Goal: Task Accomplishment & Management: Use online tool/utility

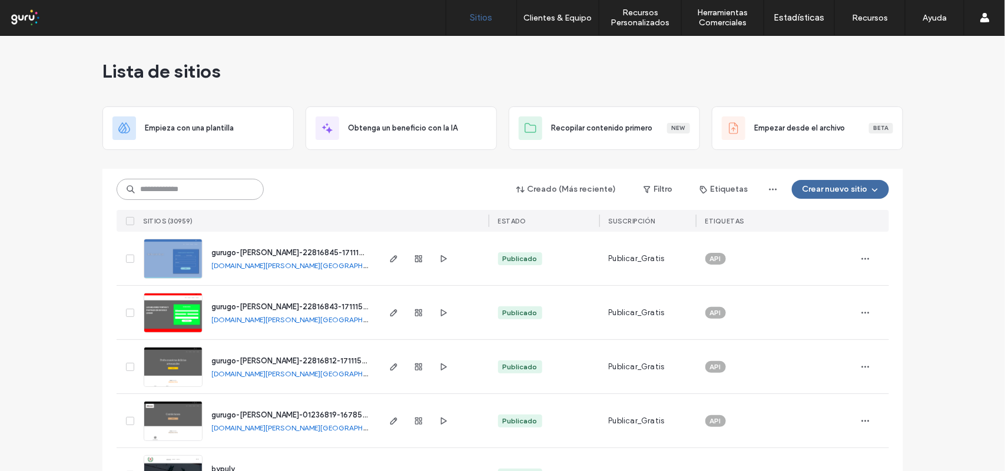
paste input "**********"
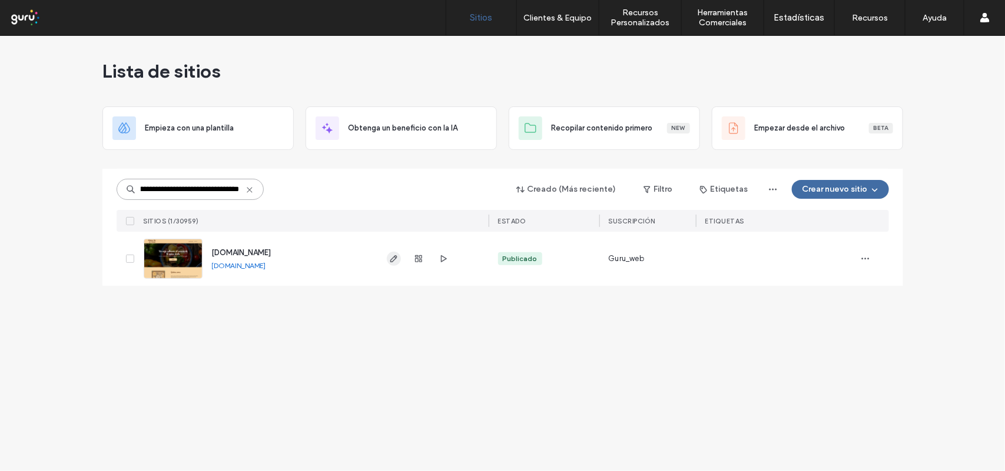
type input "**********"
click at [396, 259] on icon "button" at bounding box center [393, 258] width 9 height 9
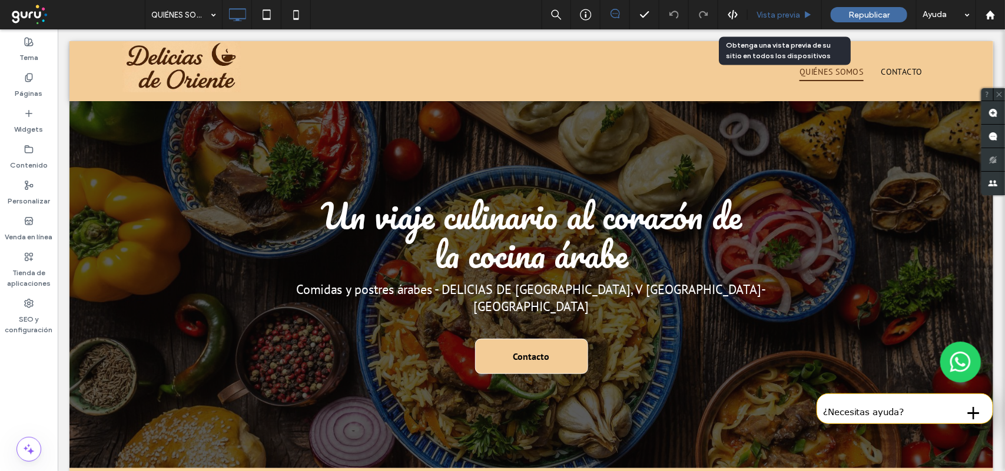
click at [757, 13] on span "Vista previa" at bounding box center [778, 15] width 44 height 10
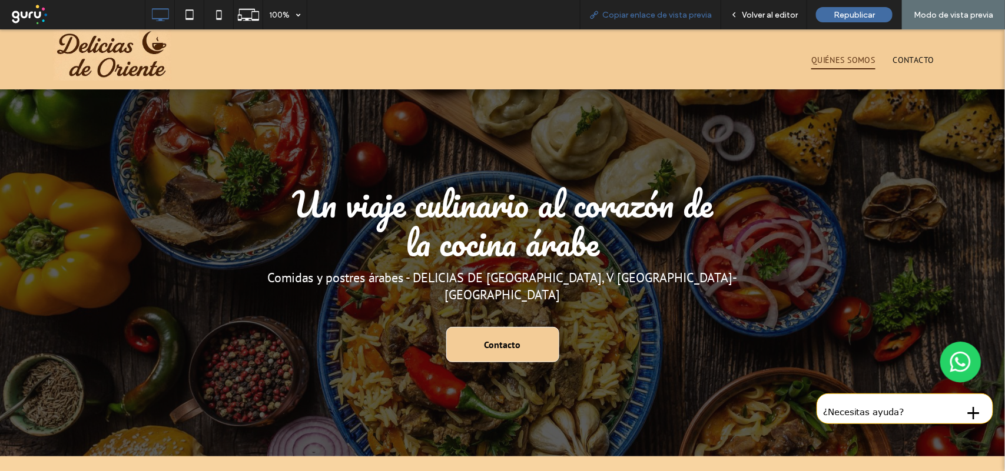
click at [617, 11] on span "Copiar enlace de vista previa" at bounding box center [656, 15] width 109 height 10
click at [216, 11] on use at bounding box center [218, 14] width 5 height 9
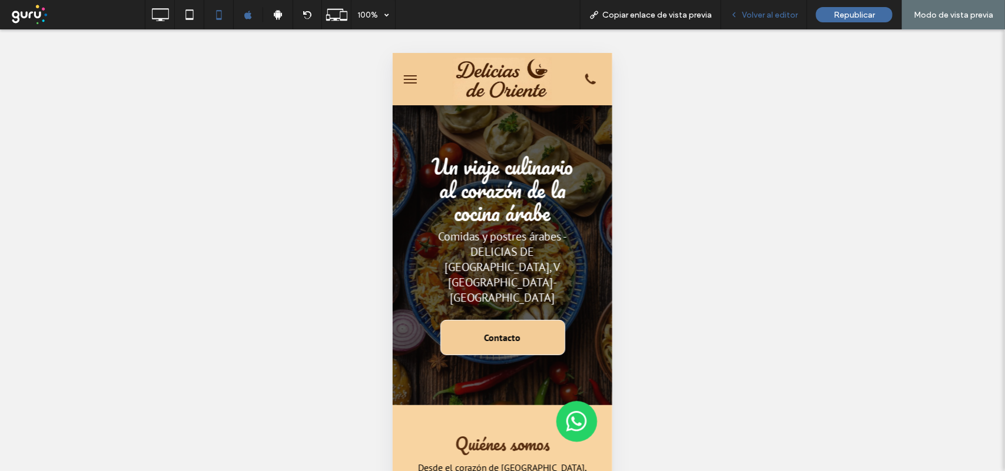
click at [757, 21] on div "Volver al editor" at bounding box center [764, 14] width 86 height 29
click at [775, 14] on span "Volver al editor" at bounding box center [770, 15] width 56 height 10
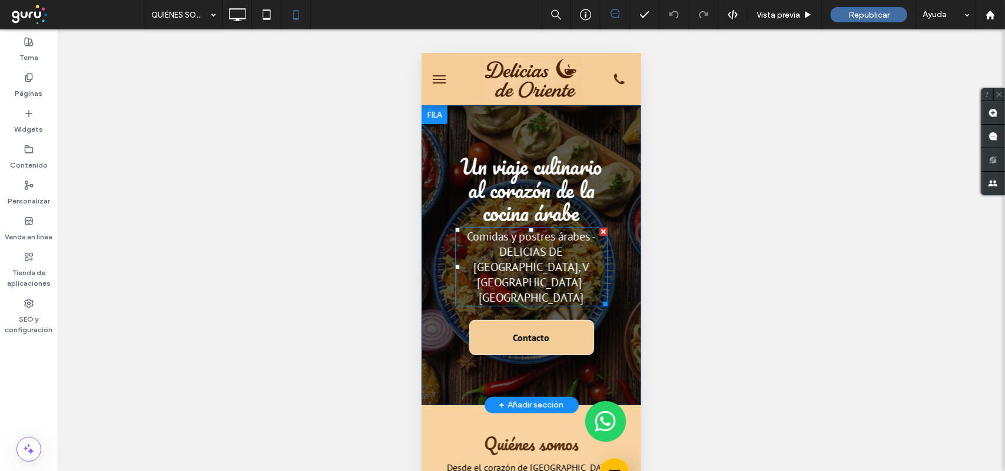
click at [544, 265] on span "Comidas y postres árabes - DELICIAS DE ORIENTE, V Sta. C Del Lago-Córdoba" at bounding box center [530, 266] width 129 height 77
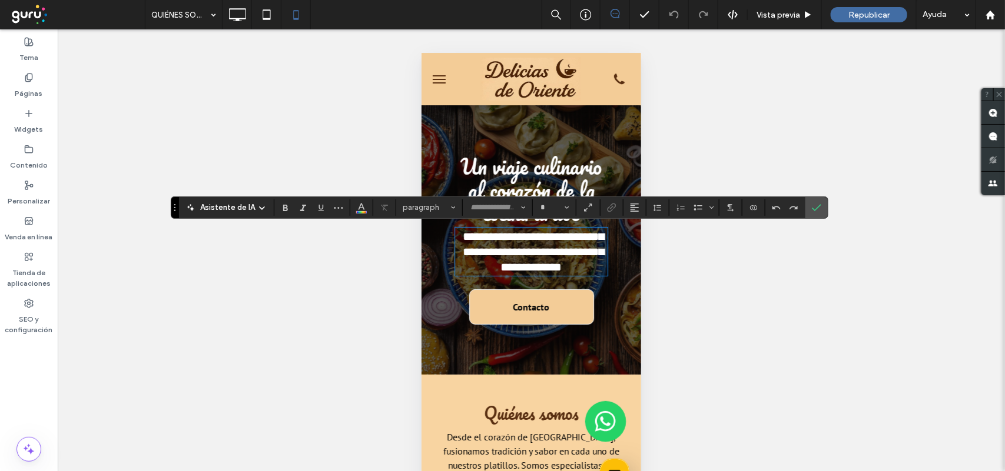
type input "*******"
drag, startPoint x: 571, startPoint y: 250, endPoint x: 582, endPoint y: 262, distance: 16.3
click at [582, 262] on h1 "**********" at bounding box center [530, 251] width 152 height 46
type input "**"
click at [514, 273] on span "**********" at bounding box center [530, 251] width 151 height 42
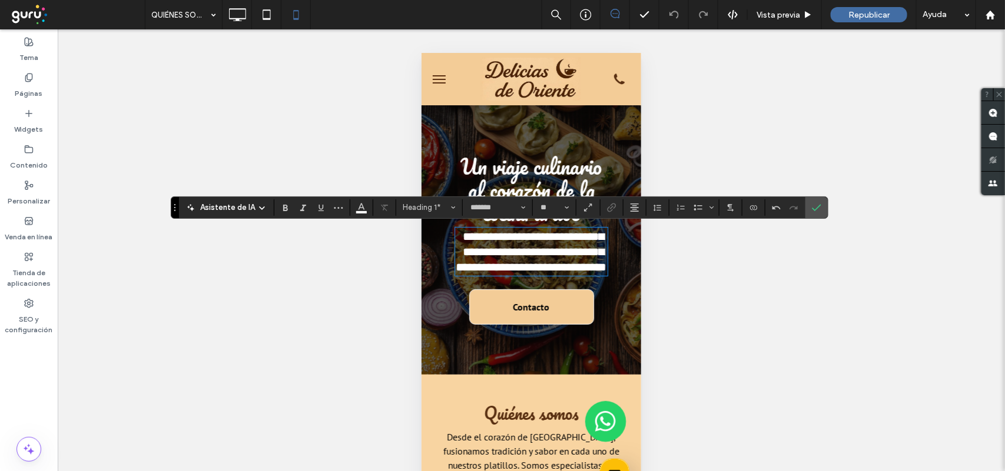
click at [825, 205] on label "Confirmar" at bounding box center [817, 207] width 18 height 21
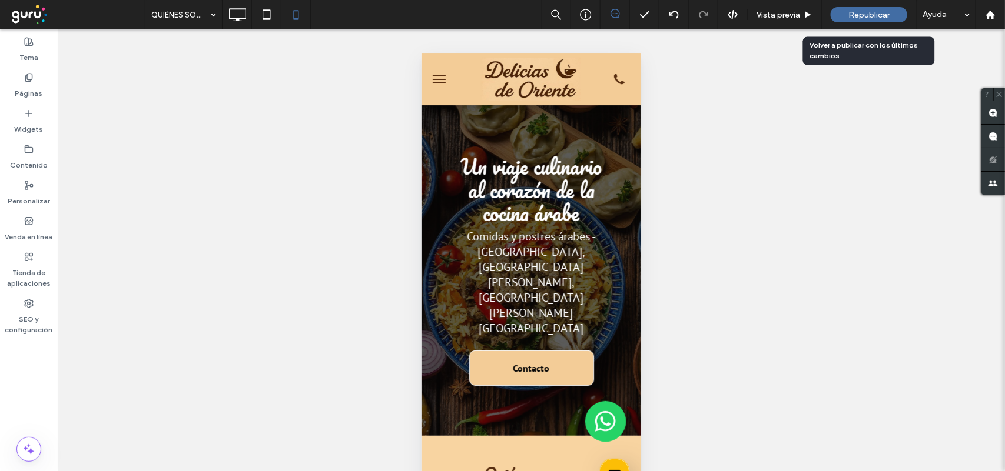
click at [855, 21] on div "Republicar" at bounding box center [868, 14] width 77 height 15
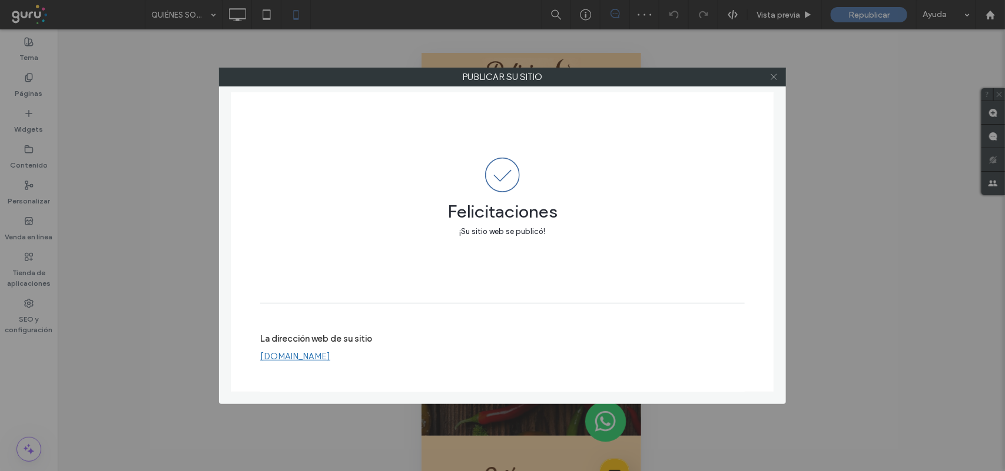
click at [773, 71] on span at bounding box center [773, 77] width 9 height 18
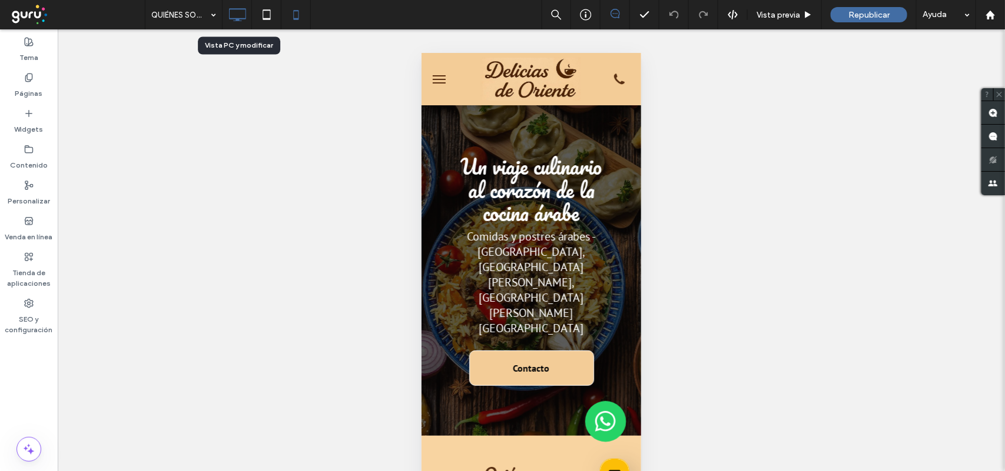
click at [233, 24] on icon at bounding box center [237, 15] width 24 height 24
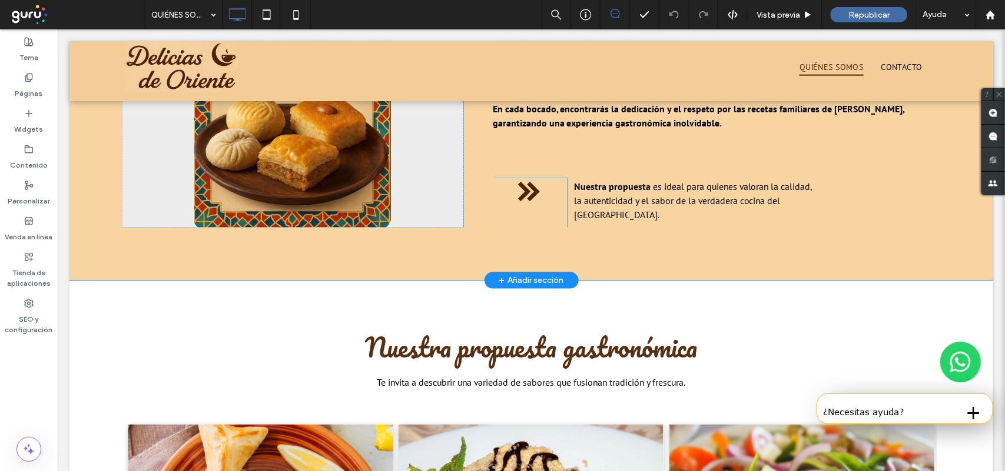
scroll to position [589, 0]
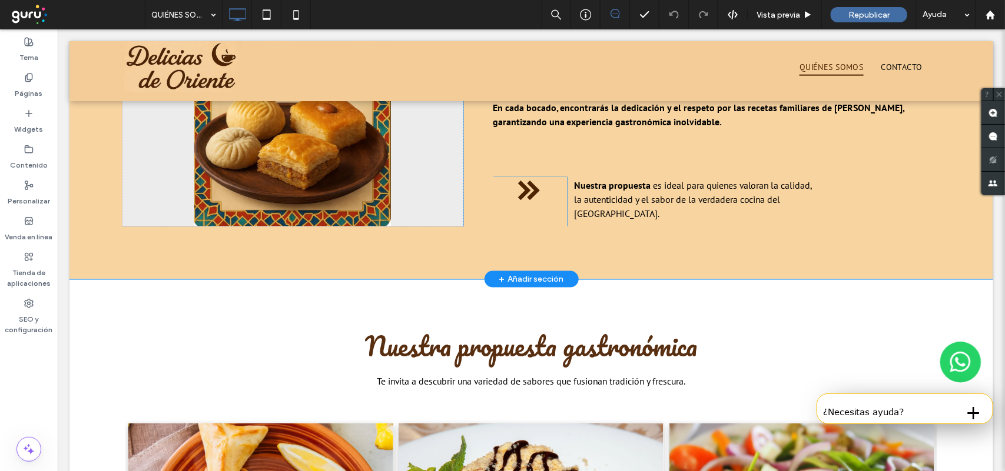
click at [364, 227] on div "Click To Paste Quiénes somos Desde el corazón de Medio Oriente, fusionamos trad…" at bounding box center [530, 79] width 923 height 400
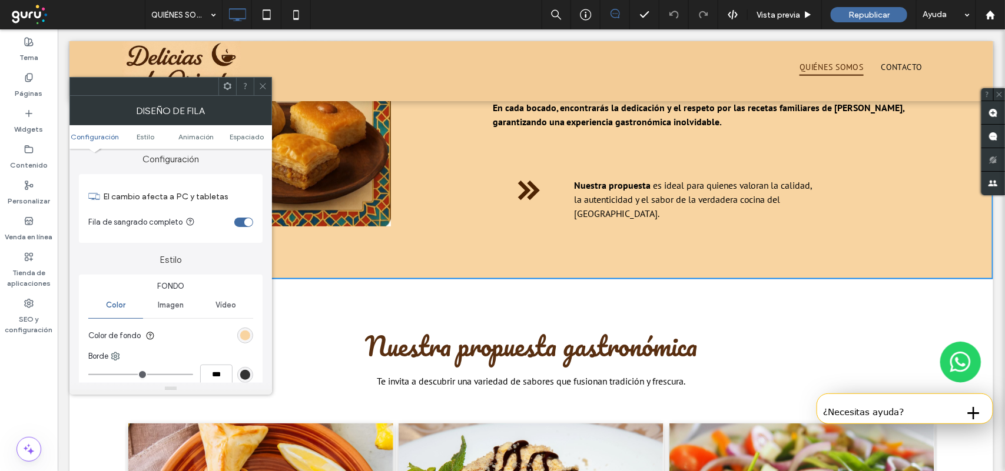
scroll to position [0, 0]
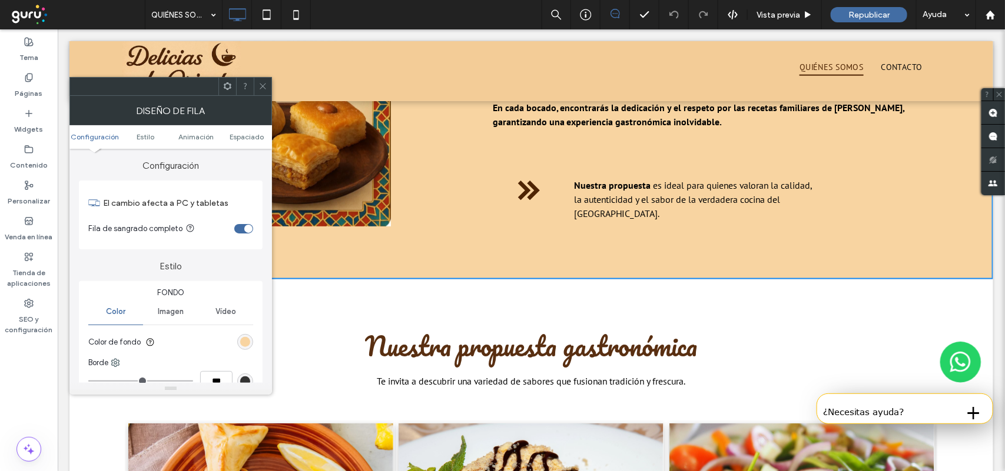
click at [363, 207] on div at bounding box center [292, 79] width 341 height 294
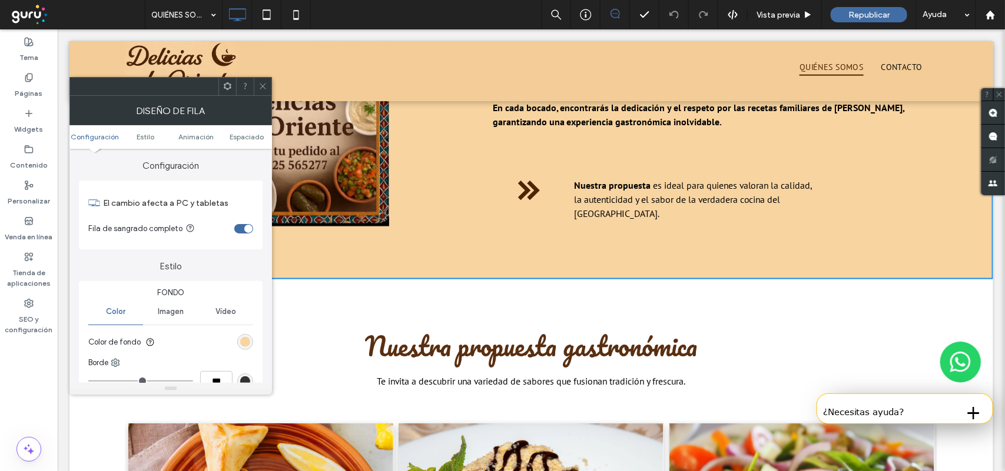
click at [262, 84] on icon at bounding box center [262, 86] width 9 height 9
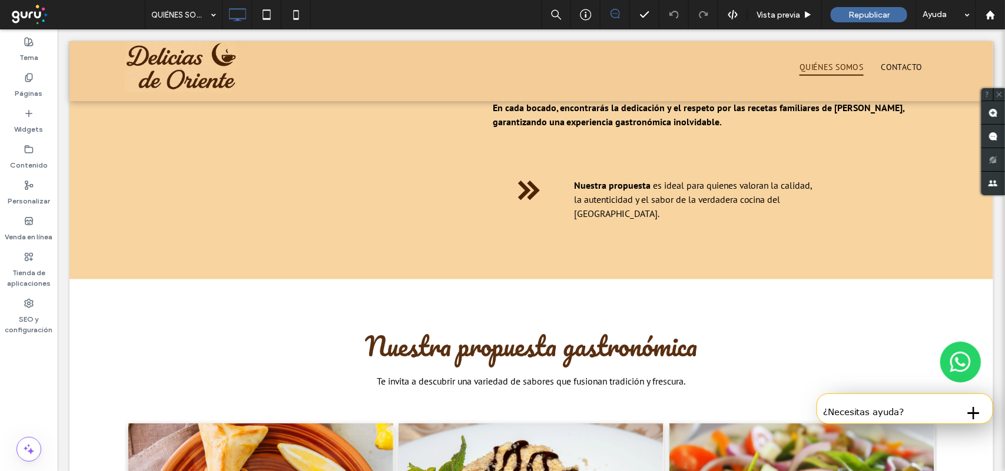
click at [265, 166] on div at bounding box center [292, 79] width 341 height 294
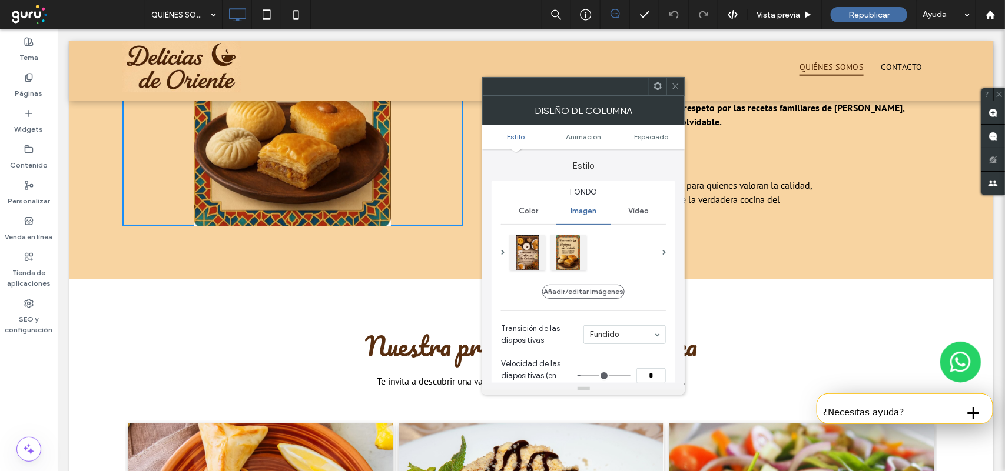
click at [677, 91] on span at bounding box center [675, 87] width 9 height 18
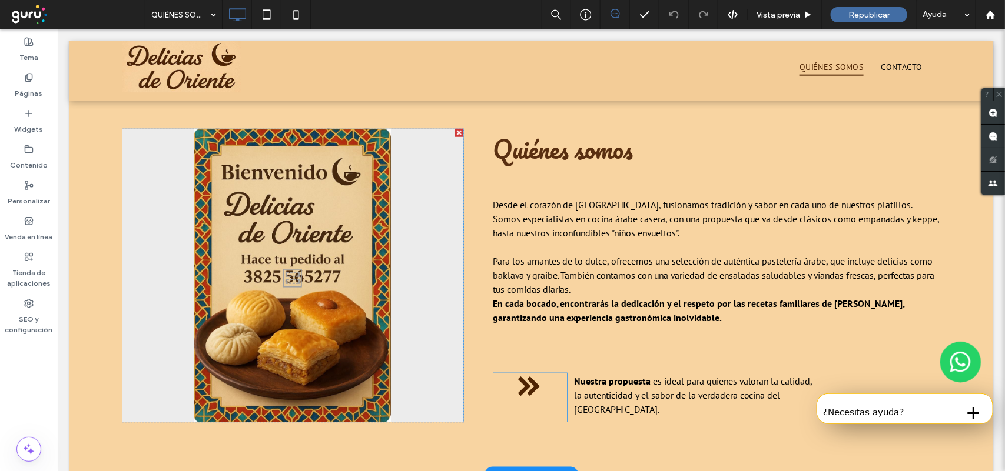
scroll to position [368, 0]
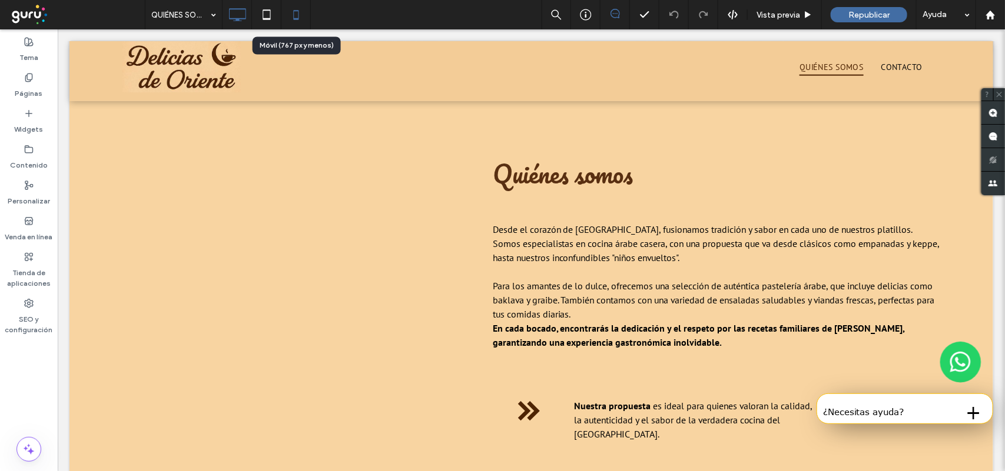
click at [297, 16] on icon at bounding box center [296, 15] width 24 height 24
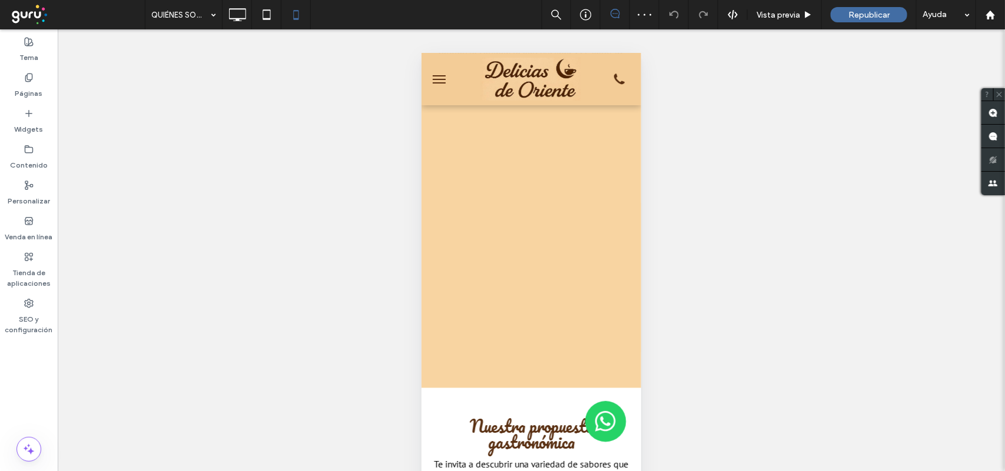
scroll to position [662, 0]
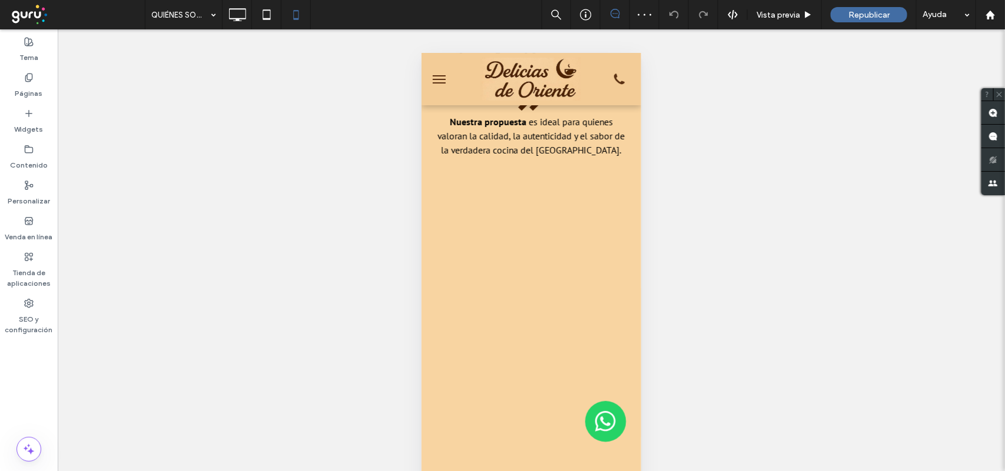
click at [521, 264] on iframe at bounding box center [519, 373] width 218 height 293
click at [521, 264] on div at bounding box center [531, 320] width 190 height 275
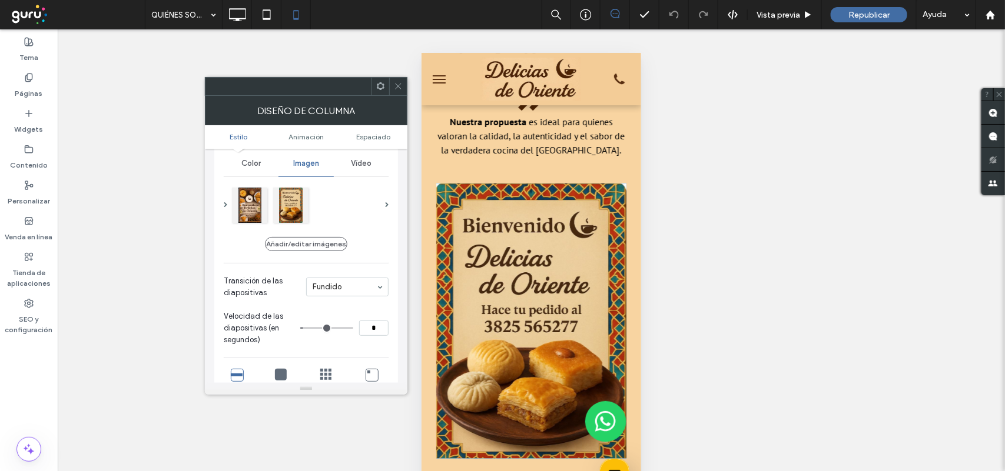
scroll to position [74, 0]
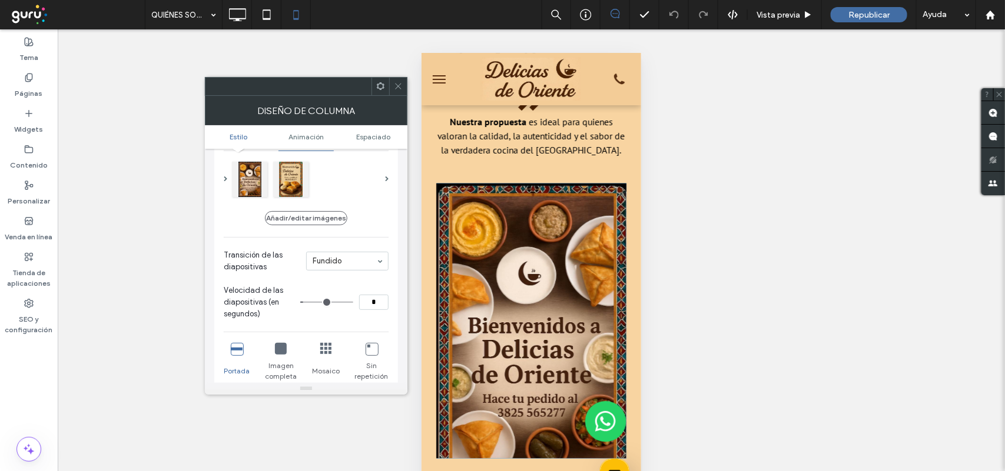
click at [277, 343] on icon at bounding box center [281, 349] width 12 height 12
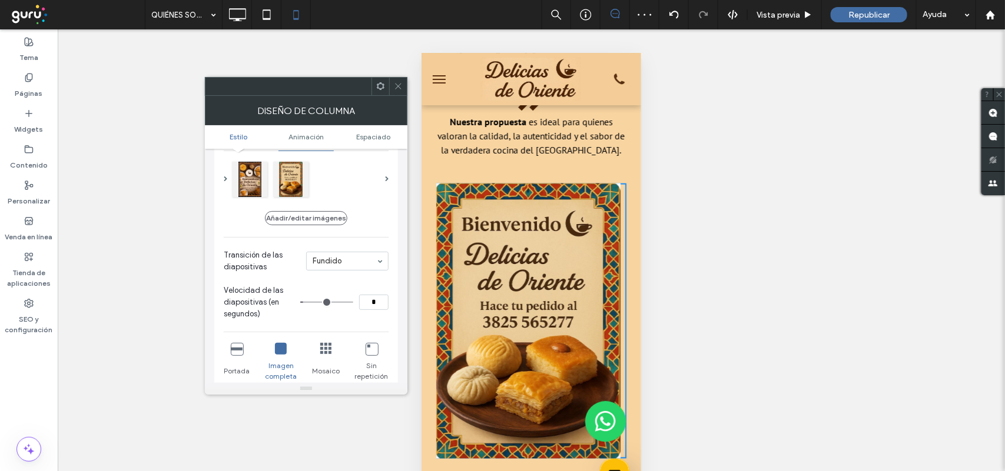
click at [396, 86] on icon at bounding box center [398, 86] width 9 height 9
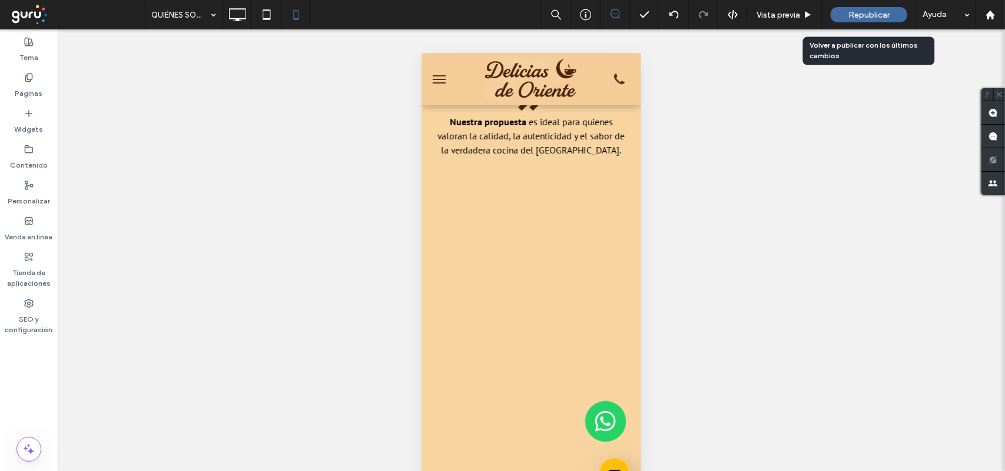
click at [845, 15] on div "Republicar" at bounding box center [868, 14] width 77 height 15
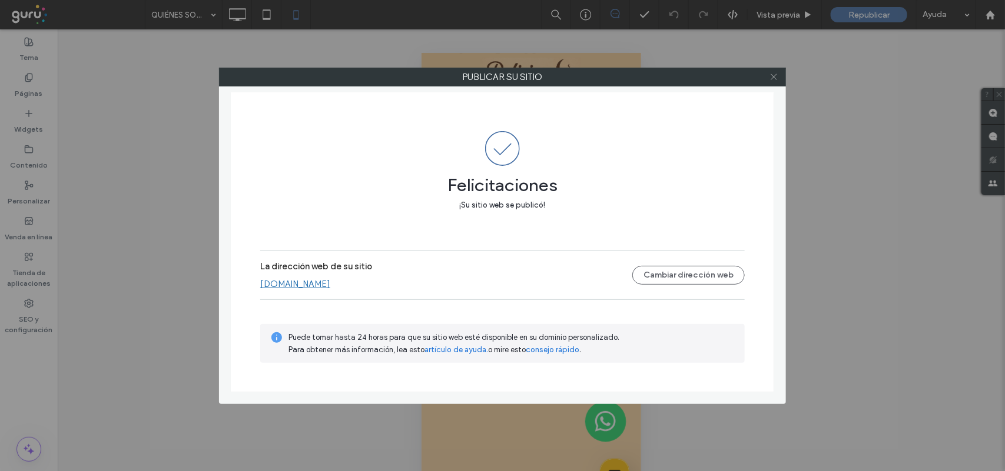
click at [775, 78] on use at bounding box center [773, 77] width 6 height 6
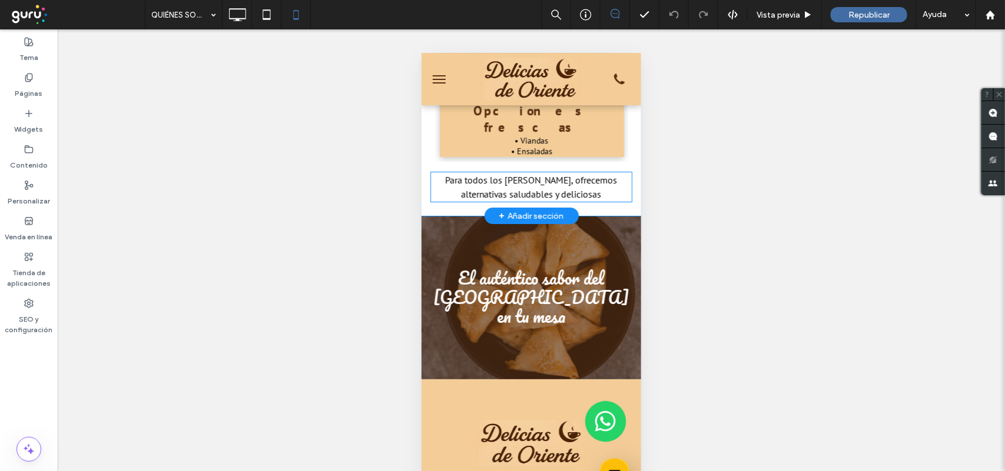
scroll to position [1843, 0]
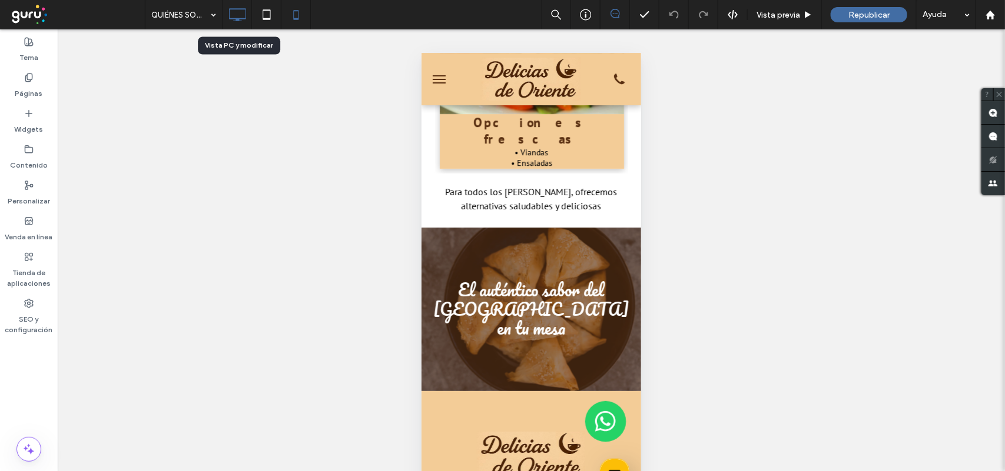
click at [242, 16] on icon at bounding box center [237, 15] width 24 height 24
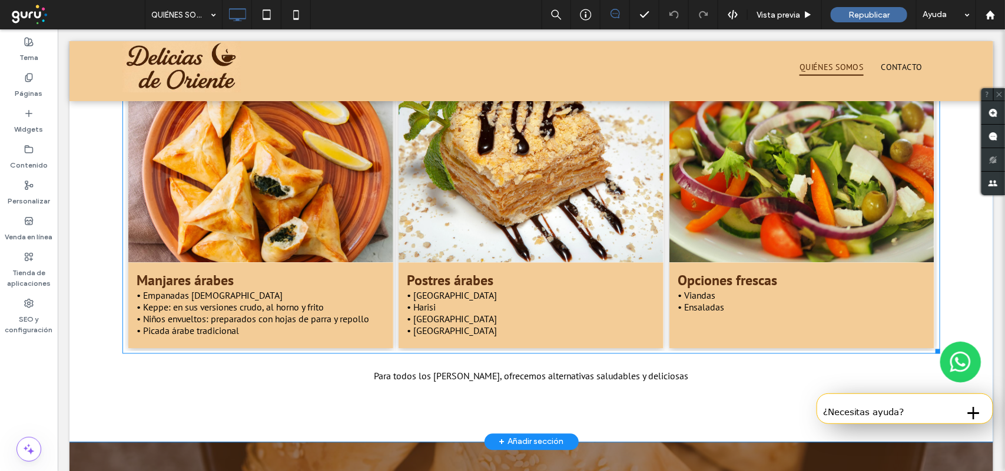
scroll to position [956, 0]
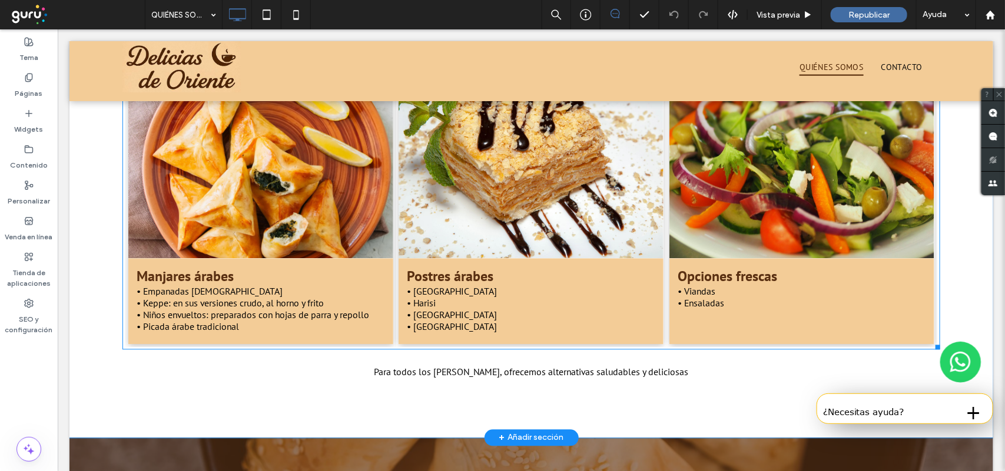
click at [507, 203] on link at bounding box center [530, 156] width 281 height 215
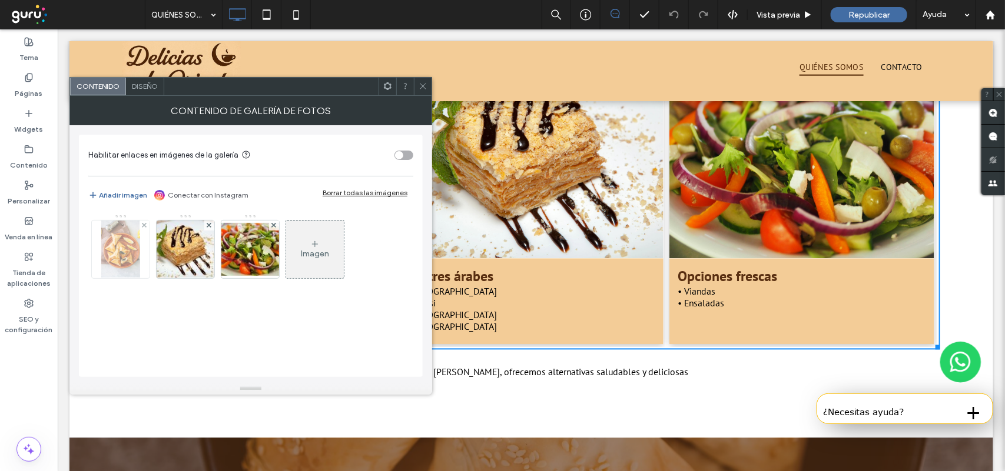
click at [115, 268] on img at bounding box center [120, 250] width 38 height 58
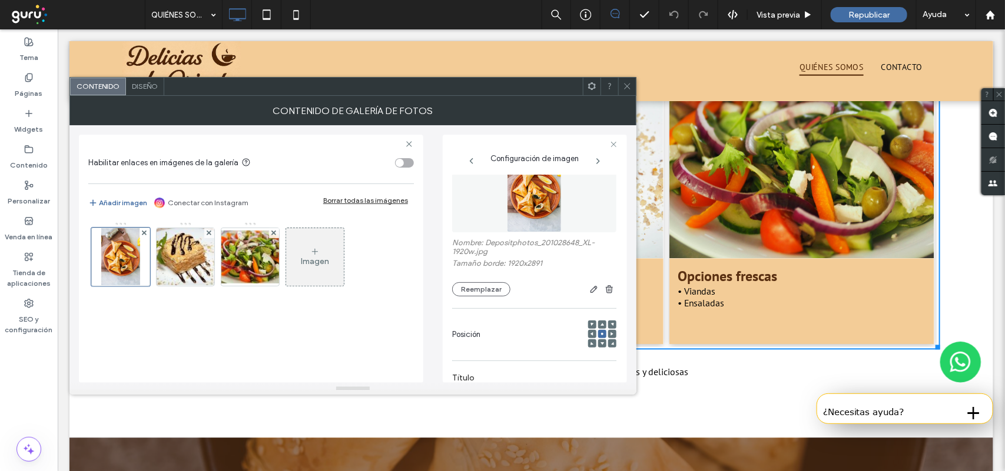
scroll to position [0, 0]
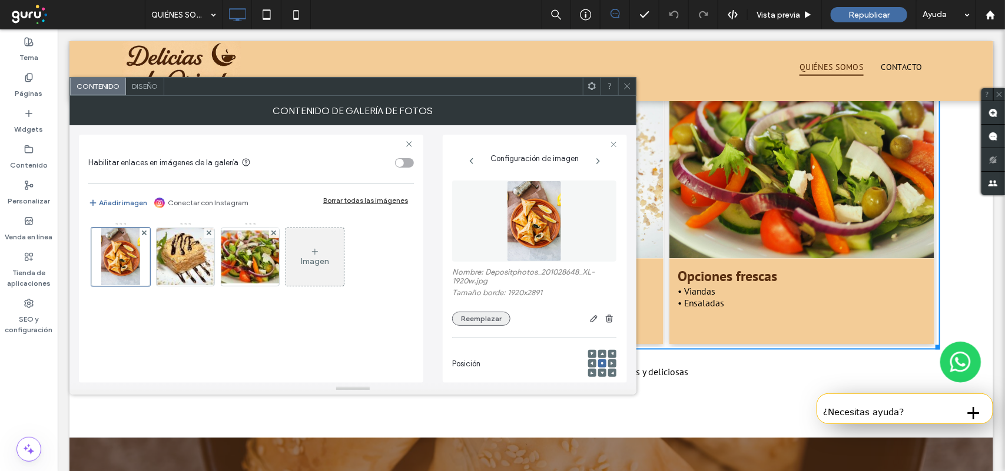
click at [495, 319] on button "Reemplazar" at bounding box center [481, 319] width 58 height 14
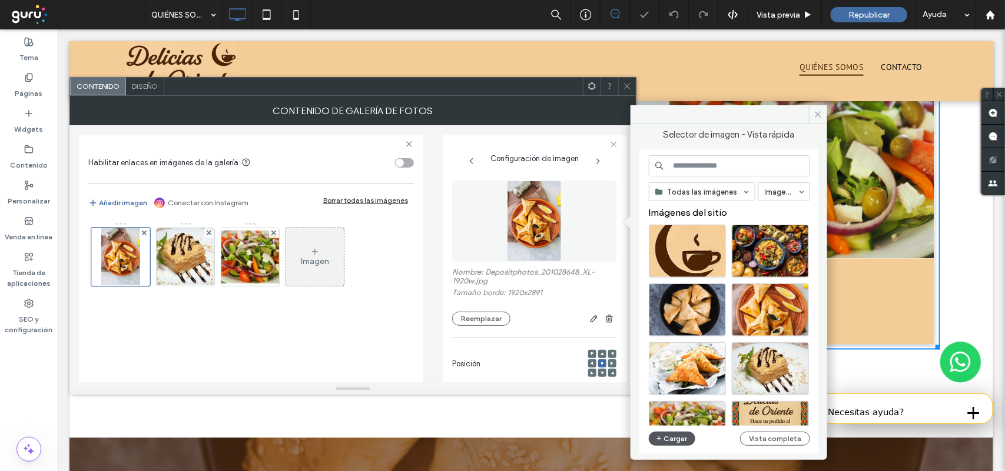
click at [656, 439] on icon "button" at bounding box center [659, 438] width 7 height 9
click at [202, 264] on img at bounding box center [185, 257] width 87 height 58
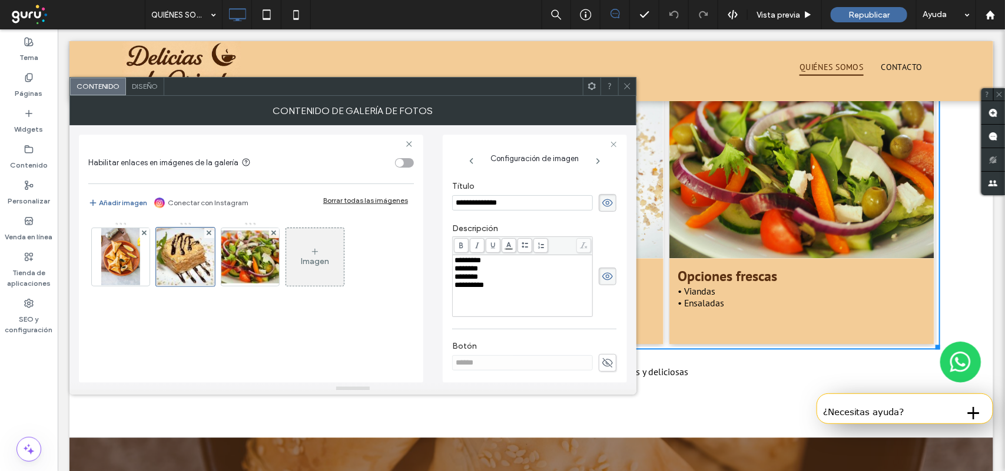
scroll to position [78, 0]
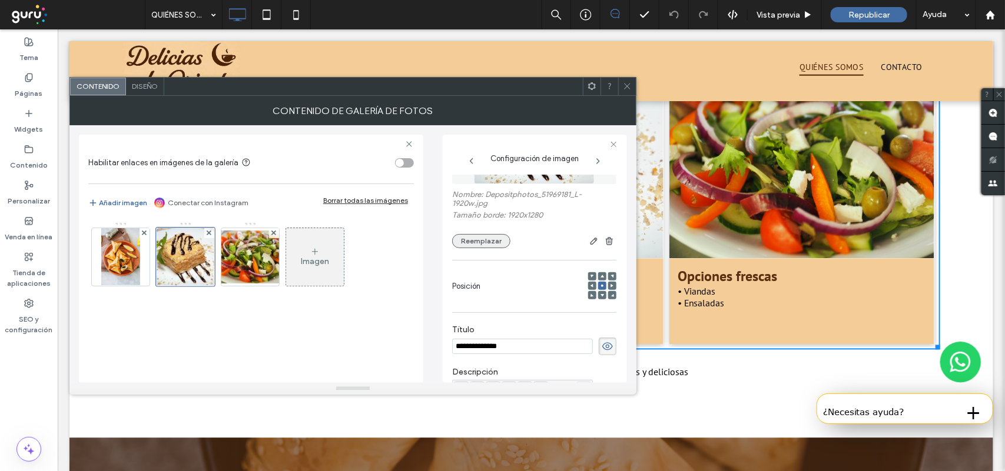
click at [484, 242] on button "Reemplazar" at bounding box center [481, 241] width 58 height 14
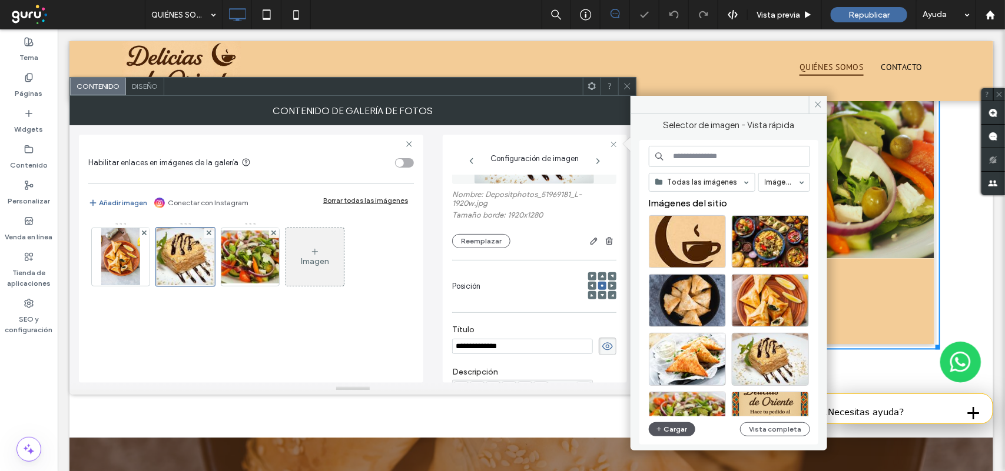
click at [674, 430] on button "Cargar" at bounding box center [672, 430] width 47 height 14
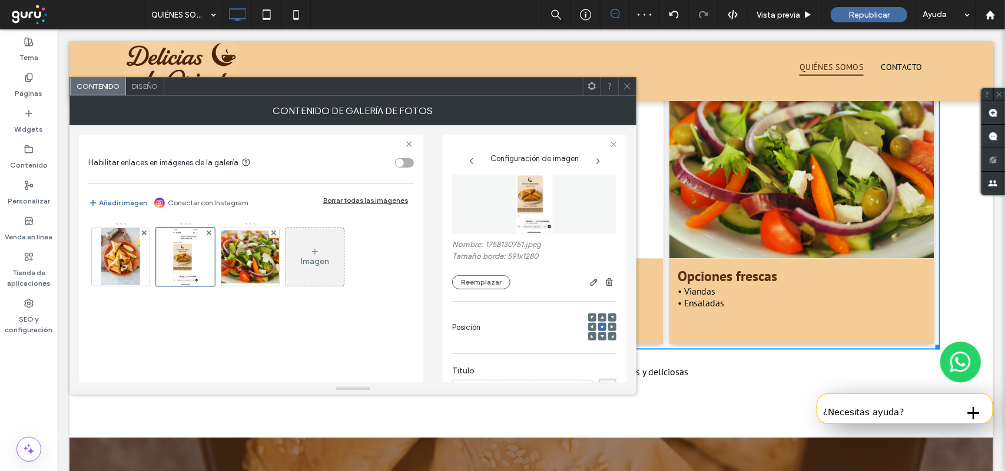
scroll to position [4, 0]
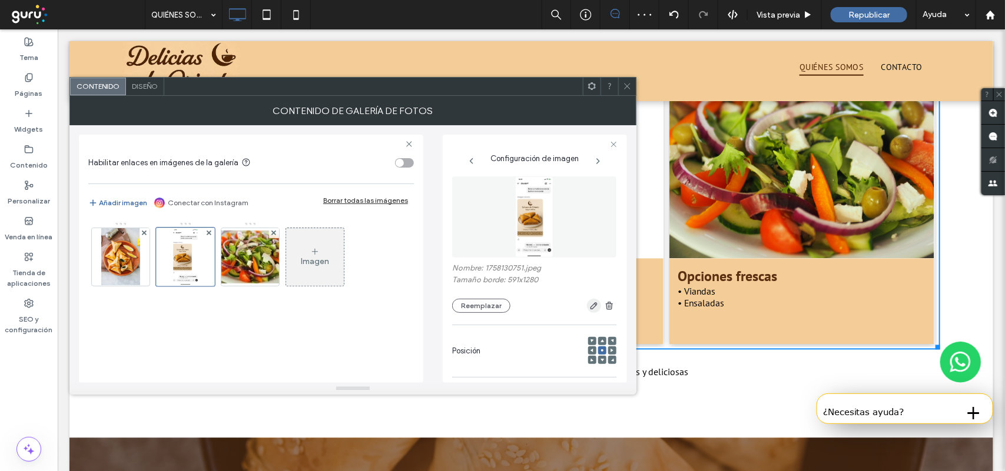
click at [590, 309] on use "button" at bounding box center [593, 306] width 7 height 7
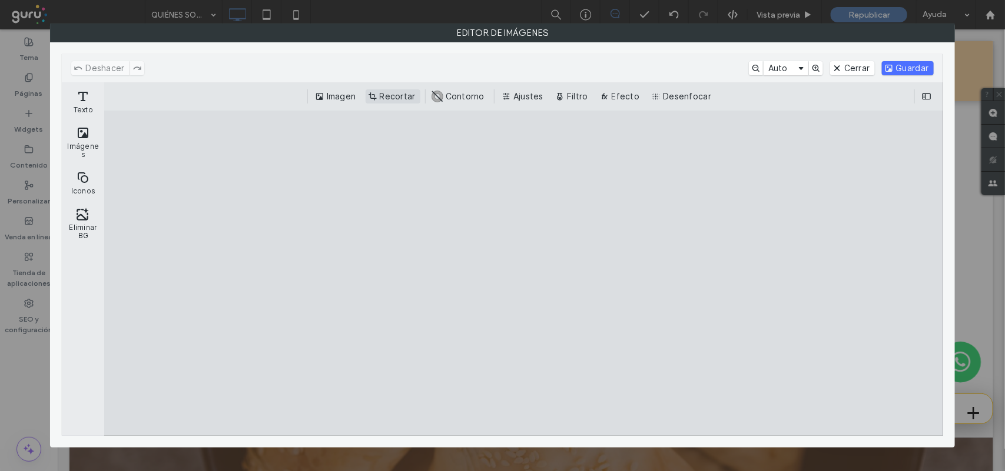
click at [402, 92] on button "Recortar" at bounding box center [392, 96] width 55 height 14
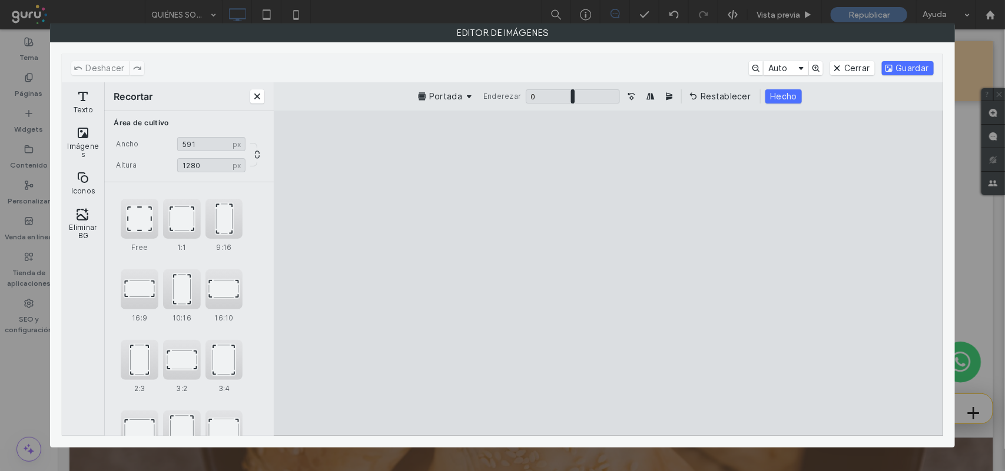
type input "***"
type input "****"
type input "***"
type input "****"
type input "***"
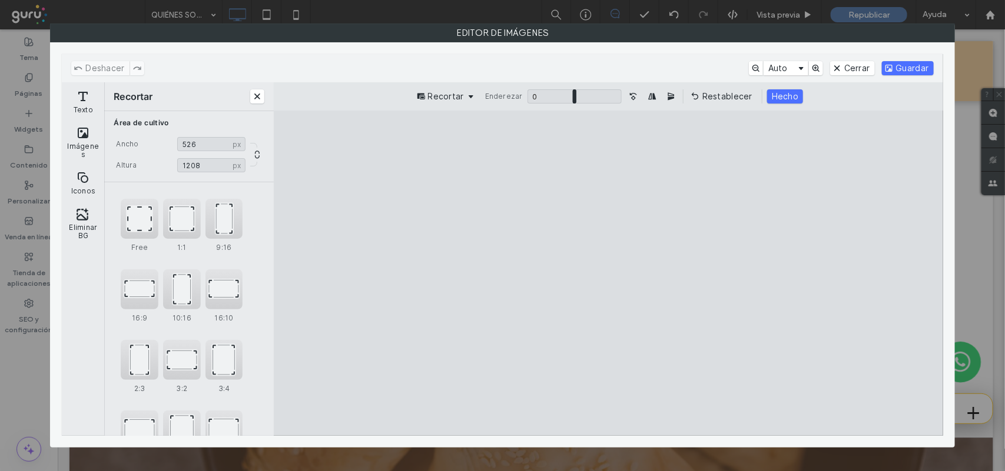
type input "****"
type input "***"
type input "****"
type input "***"
type input "****"
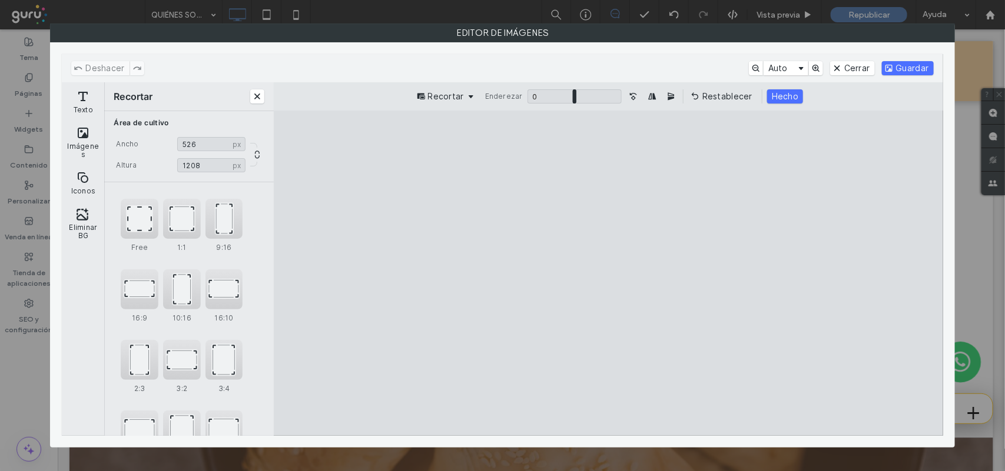
type input "***"
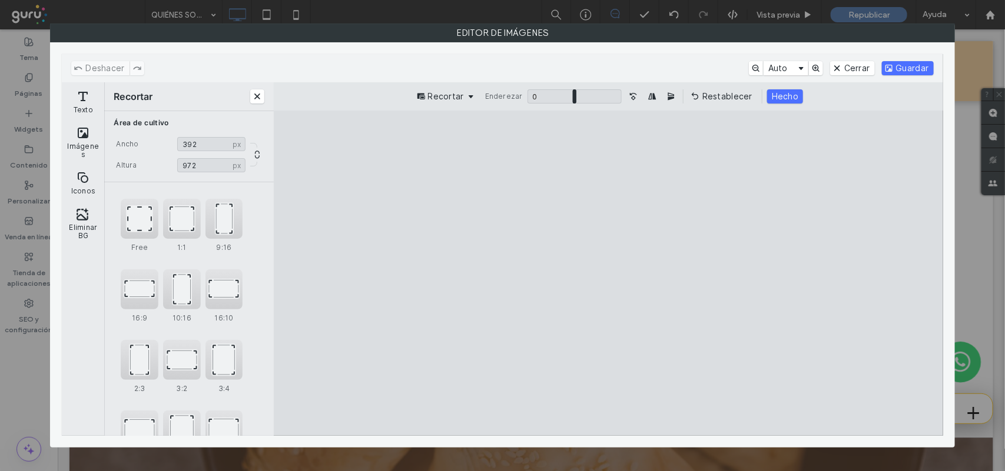
type input "***"
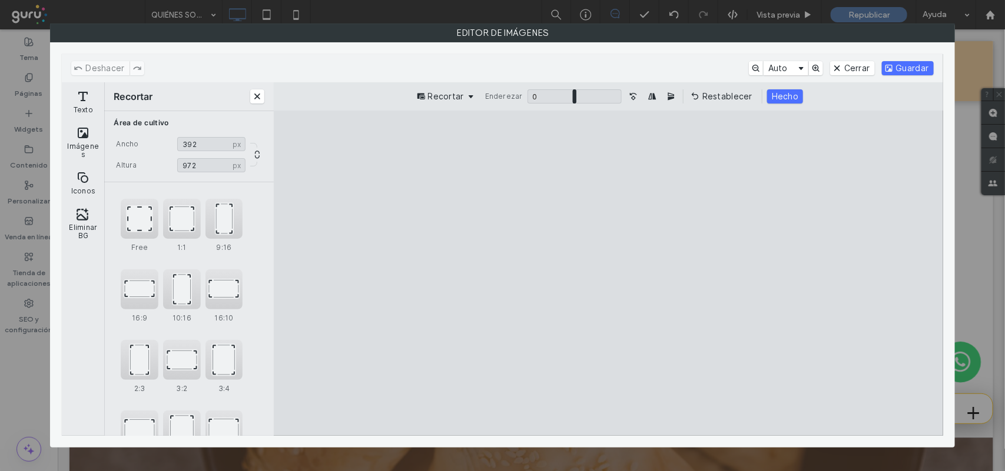
type input "***"
drag, startPoint x: 663, startPoint y: 398, endPoint x: 633, endPoint y: 330, distance: 74.6
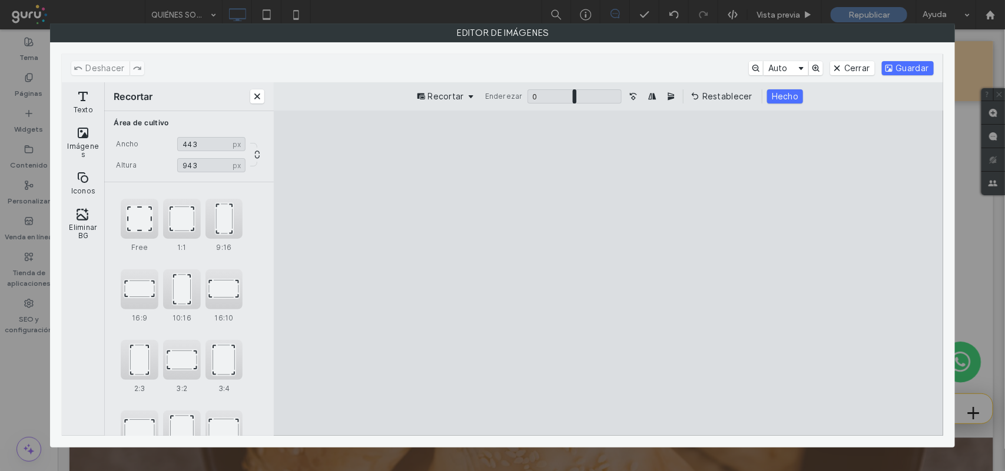
click at [608, 273] on cesdk-canvas "Lienzo del editor" at bounding box center [608, 273] width 0 height 0
type input "***"
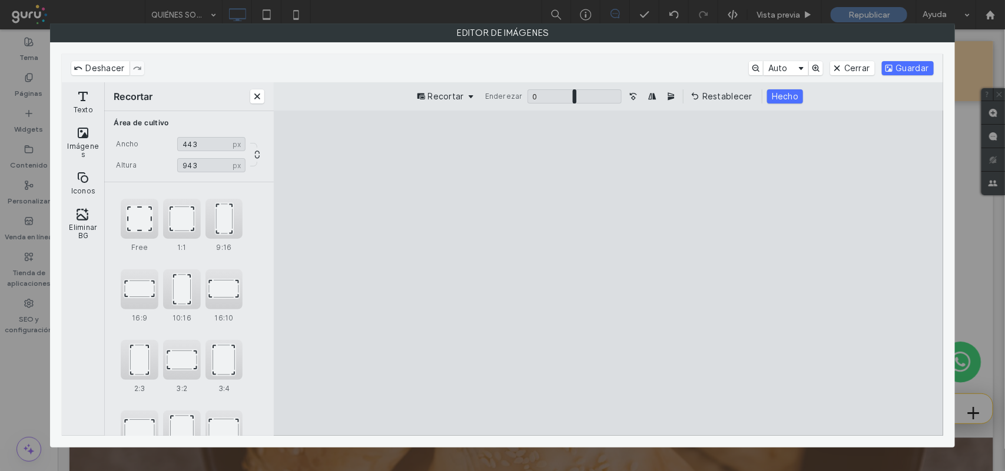
type input "***"
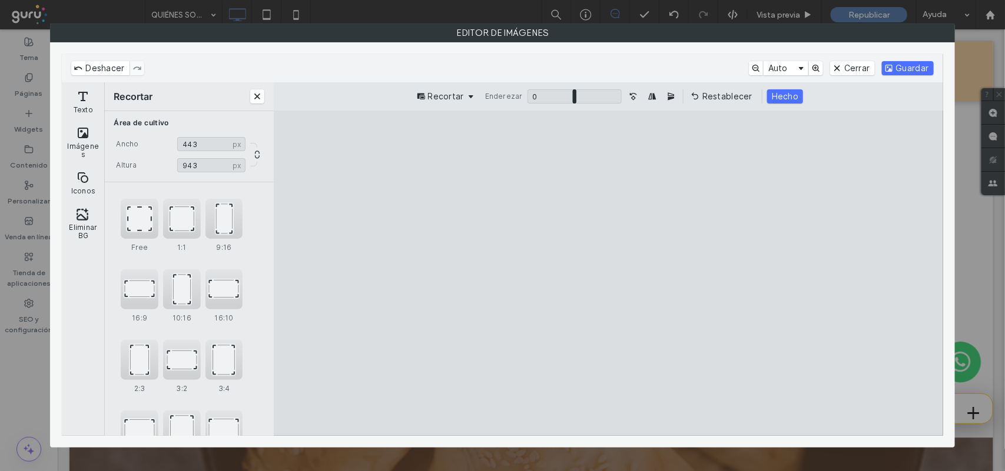
type input "***"
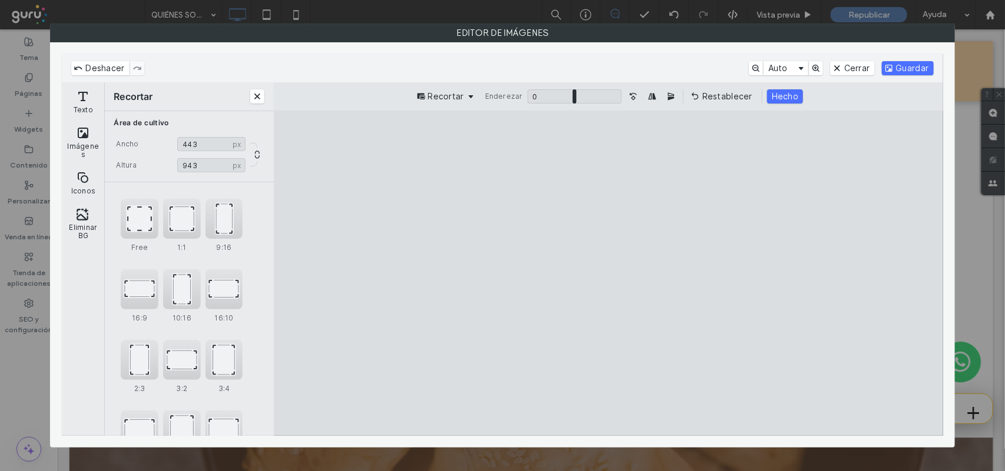
type input "***"
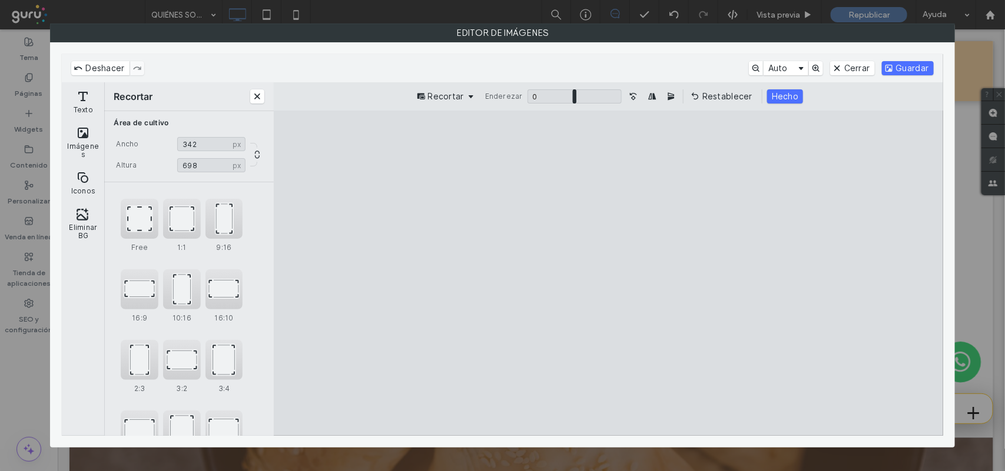
type input "***"
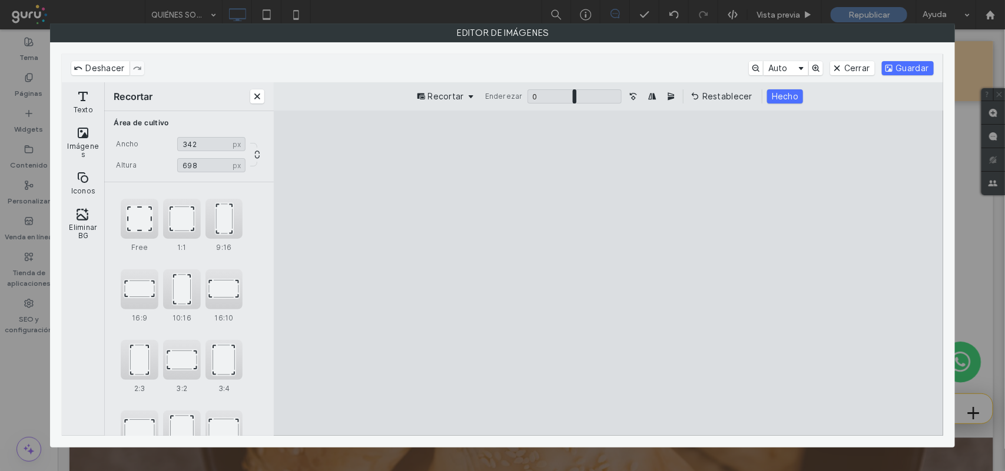
type input "***"
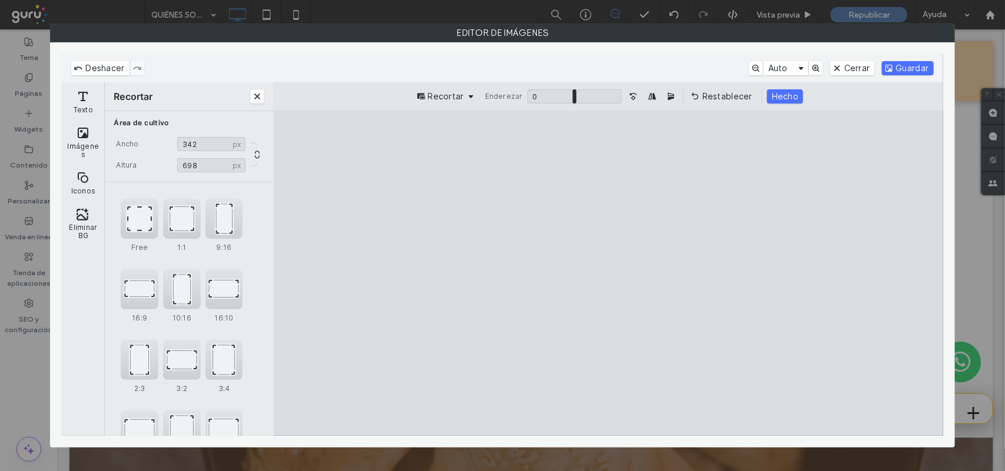
type input "***"
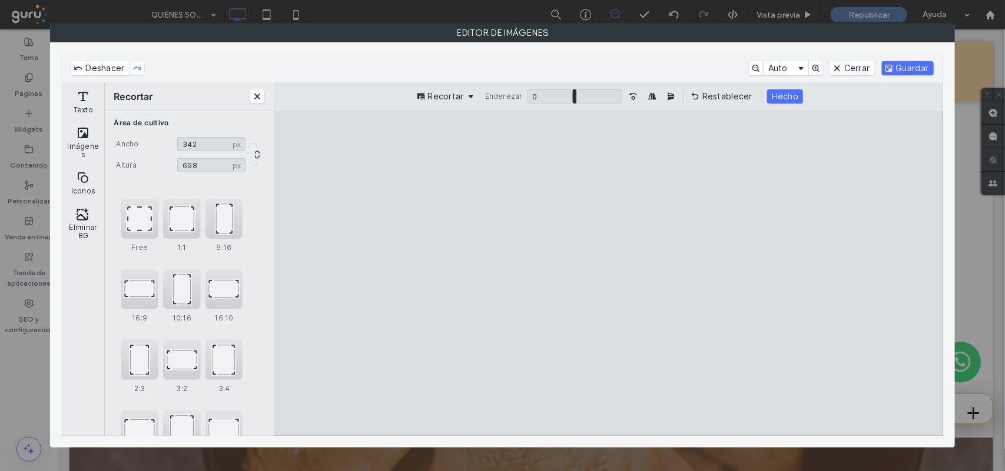
type input "***"
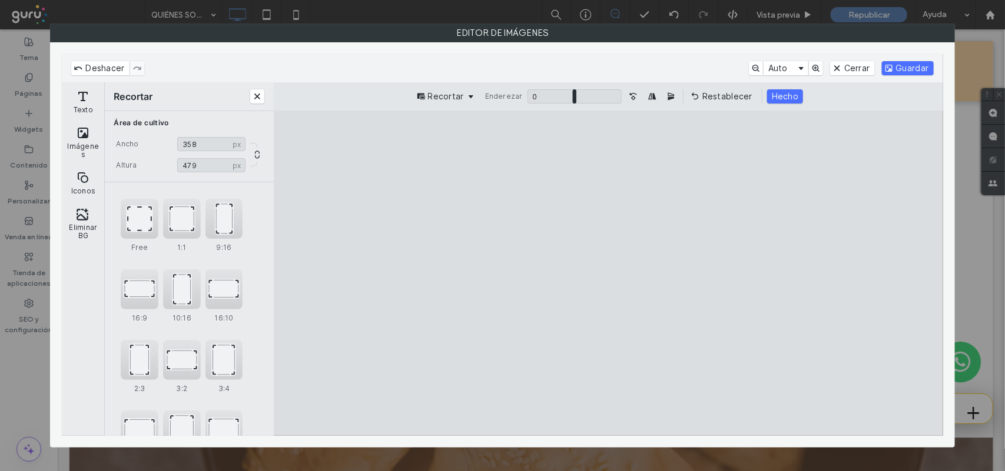
type input "***"
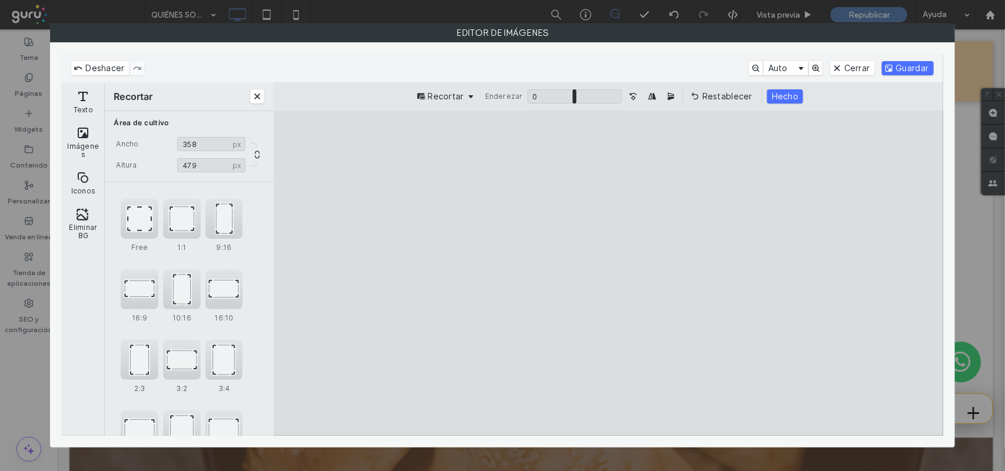
type input "***"
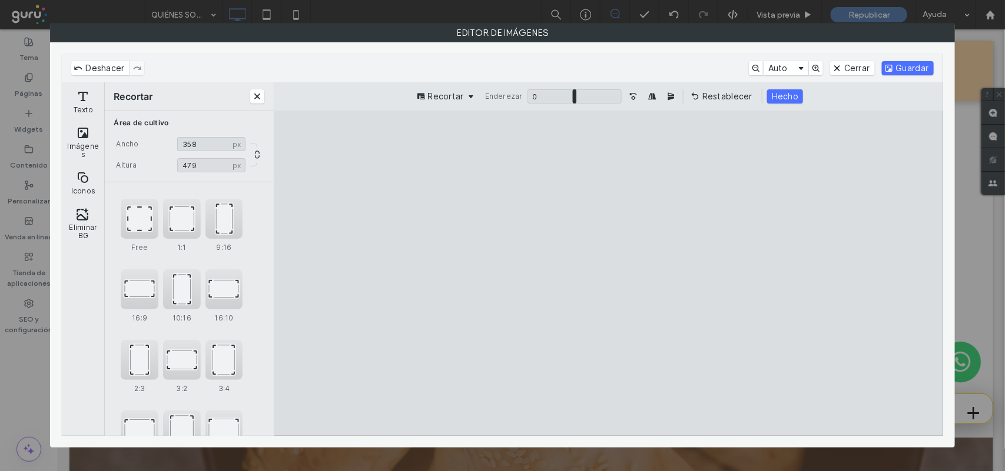
type input "***"
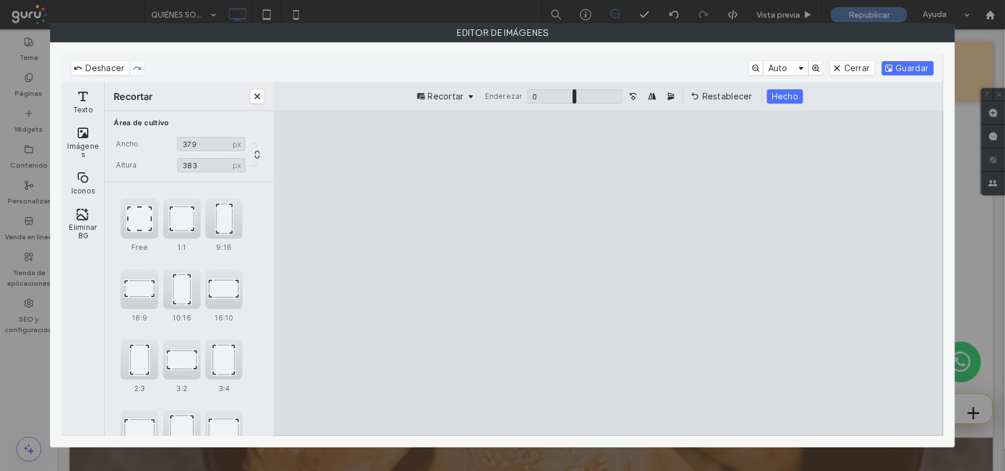
type input "***"
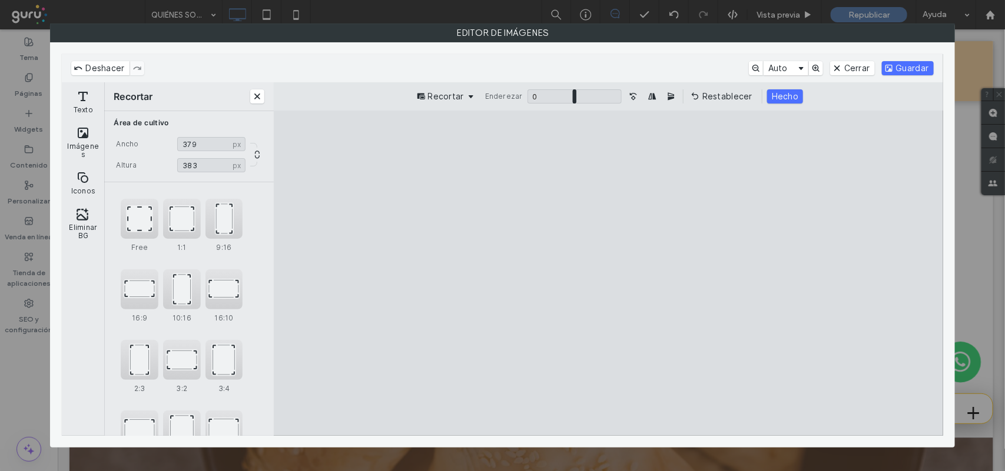
type input "***"
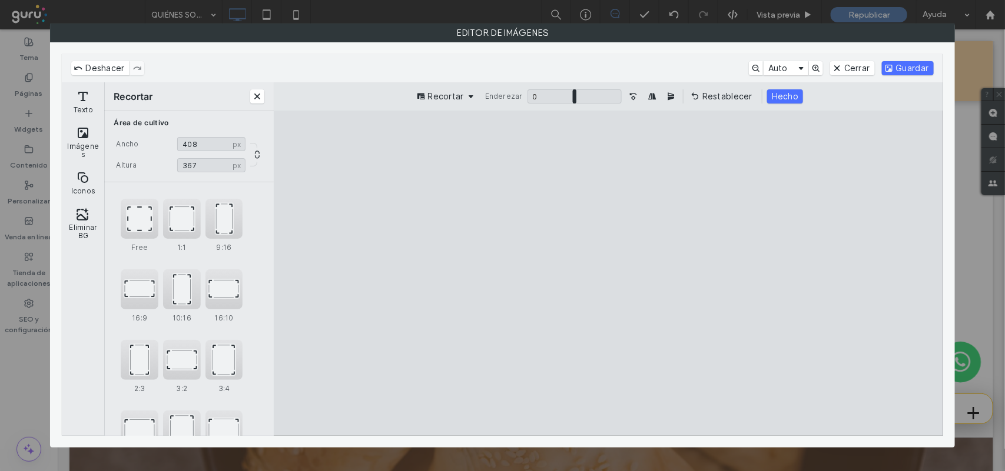
type input "***"
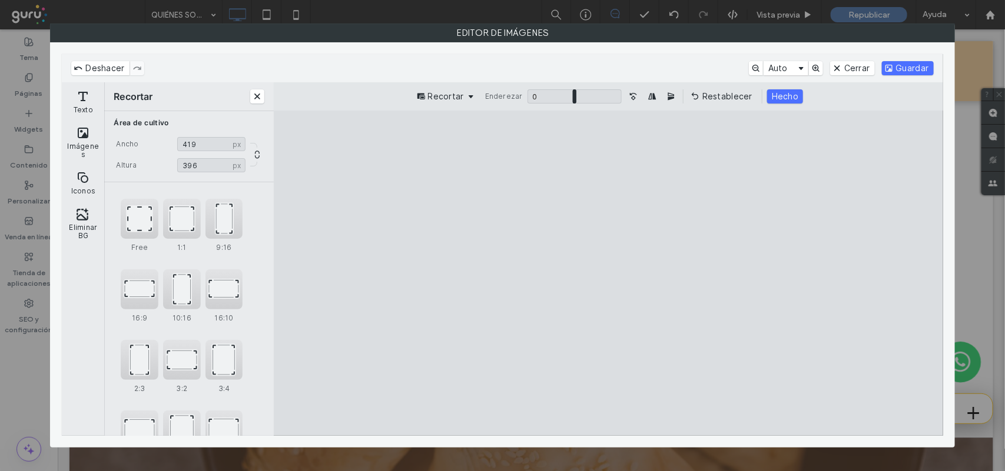
type input "***"
drag, startPoint x: 549, startPoint y: 145, endPoint x: 559, endPoint y: 295, distance: 150.4
click at [608, 273] on cesdk-canvas "Lienzo del editor" at bounding box center [608, 273] width 0 height 0
type input "***"
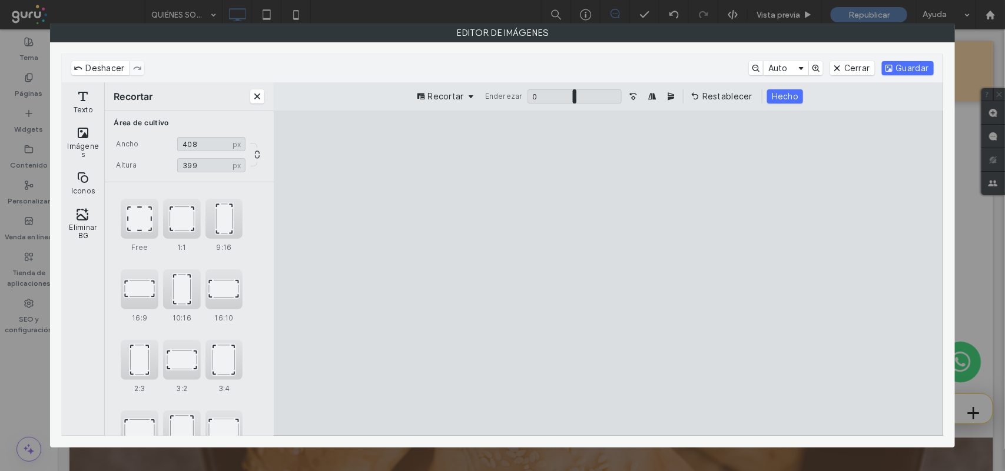
type input "***"
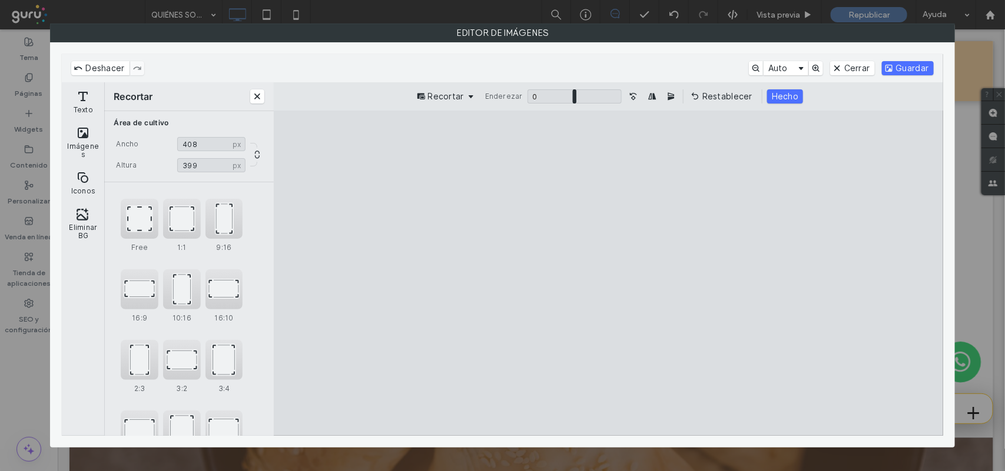
type input "***"
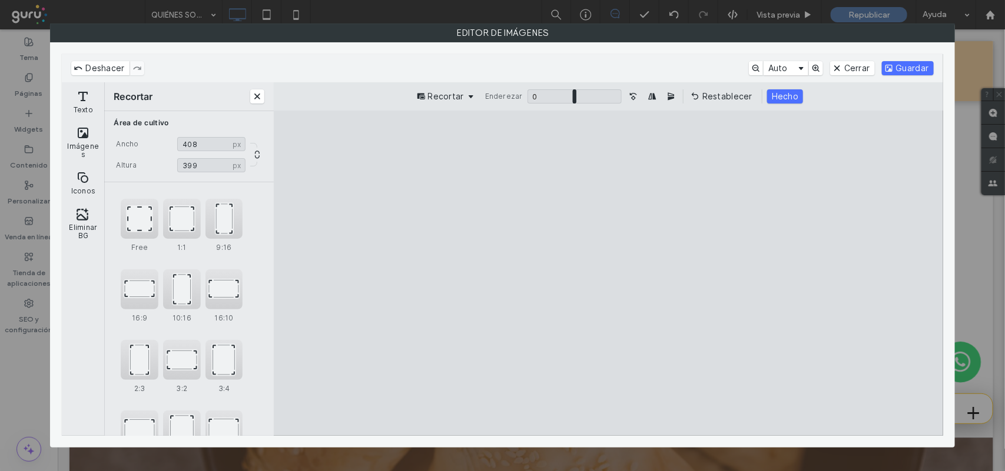
type input "***"
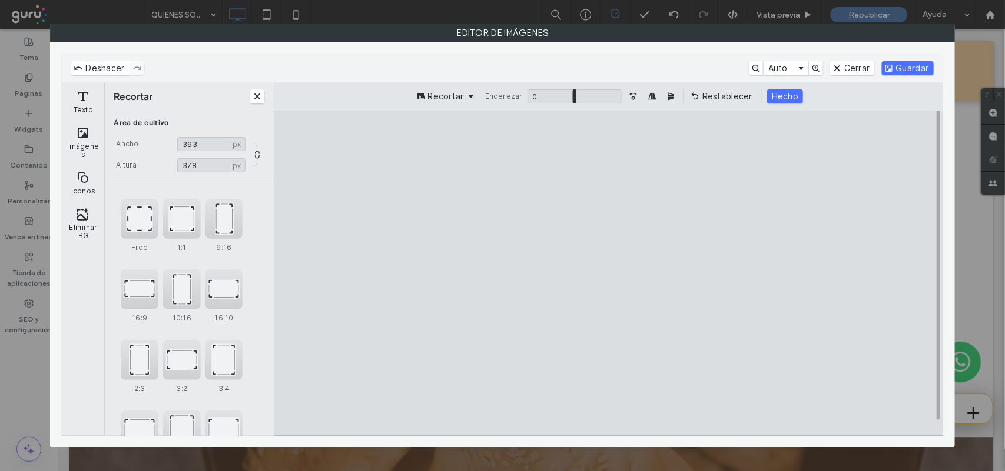
type input "***"
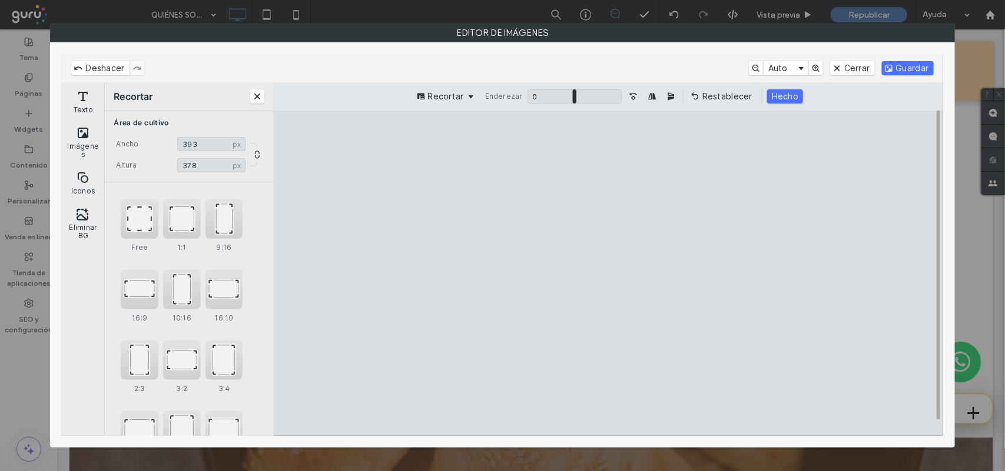
type input "***"
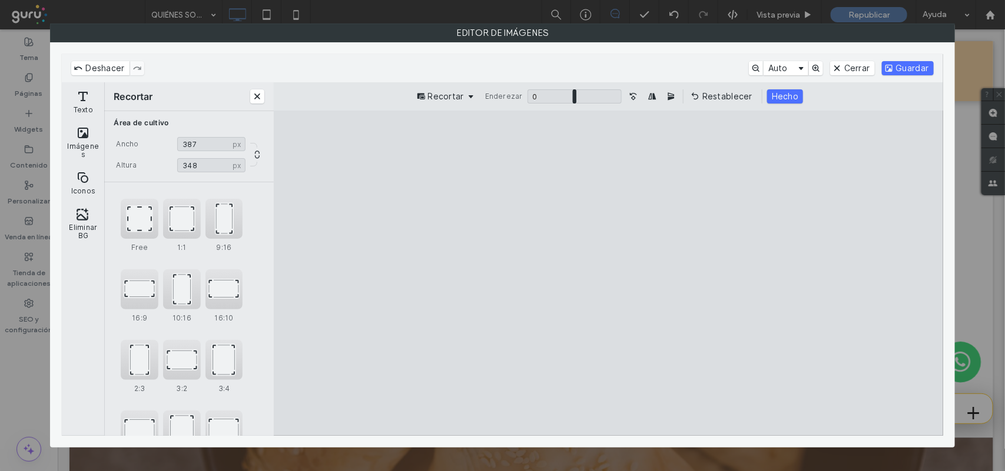
type input "***"
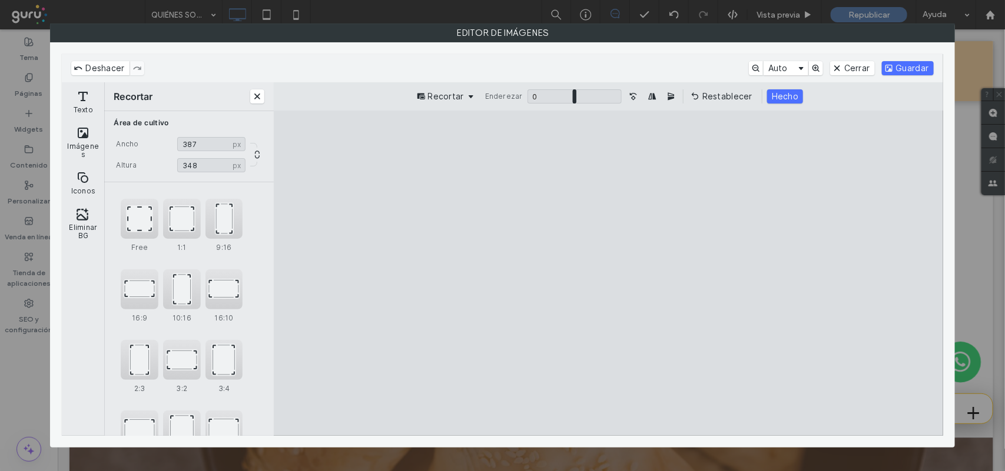
type input "***"
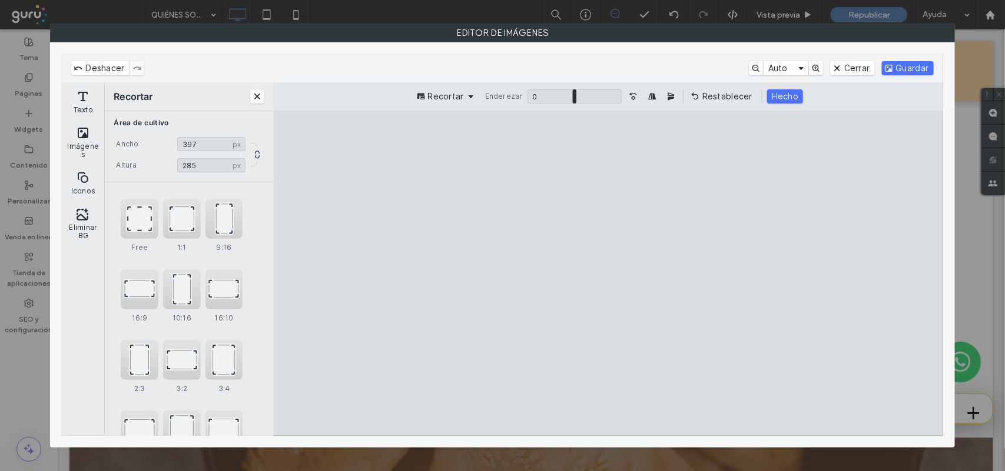
type input "***"
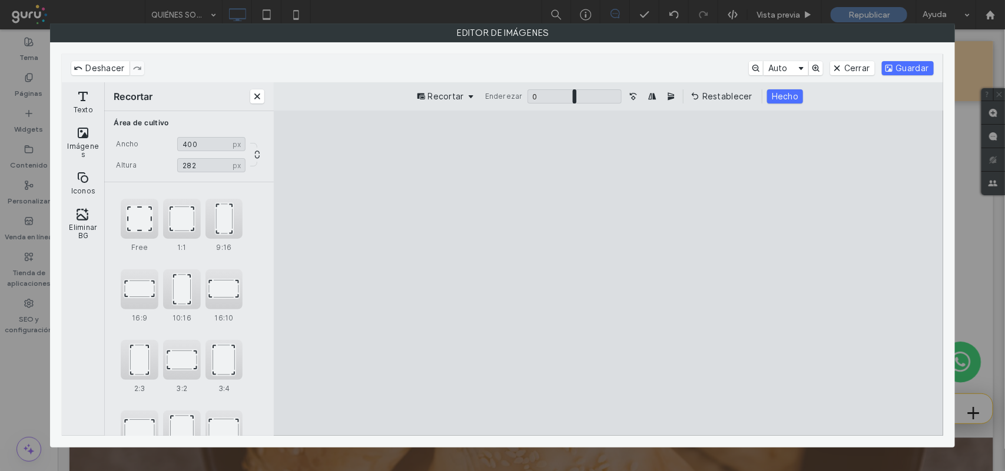
type input "***"
drag, startPoint x: 737, startPoint y: 421, endPoint x: 730, endPoint y: 343, distance: 78.6
click at [608, 273] on cesdk-canvas "Lienzo del editor" at bounding box center [608, 273] width 0 height 0
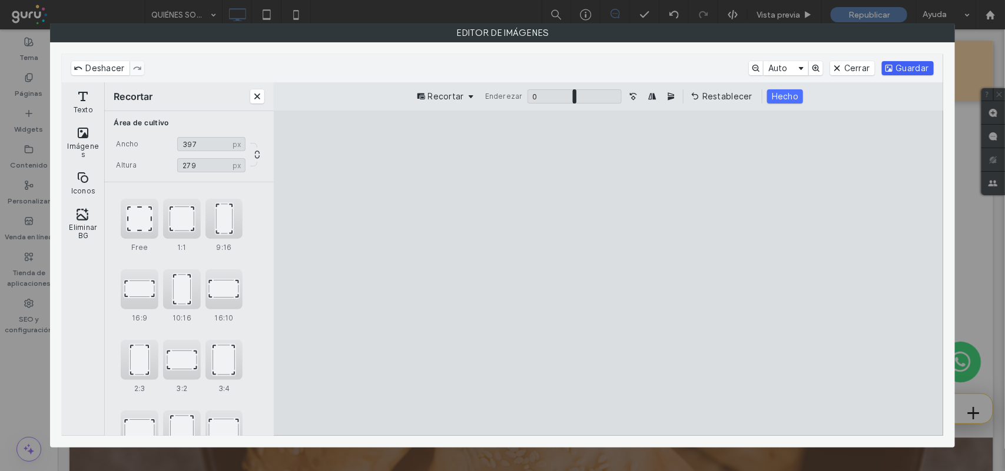
click at [899, 68] on button "Guardar" at bounding box center [908, 68] width 52 height 14
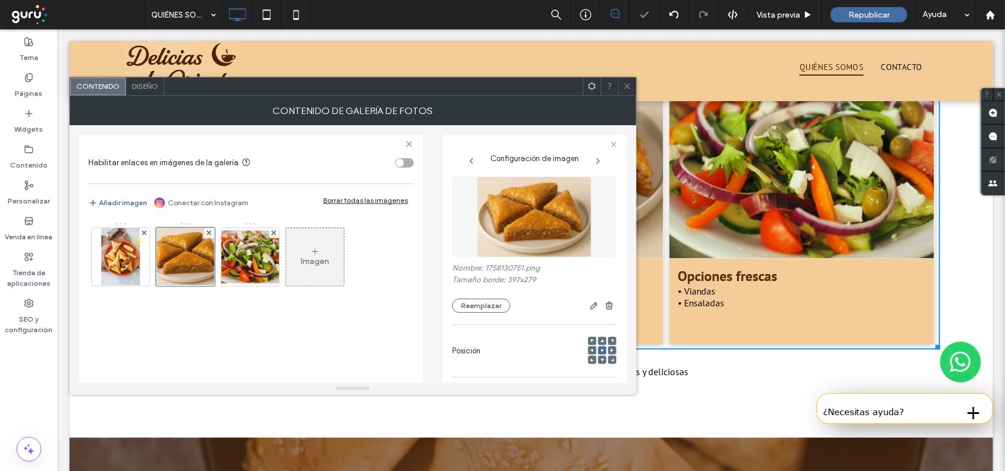
drag, startPoint x: 629, startPoint y: 87, endPoint x: 636, endPoint y: 104, distance: 19.0
click at [628, 87] on icon at bounding box center [627, 86] width 9 height 9
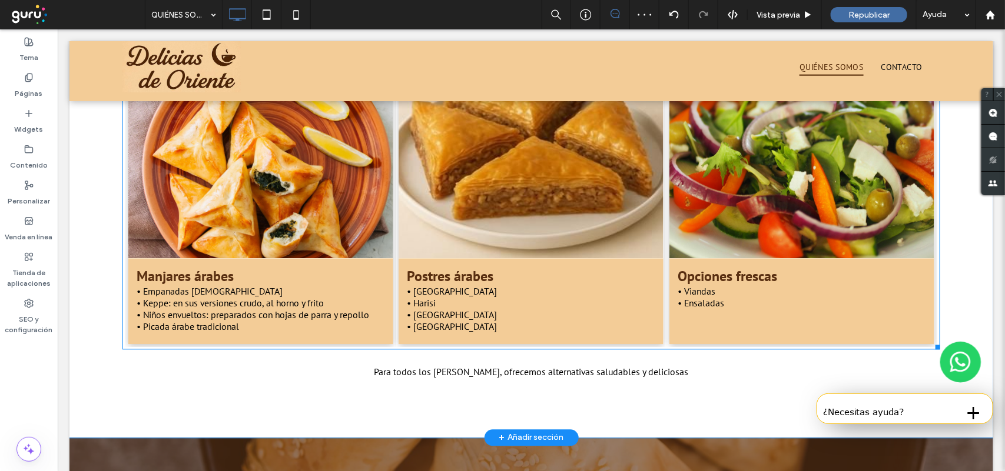
scroll to position [809, 0]
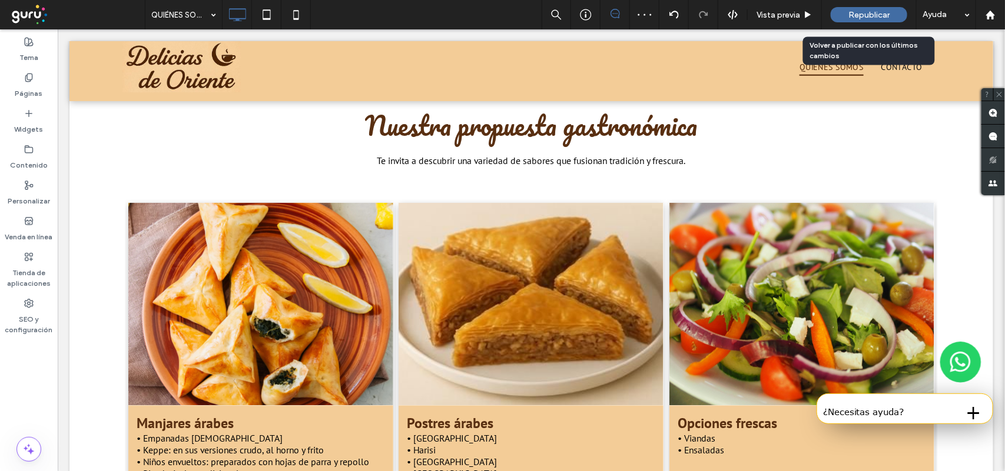
click at [848, 15] on span "Republicar" at bounding box center [868, 15] width 41 height 10
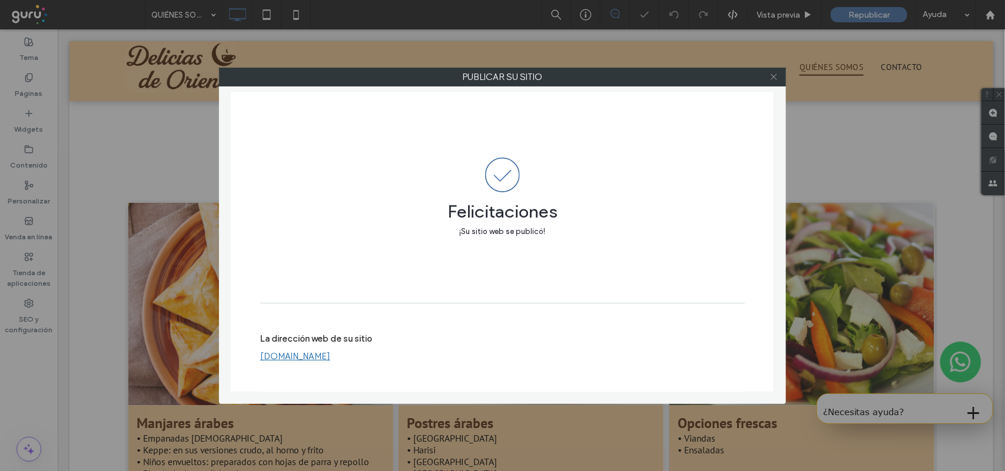
click at [775, 78] on icon at bounding box center [773, 76] width 9 height 9
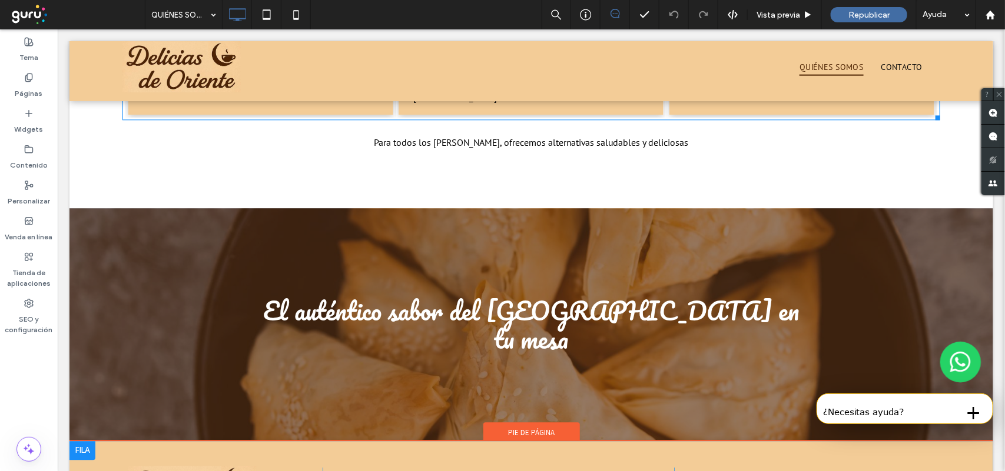
scroll to position [1246, 0]
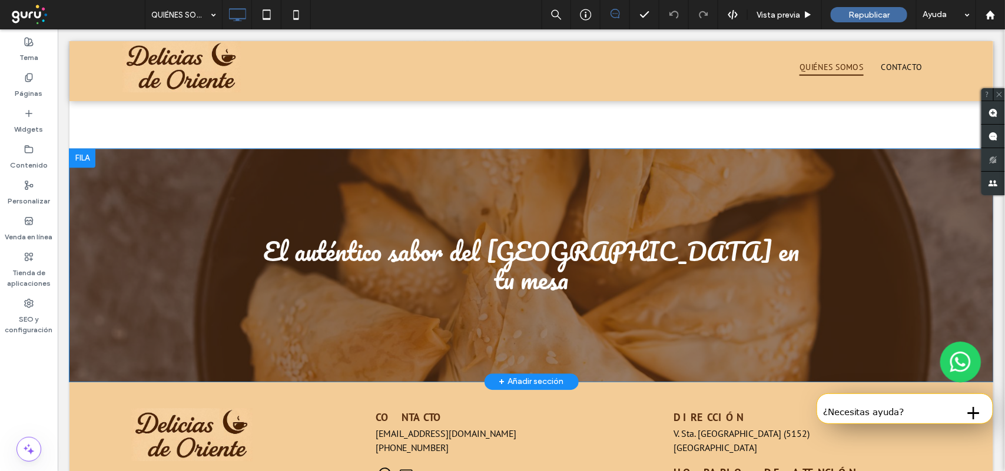
click at [86, 323] on div "El auténtico sabor del Medio Oriente en tu mesa Click To Paste Fila + Añadir se…" at bounding box center [530, 264] width 923 height 233
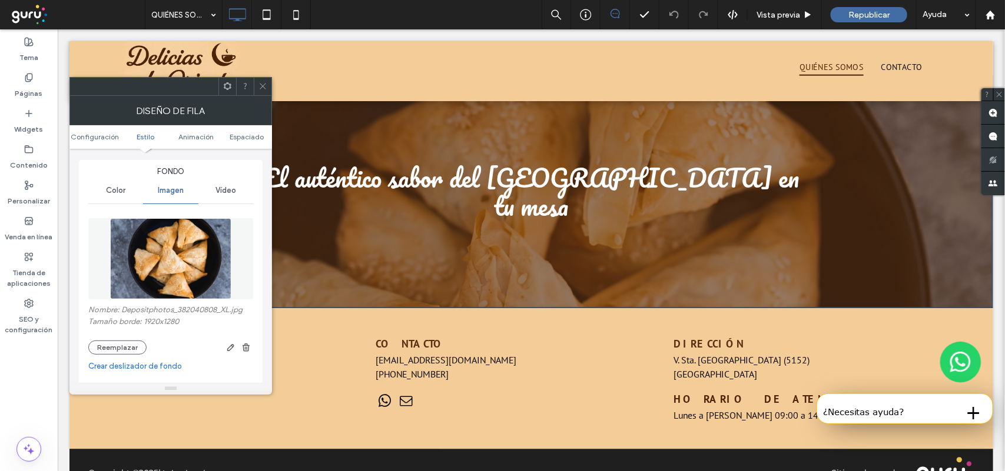
scroll to position [147, 0]
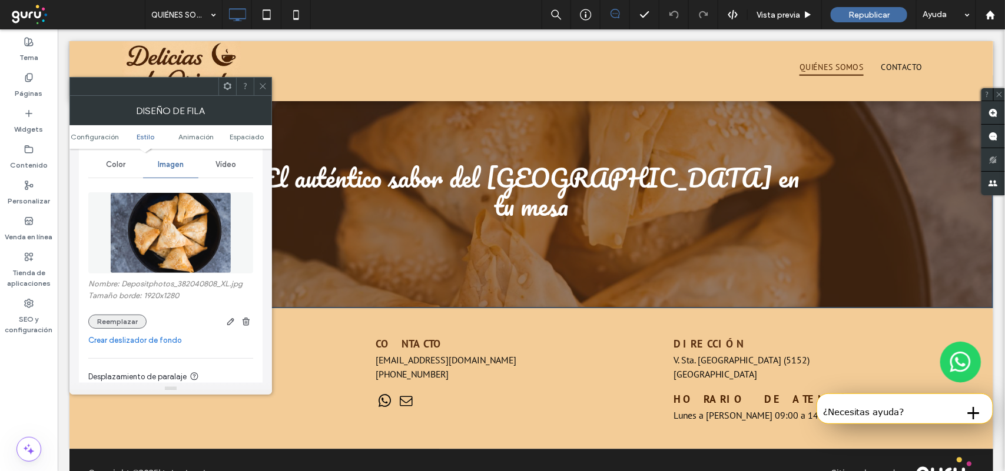
click at [124, 324] on button "Reemplazar" at bounding box center [117, 322] width 58 height 14
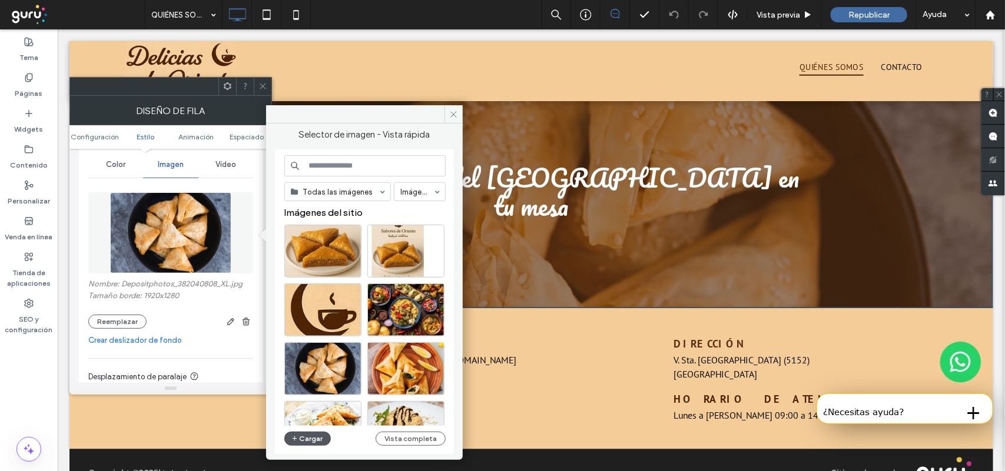
click at [309, 436] on button "Cargar" at bounding box center [307, 439] width 47 height 14
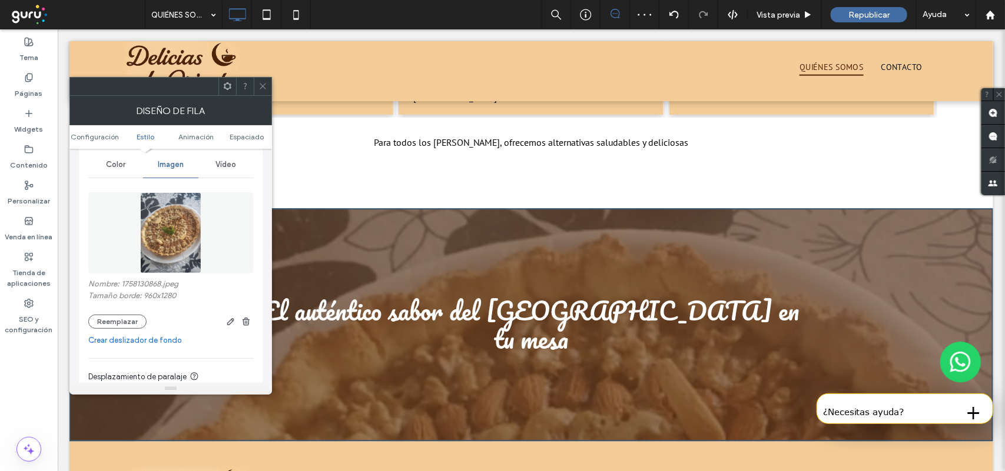
scroll to position [1099, 0]
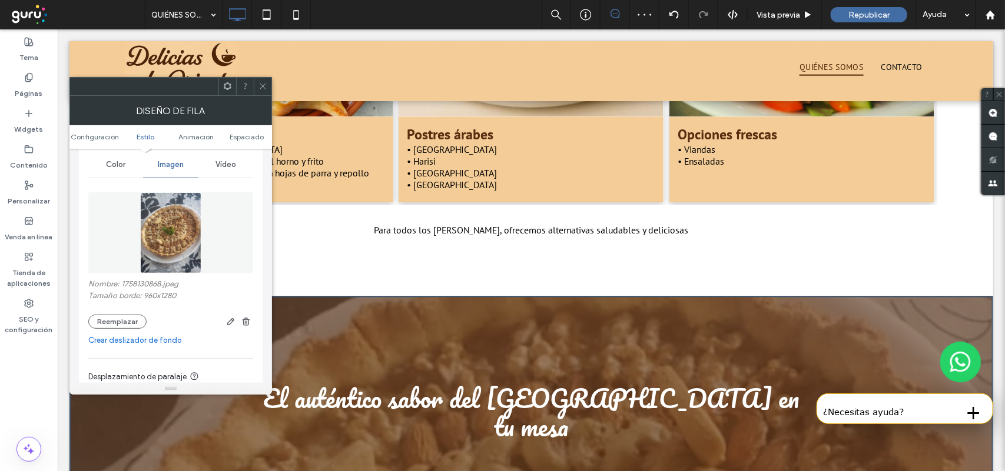
click at [262, 87] on use at bounding box center [263, 87] width 6 height 6
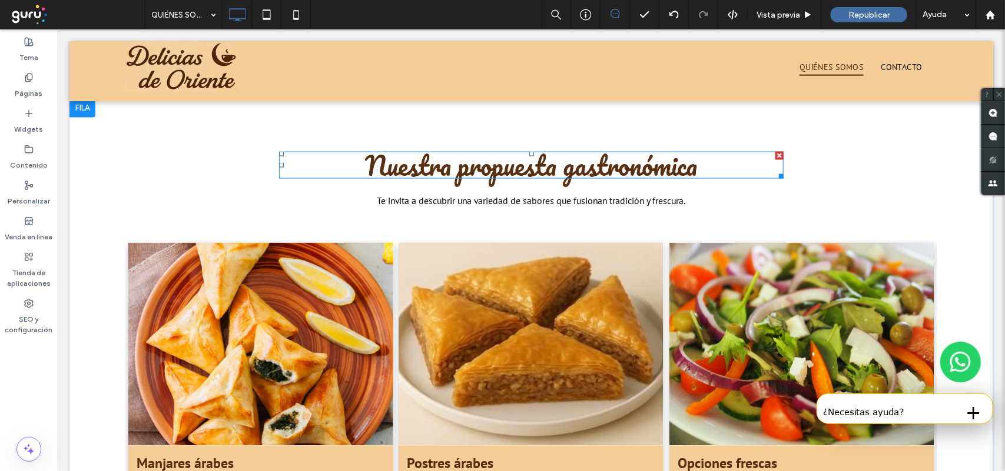
scroll to position [809, 0]
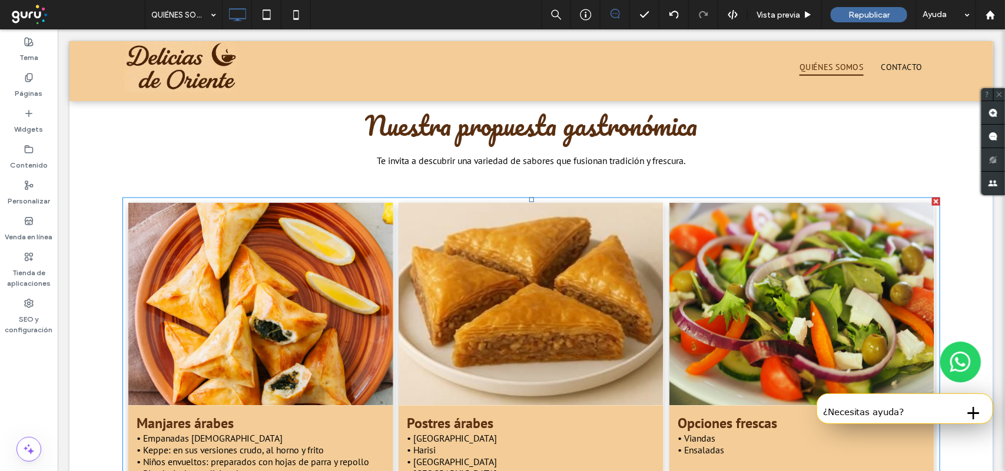
click at [263, 303] on link at bounding box center [259, 303] width 281 height 215
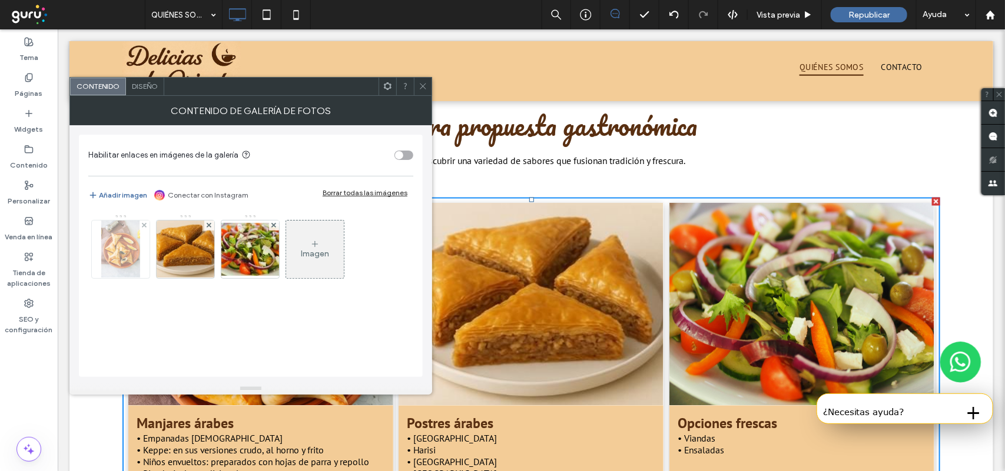
click at [128, 254] on img at bounding box center [120, 250] width 38 height 58
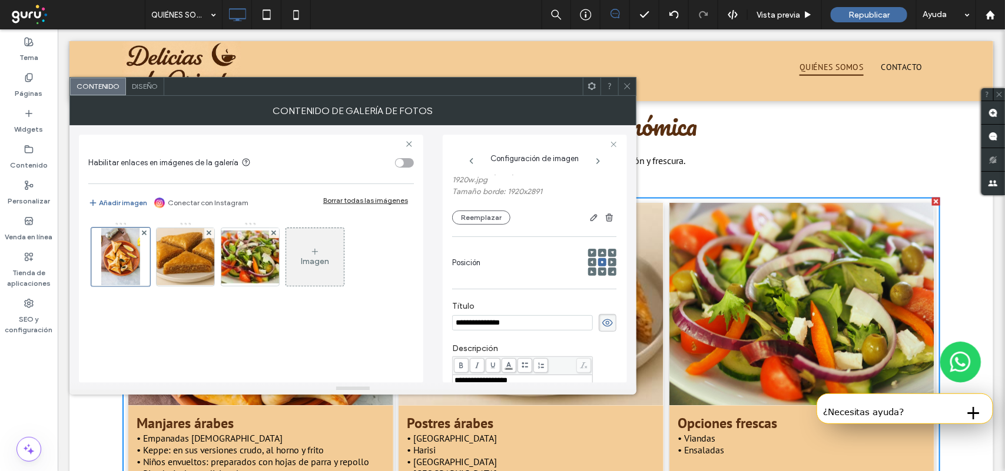
scroll to position [4, 0]
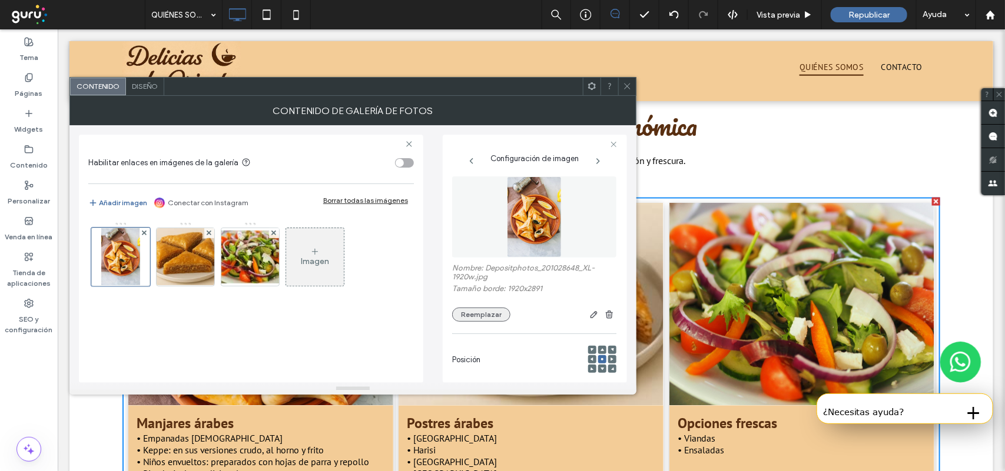
click at [467, 321] on button "Reemplazar" at bounding box center [481, 315] width 58 height 14
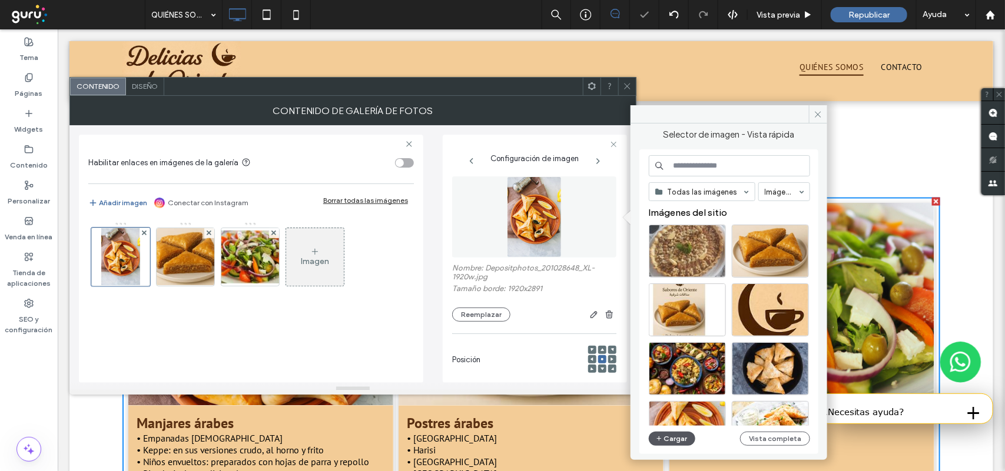
click at [671, 441] on button "Cargar" at bounding box center [672, 439] width 47 height 14
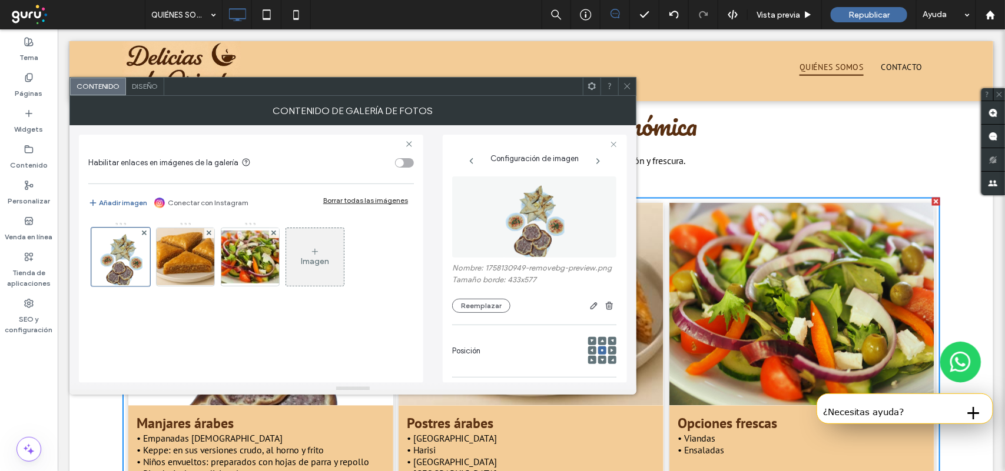
click at [627, 94] on span at bounding box center [627, 87] width 9 height 18
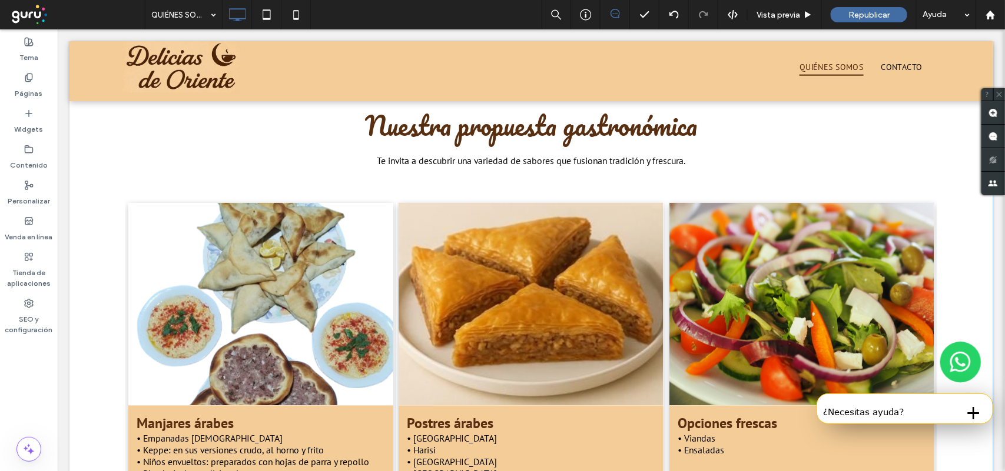
scroll to position [883, 0]
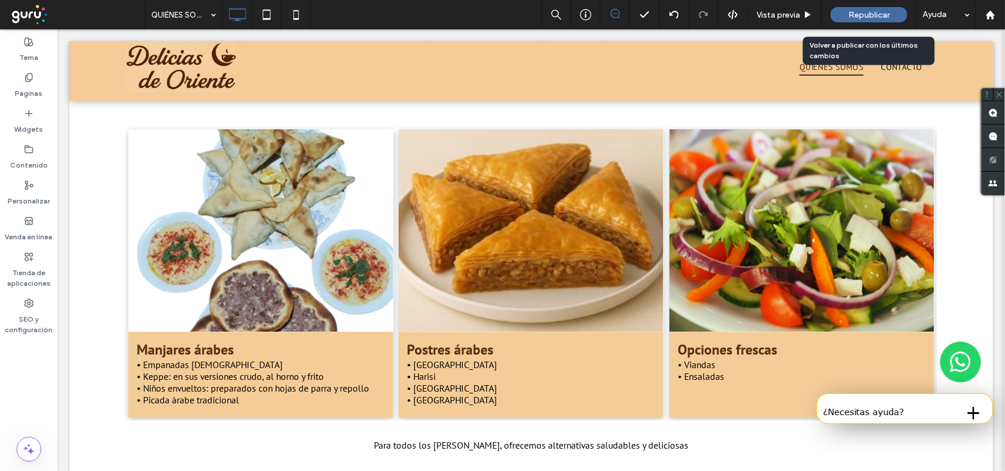
click at [863, 13] on span "Republicar" at bounding box center [868, 15] width 41 height 10
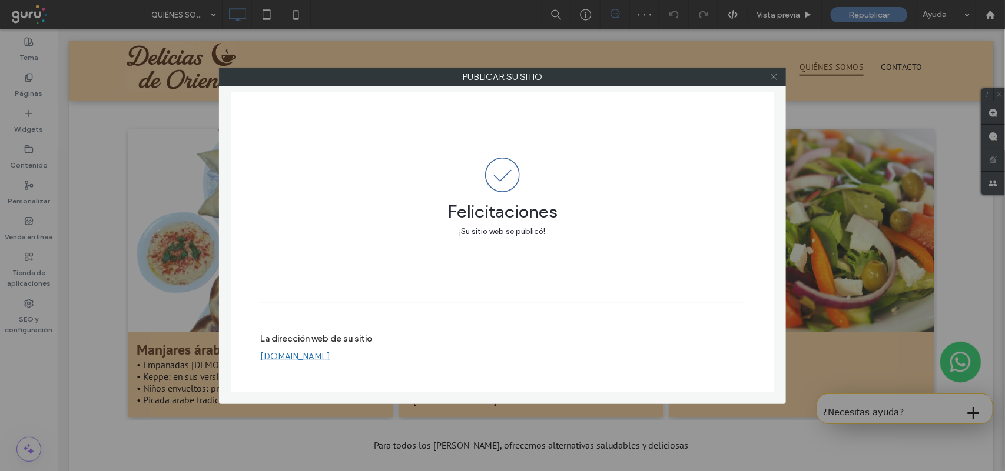
click at [772, 78] on use at bounding box center [773, 77] width 6 height 6
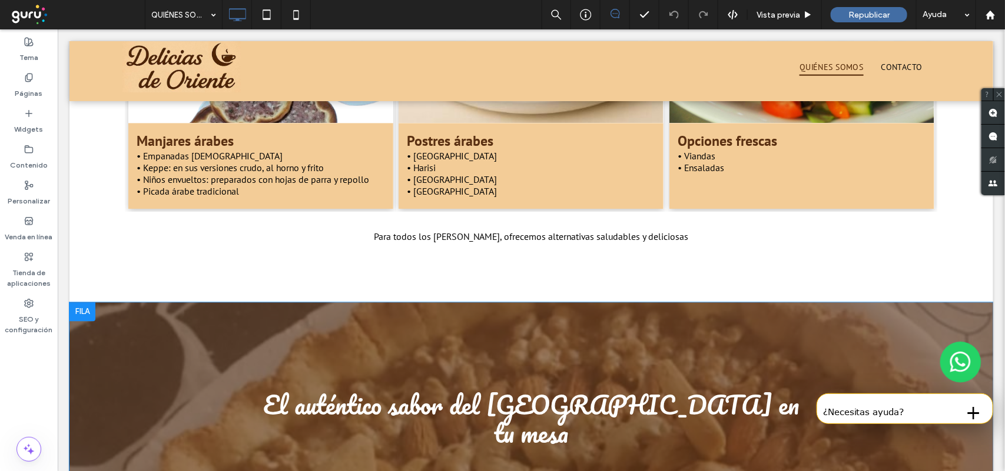
scroll to position [1172, 0]
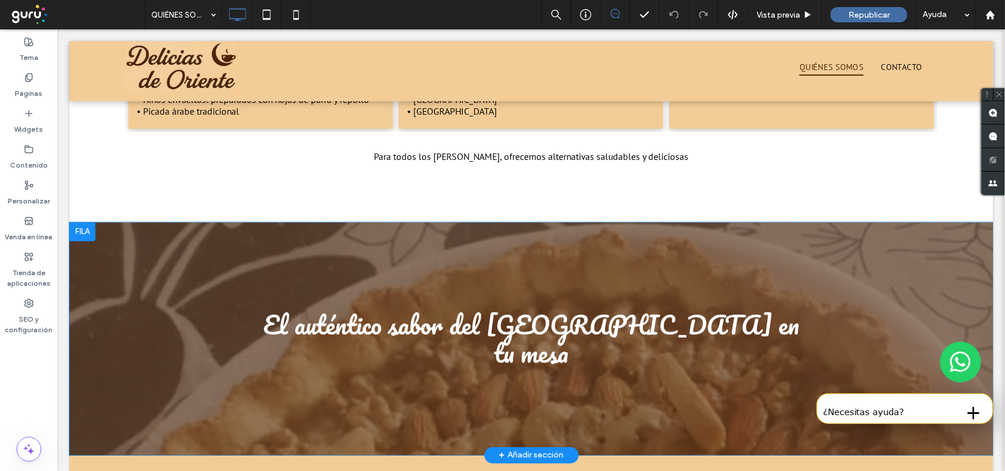
click at [147, 383] on div "El auténtico sabor del Medio Oriente en tu mesa Click To Paste Fila + Añadir se…" at bounding box center [530, 338] width 923 height 233
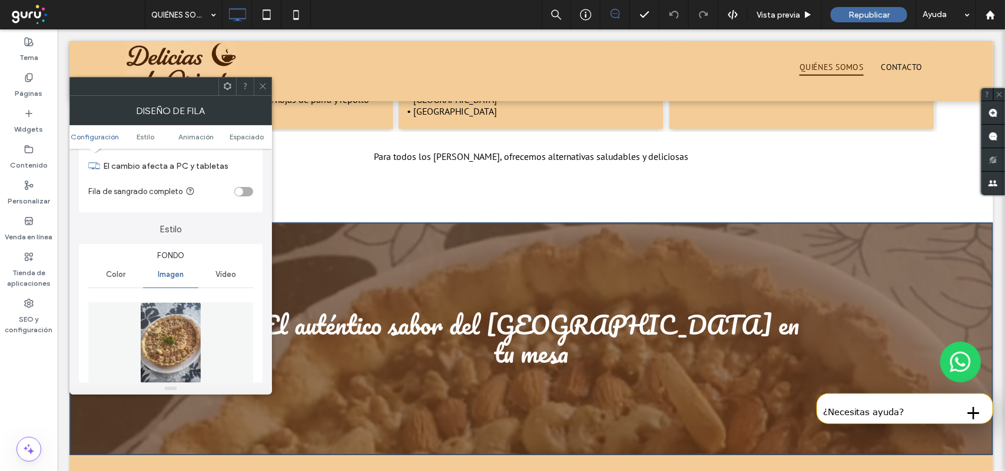
scroll to position [74, 0]
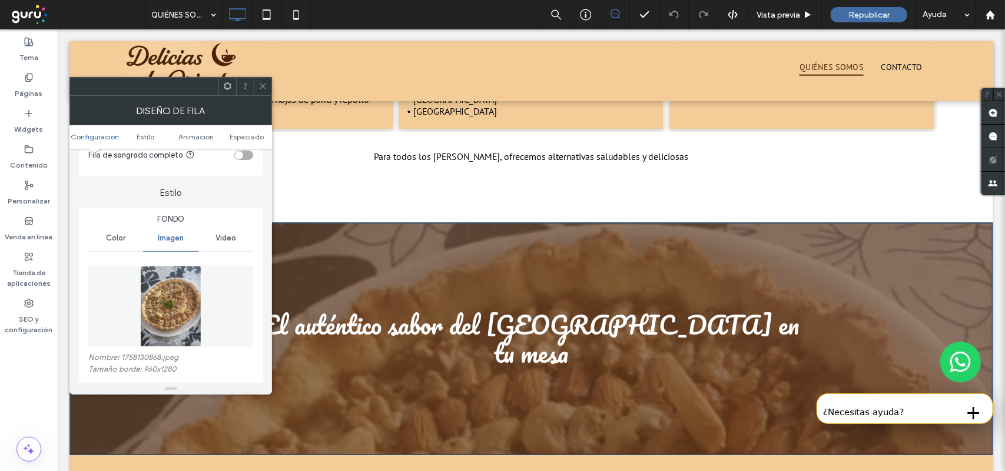
click at [265, 87] on icon at bounding box center [262, 86] width 9 height 9
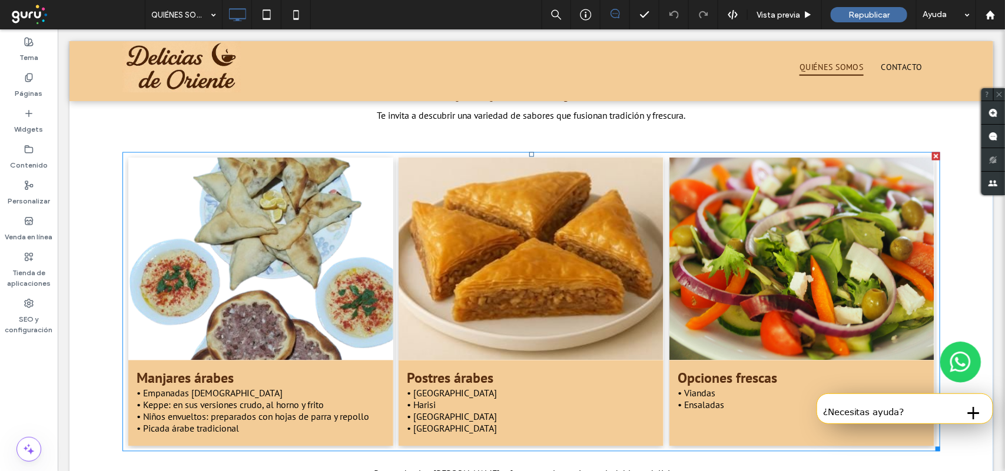
scroll to position [878, 0]
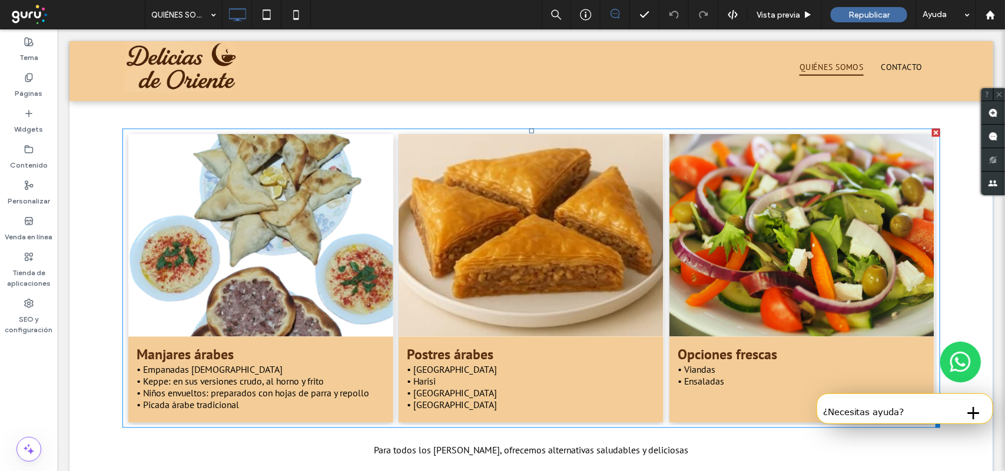
click at [278, 295] on link at bounding box center [259, 234] width 281 height 215
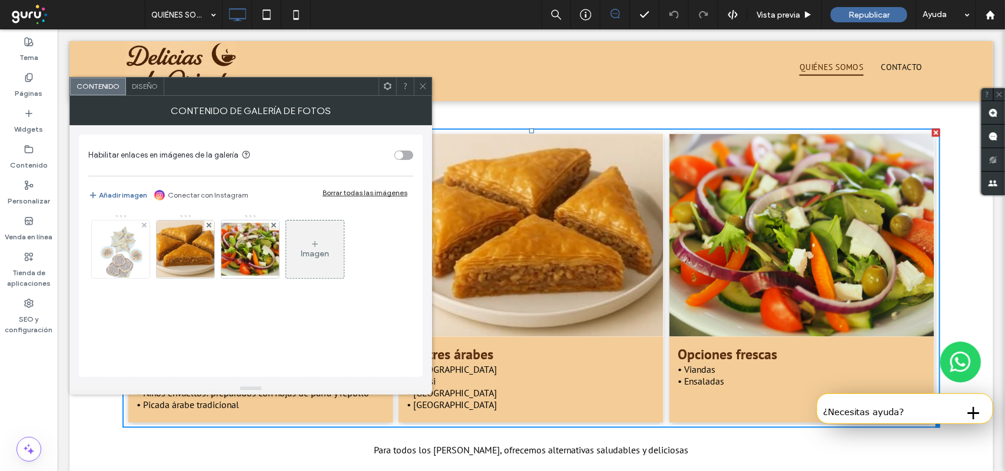
click at [131, 264] on img at bounding box center [121, 250] width 44 height 58
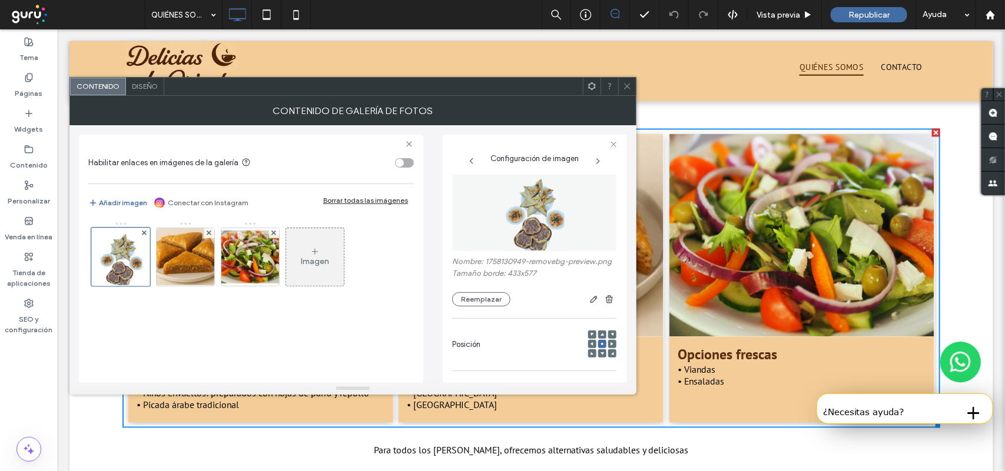
scroll to position [0, 0]
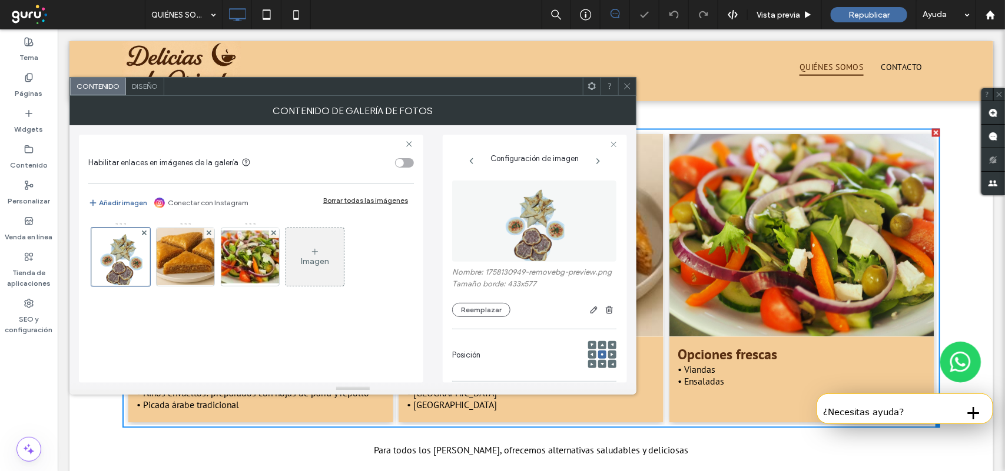
click at [628, 92] on span at bounding box center [627, 87] width 9 height 18
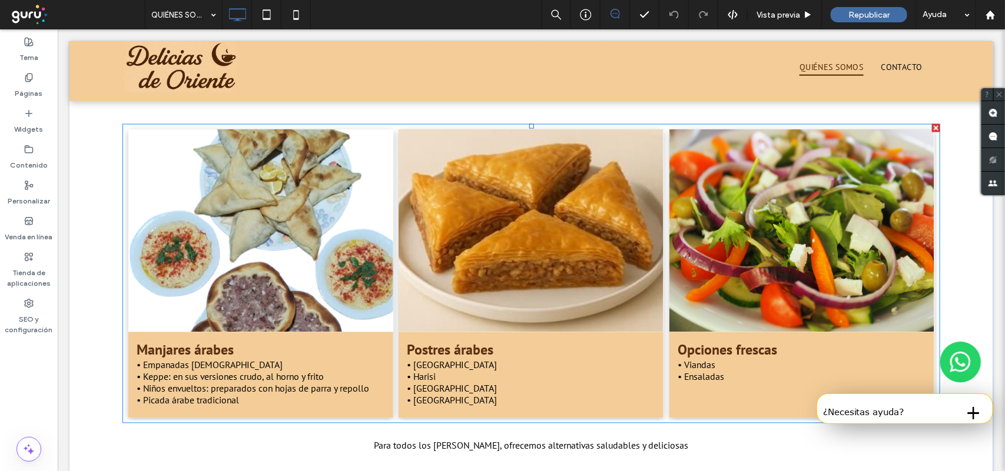
scroll to position [809, 0]
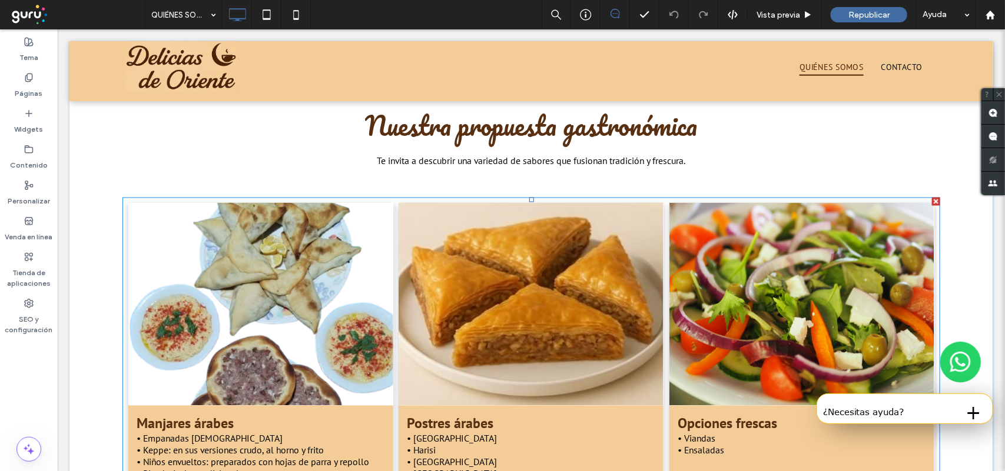
click at [280, 326] on link at bounding box center [259, 303] width 281 height 215
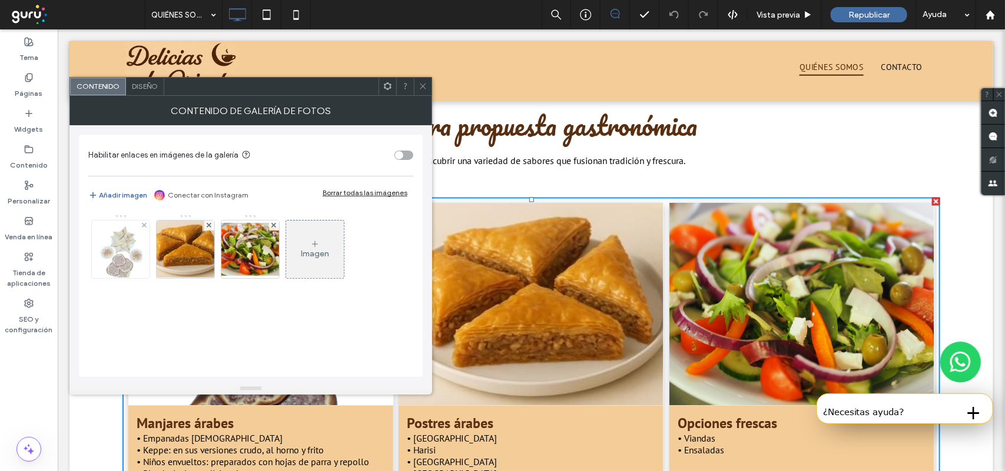
click at [141, 275] on img at bounding box center [121, 250] width 44 height 58
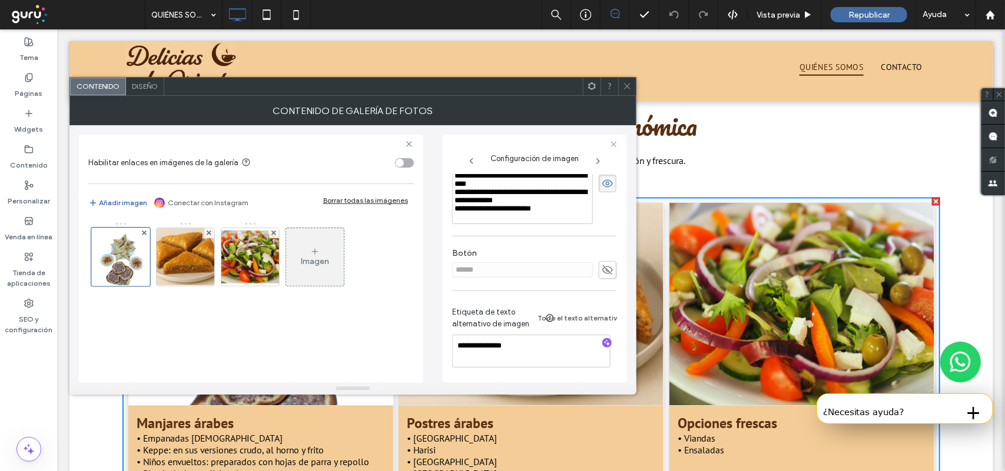
scroll to position [0, 0]
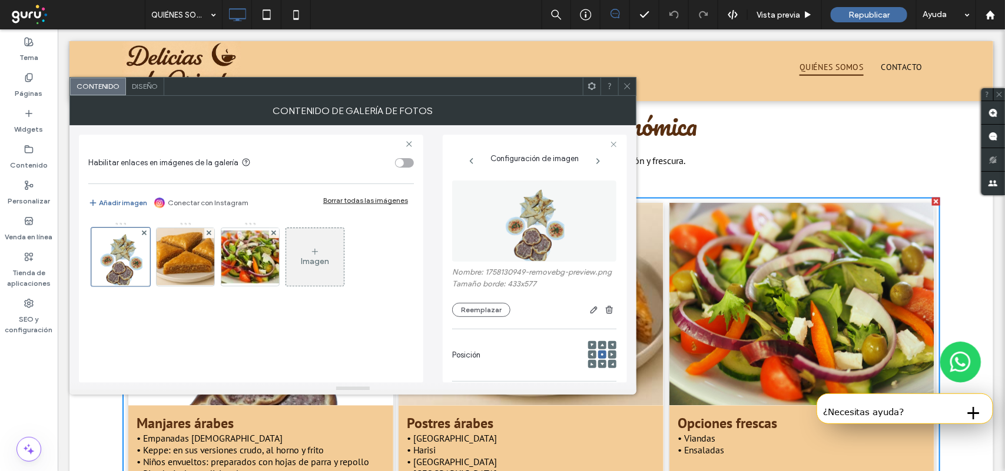
click at [631, 87] on icon at bounding box center [627, 86] width 9 height 9
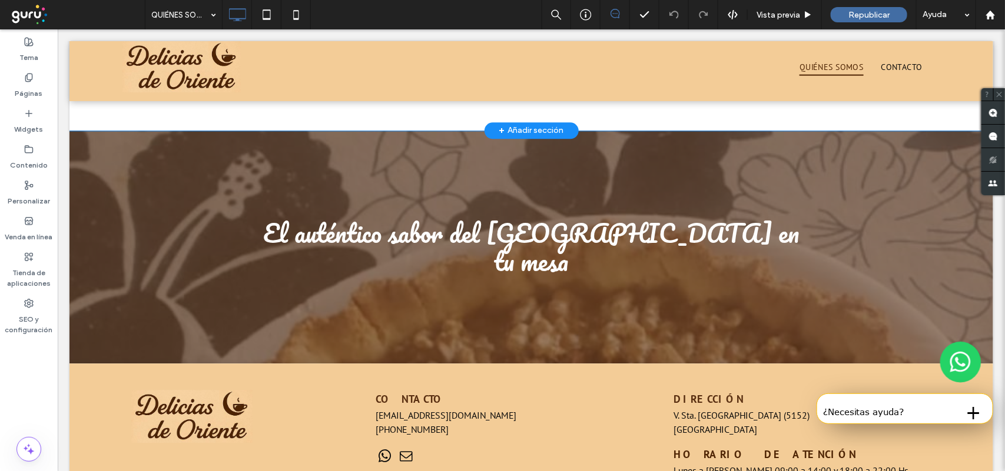
scroll to position [1320, 0]
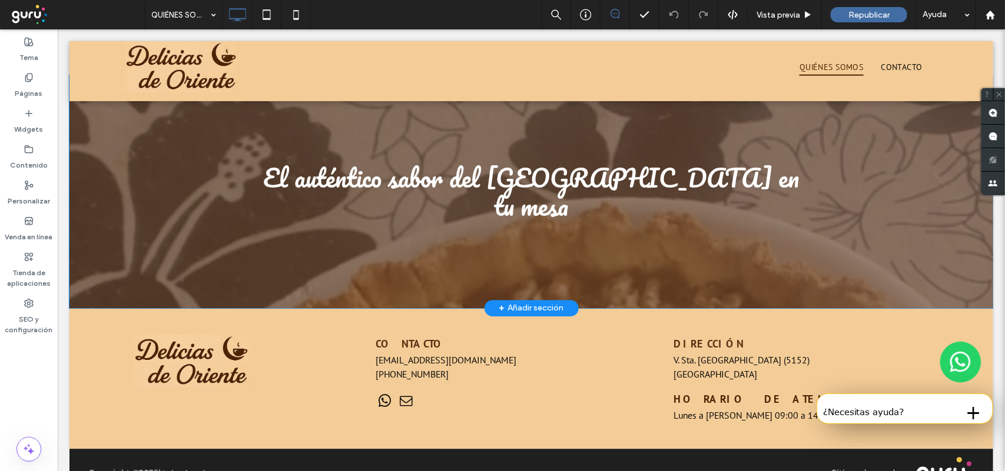
click at [104, 241] on div "El auténtico sabor del Medio Oriente en tu mesa Click To Paste Fila + Añadir se…" at bounding box center [530, 191] width 923 height 233
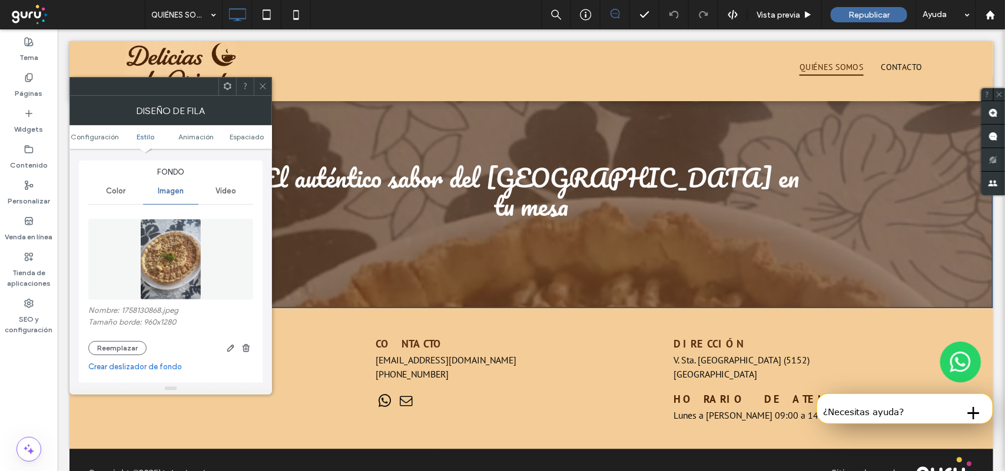
scroll to position [147, 0]
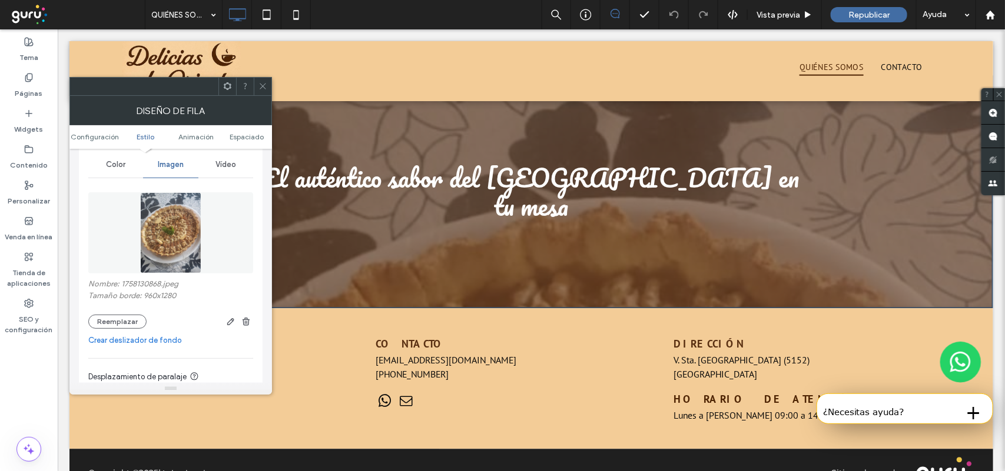
click at [156, 346] on link "Crear deslizador de fondo" at bounding box center [170, 341] width 165 height 12
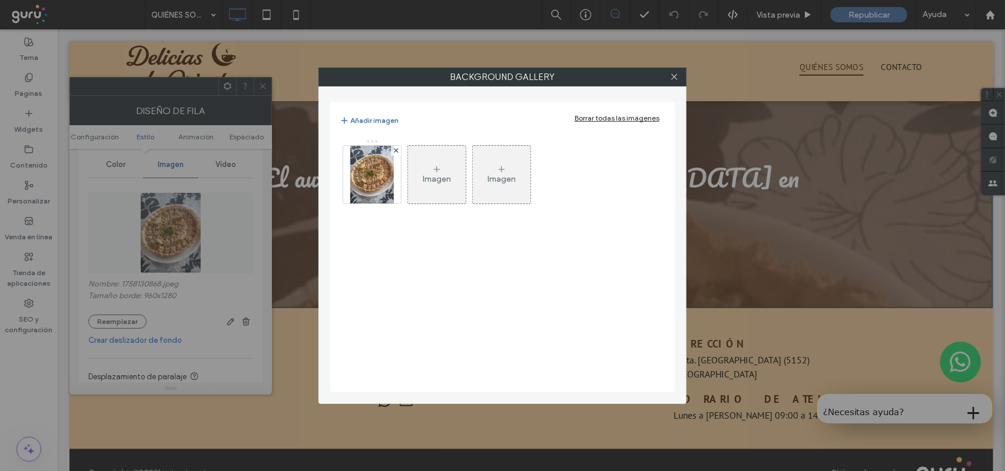
click at [423, 184] on div "Imagen" at bounding box center [437, 179] width 28 height 10
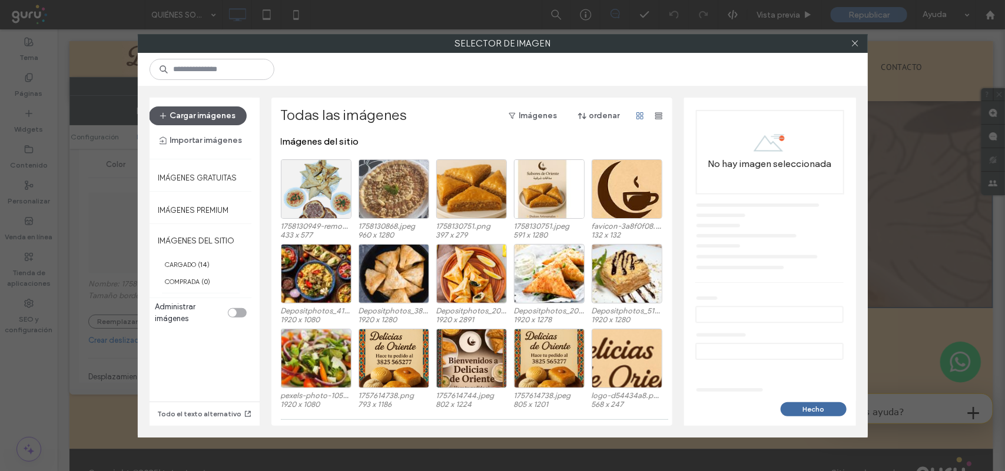
click at [204, 118] on button "Cargar imágenes" at bounding box center [198, 116] width 98 height 19
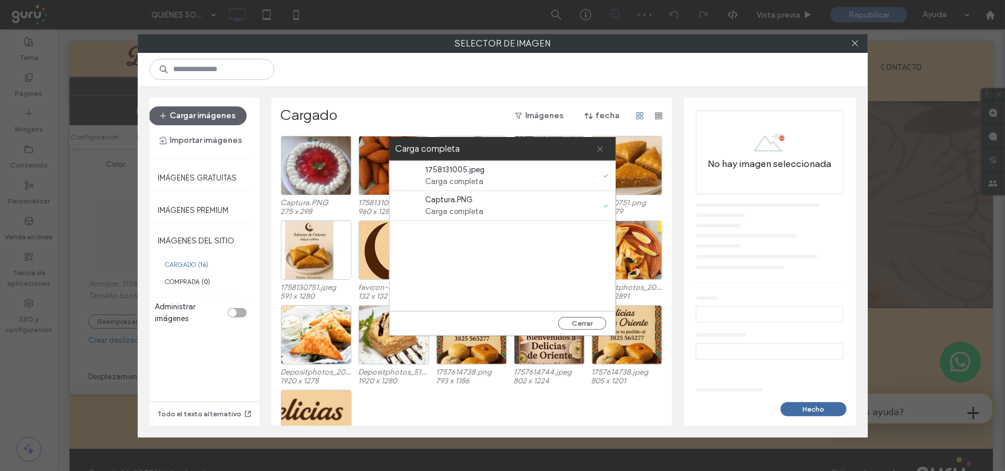
click at [602, 148] on icon at bounding box center [600, 149] width 8 height 8
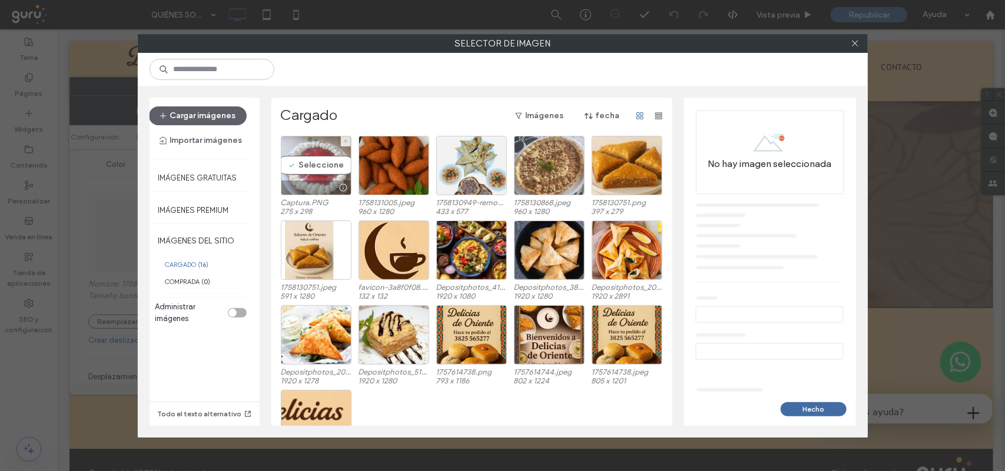
drag, startPoint x: 290, startPoint y: 165, endPoint x: 316, endPoint y: 170, distance: 26.2
click at [290, 165] on div "Seleccione" at bounding box center [316, 165] width 71 height 59
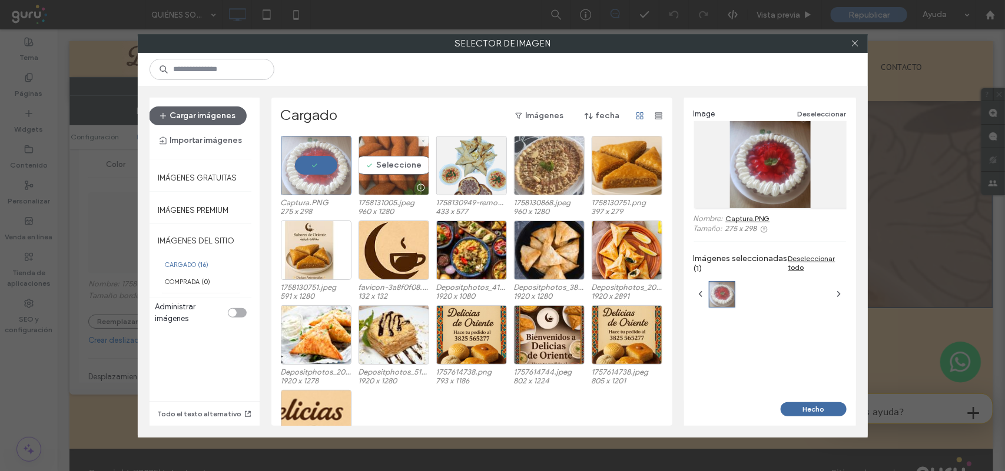
click at [386, 171] on div "Seleccione" at bounding box center [393, 165] width 71 height 59
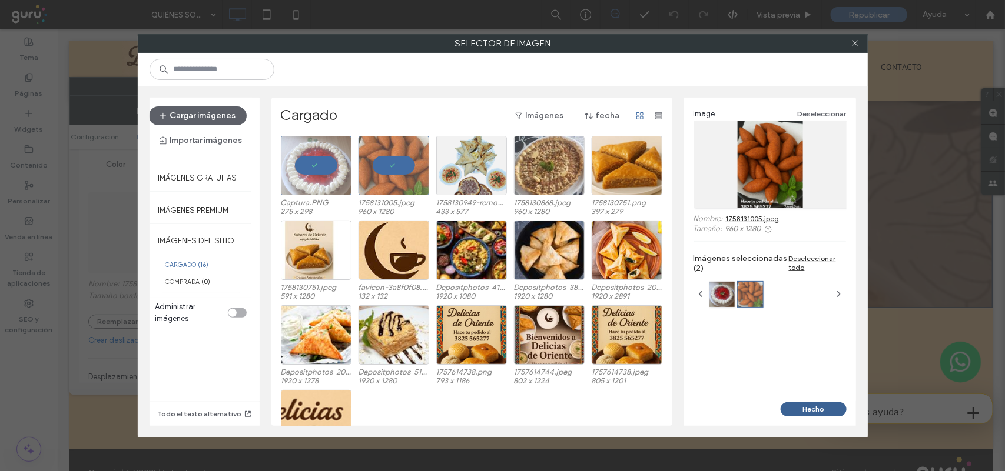
click at [829, 409] on button "Hecho" at bounding box center [813, 410] width 66 height 14
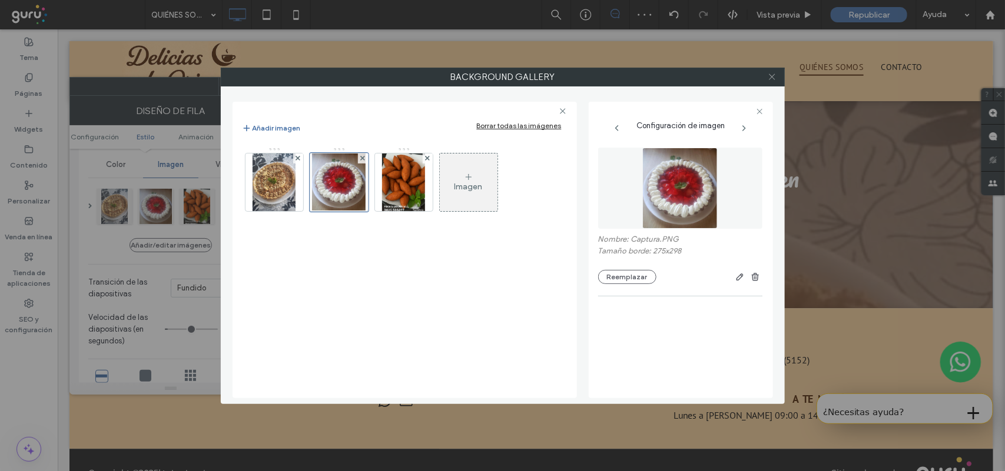
click at [768, 79] on icon at bounding box center [771, 76] width 9 height 9
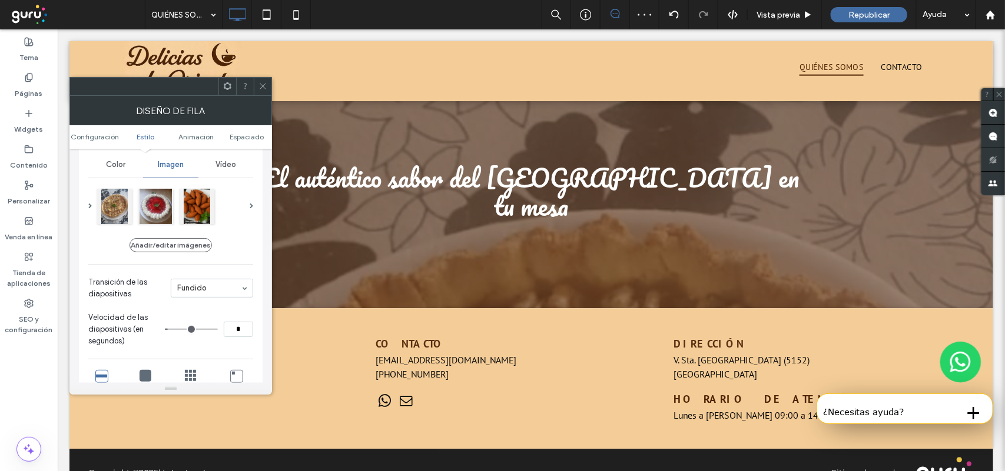
click at [260, 86] on div at bounding box center [263, 87] width 18 height 18
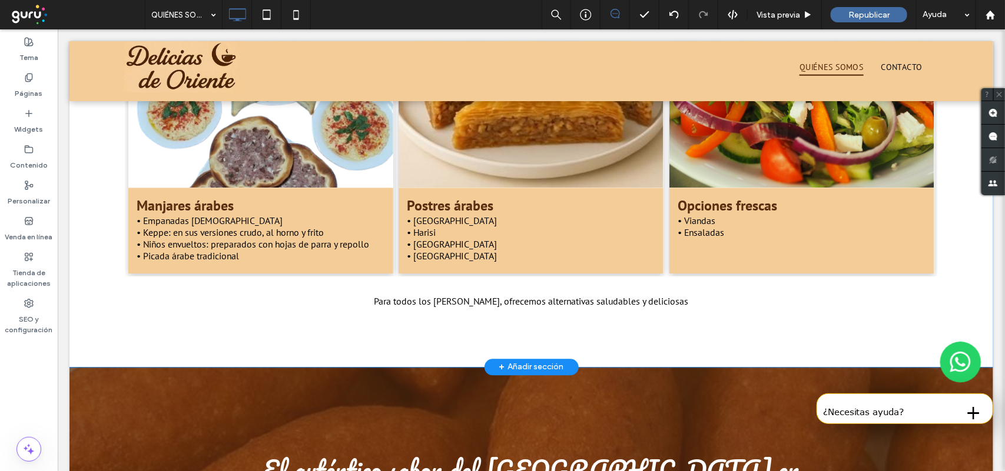
scroll to position [805, 0]
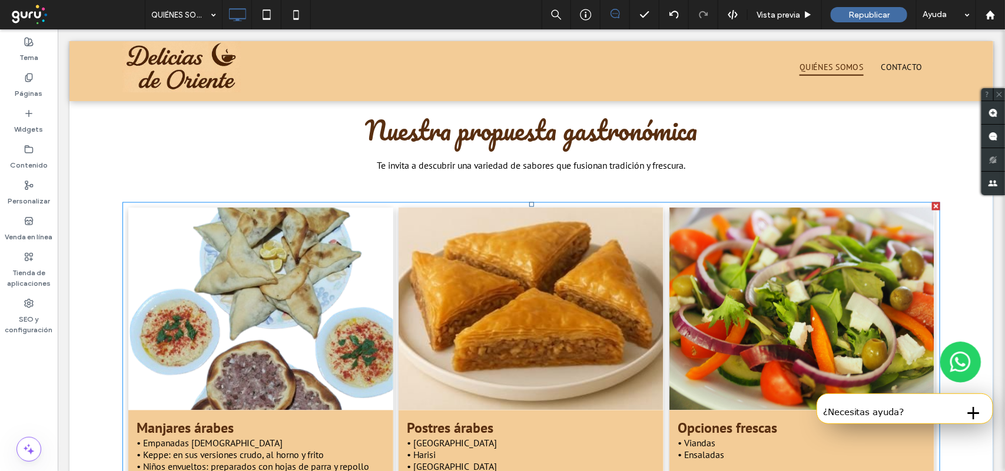
click at [333, 256] on link at bounding box center [259, 308] width 281 height 215
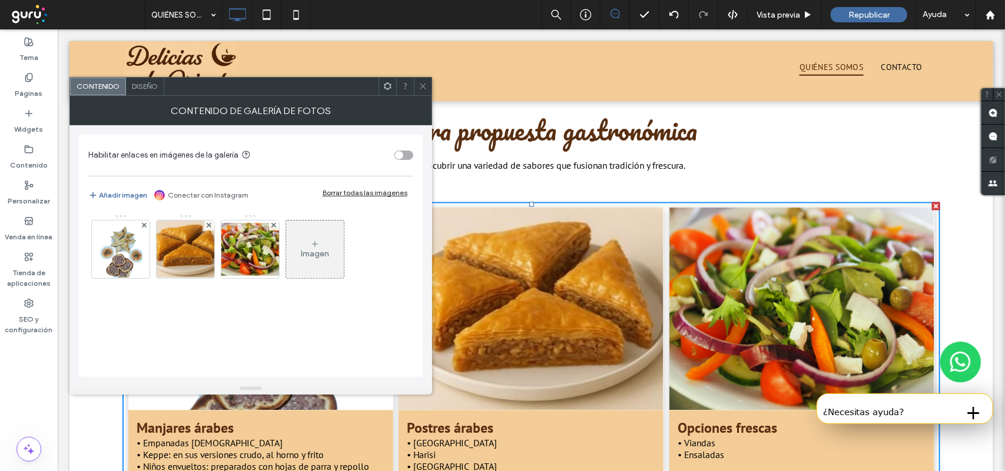
click at [131, 248] on img at bounding box center [121, 250] width 44 height 58
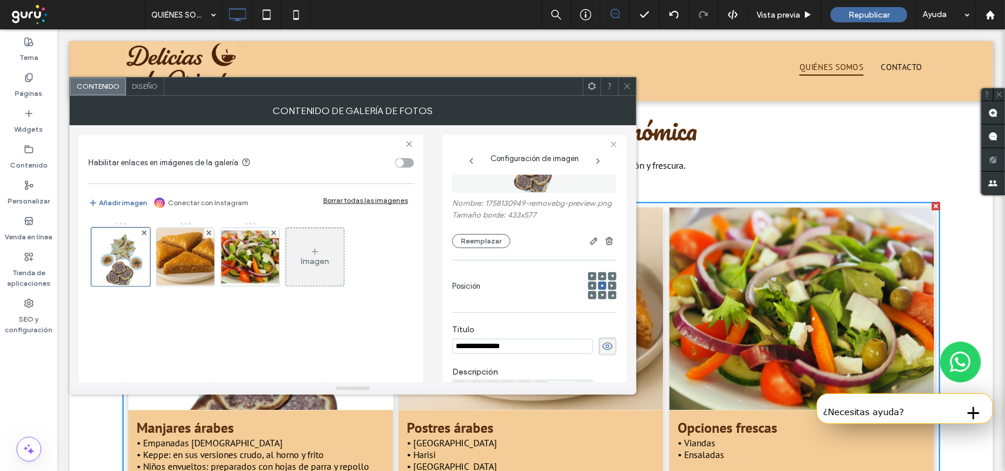
scroll to position [4, 0]
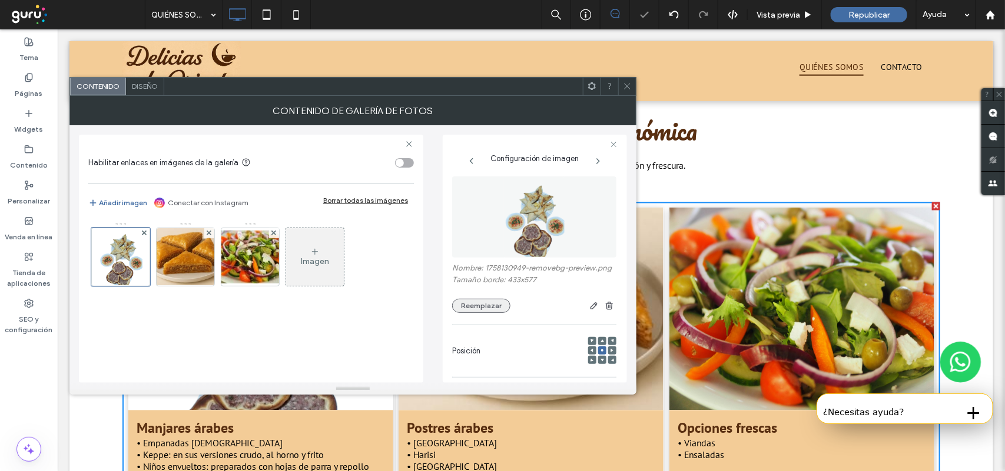
click at [471, 313] on button "Reemplazar" at bounding box center [481, 306] width 58 height 14
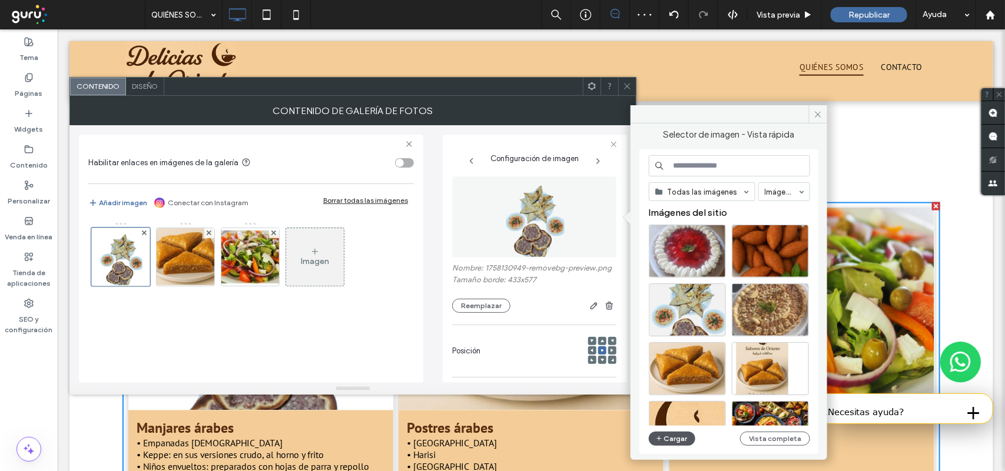
click at [666, 440] on button "Cargar" at bounding box center [672, 439] width 47 height 14
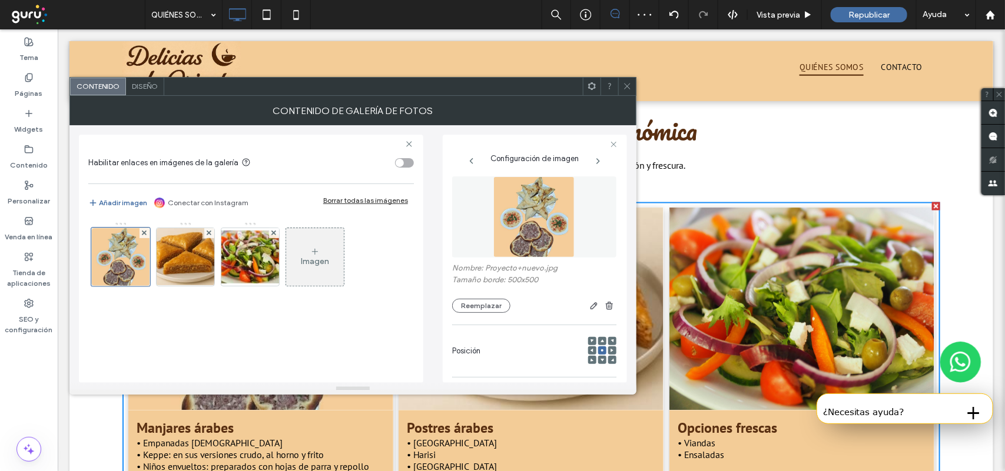
click at [624, 89] on icon at bounding box center [627, 86] width 9 height 9
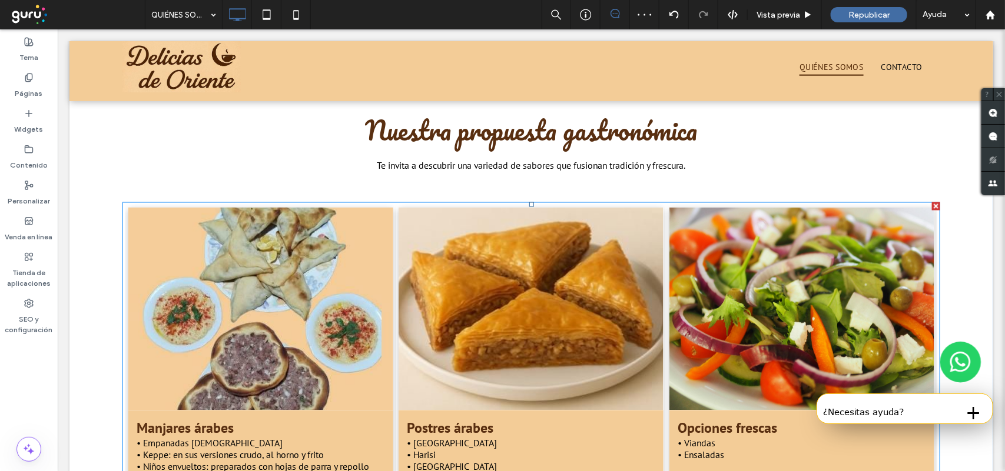
click at [341, 308] on link at bounding box center [259, 308] width 281 height 215
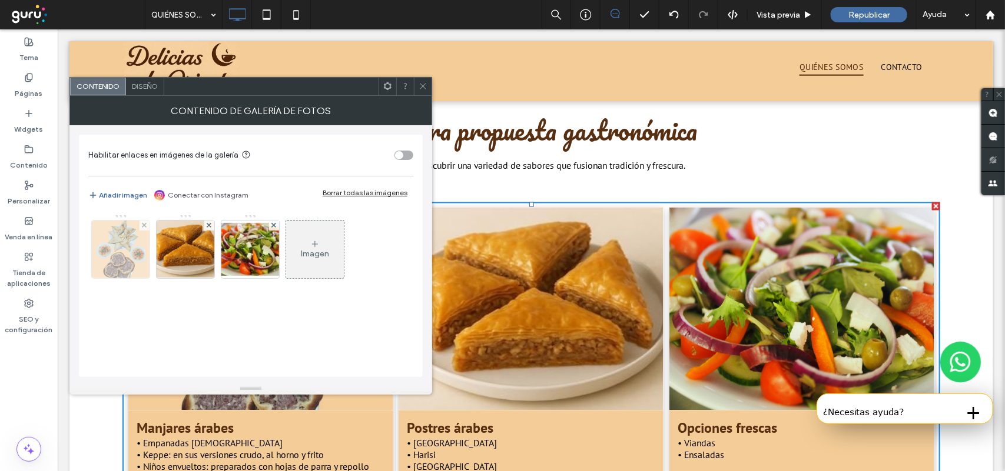
click at [131, 249] on img at bounding box center [121, 250] width 58 height 58
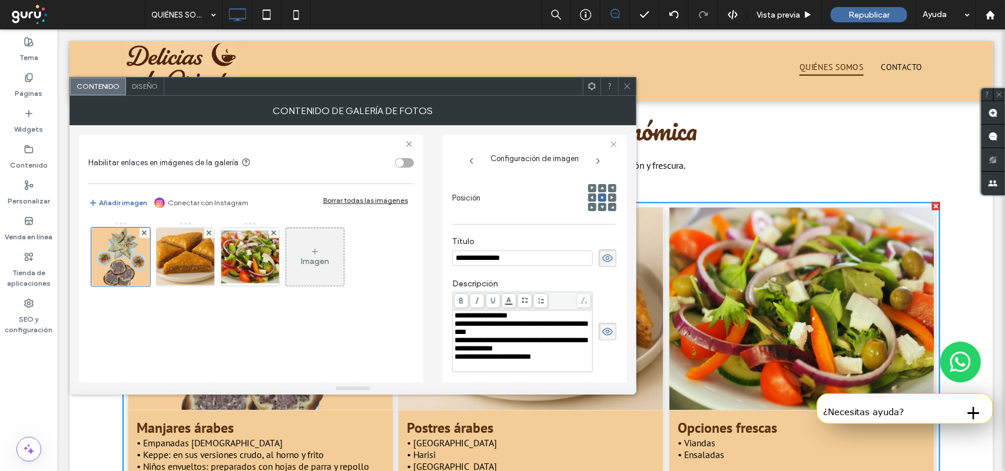
scroll to position [142, 0]
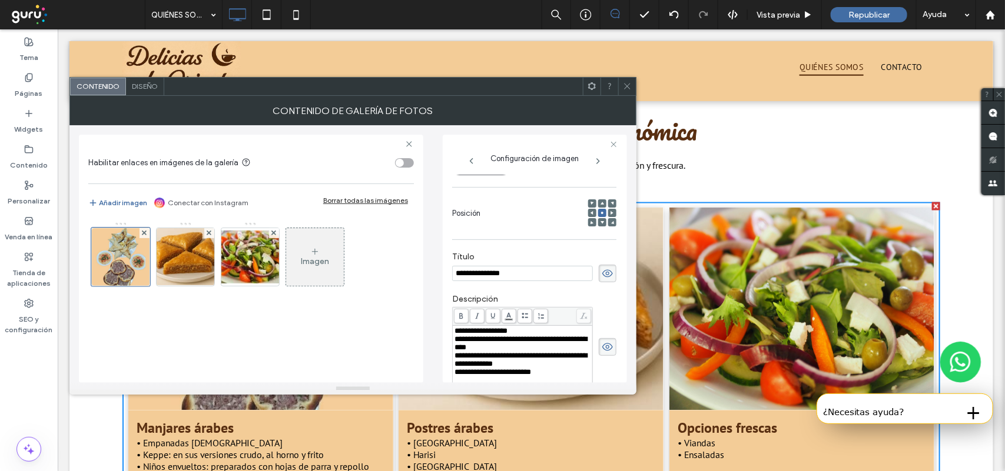
click at [600, 204] on use at bounding box center [602, 203] width 4 height 3
click at [627, 84] on icon at bounding box center [627, 86] width 9 height 9
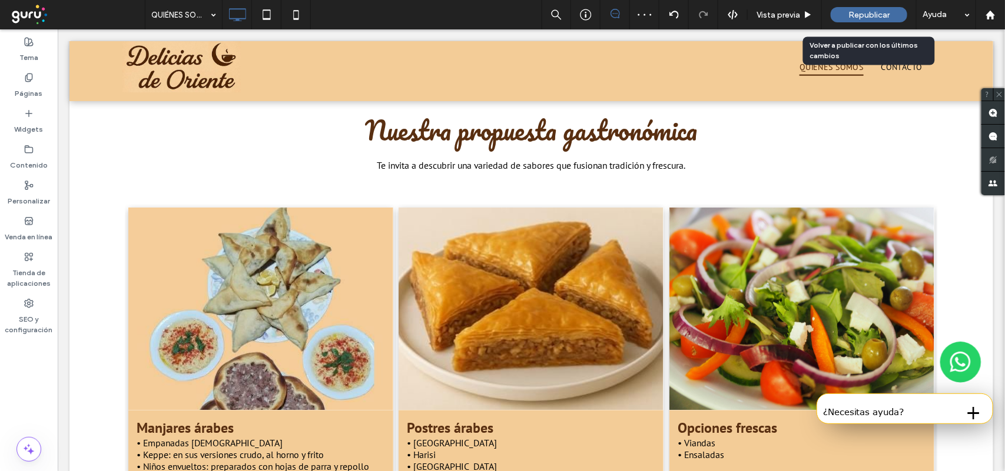
click at [842, 15] on div "Republicar" at bounding box center [868, 14] width 77 height 15
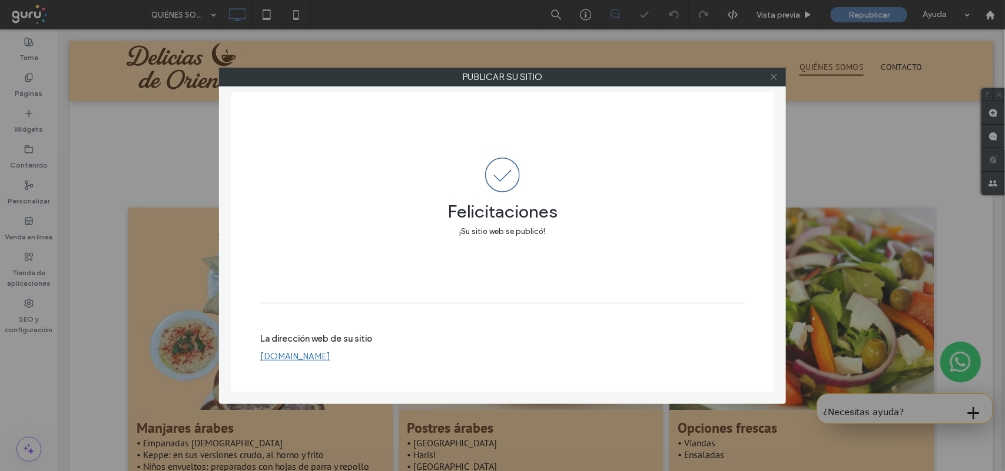
click at [772, 77] on icon at bounding box center [773, 76] width 9 height 9
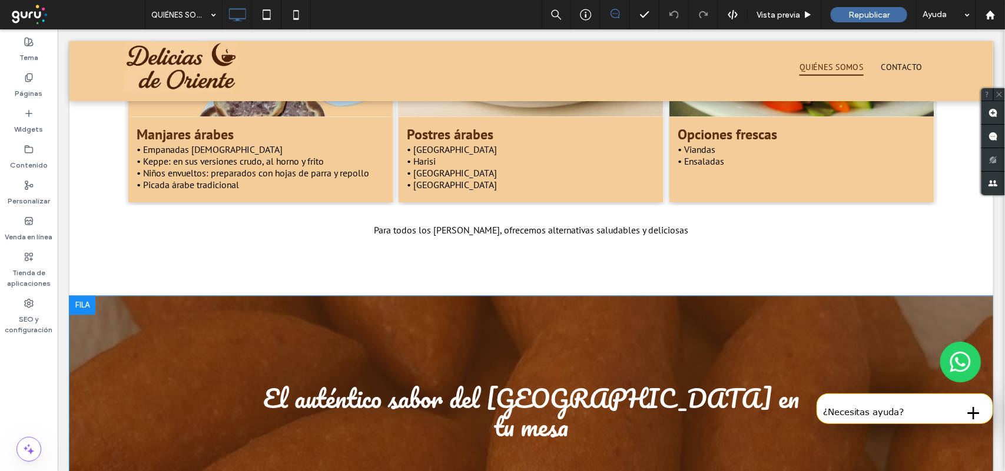
scroll to position [1246, 0]
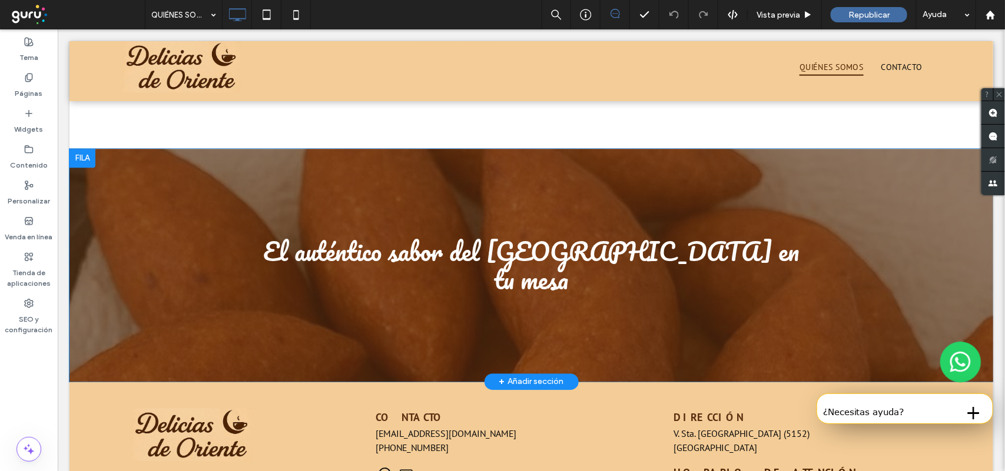
click at [100, 318] on div at bounding box center [530, 264] width 923 height 233
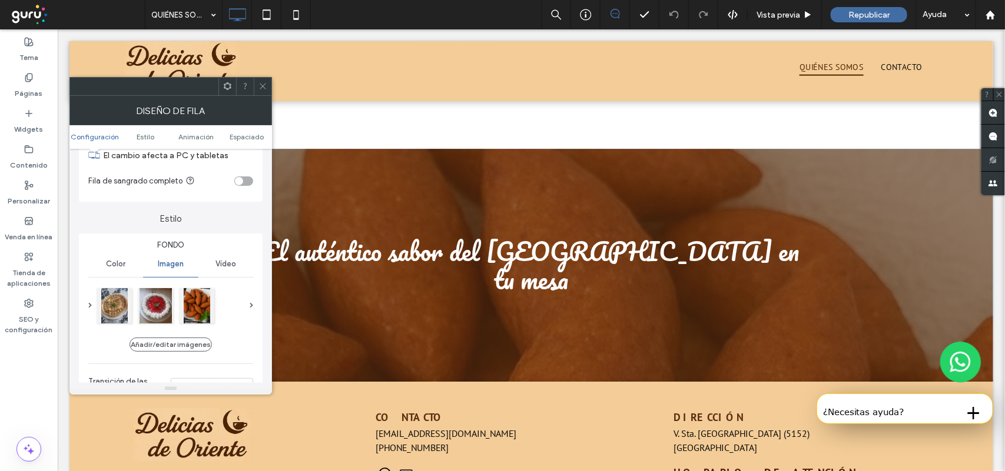
scroll to position [74, 0]
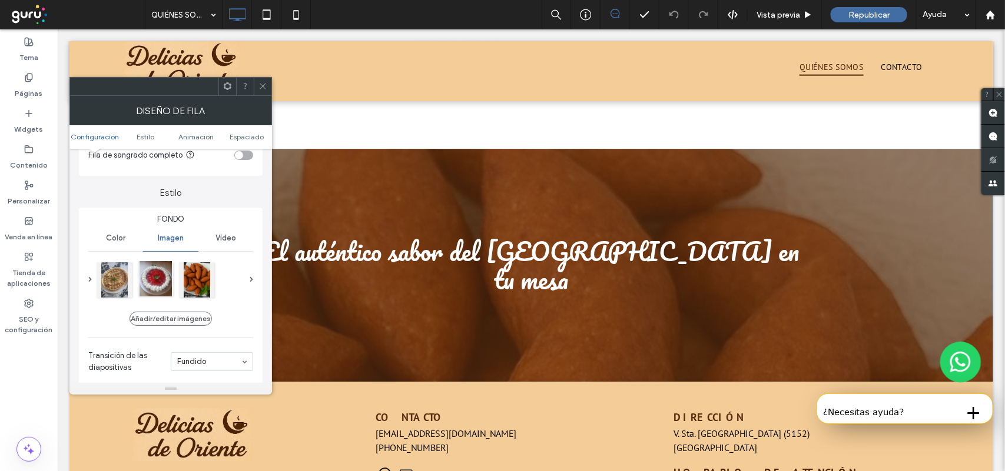
click at [162, 280] on div at bounding box center [155, 278] width 35 height 35
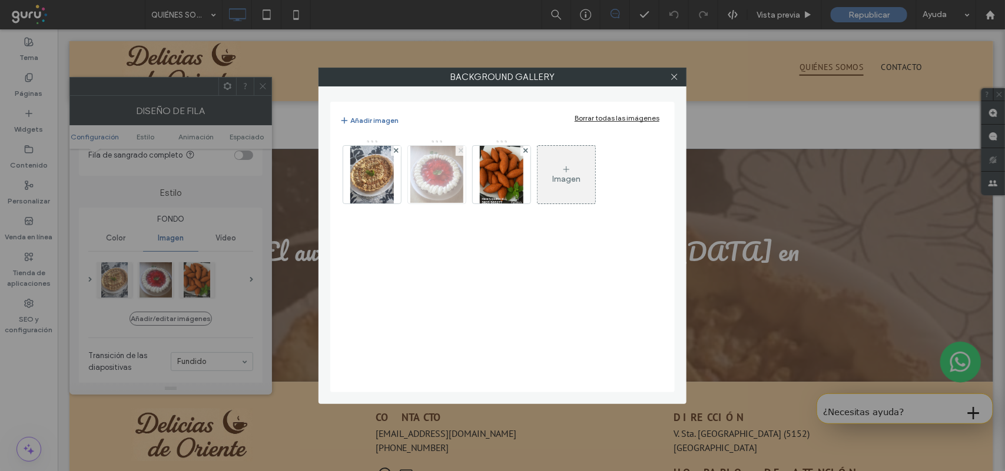
click at [460, 151] on icon at bounding box center [460, 150] width 5 height 5
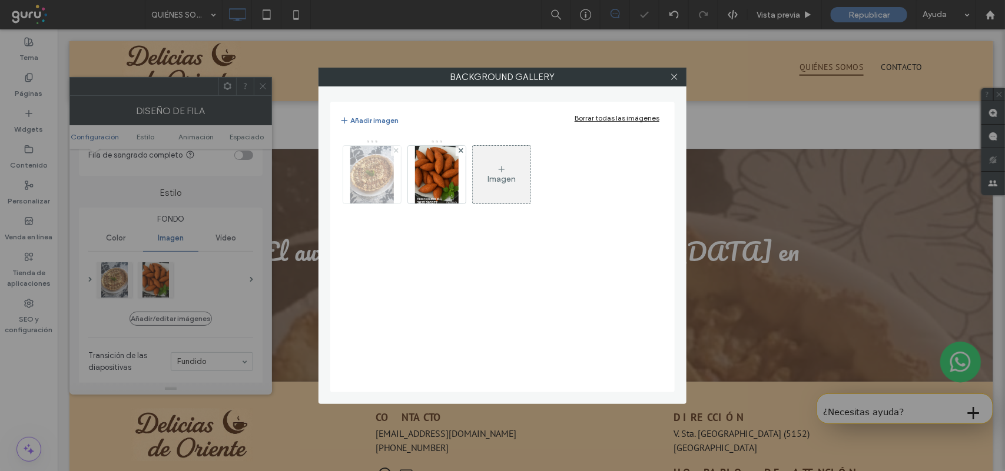
click at [395, 151] on use at bounding box center [395, 150] width 5 height 5
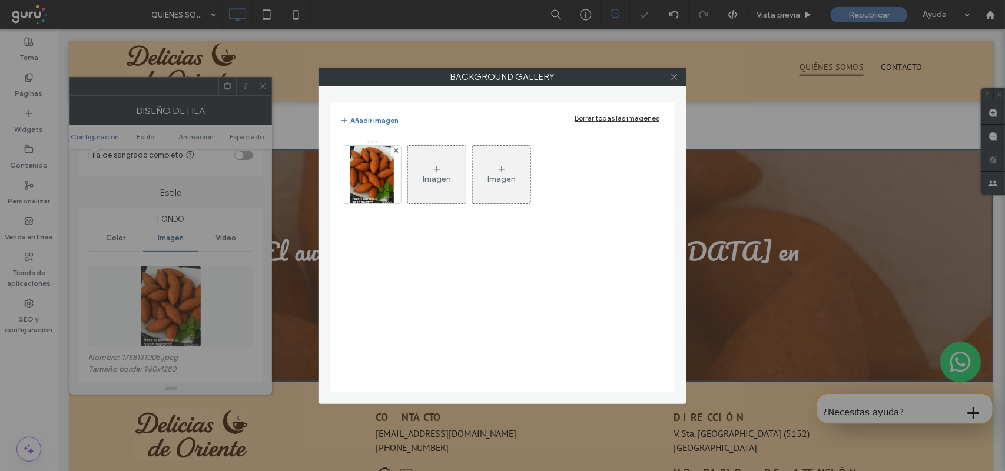
click at [672, 75] on icon at bounding box center [674, 76] width 9 height 9
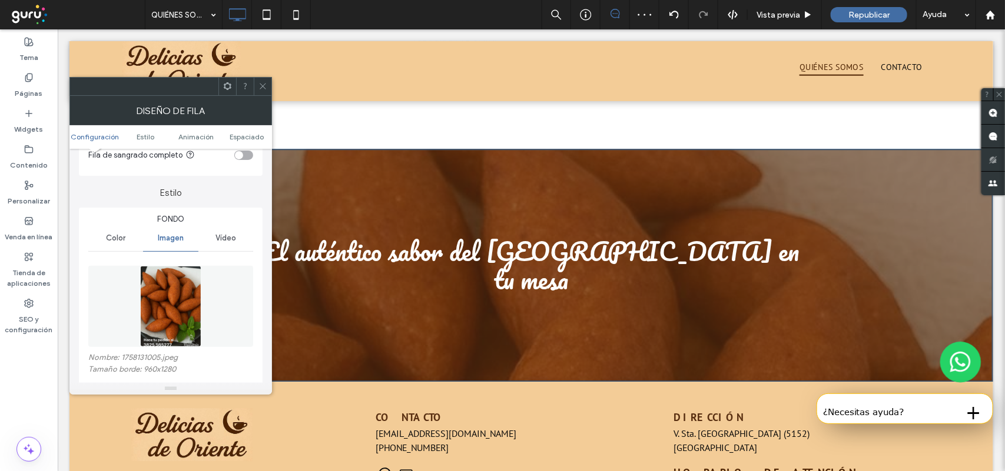
click at [263, 89] on icon at bounding box center [262, 86] width 9 height 9
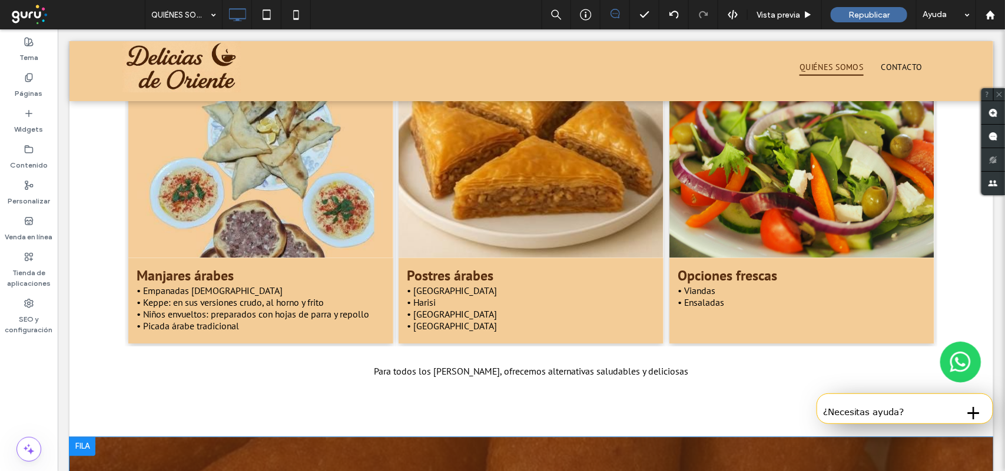
scroll to position [956, 0]
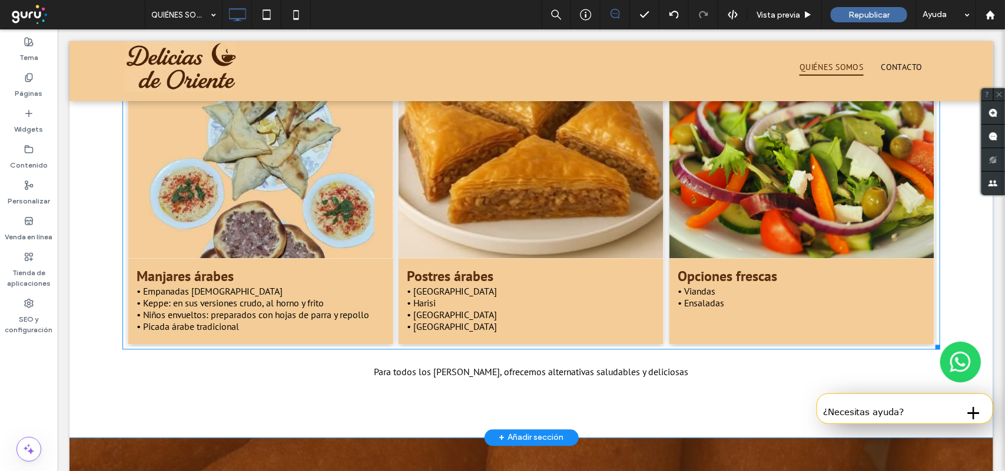
click at [477, 219] on link at bounding box center [530, 156] width 281 height 215
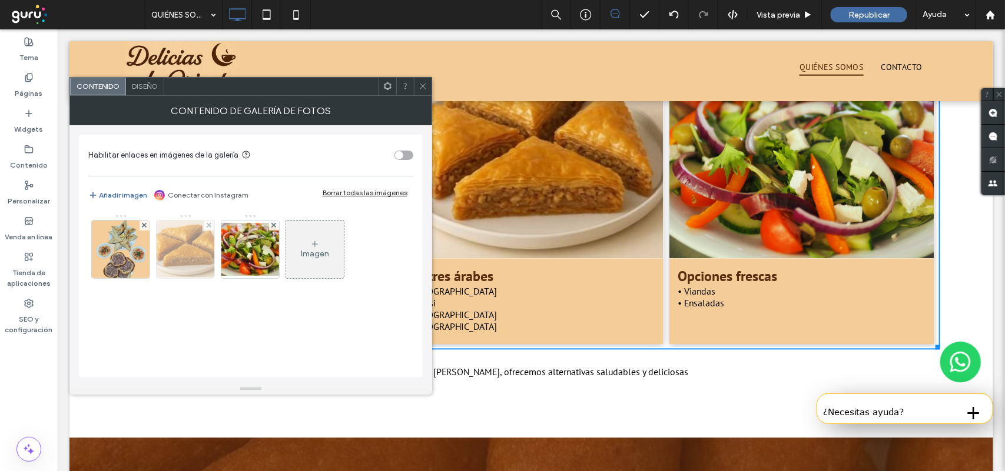
click at [186, 251] on img at bounding box center [185, 250] width 82 height 58
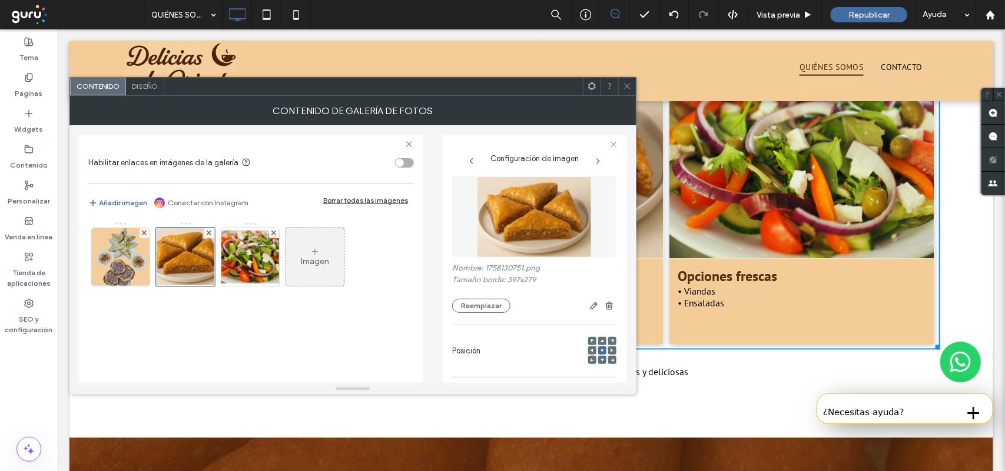
scroll to position [0, 0]
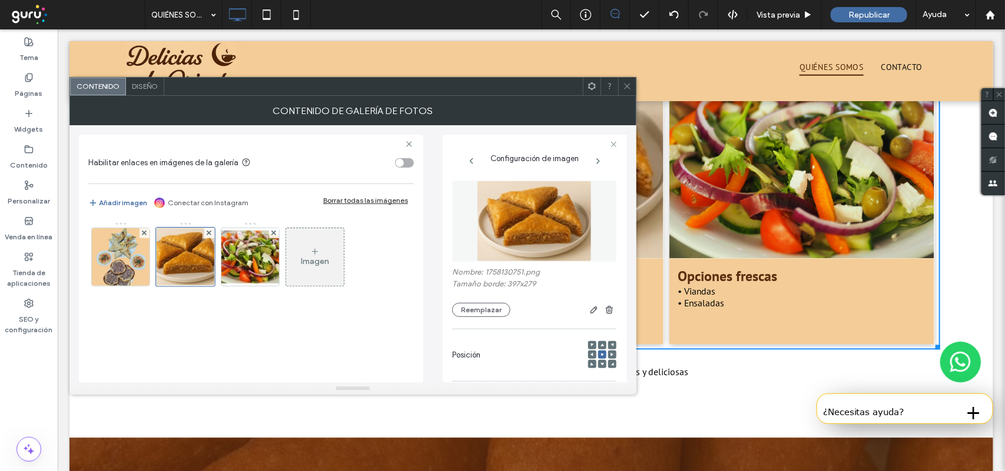
click at [596, 163] on icon at bounding box center [597, 161] width 9 height 9
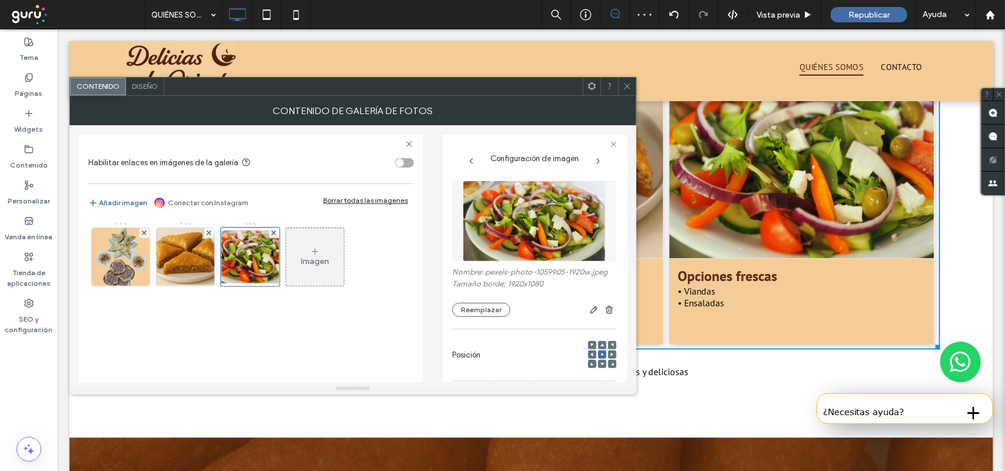
click at [473, 167] on div "Configuración de imagen" at bounding box center [534, 158] width 165 height 21
click at [470, 163] on icon at bounding box center [471, 161] width 9 height 9
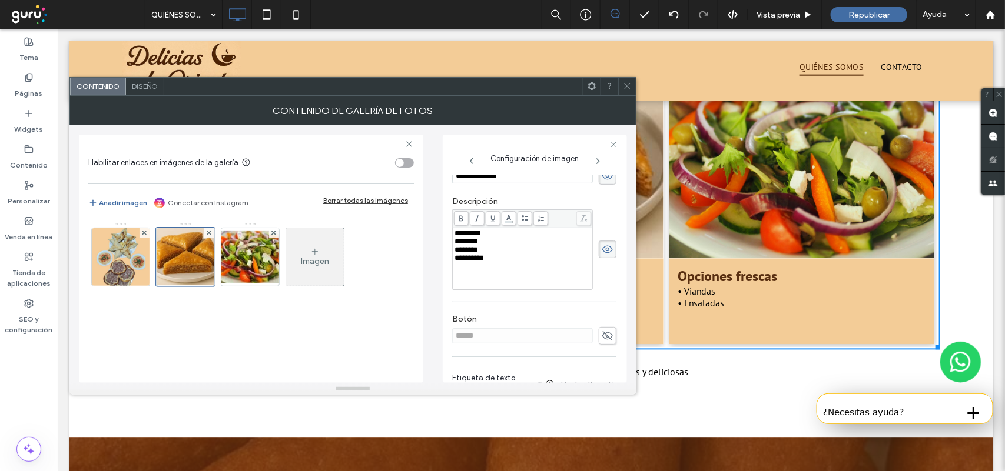
scroll to position [168, 0]
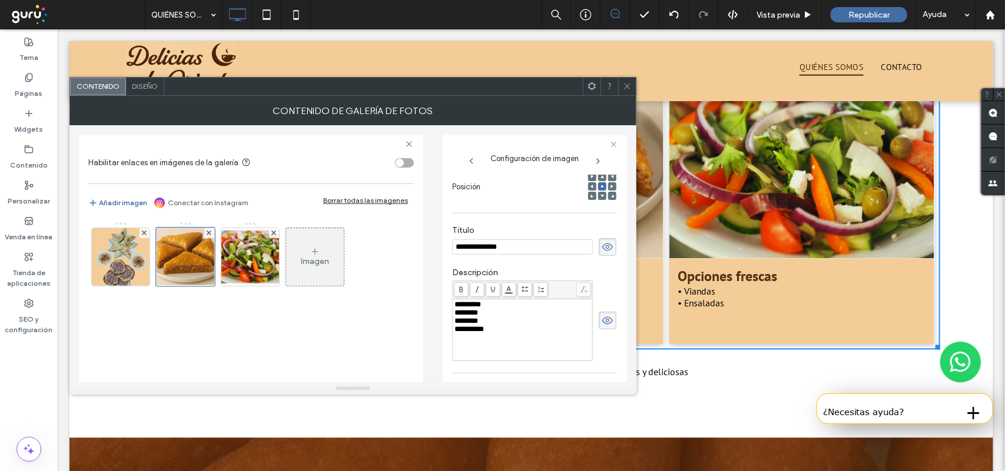
click at [626, 89] on icon at bounding box center [627, 86] width 9 height 9
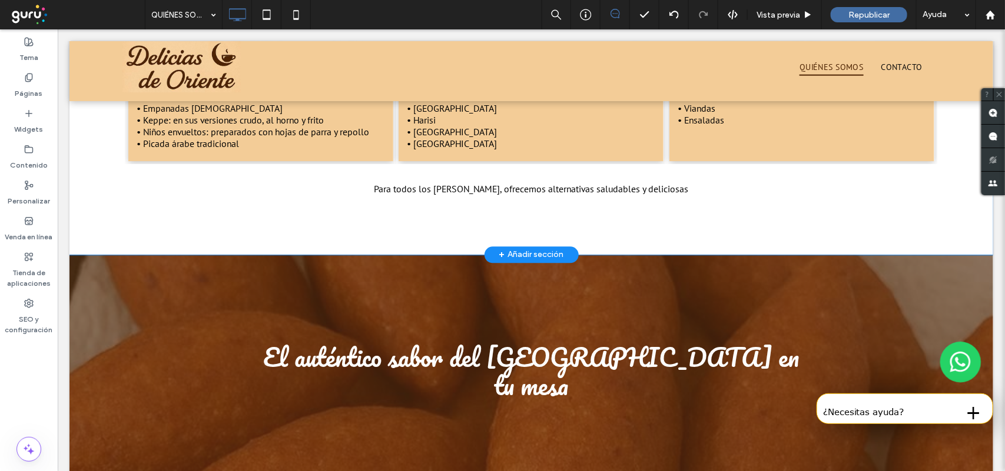
scroll to position [1099, 0]
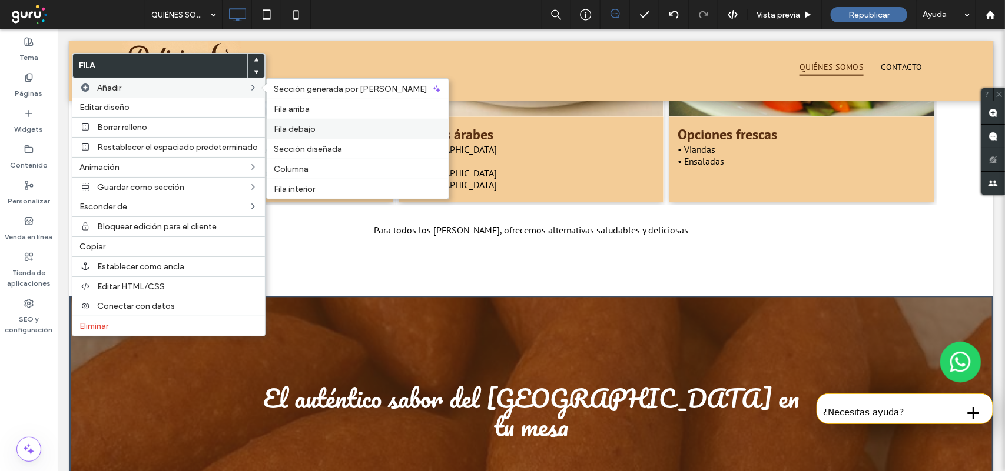
click at [324, 129] on label "Fila debajo" at bounding box center [358, 129] width 168 height 10
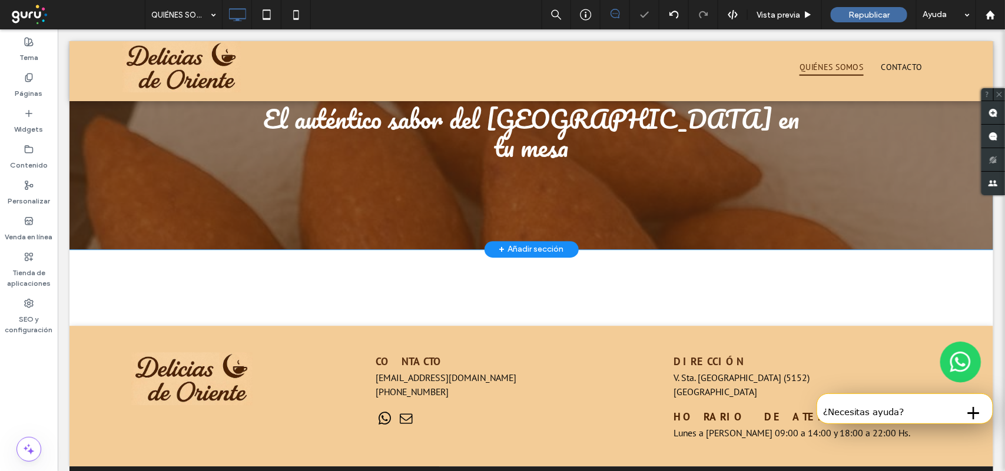
scroll to position [1396, 0]
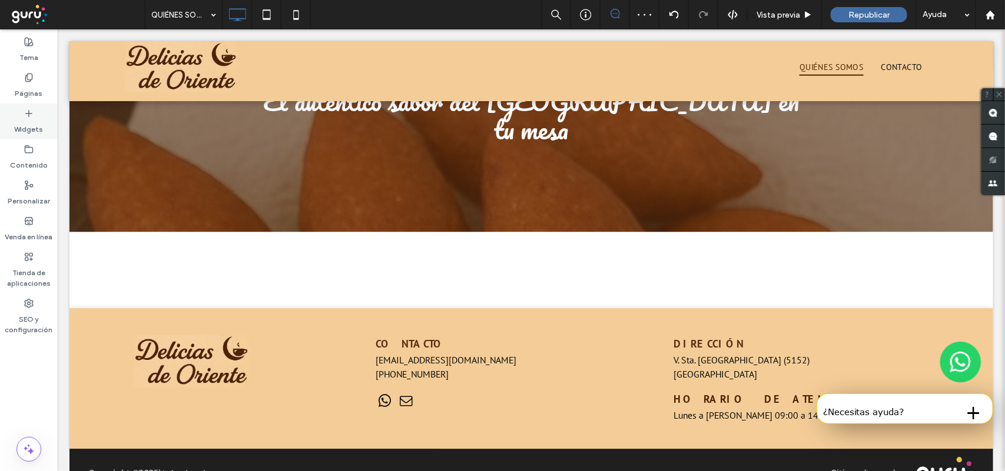
click at [32, 116] on icon at bounding box center [28, 113] width 9 height 9
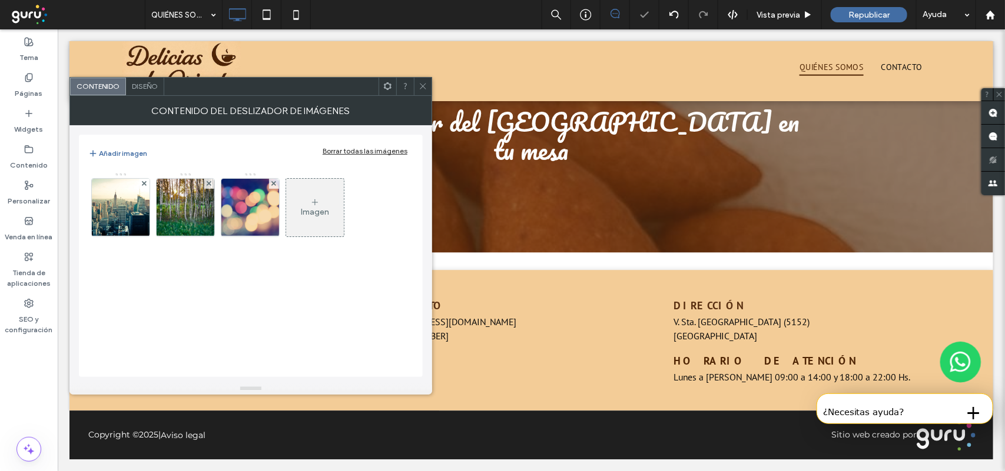
scroll to position [1337, 0]
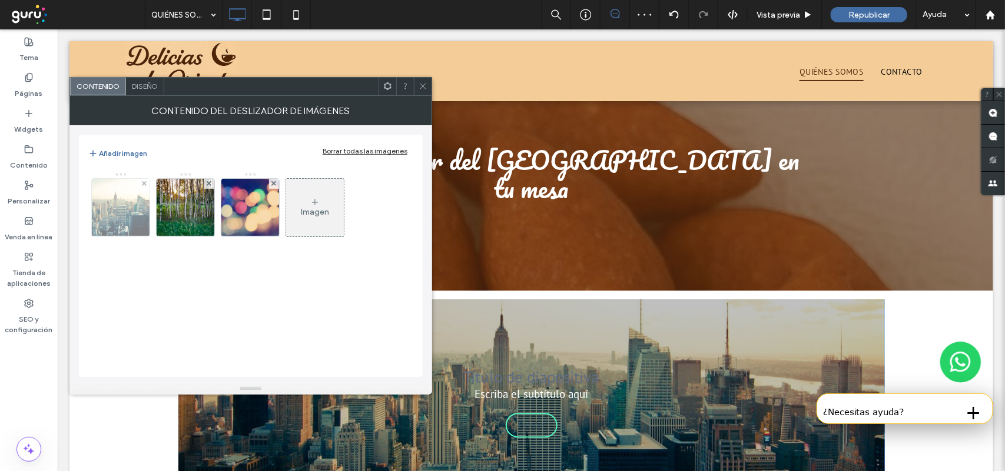
click at [140, 207] on img at bounding box center [120, 208] width 122 height 58
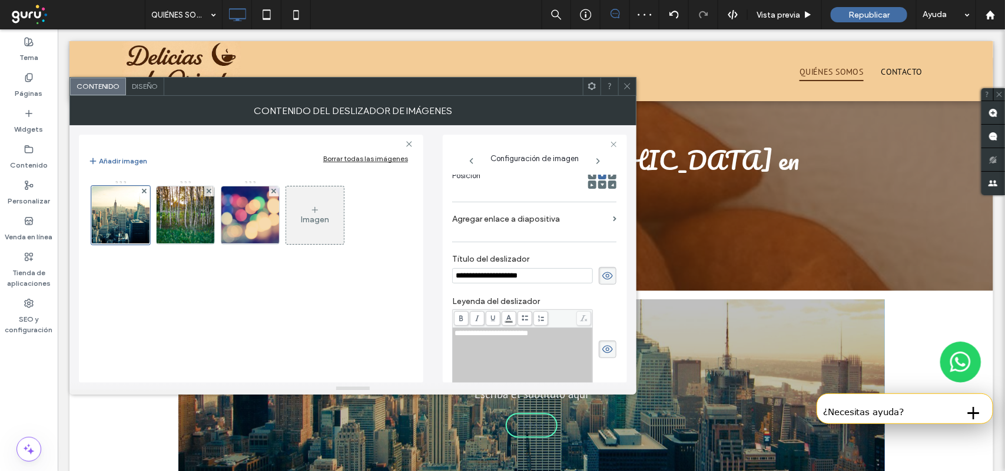
scroll to position [0, 0]
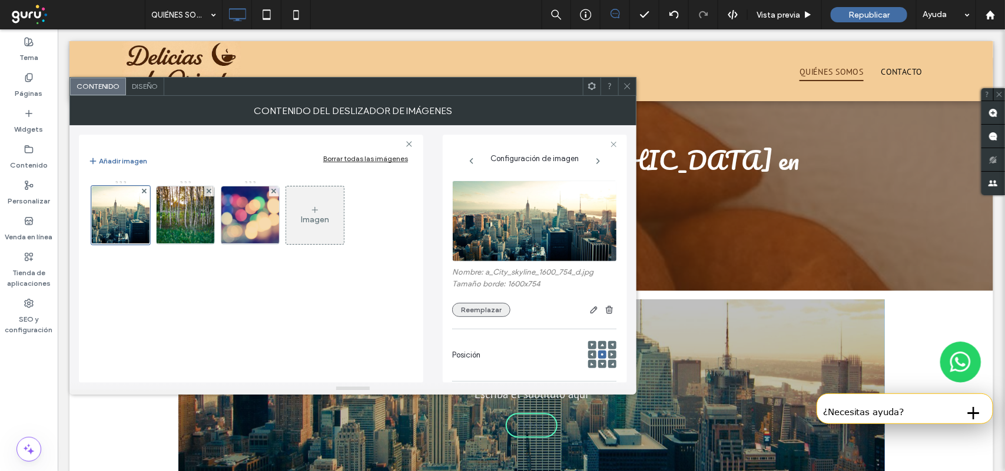
click at [478, 314] on button "Reemplazar" at bounding box center [481, 310] width 58 height 14
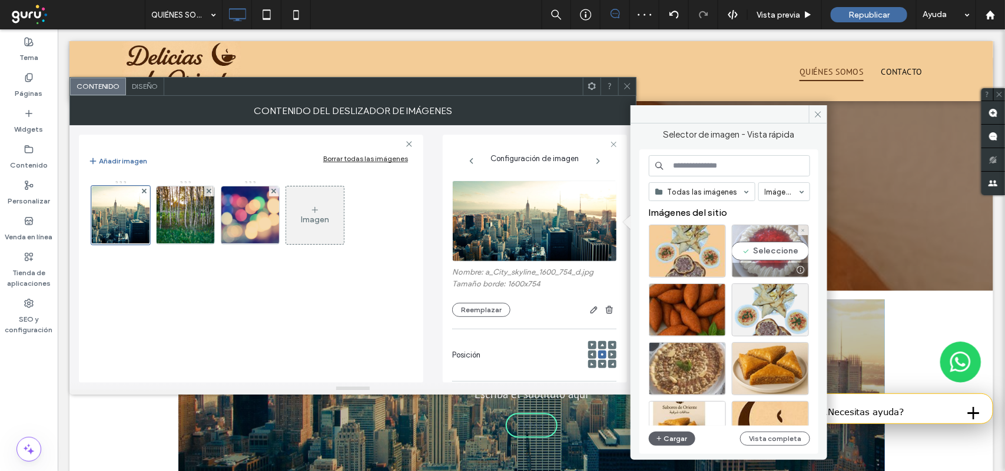
click at [790, 254] on div "Seleccione" at bounding box center [770, 251] width 77 height 53
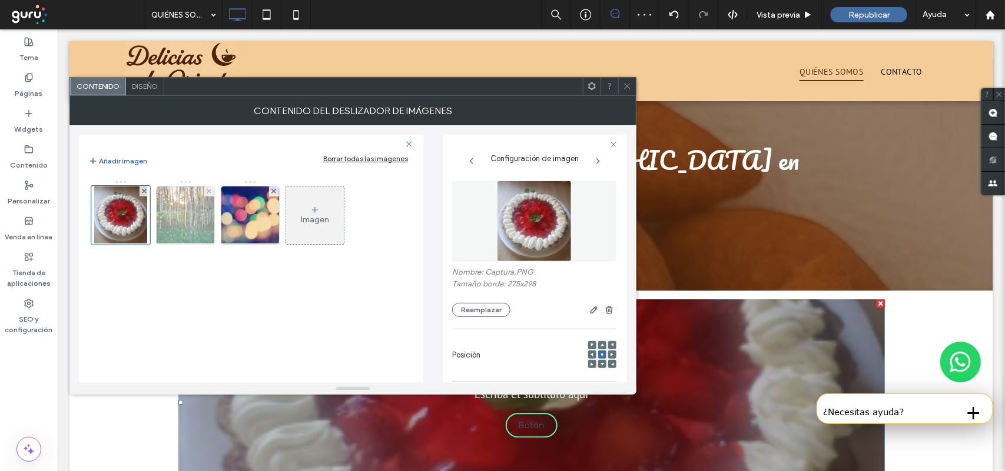
click at [190, 221] on img at bounding box center [185, 216] width 87 height 58
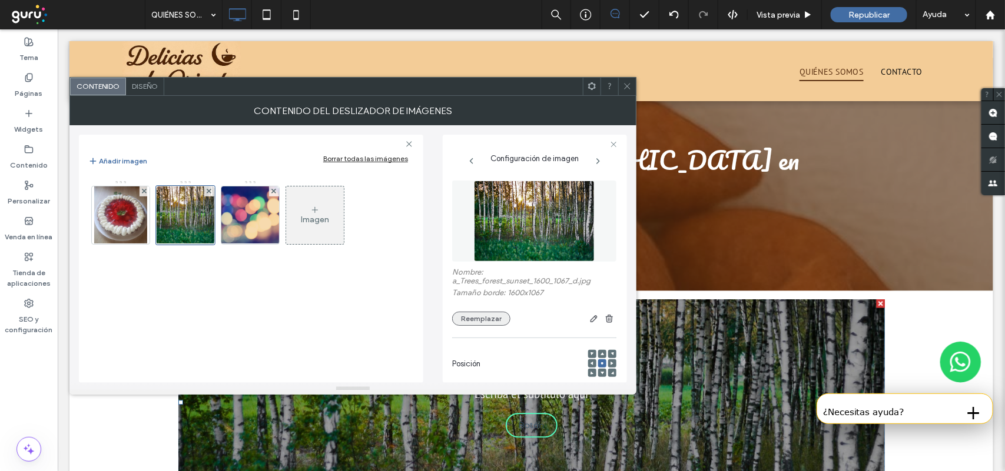
click at [493, 321] on button "Reemplazar" at bounding box center [481, 319] width 58 height 14
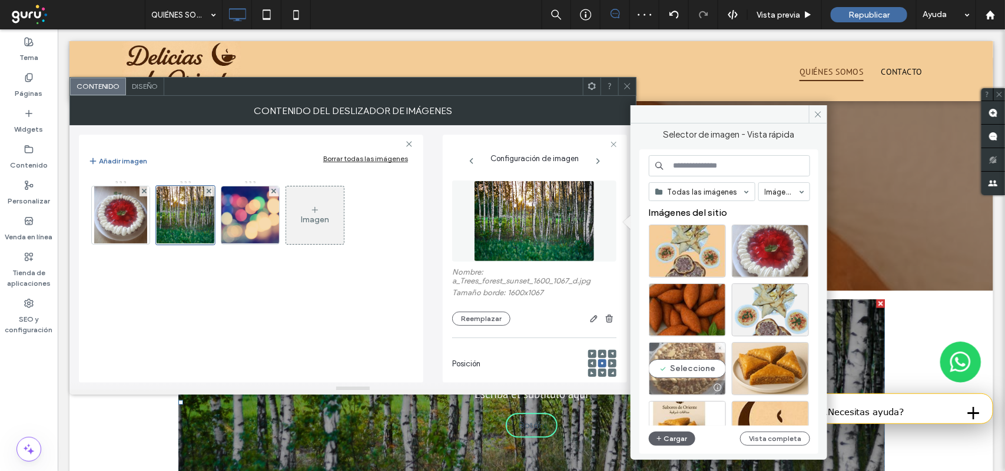
click at [708, 372] on div "Seleccione" at bounding box center [687, 369] width 77 height 53
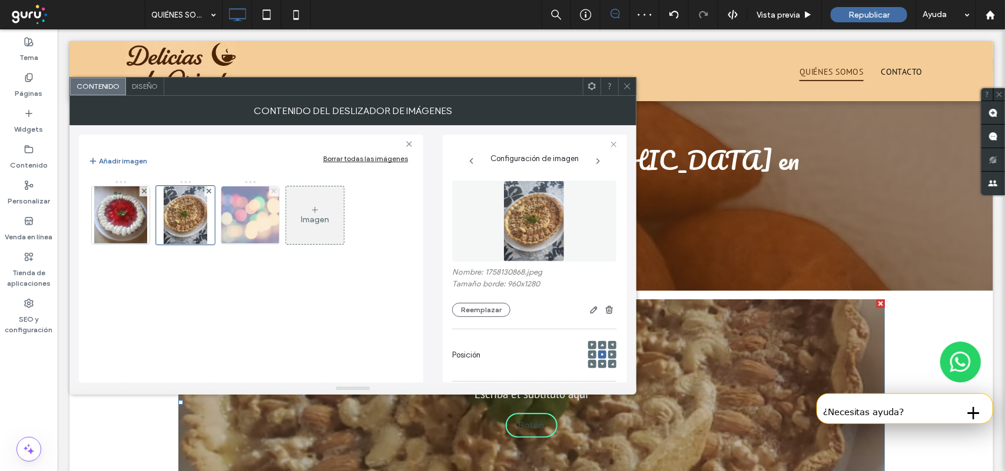
click at [274, 192] on icon at bounding box center [273, 191] width 5 height 5
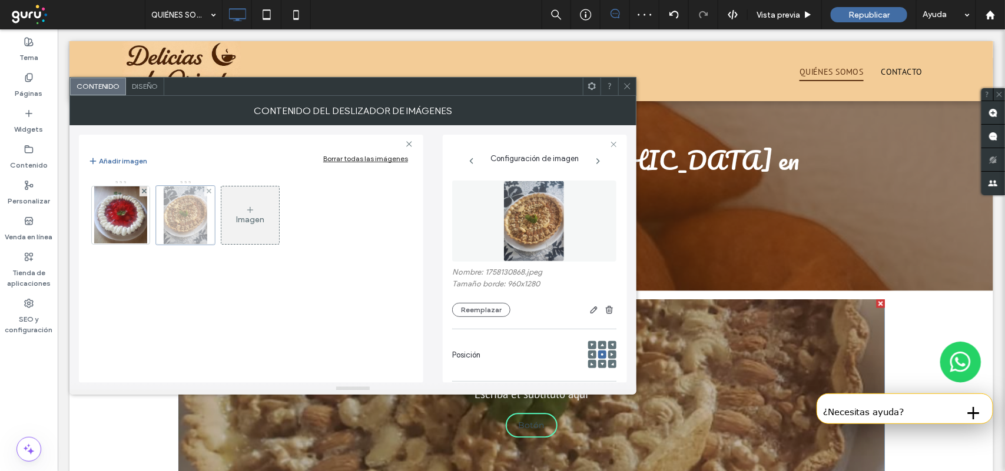
click at [193, 221] on div at bounding box center [185, 215] width 59 height 59
click at [625, 84] on icon at bounding box center [627, 86] width 9 height 9
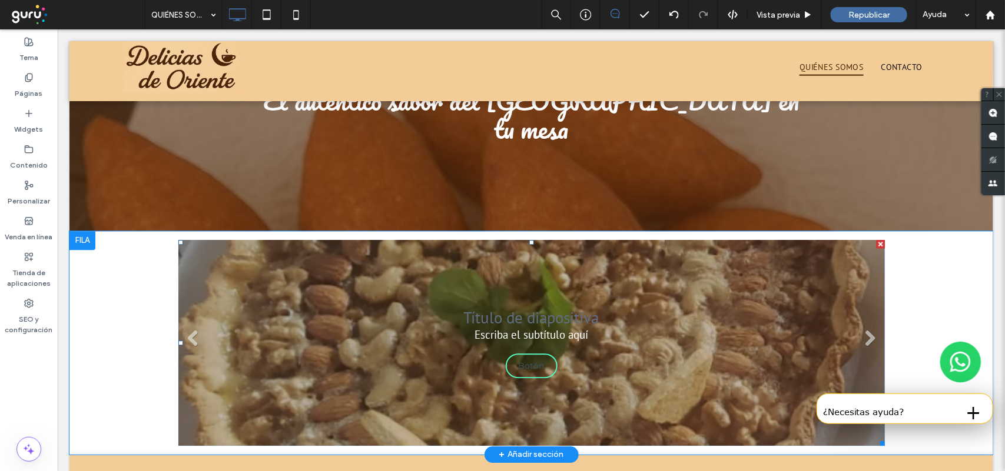
scroll to position [1396, 0]
click at [388, 320] on li "Título de diapositiva Escriba el subtítulo aquí Botón" at bounding box center [531, 343] width 706 height 206
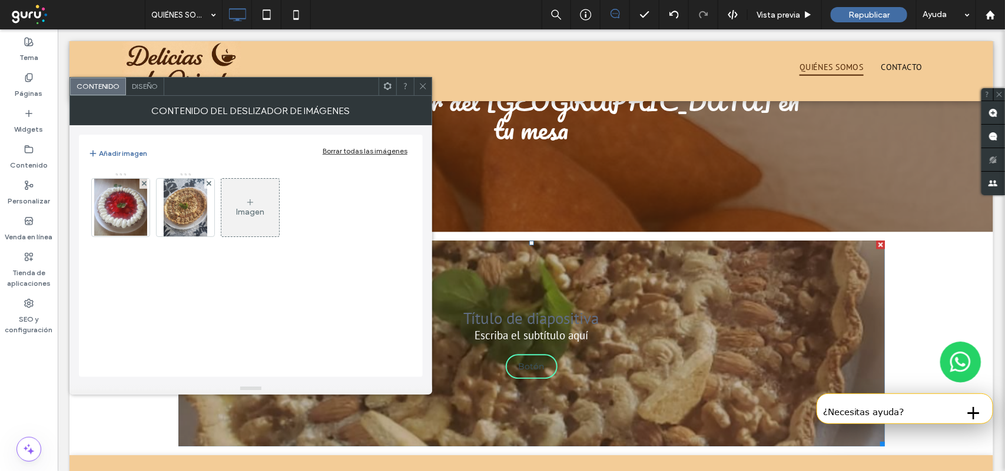
click at [155, 90] on div "Diseño" at bounding box center [145, 87] width 38 height 18
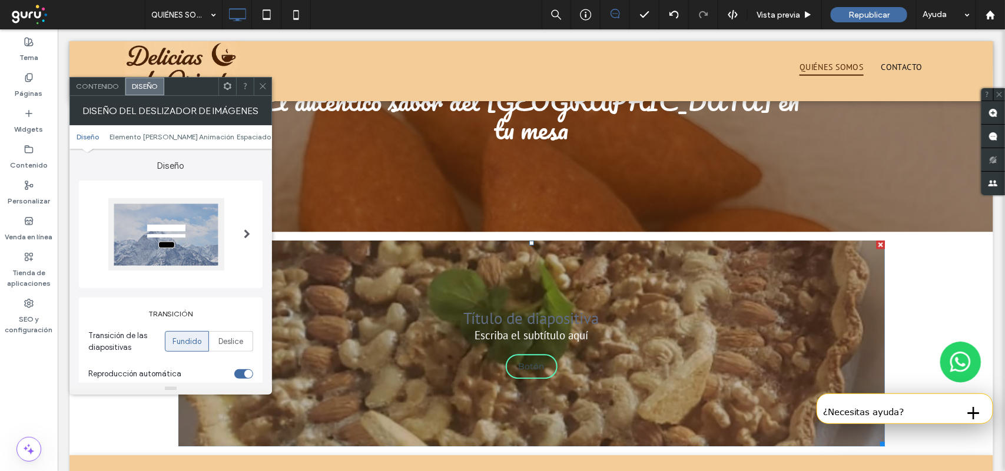
click at [241, 243] on div at bounding box center [247, 235] width 24 height 90
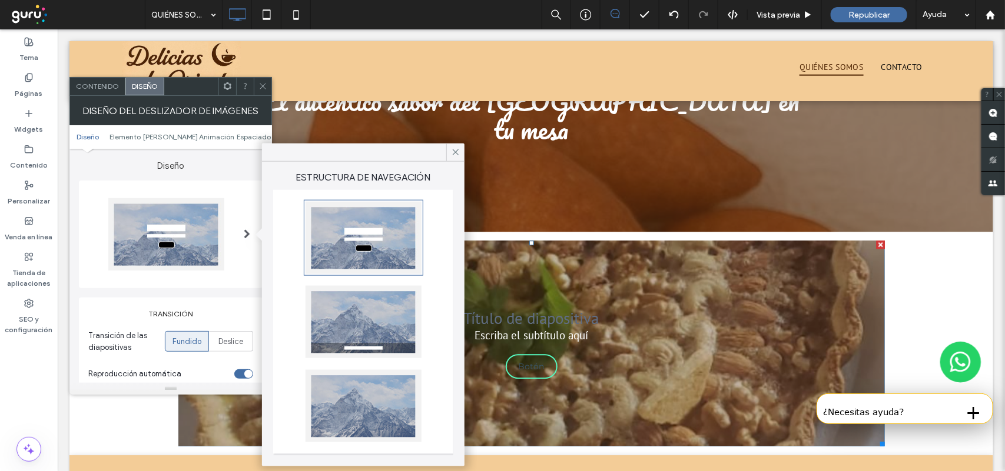
click at [368, 391] on div at bounding box center [363, 406] width 116 height 72
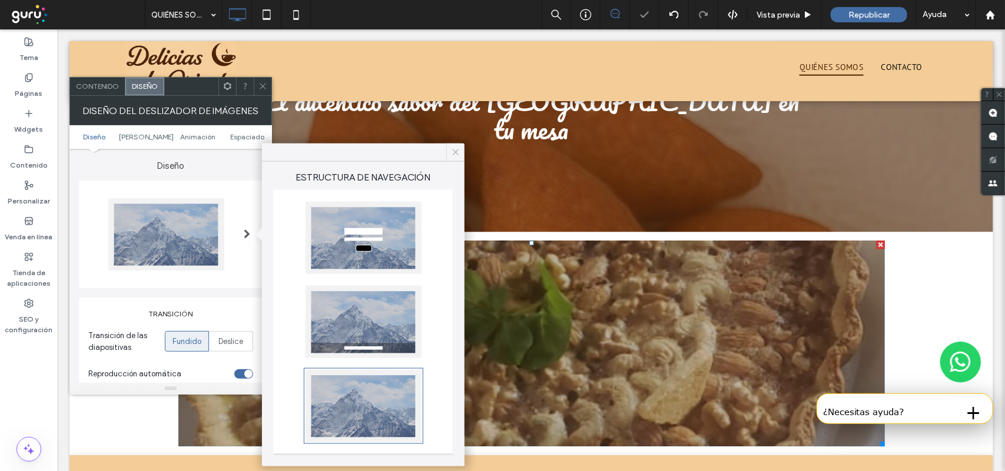
click at [459, 158] on span at bounding box center [455, 153] width 11 height 18
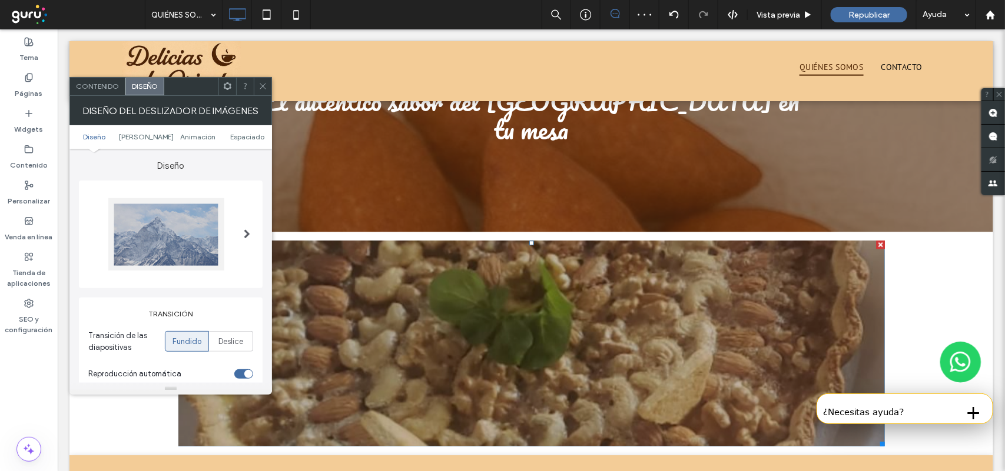
click at [262, 95] on span at bounding box center [262, 87] width 9 height 18
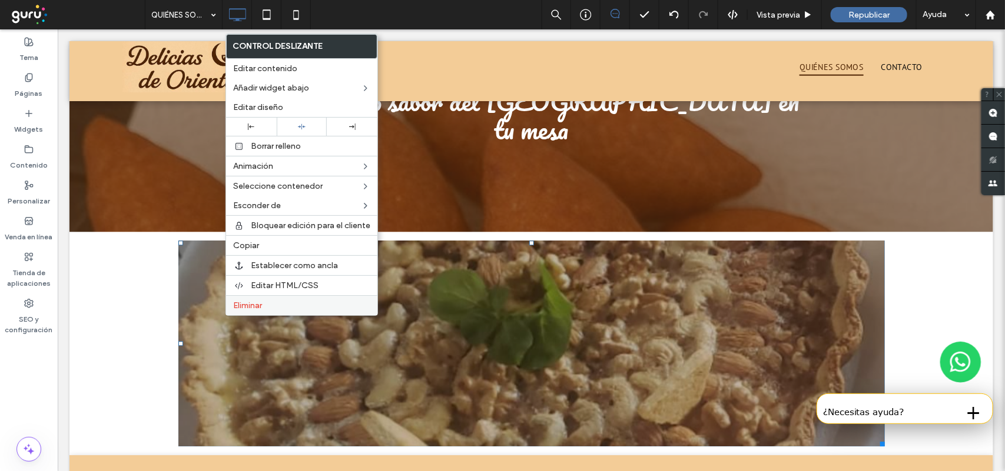
click at [233, 311] on span "Eliminar" at bounding box center [247, 306] width 29 height 10
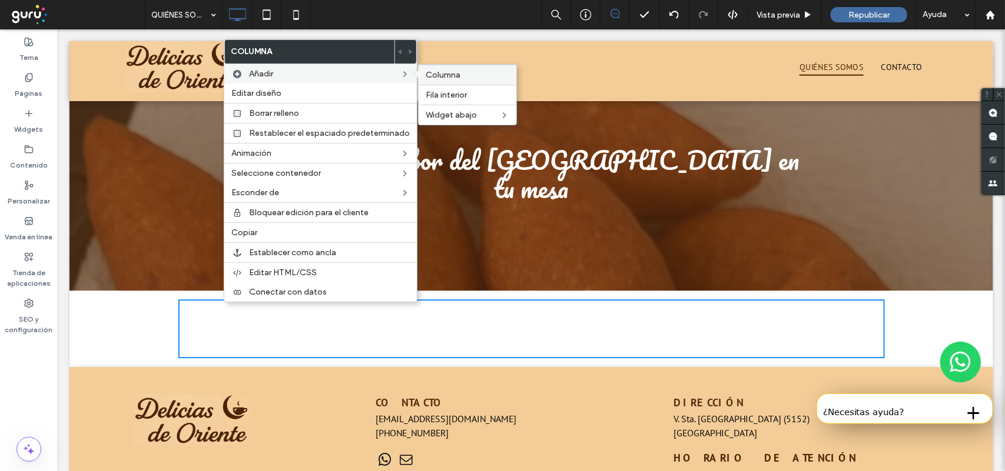
click at [453, 81] on div "Columna" at bounding box center [467, 75] width 98 height 20
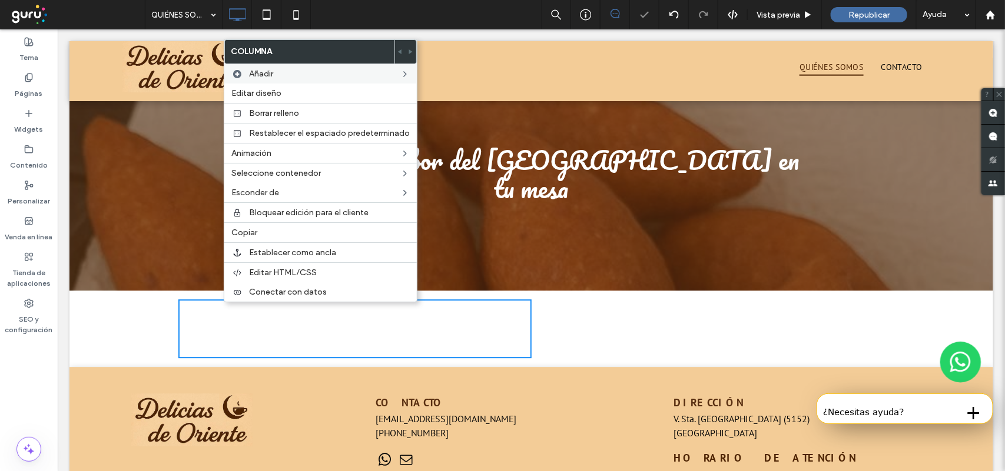
click at [560, 310] on div "Click To Paste Click To Paste" at bounding box center [707, 328] width 353 height 59
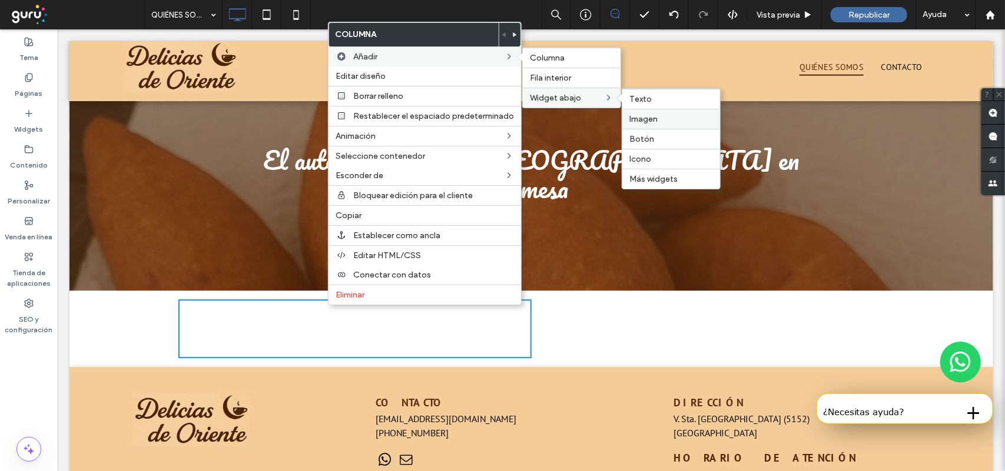
click at [656, 119] on label "Imagen" at bounding box center [671, 119] width 84 height 10
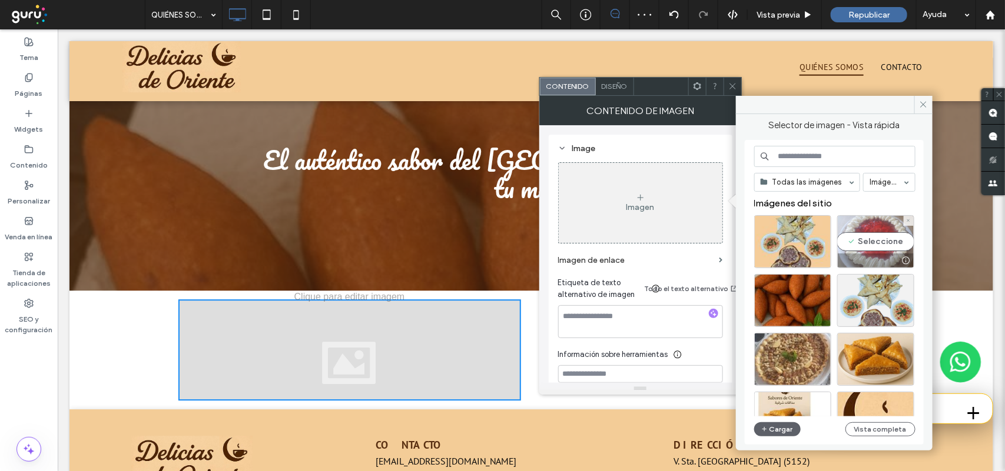
click at [870, 243] on div "Seleccione" at bounding box center [875, 241] width 77 height 53
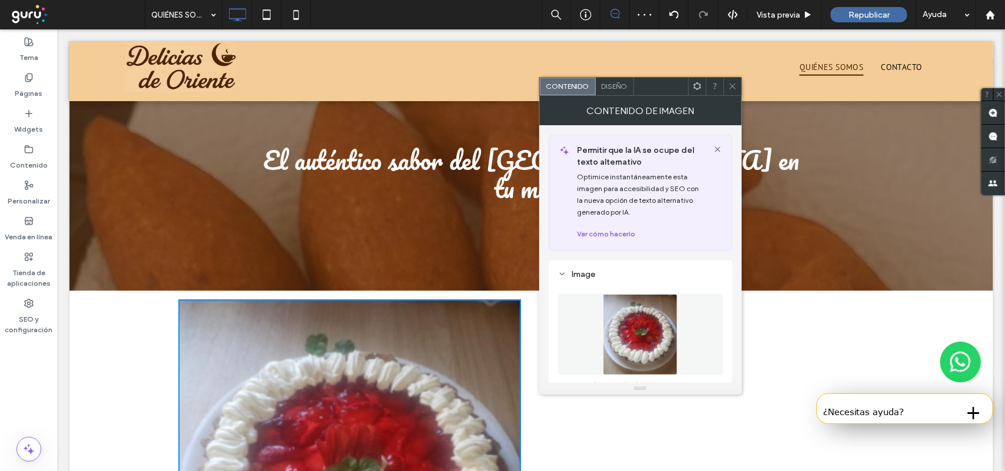
click at [726, 81] on div at bounding box center [732, 87] width 18 height 18
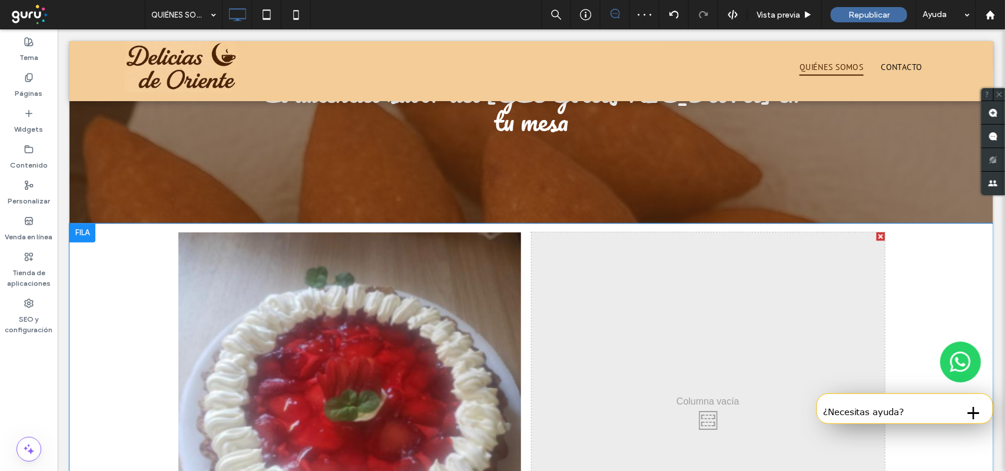
scroll to position [1484, 0]
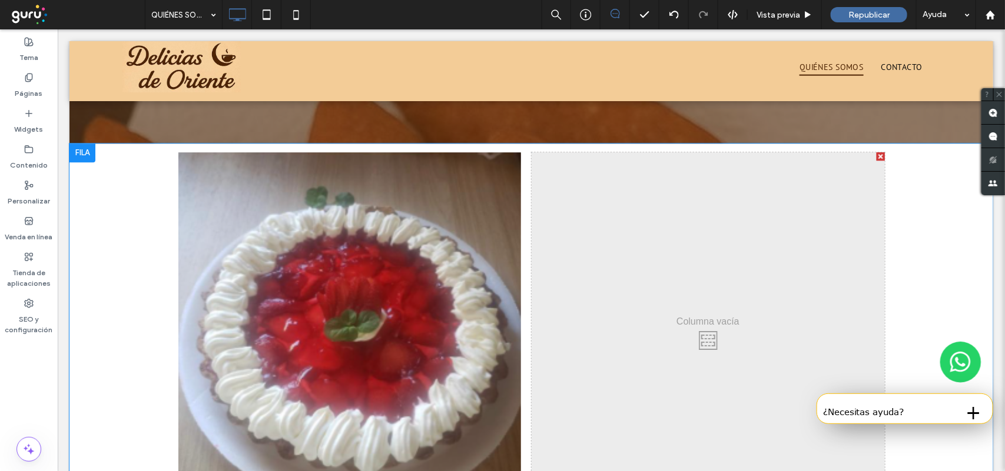
click at [618, 318] on div "Click To Paste Click To Paste" at bounding box center [707, 337] width 353 height 371
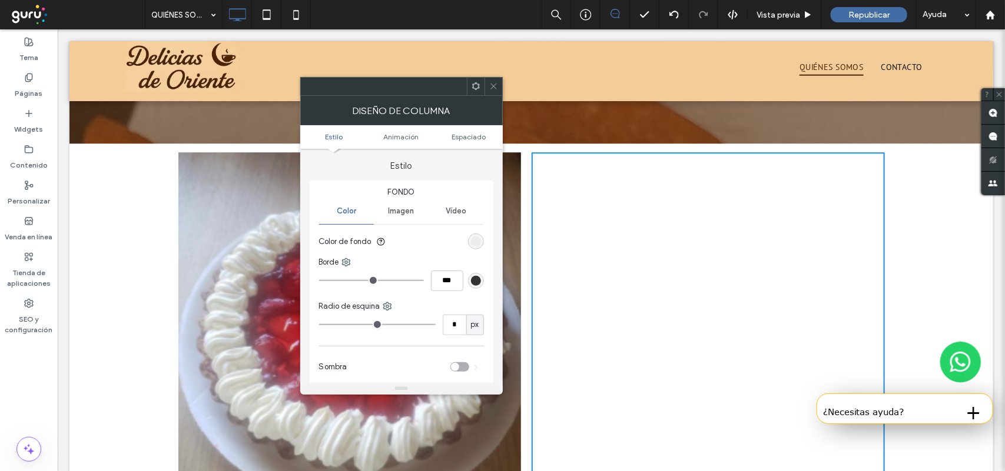
click at [414, 211] on span "Imagen" at bounding box center [401, 211] width 26 height 9
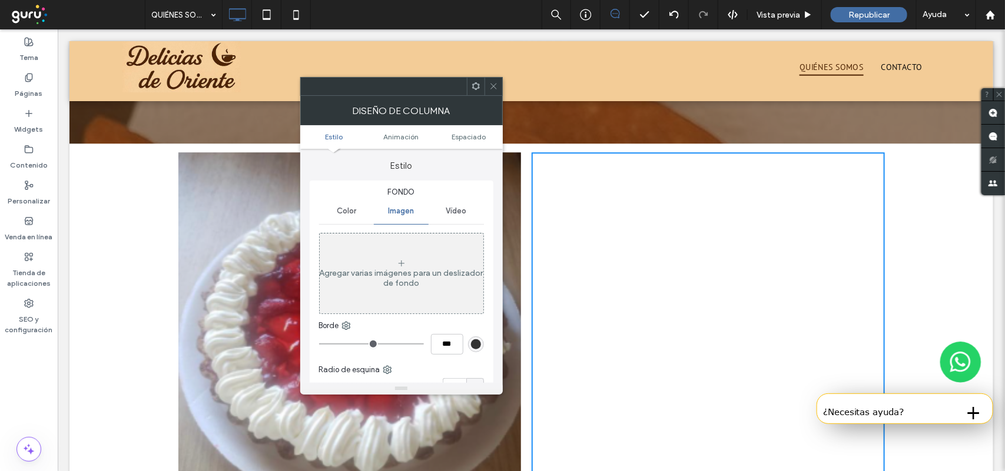
click at [442, 266] on div "Agregar varias imágenes para un deslizador de fondo" at bounding box center [402, 274] width 164 height 78
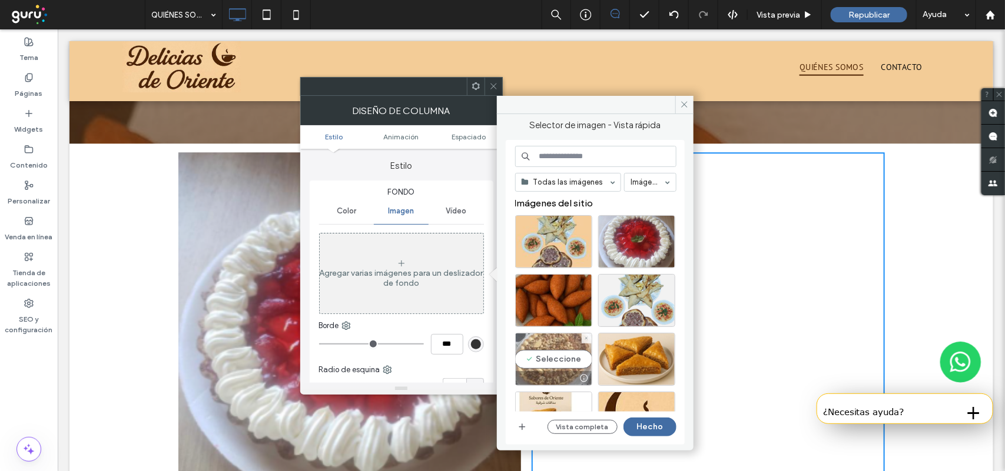
click at [565, 357] on div "Seleccione" at bounding box center [553, 359] width 77 height 53
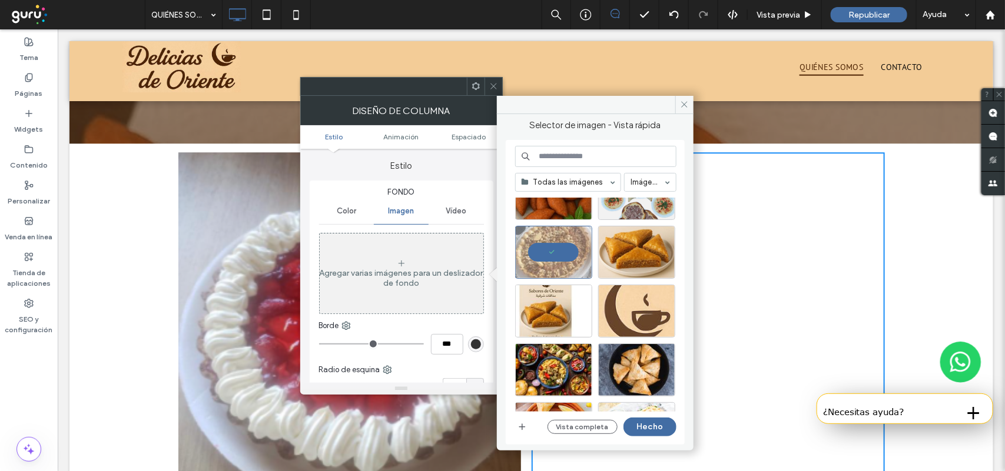
scroll to position [74, 0]
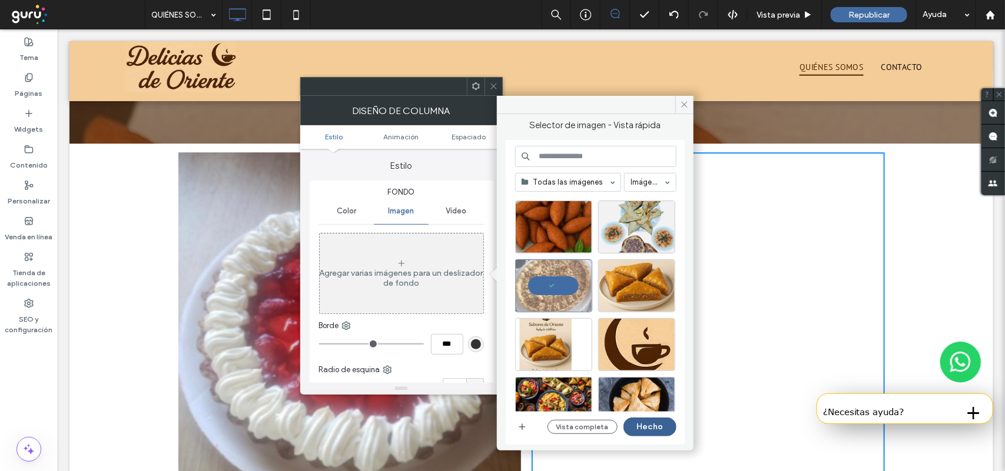
click at [648, 434] on button "Hecho" at bounding box center [649, 427] width 53 height 19
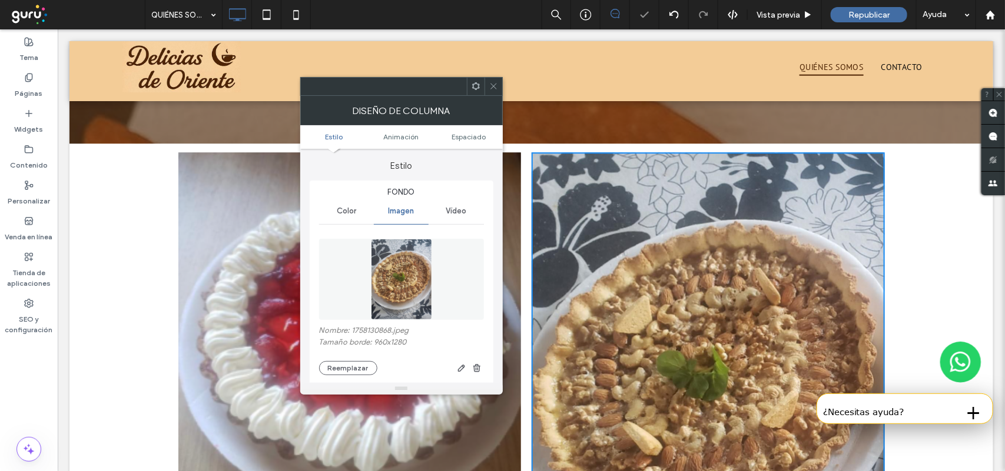
click at [491, 86] on icon at bounding box center [493, 86] width 9 height 9
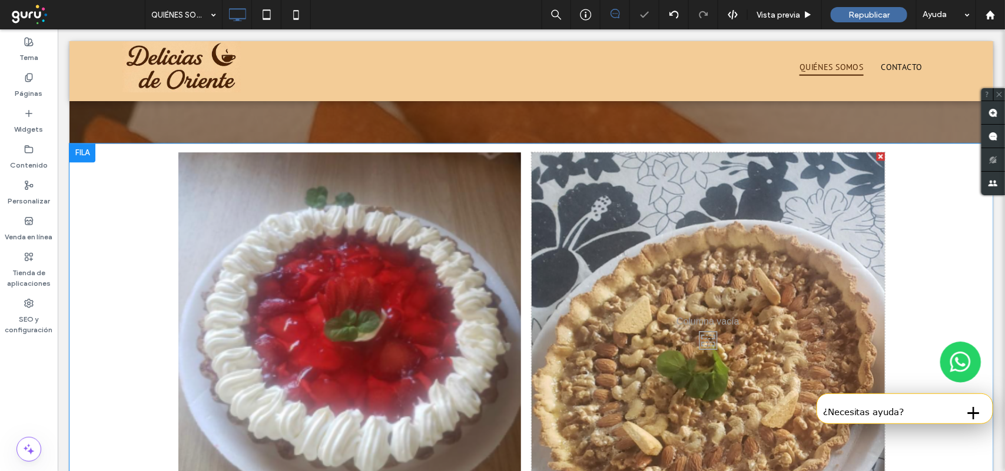
scroll to position [1558, 0]
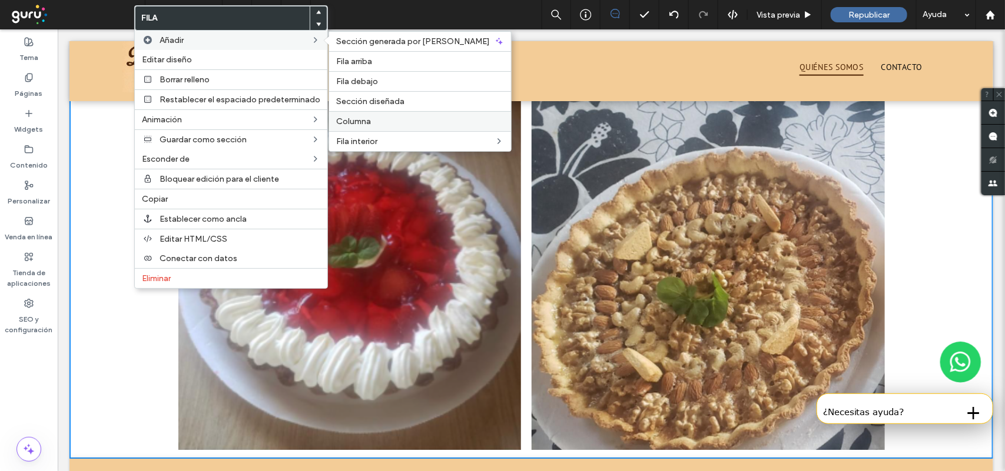
click at [387, 115] on div "Columna" at bounding box center [420, 121] width 182 height 20
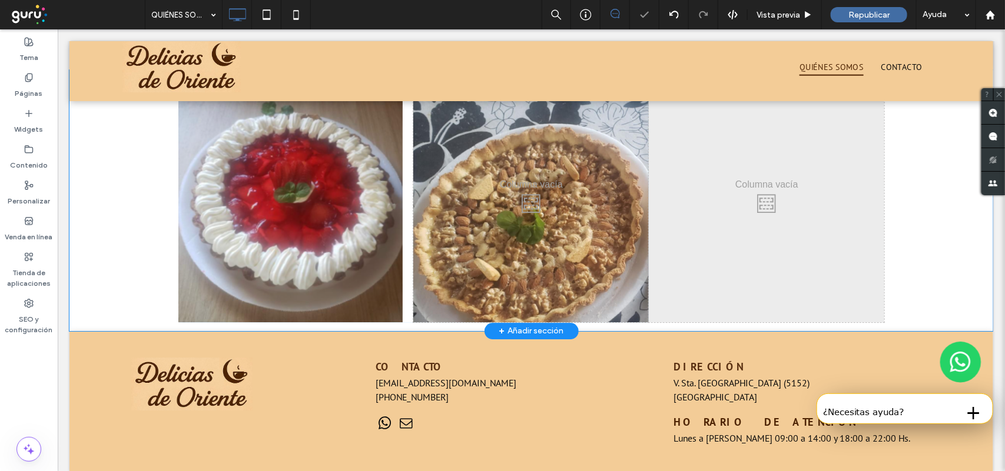
click at [732, 218] on div "Click To Paste Click To Paste" at bounding box center [765, 200] width 235 height 244
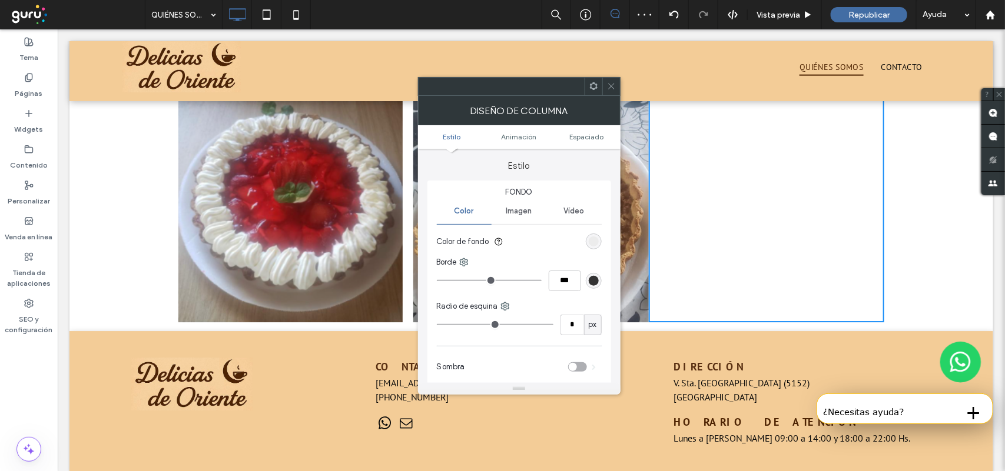
click at [519, 216] on span "Imagen" at bounding box center [519, 211] width 26 height 9
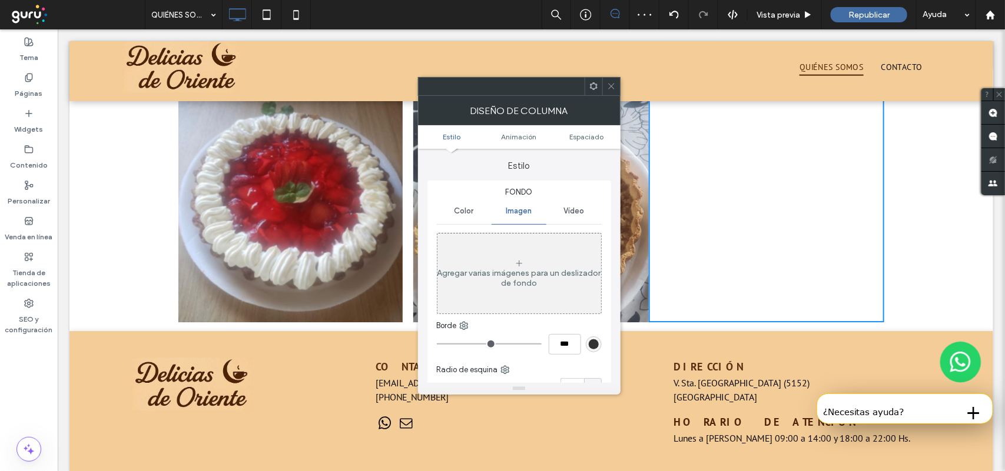
click at [530, 278] on div "Agregar varias imágenes para un deslizador de fondo" at bounding box center [519, 278] width 164 height 20
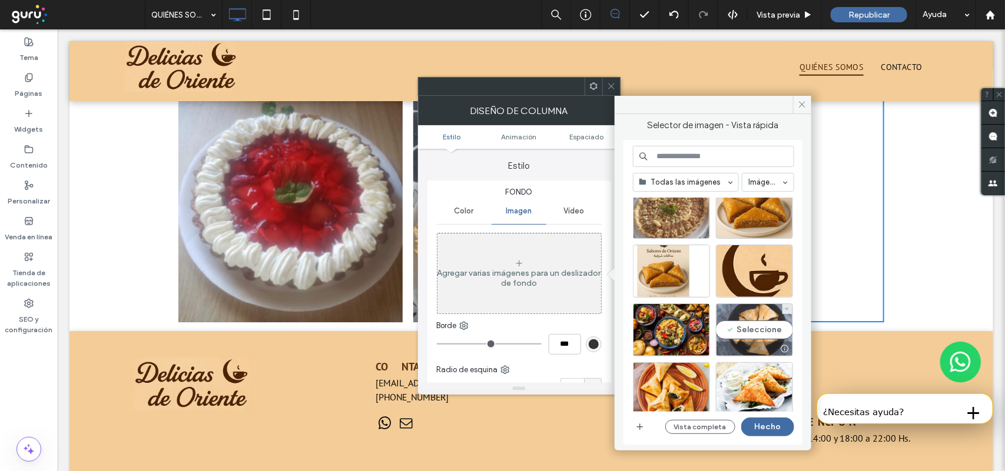
scroll to position [221, 0]
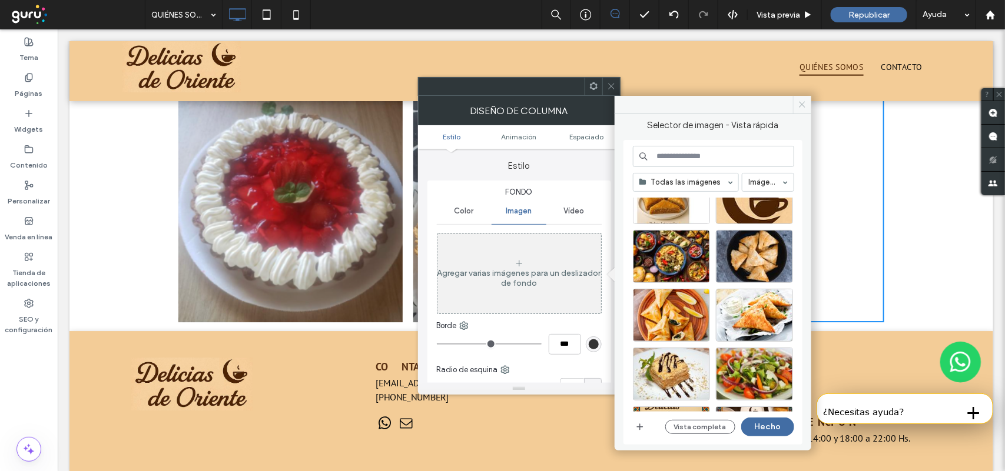
click at [799, 101] on icon at bounding box center [801, 104] width 9 height 9
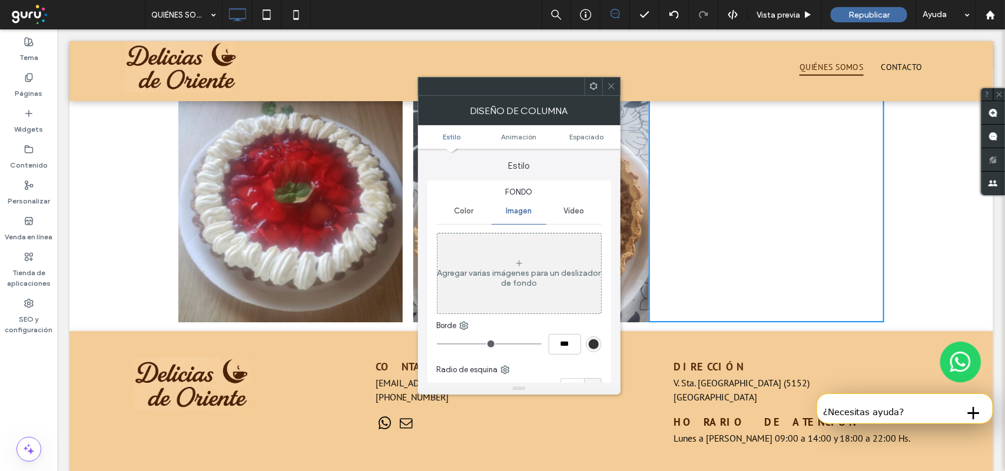
click at [562, 278] on div "Agregar varias imágenes para un deslizador de fondo" at bounding box center [519, 278] width 164 height 20
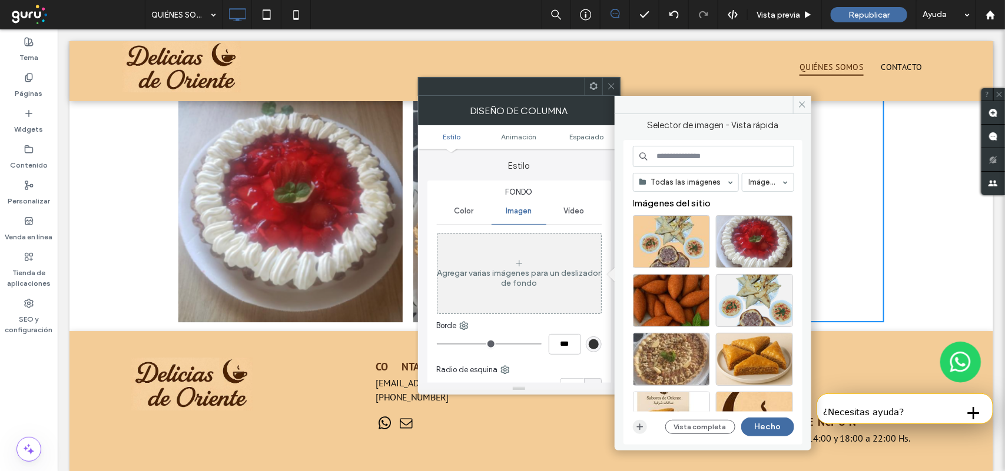
click at [639, 431] on icon "button" at bounding box center [639, 427] width 9 height 9
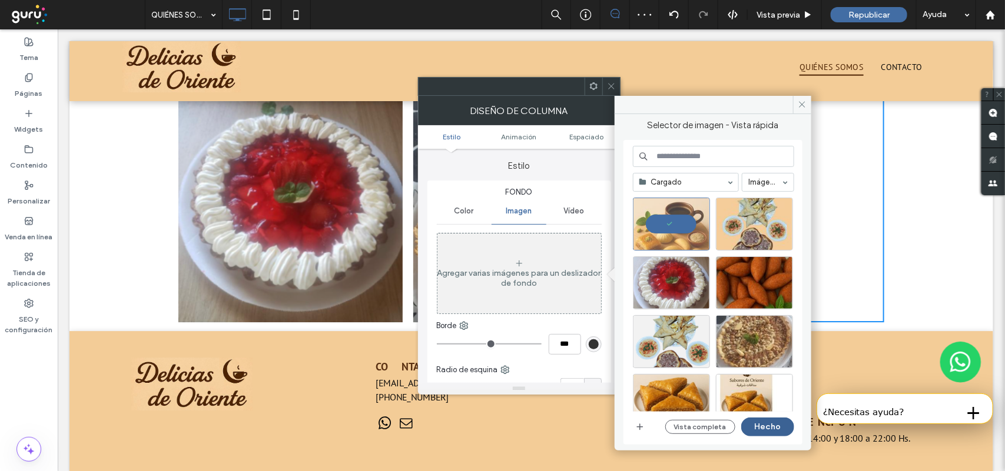
click at [755, 434] on button "Hecho" at bounding box center [767, 427] width 53 height 19
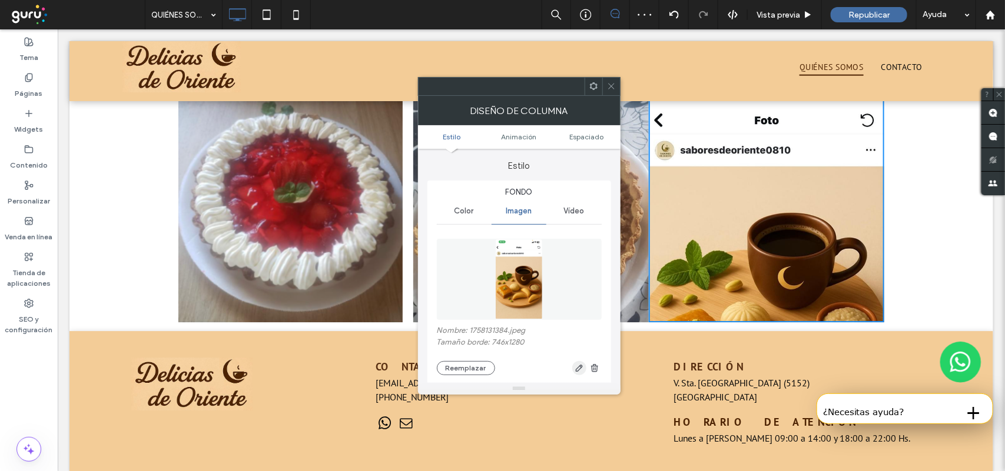
click at [579, 371] on icon "button" at bounding box center [578, 368] width 9 height 9
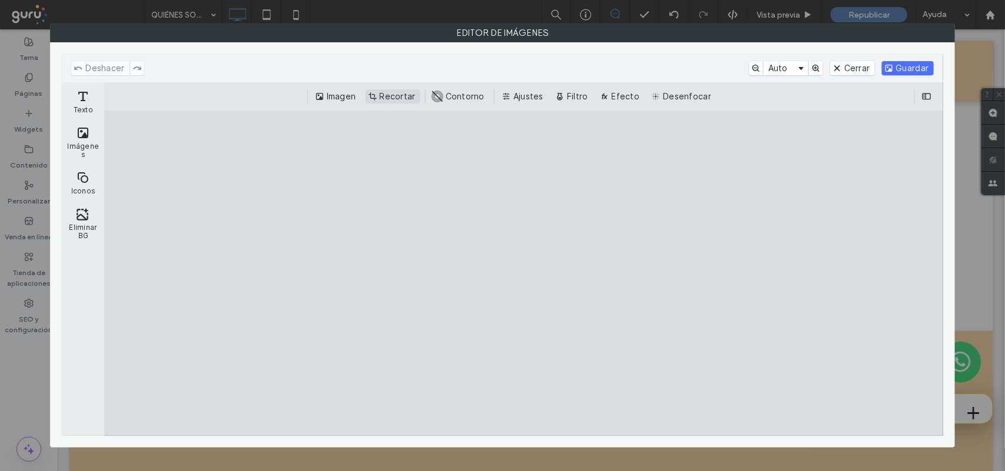
click at [405, 98] on button "Recortar" at bounding box center [392, 96] width 55 height 14
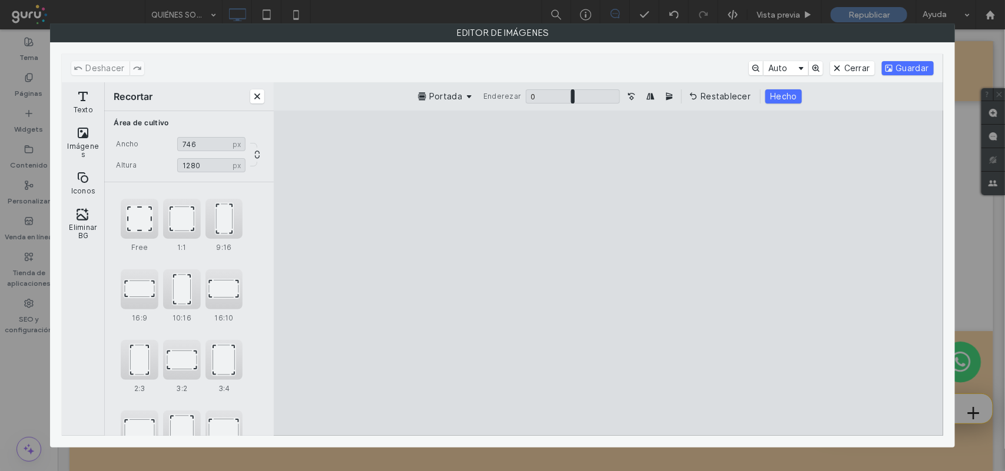
type input "***"
type input "****"
type input "***"
drag, startPoint x: 682, startPoint y: 145, endPoint x: 696, endPoint y: 202, distance: 58.8
click at [608, 273] on cesdk-canvas "Lienzo del editor" at bounding box center [608, 273] width 0 height 0
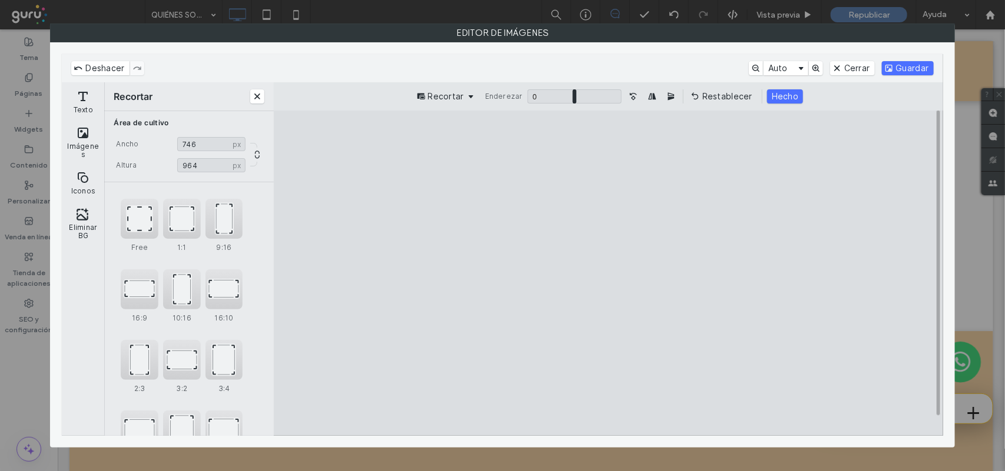
type input "***"
drag, startPoint x: 698, startPoint y: 419, endPoint x: 704, endPoint y: 407, distance: 13.2
click at [608, 273] on cesdk-canvas "Lienzo del editor" at bounding box center [608, 273] width 0 height 0
click at [895, 68] on button "Guardar" at bounding box center [908, 68] width 52 height 14
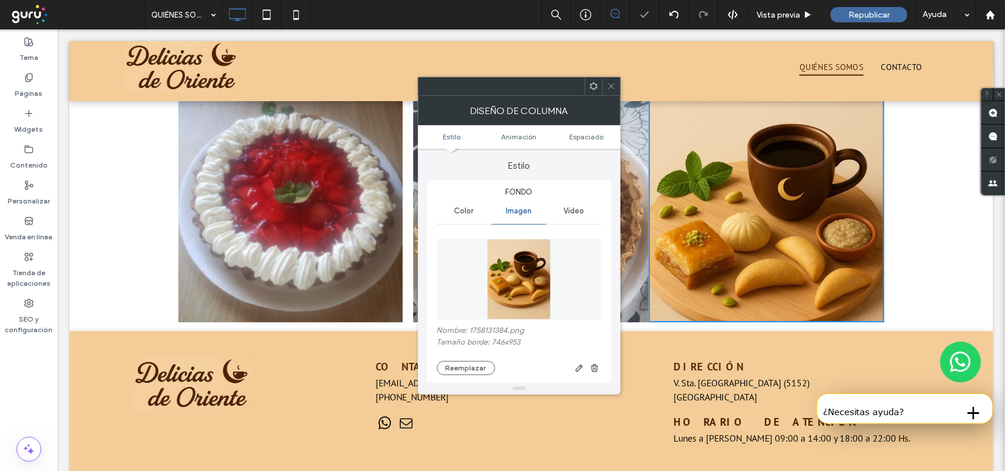
click at [610, 87] on icon at bounding box center [611, 86] width 9 height 9
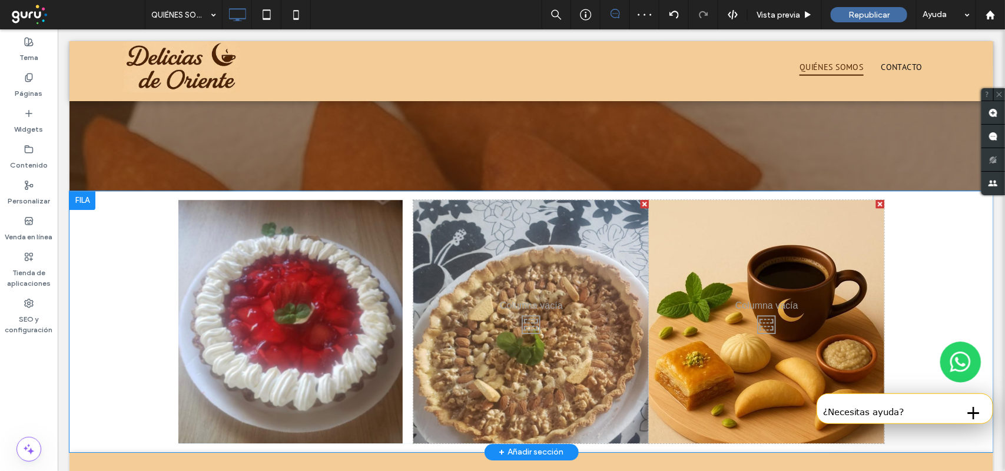
scroll to position [1411, 0]
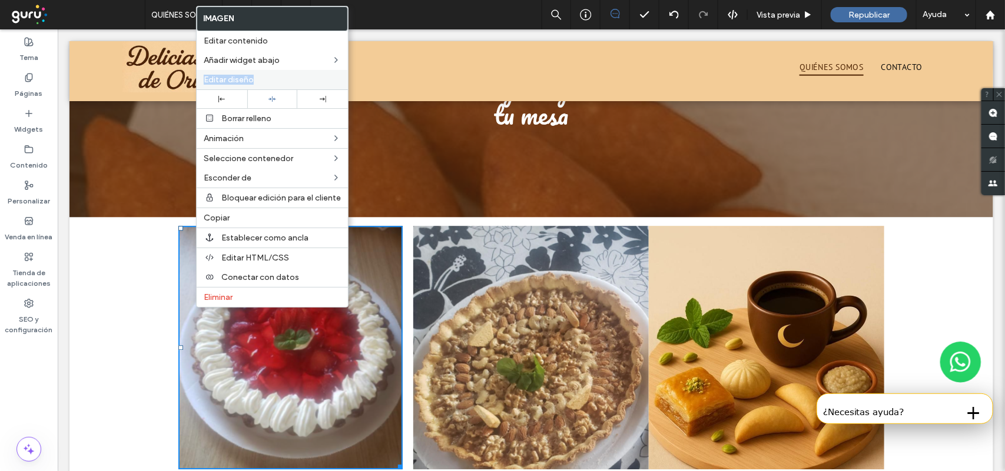
drag, startPoint x: 405, startPoint y: 87, endPoint x: 292, endPoint y: 77, distance: 113.4
click at [107, 248] on div "Click To Paste Click To Paste Click To Paste Click To Paste Click To Paste Clic…" at bounding box center [530, 347] width 923 height 261
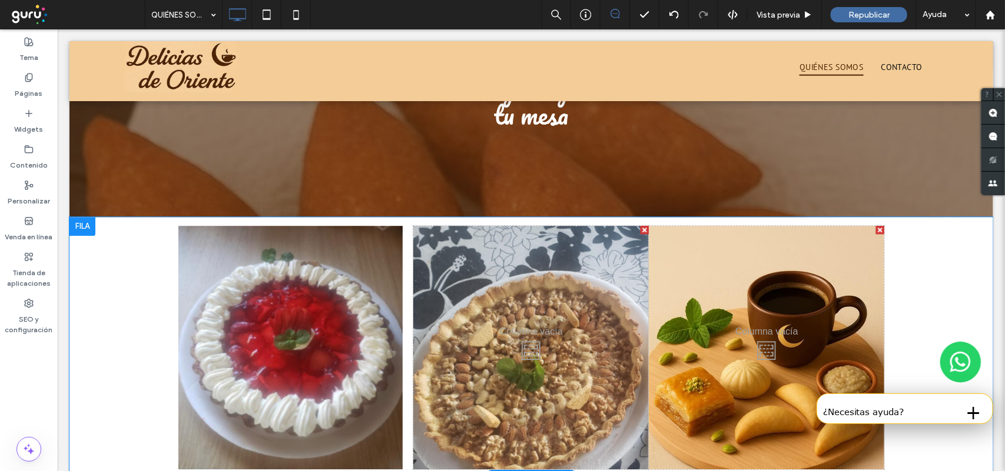
click at [724, 344] on div "Click To Paste Click To Paste" at bounding box center [765, 347] width 235 height 244
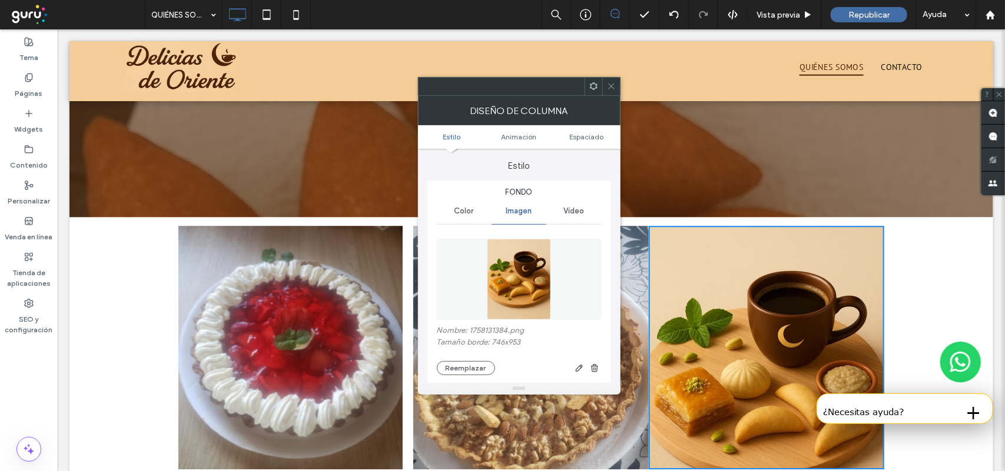
click at [365, 276] on img at bounding box center [290, 347] width 225 height 244
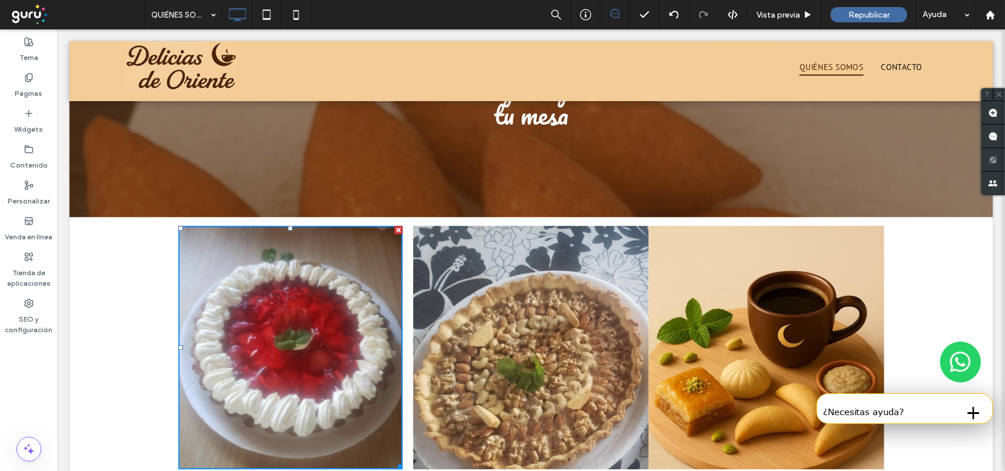
click at [369, 277] on img at bounding box center [290, 347] width 225 height 244
click at [494, 331] on div "Click To Paste Click To Paste" at bounding box center [530, 347] width 235 height 244
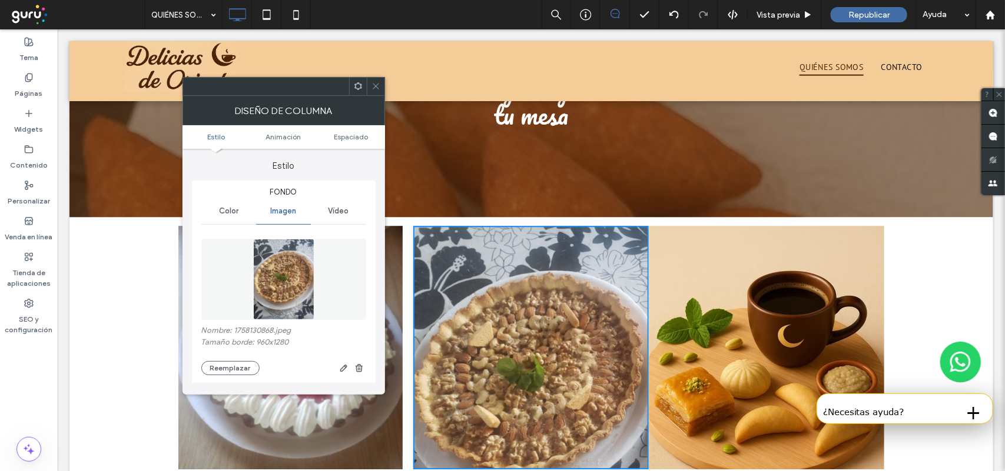
click at [375, 81] on span at bounding box center [375, 87] width 9 height 18
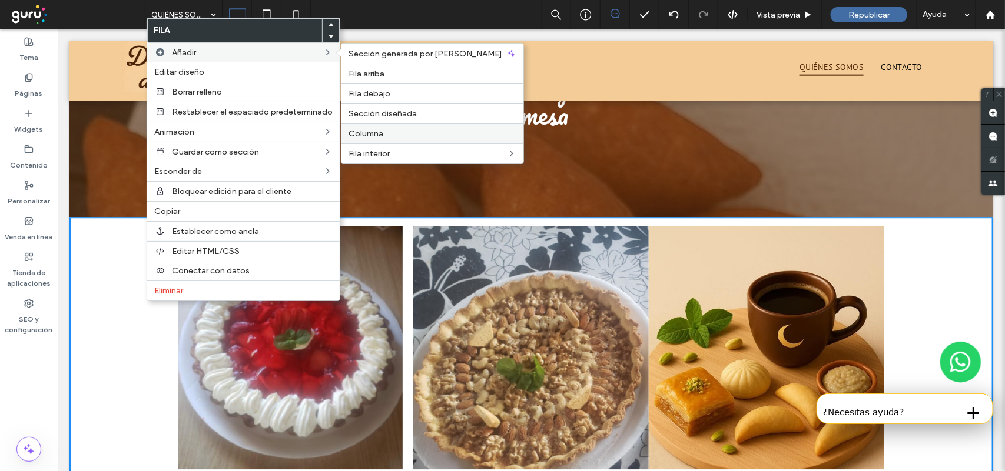
click at [392, 133] on label "Columna" at bounding box center [432, 134] width 168 height 10
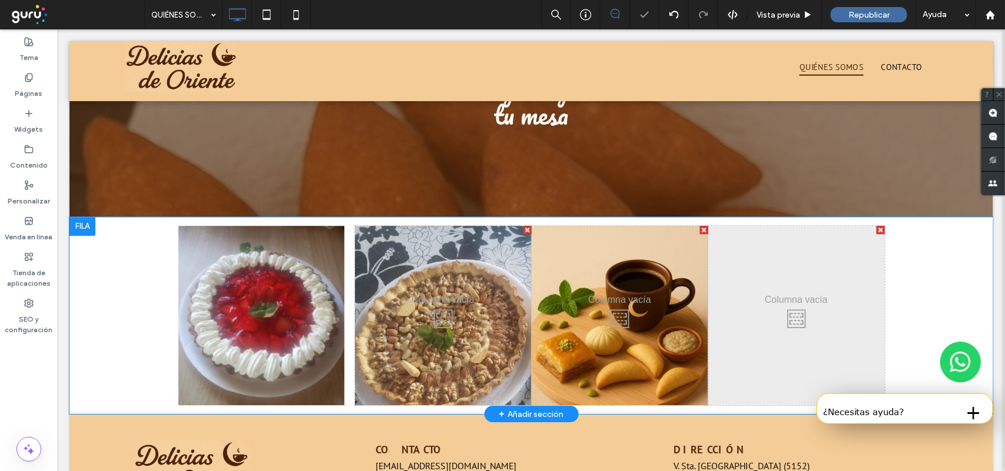
click at [783, 298] on div "Click To Paste Click To Paste" at bounding box center [795, 315] width 177 height 180
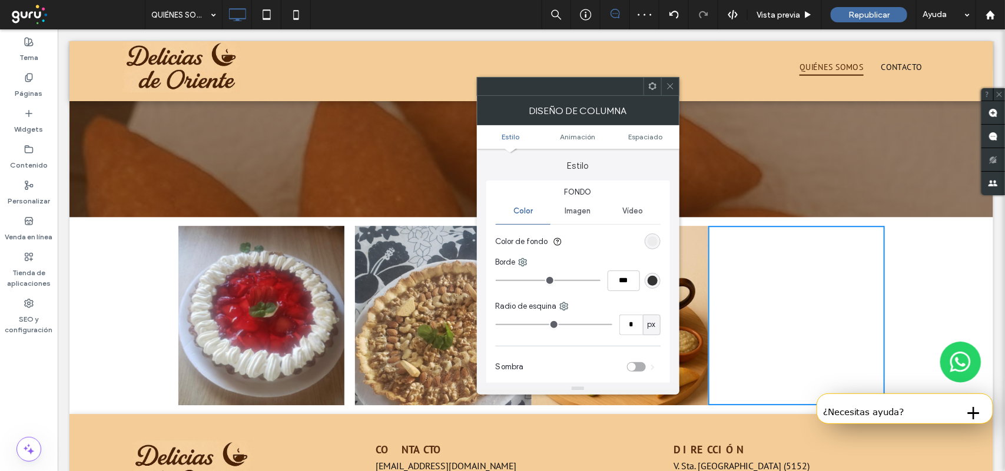
click at [766, 301] on div "Click To Paste Click To Paste" at bounding box center [795, 315] width 177 height 180
click at [668, 84] on use at bounding box center [670, 87] width 6 height 6
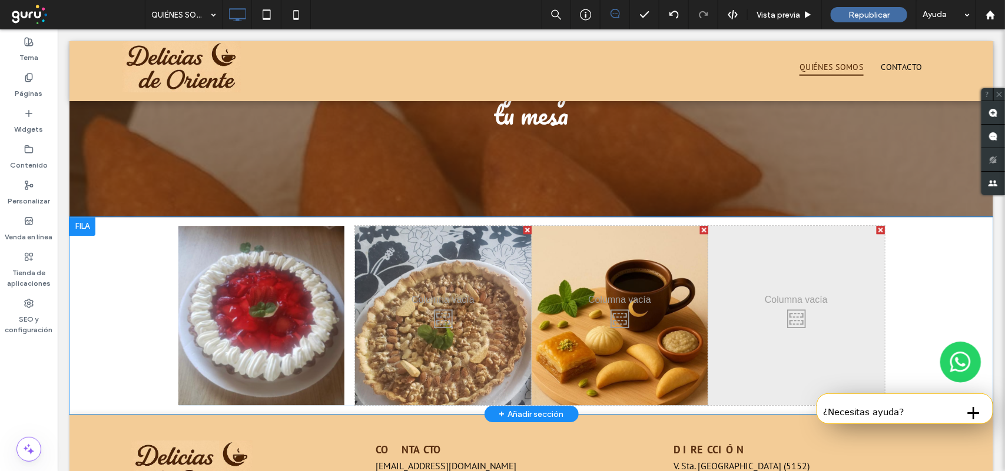
click at [677, 256] on div "Click To Paste Click To Paste" at bounding box center [619, 315] width 177 height 180
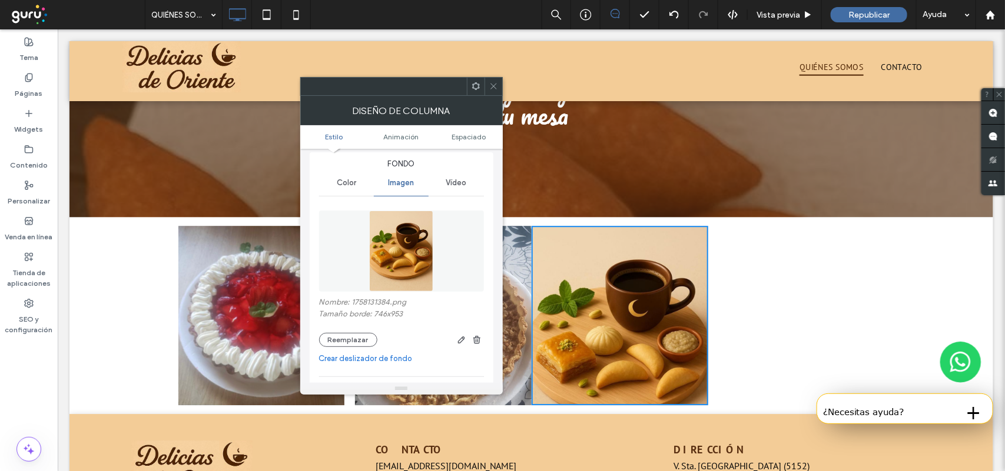
scroll to position [74, 0]
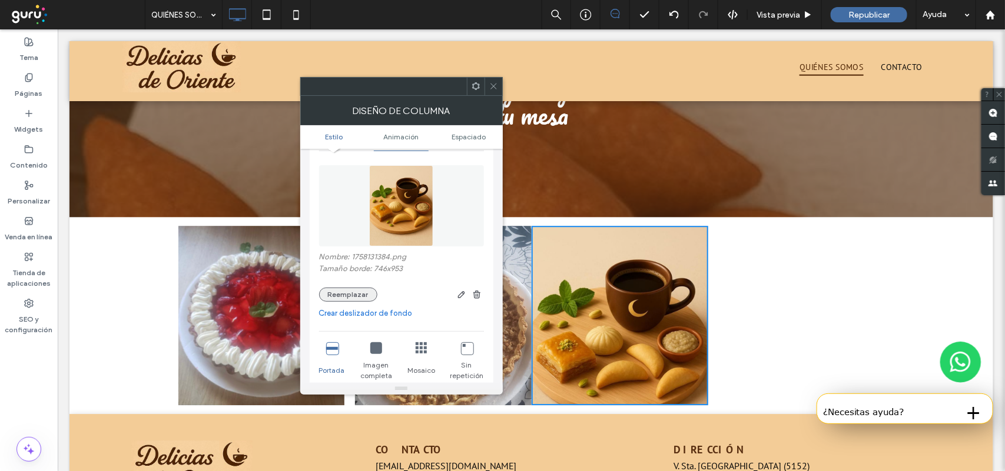
click at [365, 301] on button "Reemplazar" at bounding box center [348, 295] width 58 height 14
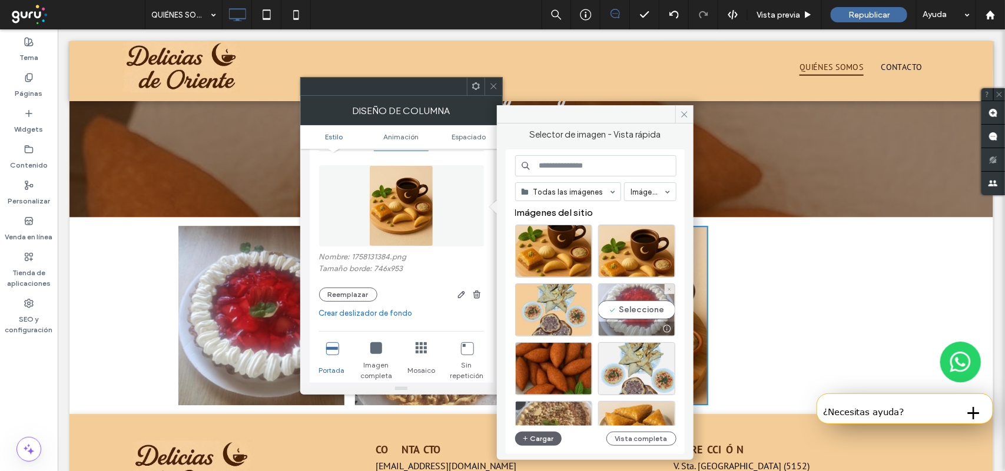
click at [626, 317] on div "Seleccione" at bounding box center [636, 310] width 77 height 53
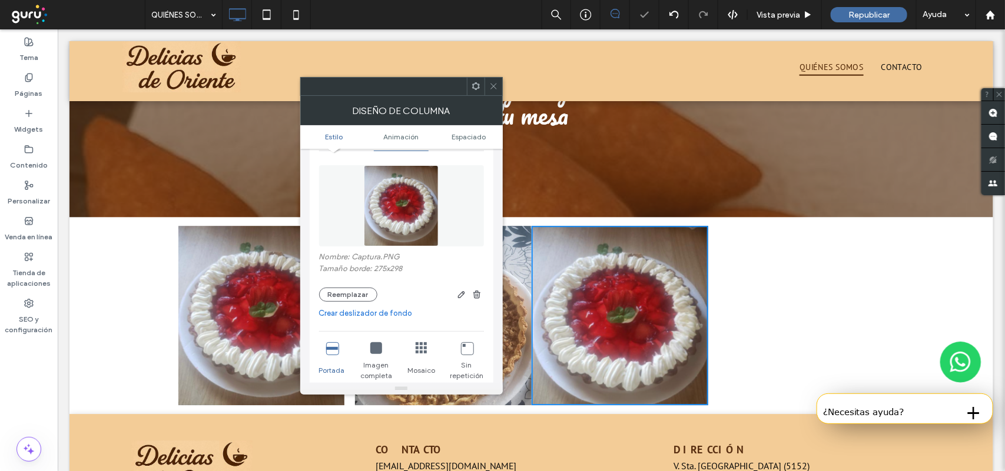
click at [494, 87] on icon at bounding box center [493, 86] width 9 height 9
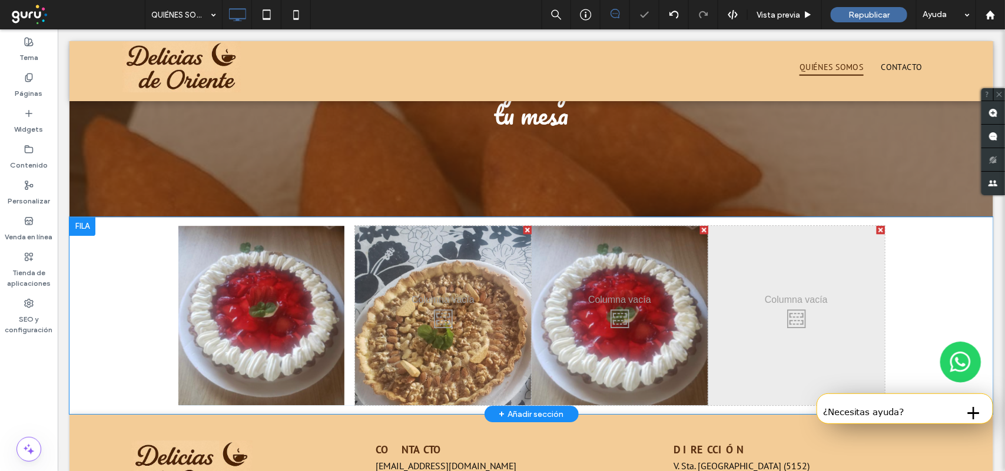
click at [745, 298] on div "Click To Paste Click To Paste" at bounding box center [795, 315] width 177 height 180
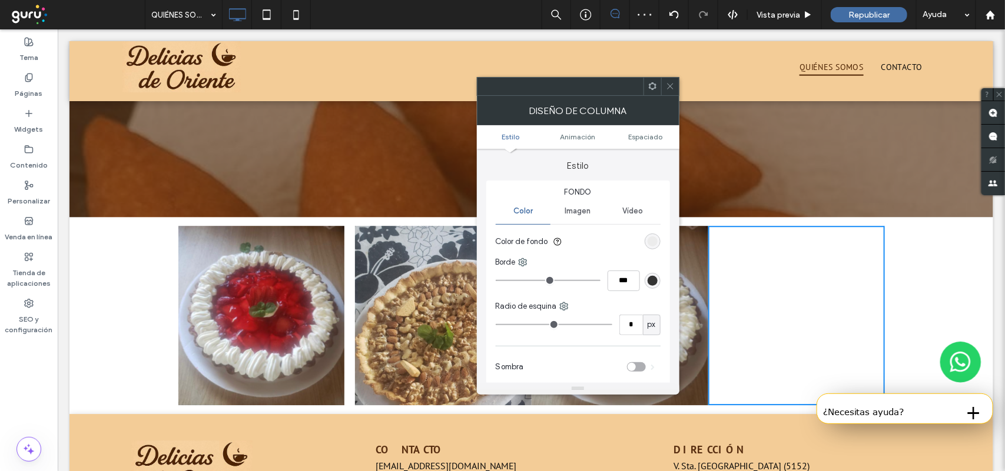
click at [586, 209] on span "Imagen" at bounding box center [578, 211] width 26 height 9
click at [586, 208] on span "Imagen" at bounding box center [578, 211] width 26 height 9
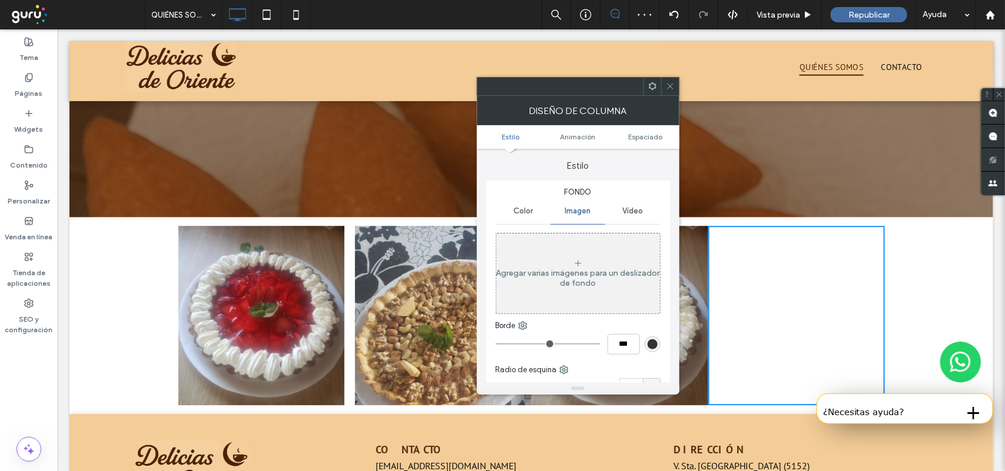
click at [587, 256] on div "Agregar varias imágenes para un deslizador de fondo" at bounding box center [578, 274] width 164 height 78
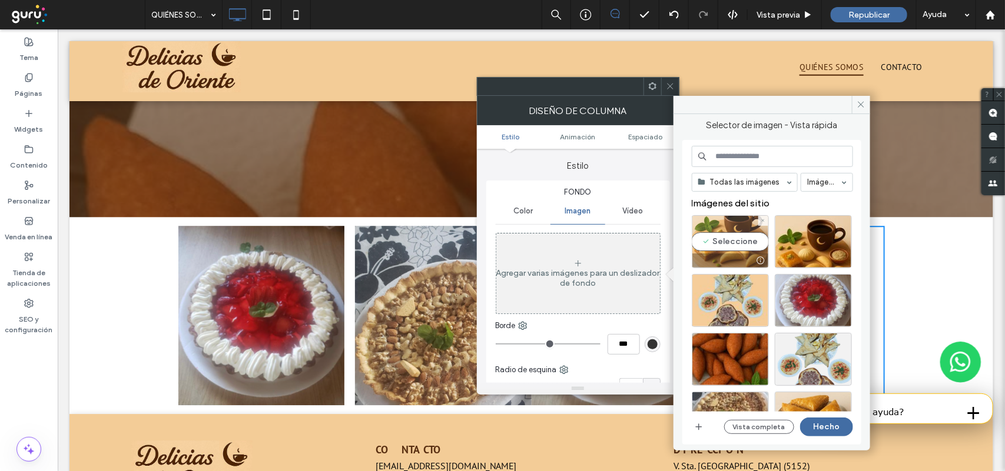
click at [748, 243] on div "Seleccione" at bounding box center [730, 241] width 77 height 53
drag, startPoint x: 864, startPoint y: 109, endPoint x: 643, endPoint y: 105, distance: 220.7
click at [864, 109] on icon at bounding box center [860, 104] width 9 height 9
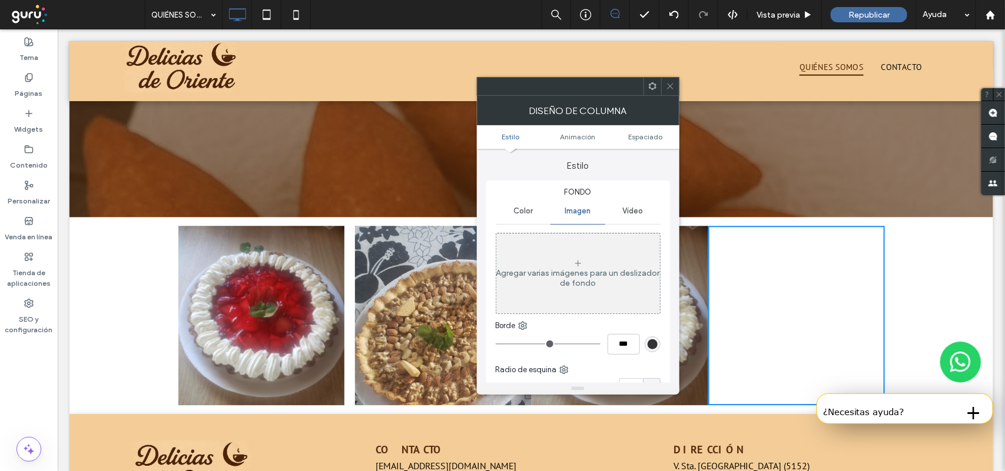
click at [627, 260] on div "Agregar varias imágenes para un deslizador de fondo" at bounding box center [578, 274] width 164 height 78
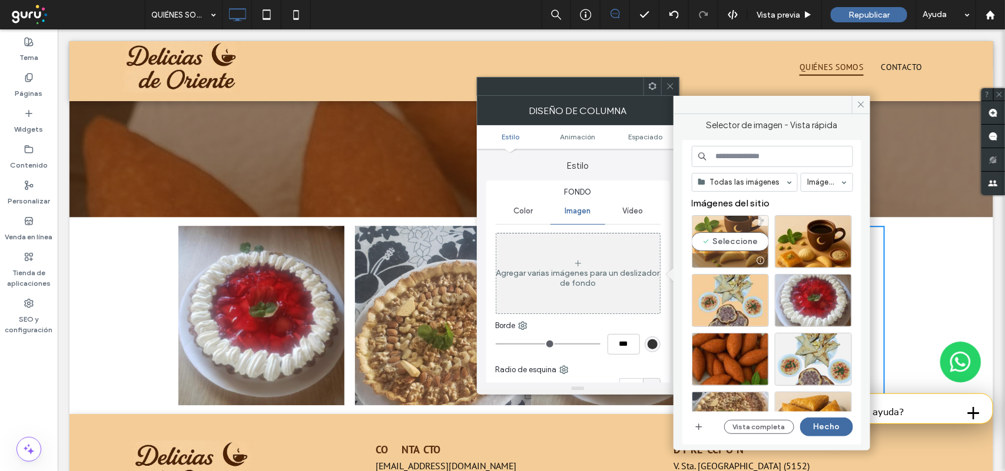
click at [743, 244] on div "Seleccione" at bounding box center [730, 241] width 77 height 53
click at [840, 426] on button "Hecho" at bounding box center [826, 427] width 53 height 19
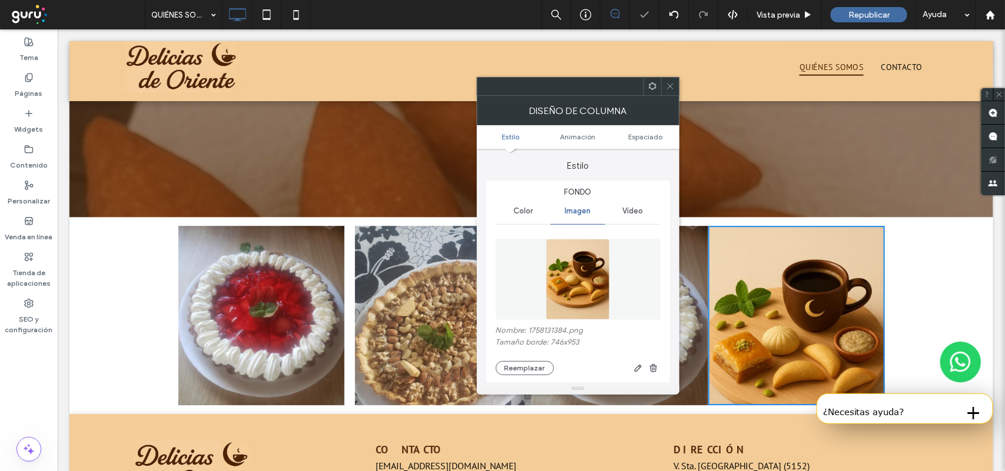
click at [673, 86] on icon at bounding box center [670, 86] width 9 height 9
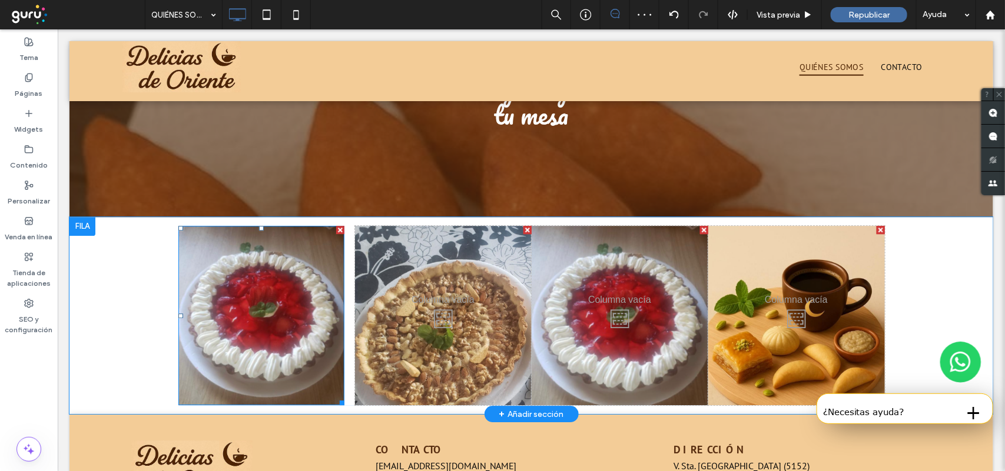
drag, startPoint x: 390, startPoint y: 229, endPoint x: 333, endPoint y: 200, distance: 64.8
click at [335, 225] on div at bounding box center [339, 229] width 8 height 8
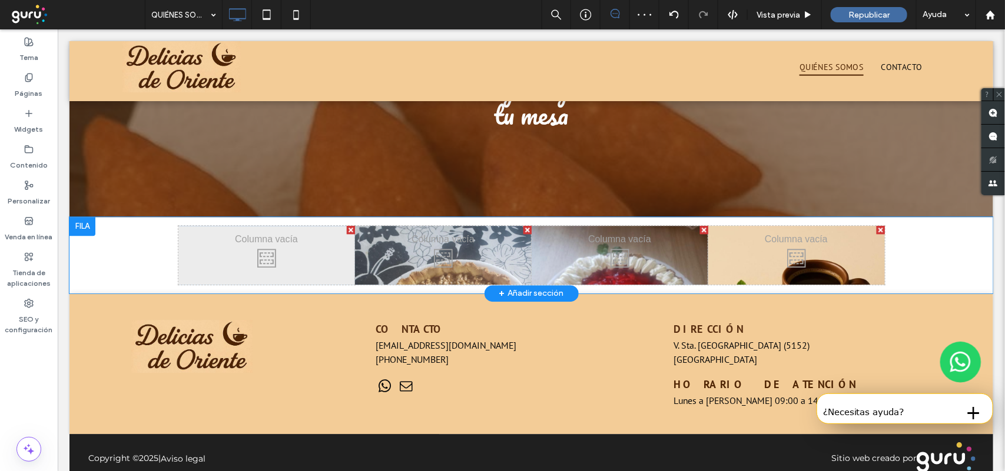
scroll to position [1396, 0]
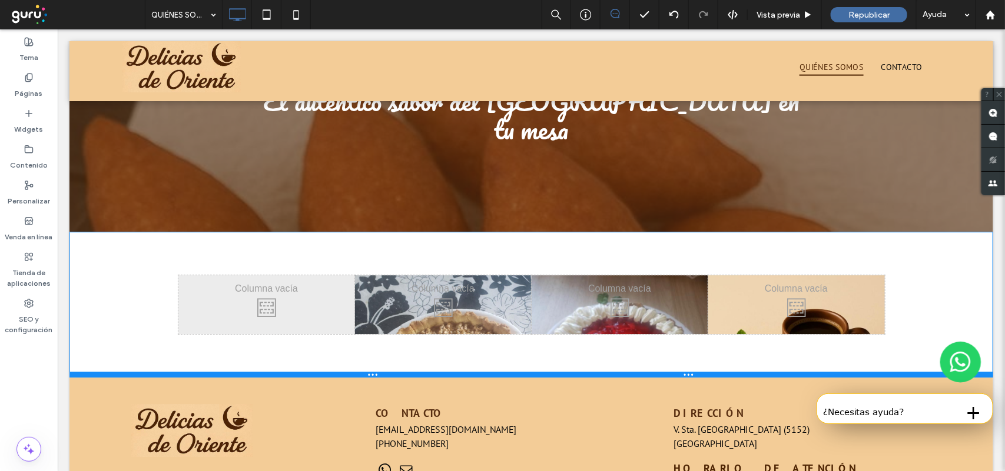
drag, startPoint x: 354, startPoint y: 277, endPoint x: 426, endPoint y: 375, distance: 122.1
click at [368, 371] on div at bounding box center [530, 374] width 923 height 6
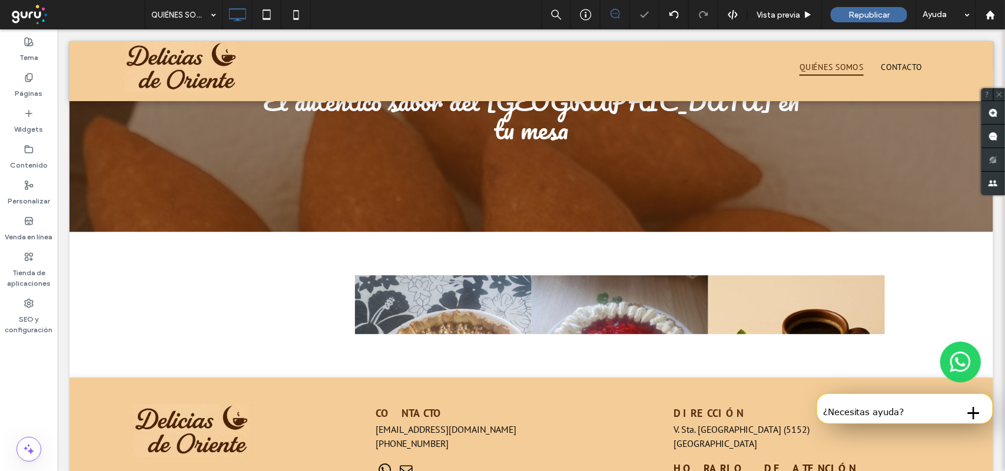
click at [298, 289] on div "Click To Paste Click To Paste" at bounding box center [266, 304] width 177 height 59
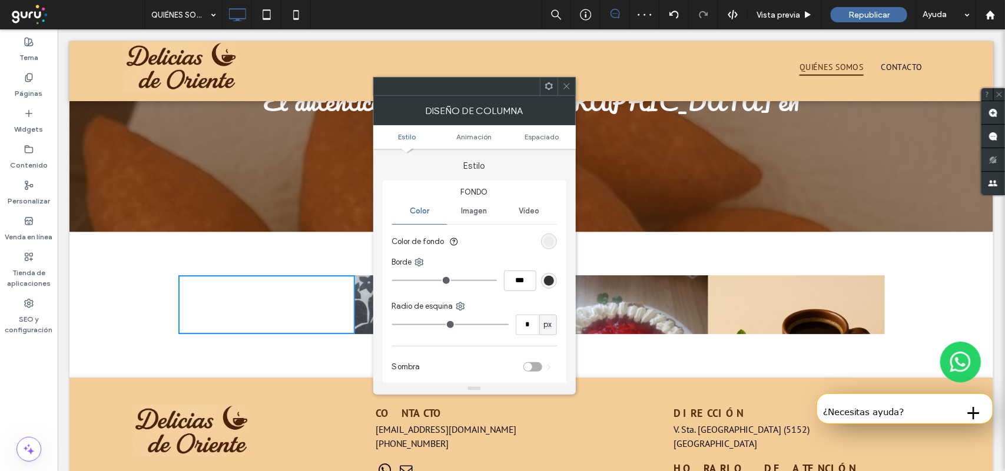
click at [480, 215] on span "Imagen" at bounding box center [474, 211] width 26 height 9
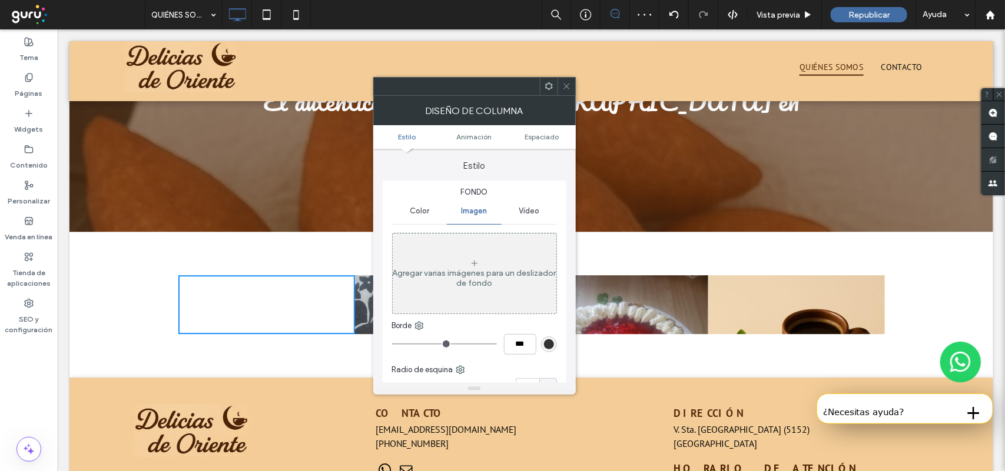
click at [491, 284] on div "Agregar varias imágenes para un deslizador de fondo" at bounding box center [475, 278] width 164 height 20
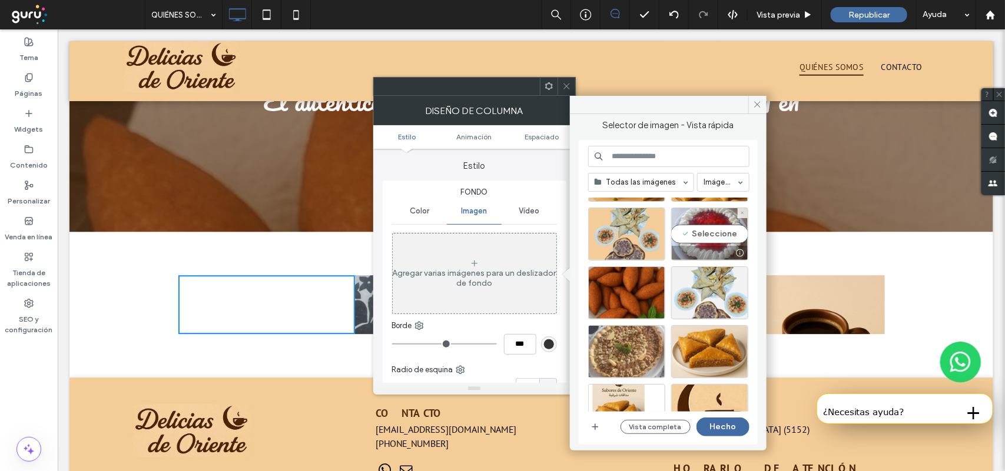
scroll to position [147, 0]
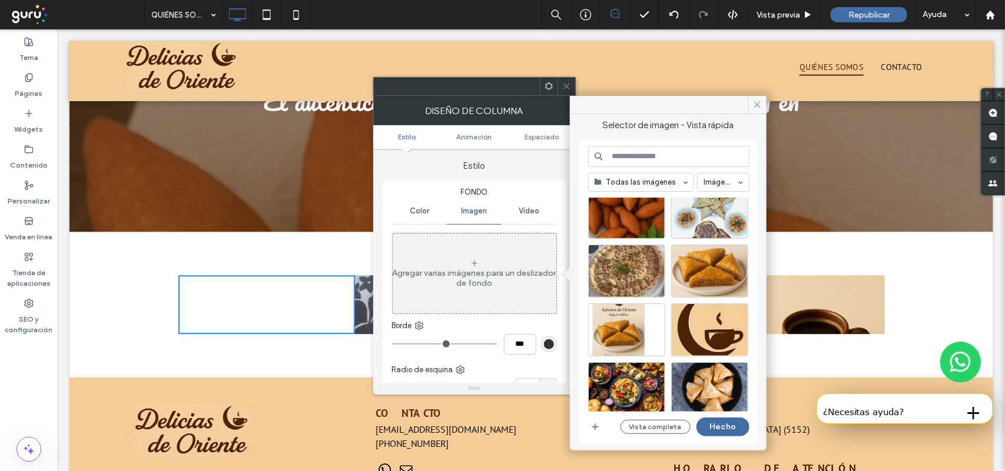
click at [289, 283] on div "Click To Paste Click To Paste" at bounding box center [266, 304] width 177 height 59
click at [598, 424] on icon "button" at bounding box center [594, 427] width 9 height 9
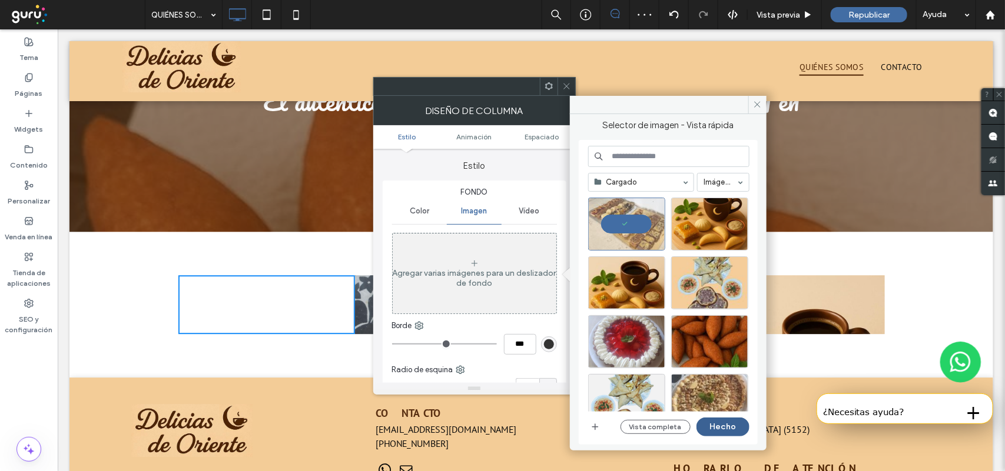
click at [733, 425] on button "Hecho" at bounding box center [722, 427] width 53 height 19
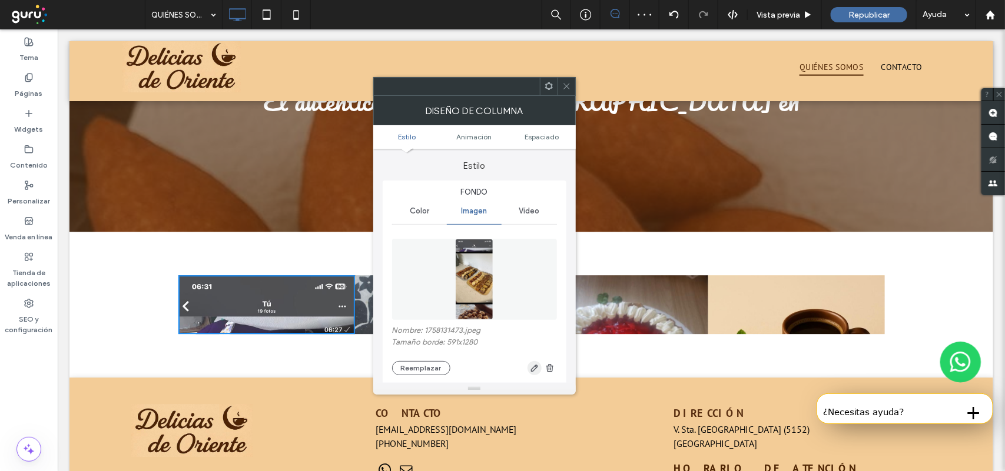
click at [531, 372] on use "button" at bounding box center [534, 368] width 7 height 7
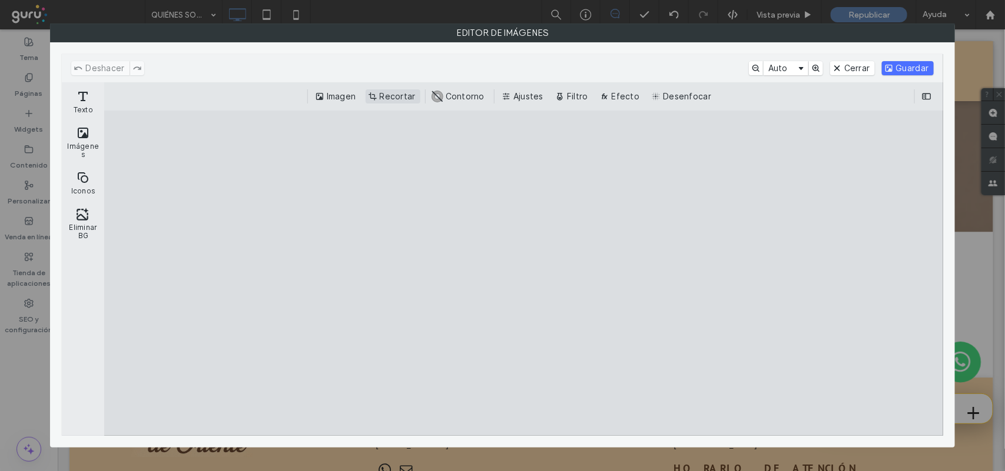
click at [373, 93] on button "Recortar" at bounding box center [392, 96] width 55 height 14
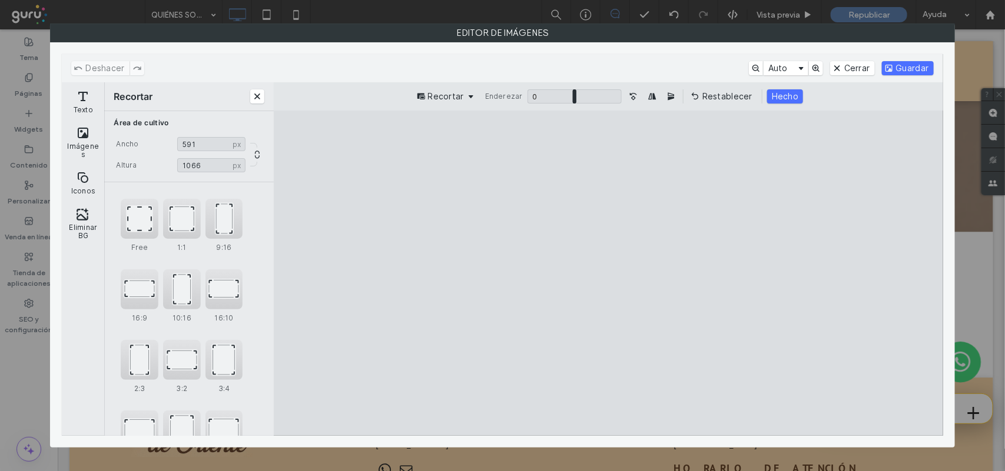
type input "****"
drag, startPoint x: 658, startPoint y: 147, endPoint x: 689, endPoint y: 198, distance: 59.5
click at [608, 273] on cesdk-canvas "Lienzo del editor" at bounding box center [608, 273] width 0 height 0
type input "***"
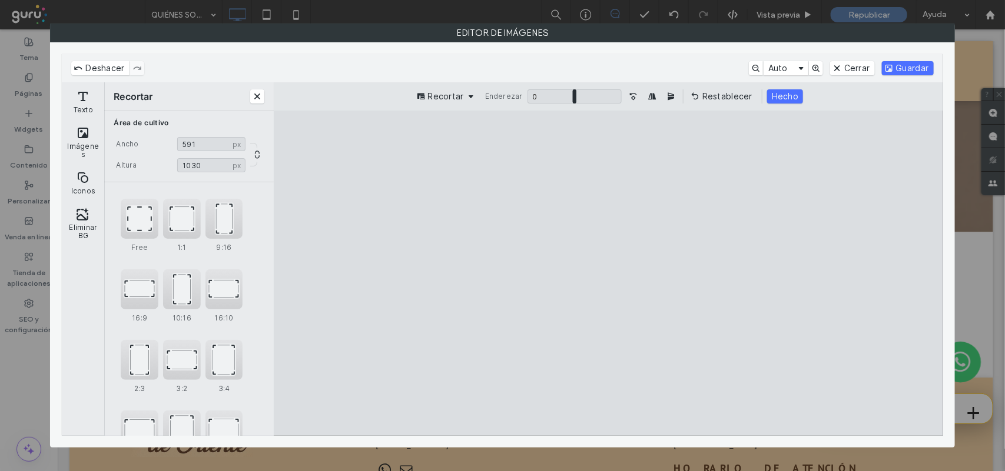
type input "***"
drag, startPoint x: 674, startPoint y: 423, endPoint x: 696, endPoint y: 341, distance: 84.1
click at [608, 273] on cesdk-canvas "Lienzo del editor" at bounding box center [608, 273] width 0 height 0
drag, startPoint x: 716, startPoint y: 151, endPoint x: 748, endPoint y: 199, distance: 58.1
click at [608, 273] on cesdk-canvas "Lienzo del editor" at bounding box center [608, 273] width 0 height 0
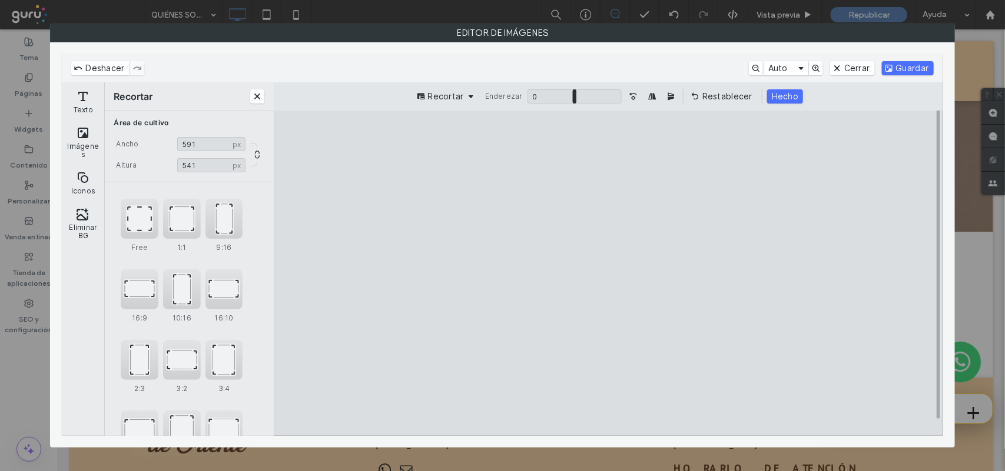
type input "***"
drag, startPoint x: 737, startPoint y: 418, endPoint x: 753, endPoint y: 403, distance: 22.1
click at [608, 273] on cesdk-canvas "Lienzo del editor" at bounding box center [608, 273] width 0 height 0
click at [785, 98] on button "Hecho" at bounding box center [785, 96] width 36 height 14
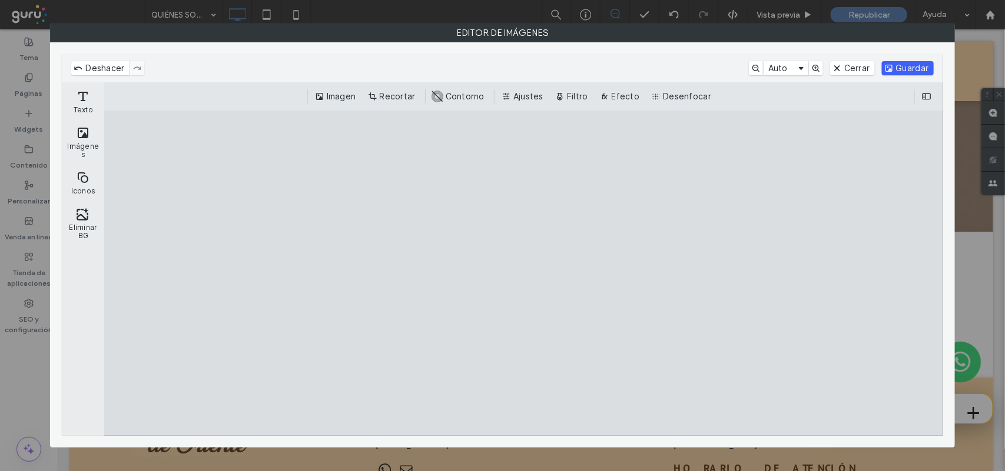
click at [901, 68] on button "Guardar" at bounding box center [908, 68] width 52 height 14
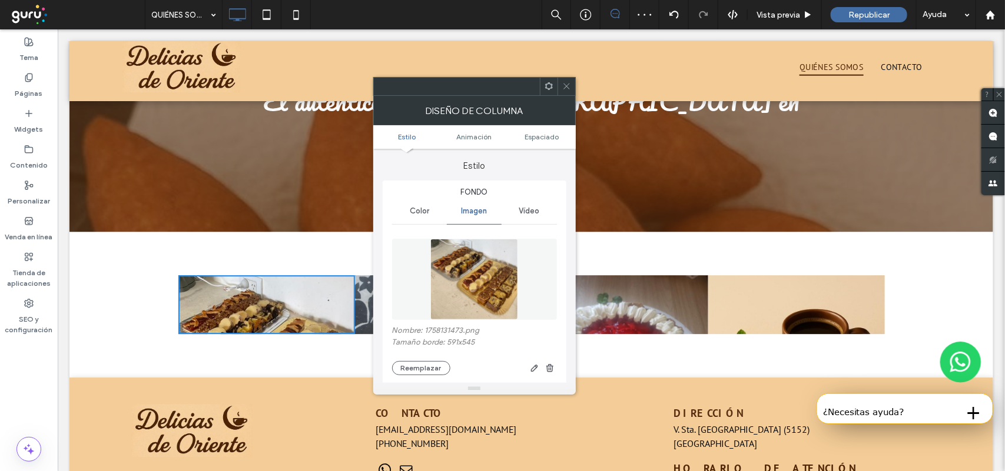
click at [561, 96] on div "Diseño de columna" at bounding box center [474, 110] width 202 height 29
click at [565, 91] on span at bounding box center [566, 87] width 9 height 18
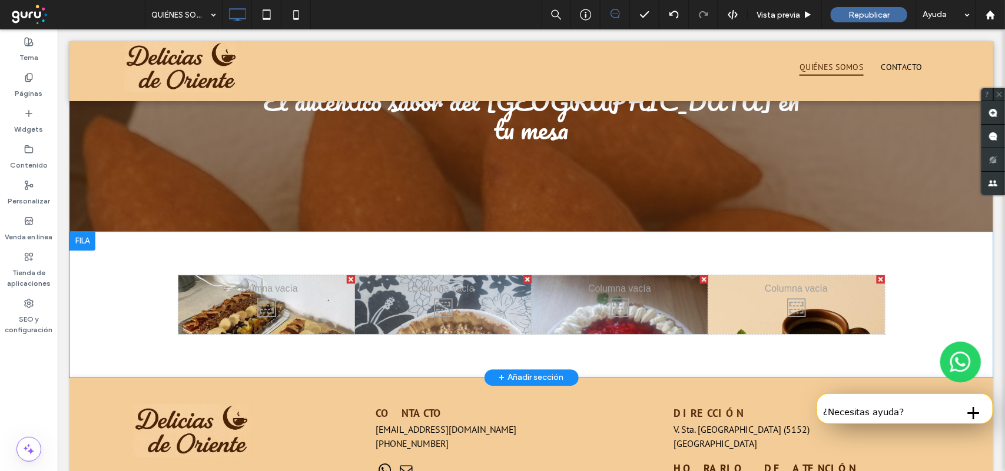
click at [106, 287] on div "Click To Paste Click To Paste Click To Paste Click To Paste Click To Paste Clic…" at bounding box center [530, 304] width 923 height 146
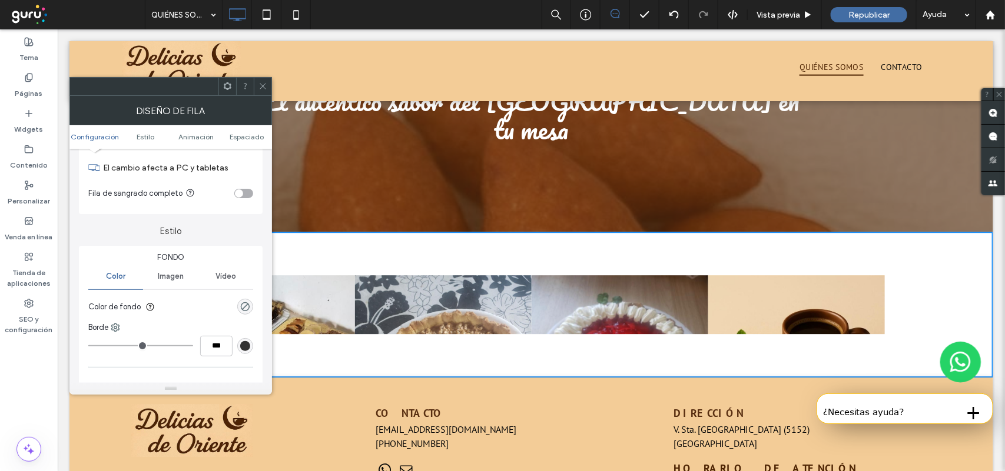
scroll to position [0, 0]
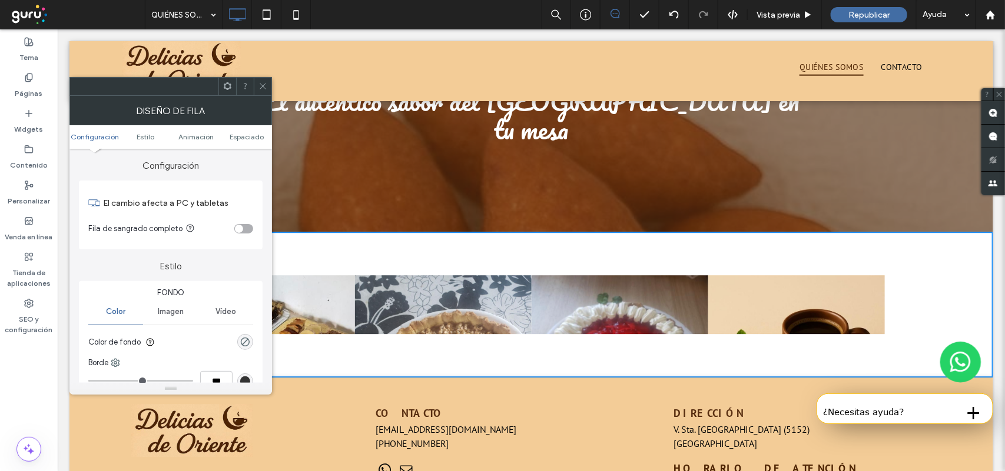
click at [239, 228] on div "toggle" at bounding box center [239, 229] width 8 height 8
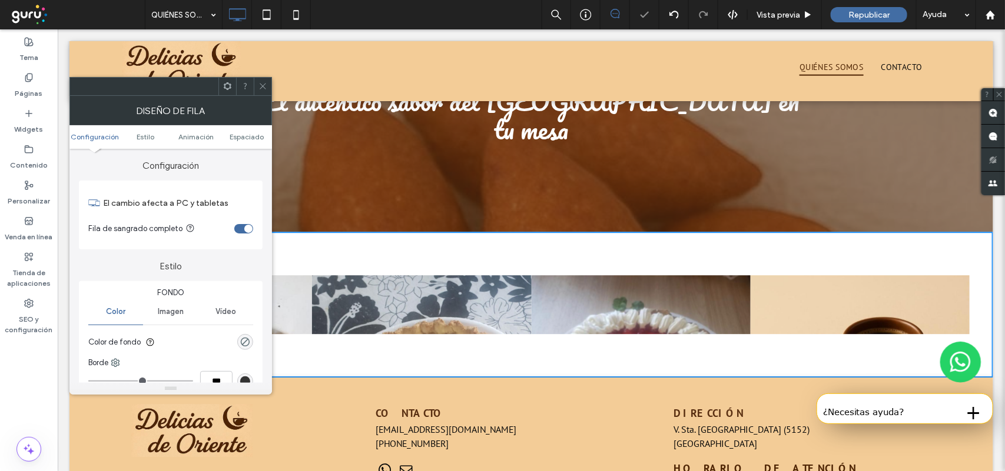
click at [264, 84] on icon at bounding box center [262, 86] width 9 height 9
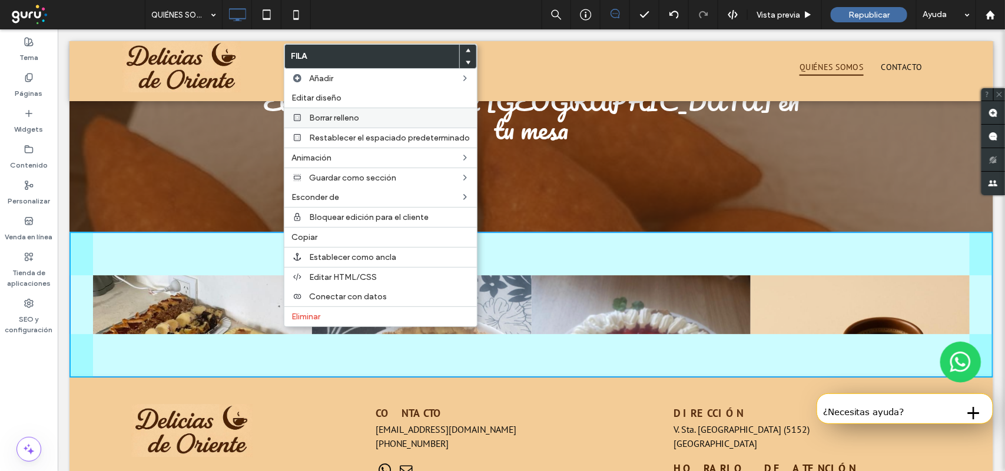
click at [368, 121] on label "Borrar relleno" at bounding box center [389, 118] width 161 height 10
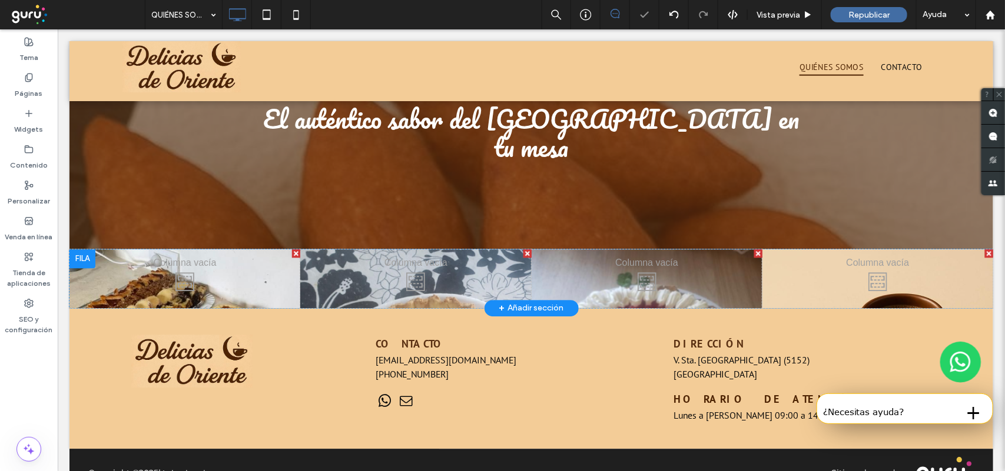
click at [276, 272] on div "Click To Paste Click To Paste" at bounding box center [184, 278] width 231 height 59
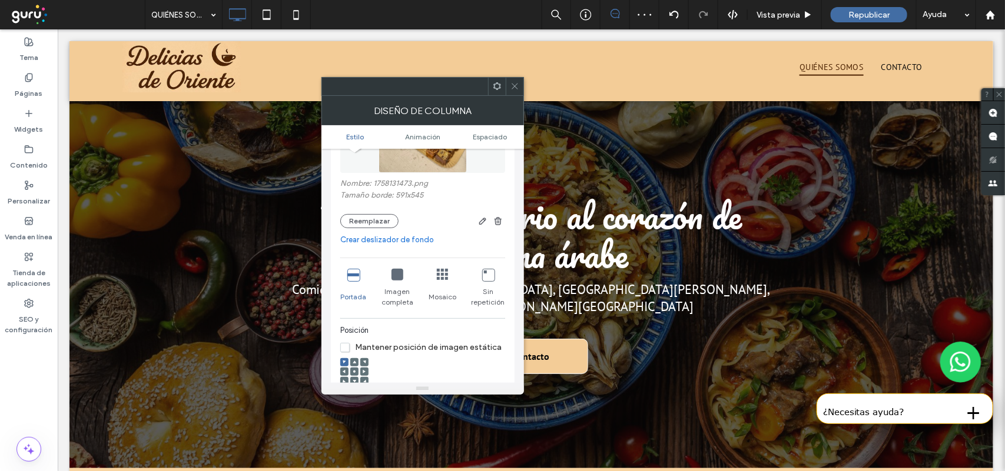
click at [401, 277] on icon at bounding box center [397, 275] width 12 height 12
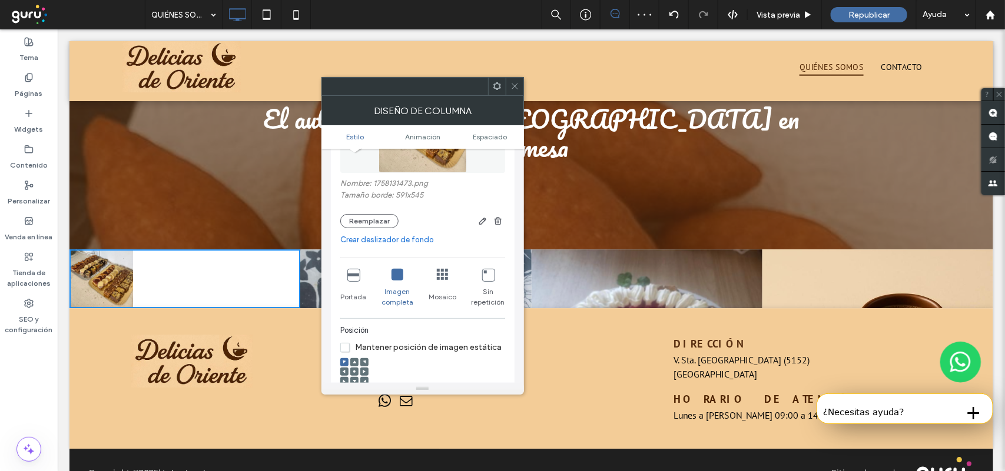
click at [401, 275] on icon at bounding box center [397, 275] width 12 height 12
click at [356, 275] on icon at bounding box center [353, 275] width 12 height 12
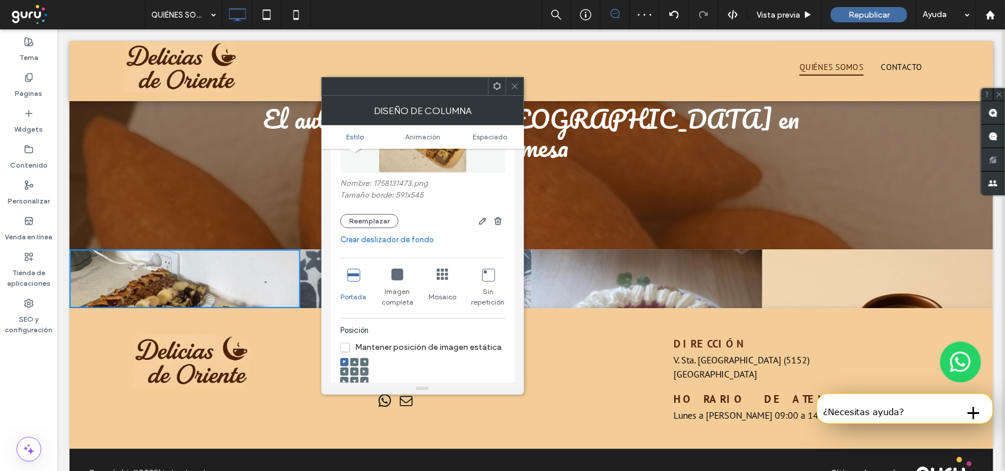
click at [516, 85] on icon at bounding box center [514, 86] width 9 height 9
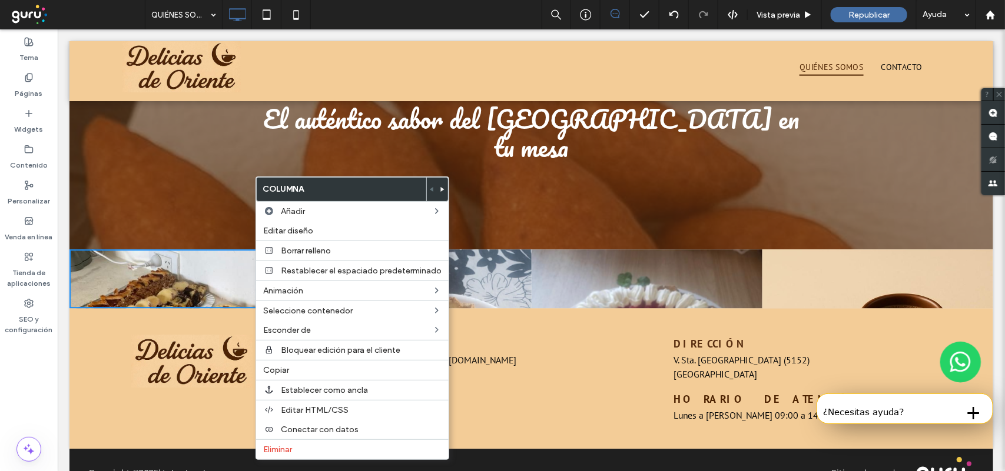
click at [160, 249] on div "Click To Paste Click To Paste" at bounding box center [184, 278] width 231 height 59
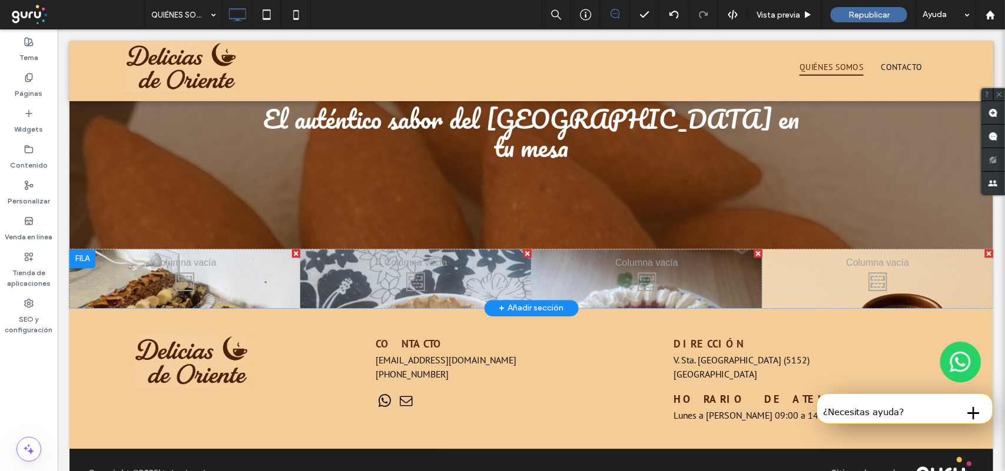
click at [74, 249] on div at bounding box center [82, 258] width 26 height 19
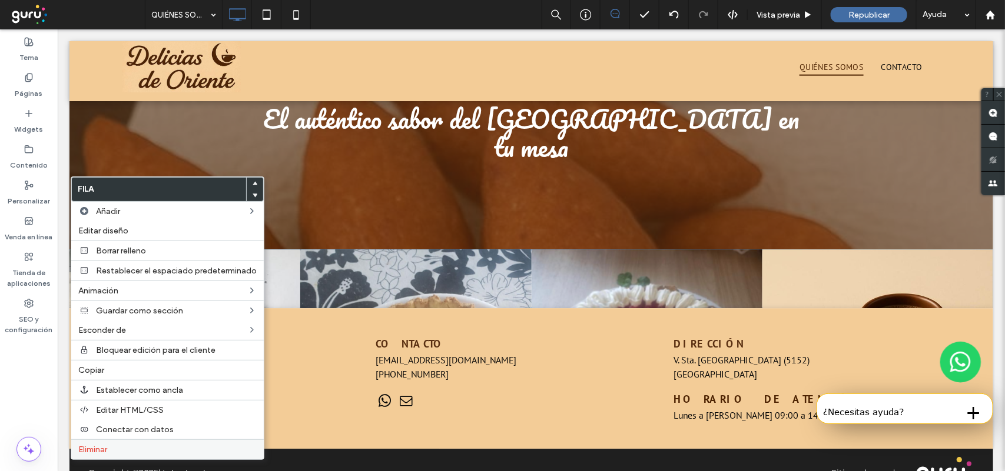
click at [122, 455] on label "Eliminar" at bounding box center [167, 450] width 178 height 10
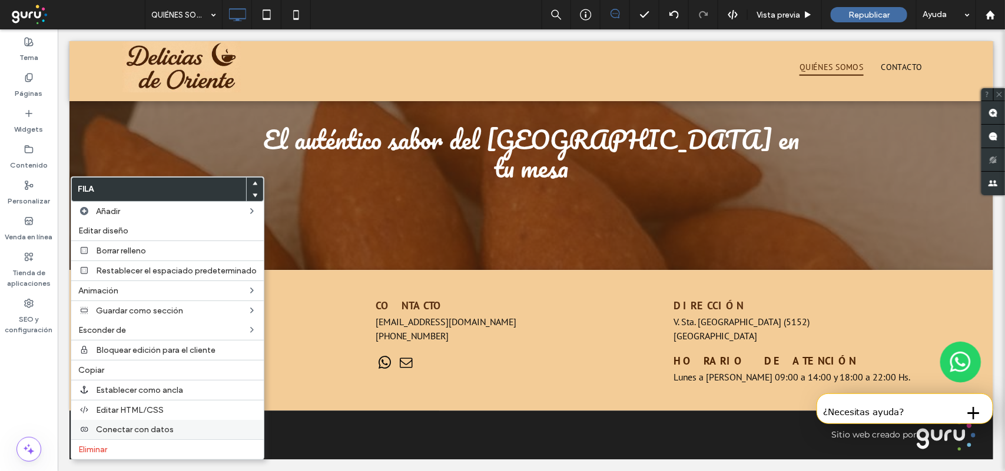
scroll to position [1320, 0]
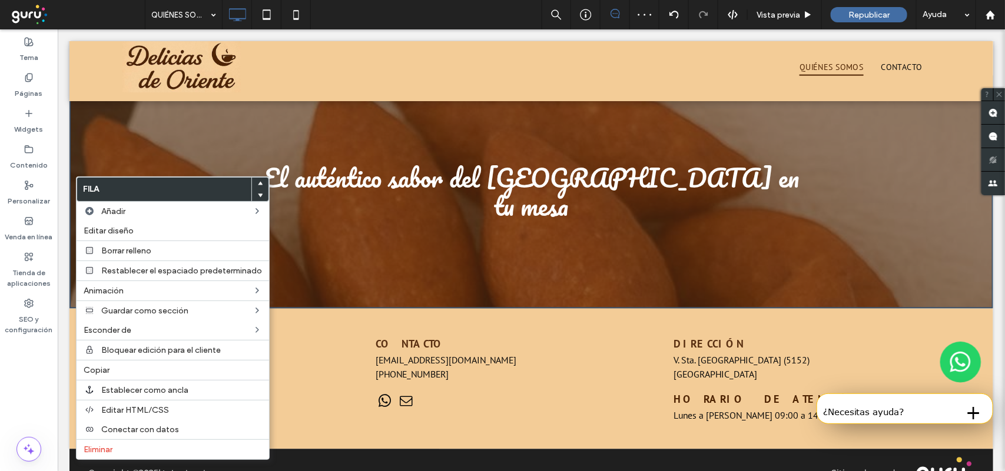
click at [145, 142] on div "El auténtico sabor del Medio Oriente en tu mesa Click To Paste Fila + Añadir se…" at bounding box center [530, 191] width 923 height 233
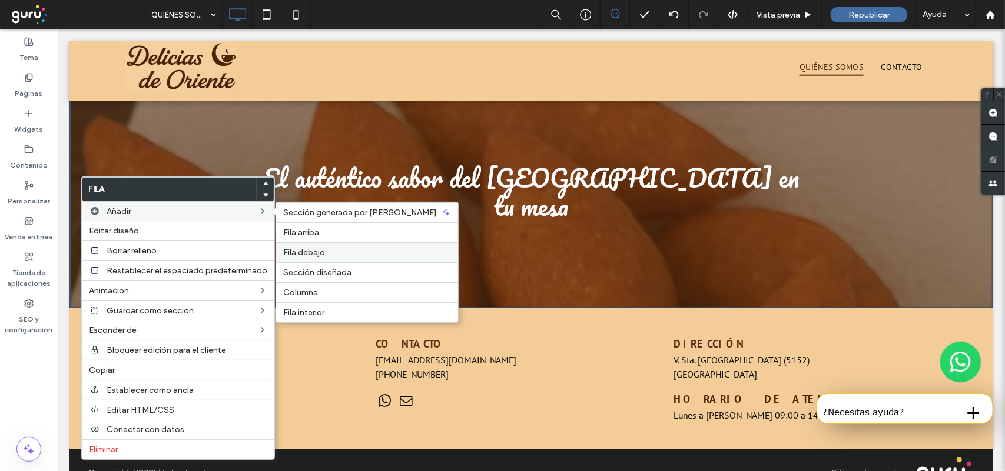
click at [309, 250] on span "Fila debajo" at bounding box center [304, 253] width 42 height 10
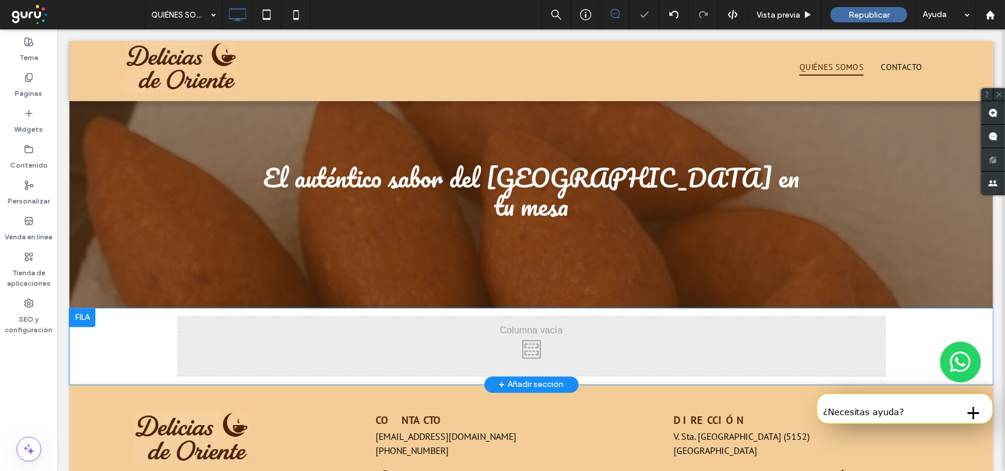
click at [327, 319] on div "Click To Paste Click To Paste" at bounding box center [531, 346] width 706 height 59
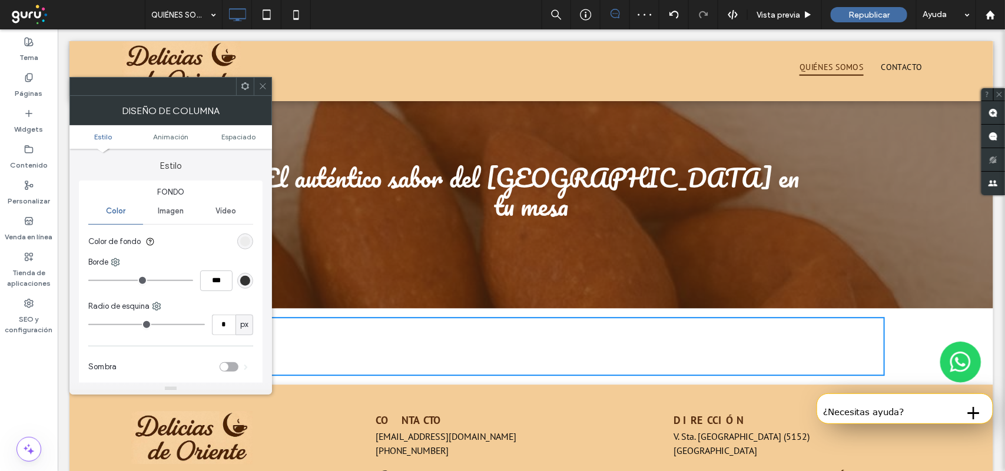
click at [263, 87] on use at bounding box center [263, 87] width 6 height 6
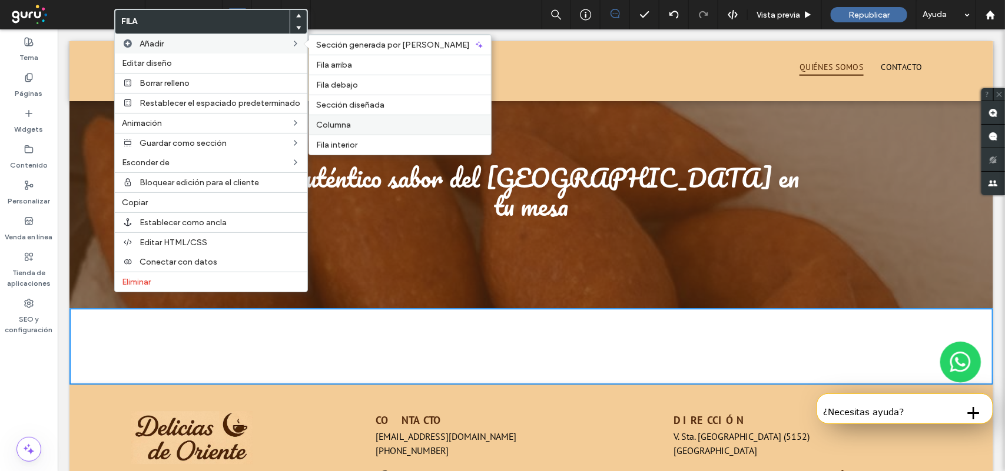
click at [353, 125] on label "Columna" at bounding box center [400, 125] width 168 height 10
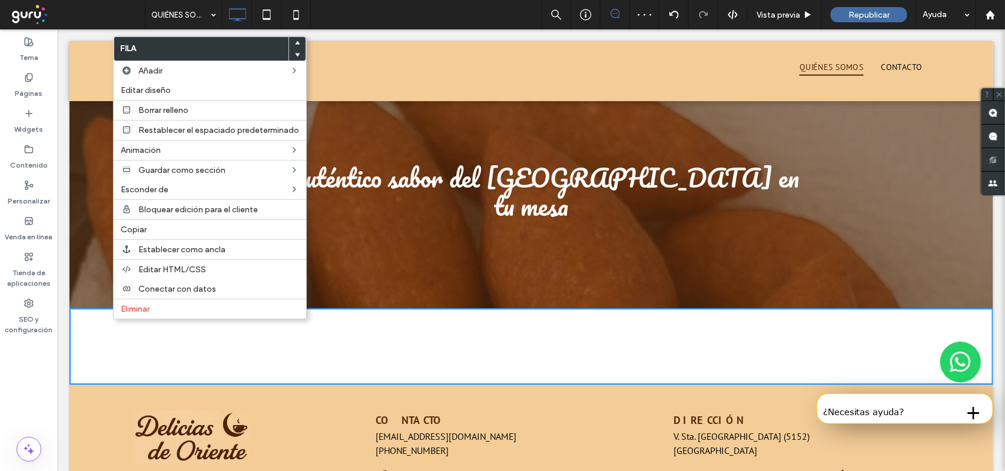
click at [471, 328] on div "Click To Paste Click To Paste" at bounding box center [354, 346] width 353 height 59
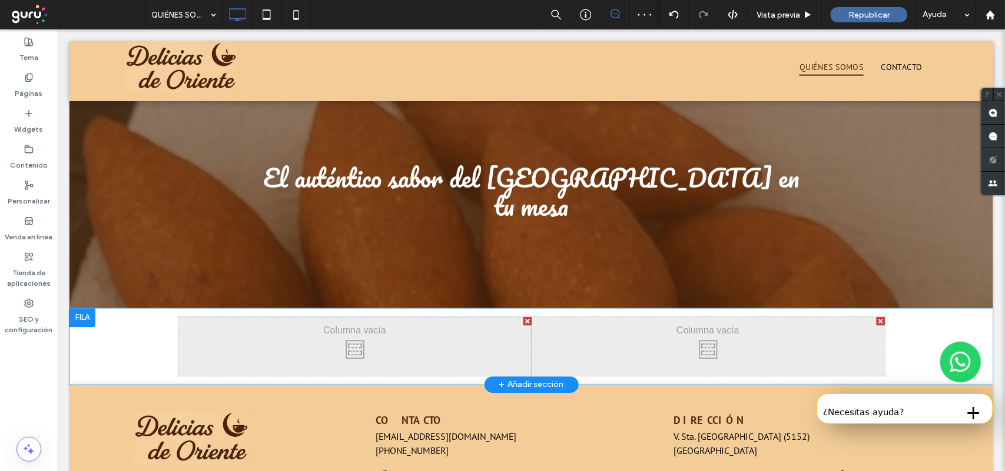
click at [523, 317] on div at bounding box center [527, 321] width 8 height 8
click at [448, 317] on div "Click To Paste Click To Paste" at bounding box center [531, 346] width 706 height 59
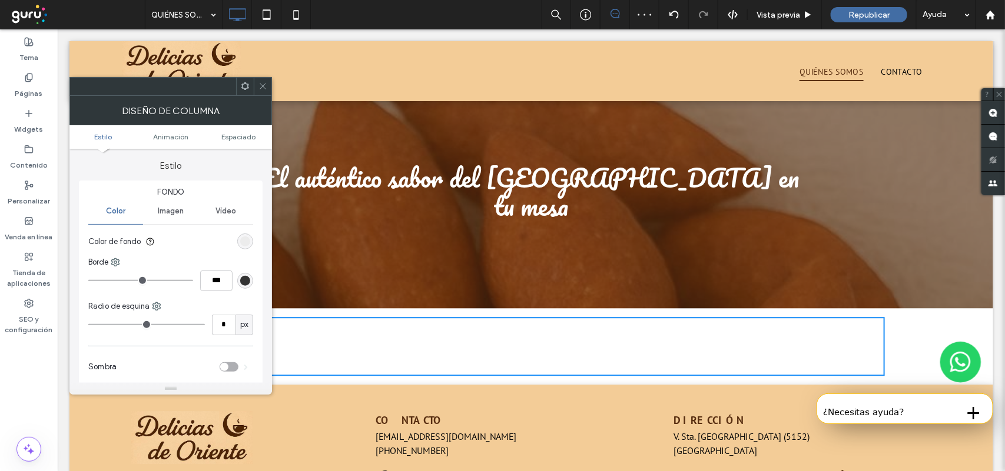
click at [189, 205] on div "Imagen" at bounding box center [170, 211] width 55 height 26
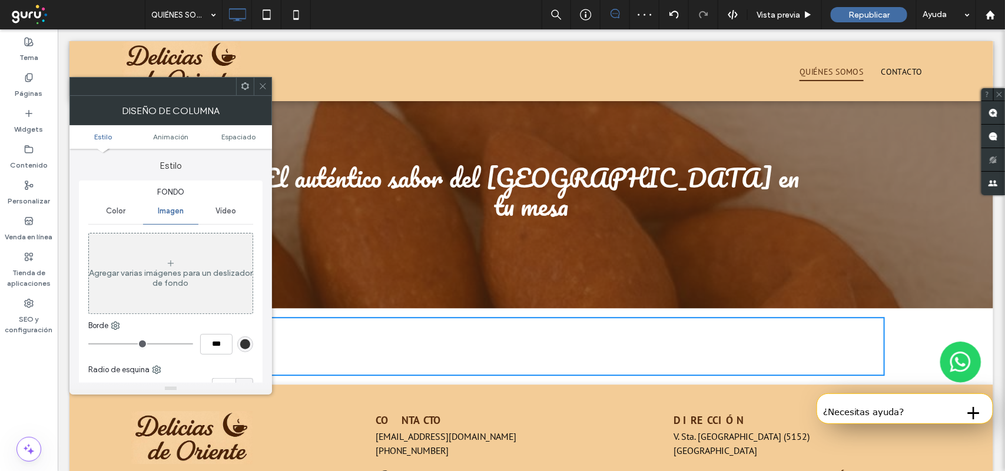
click at [205, 268] on div "Agregar varias imágenes para un deslizador de fondo" at bounding box center [171, 278] width 164 height 20
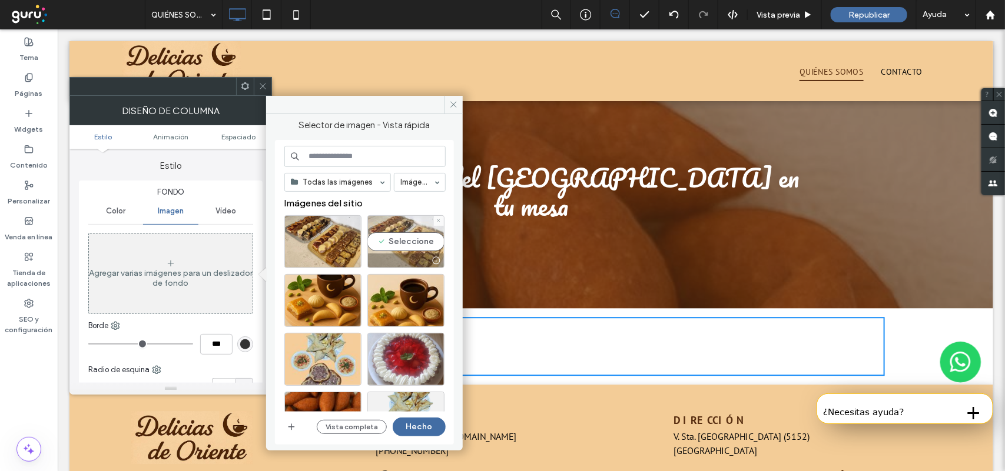
click at [416, 242] on div "Seleccione" at bounding box center [405, 241] width 77 height 53
click at [404, 436] on button "Hecho" at bounding box center [419, 427] width 53 height 19
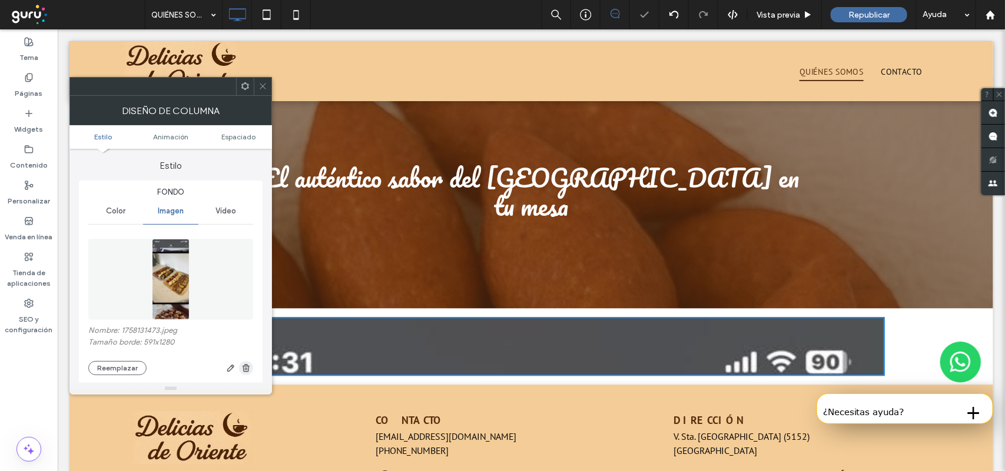
click at [247, 373] on icon "button" at bounding box center [245, 368] width 9 height 9
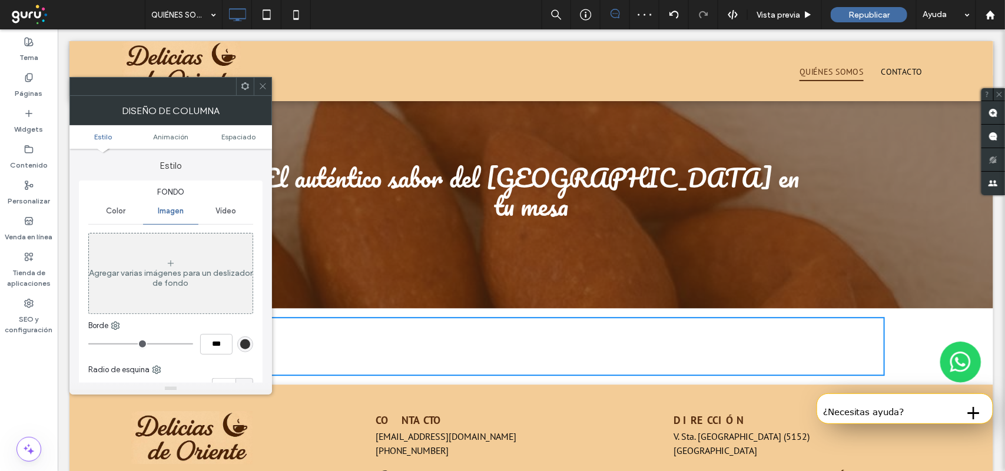
click at [261, 90] on span at bounding box center [262, 87] width 9 height 18
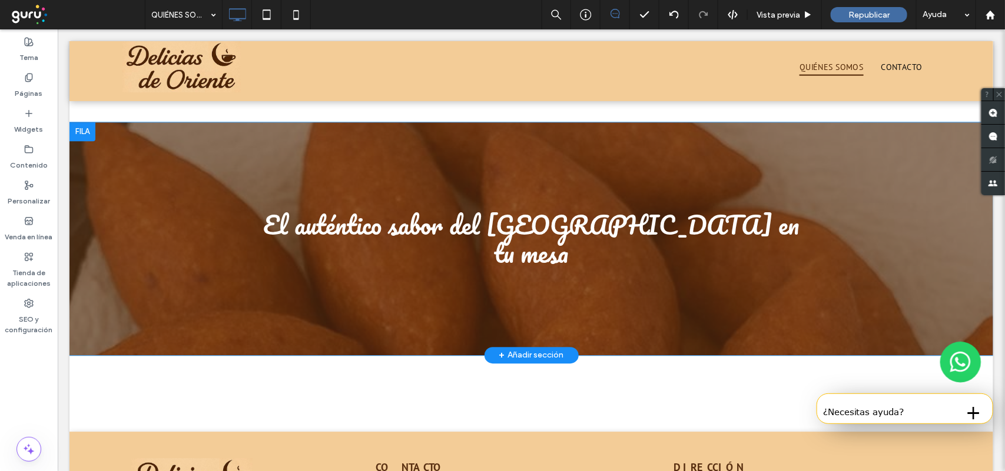
scroll to position [1246, 0]
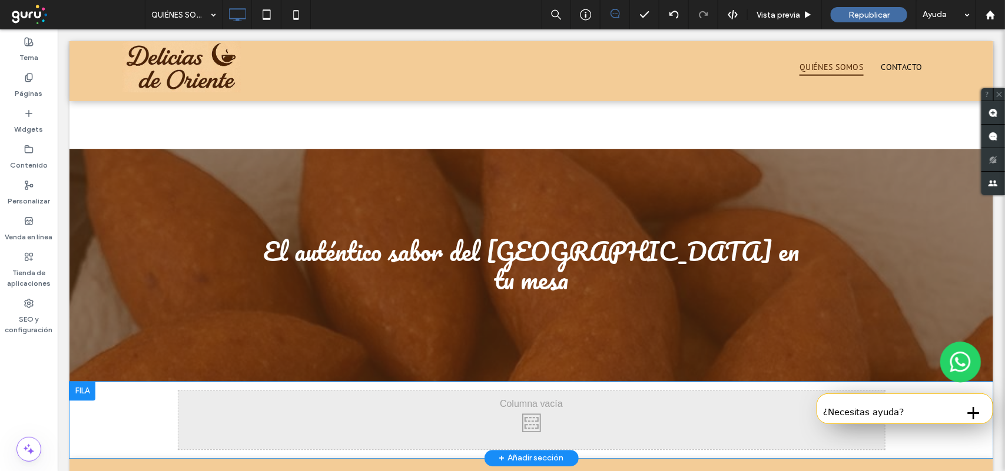
click at [82, 381] on div at bounding box center [82, 390] width 26 height 19
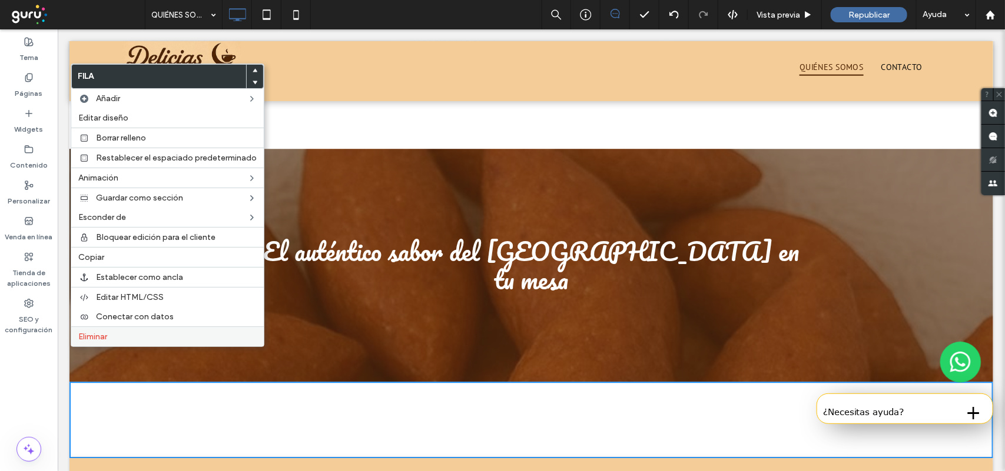
click at [104, 340] on span "Eliminar" at bounding box center [92, 337] width 29 height 10
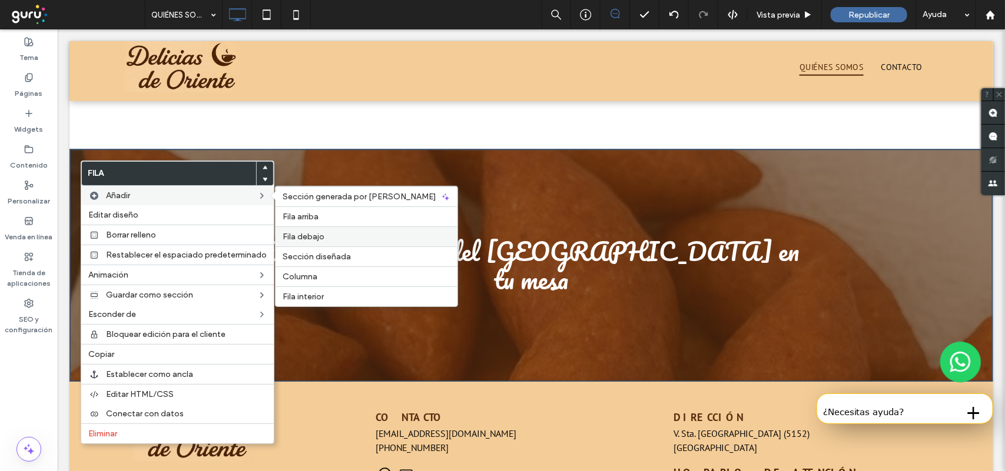
click at [315, 238] on span "Fila debajo" at bounding box center [304, 237] width 42 height 10
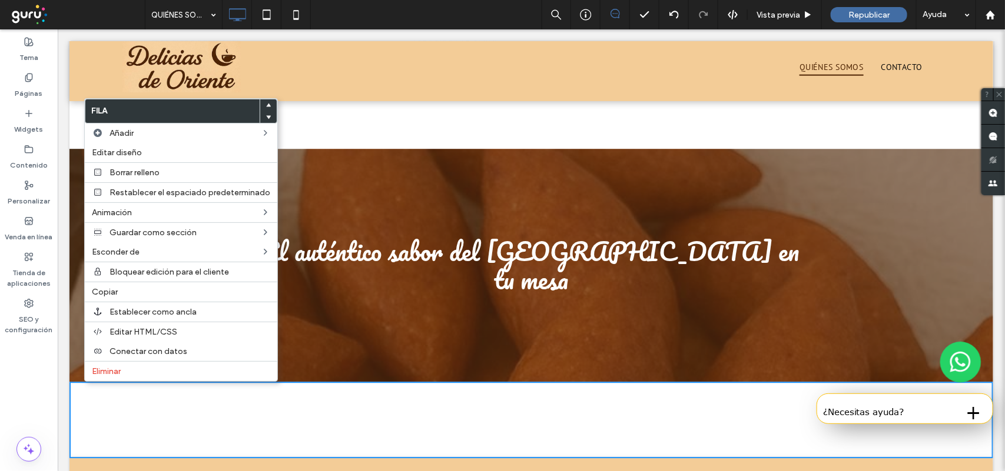
click at [435, 390] on div "Click To Paste Click To Paste" at bounding box center [531, 419] width 706 height 59
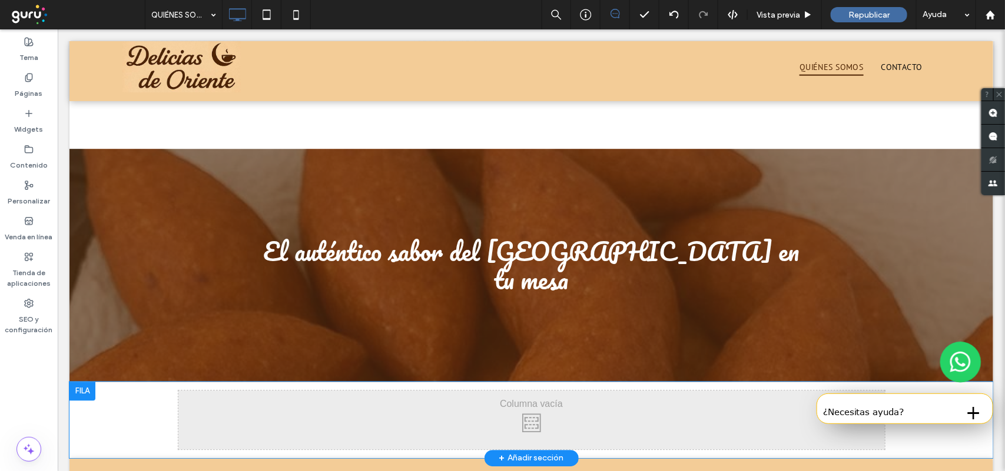
click at [88, 381] on div at bounding box center [82, 390] width 26 height 19
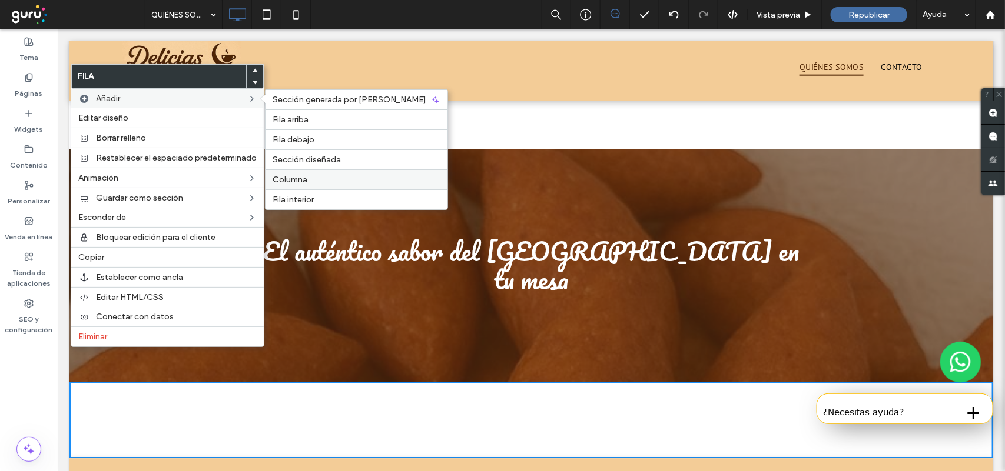
click at [357, 178] on label "Columna" at bounding box center [357, 180] width 168 height 10
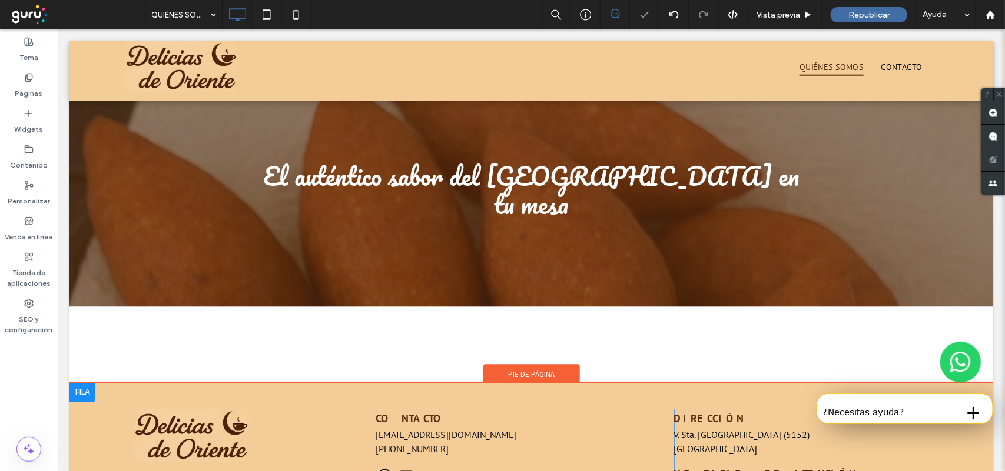
scroll to position [1393, 0]
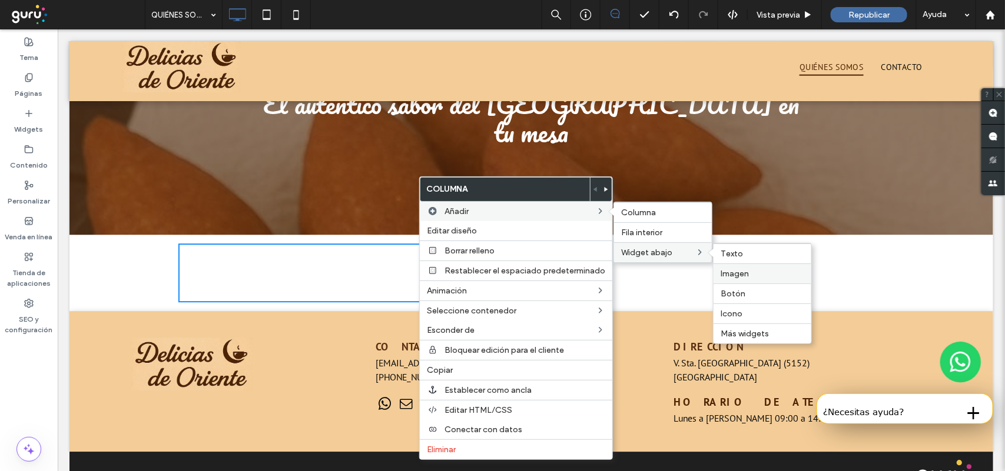
click at [733, 269] on div "Imagen" at bounding box center [762, 274] width 98 height 20
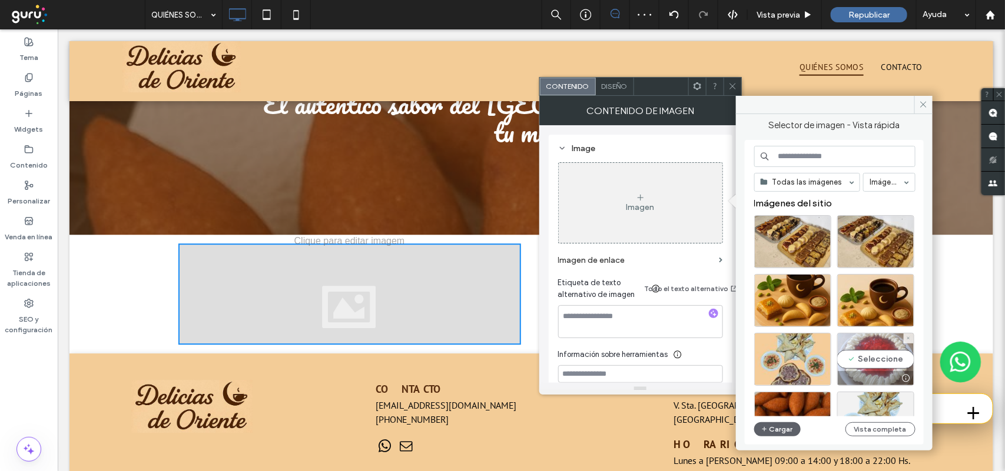
click at [870, 357] on div "Seleccione" at bounding box center [875, 359] width 77 height 53
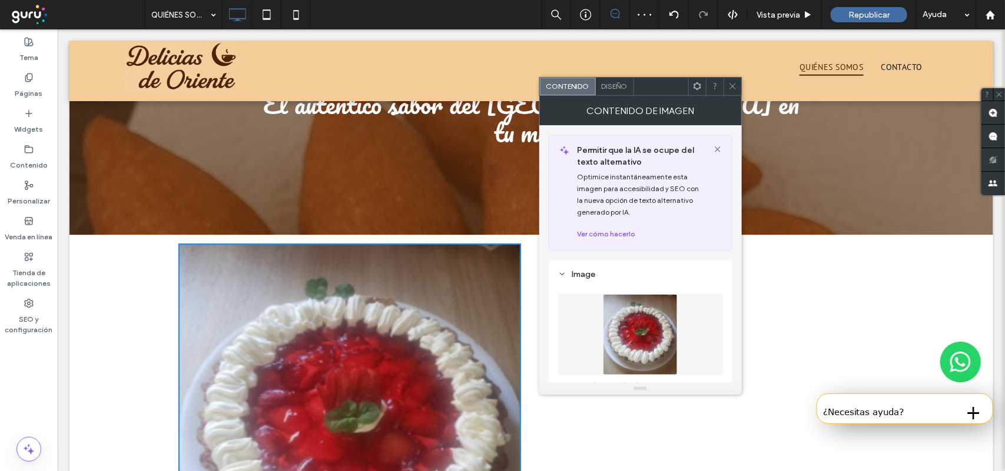
click at [735, 88] on icon at bounding box center [732, 86] width 9 height 9
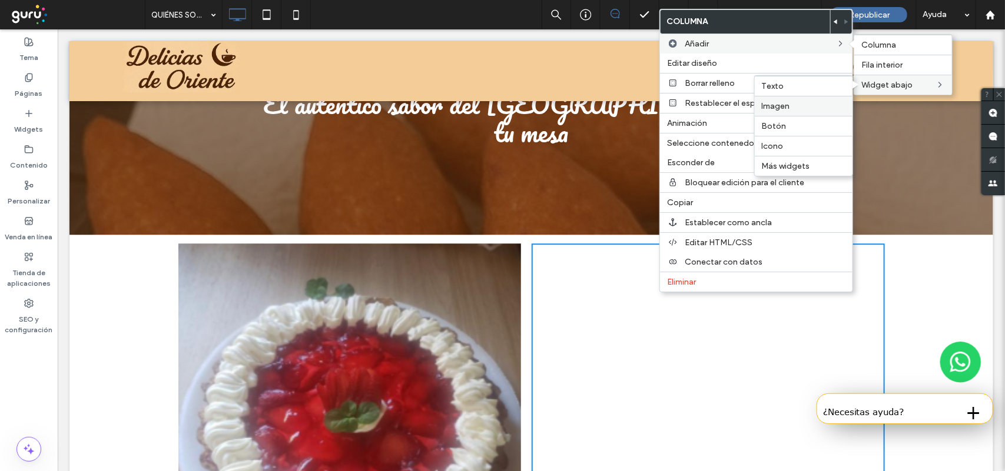
click at [821, 102] on div "Imagen" at bounding box center [804, 106] width 98 height 20
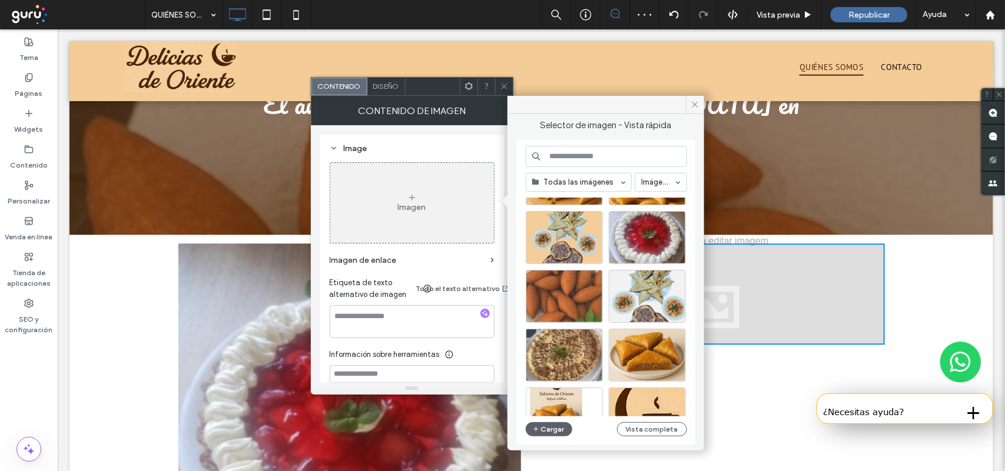
scroll to position [147, 0]
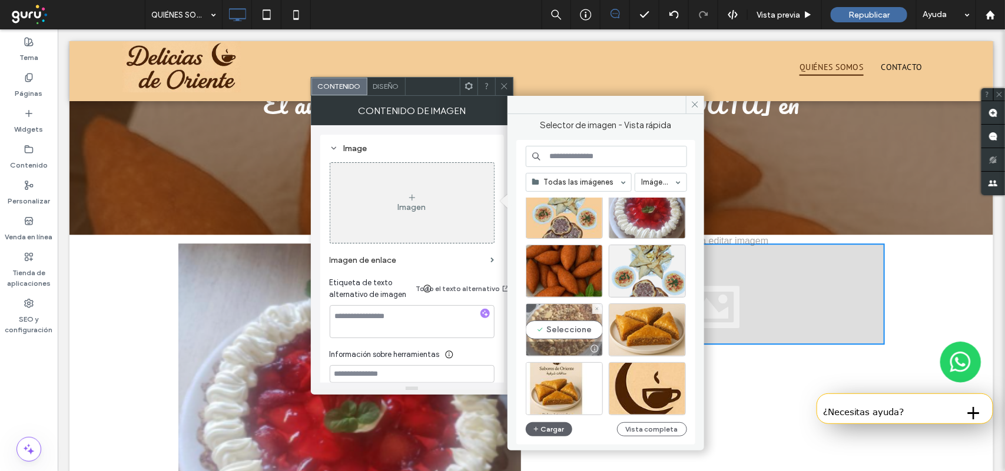
click at [583, 324] on div "Seleccione" at bounding box center [564, 330] width 77 height 53
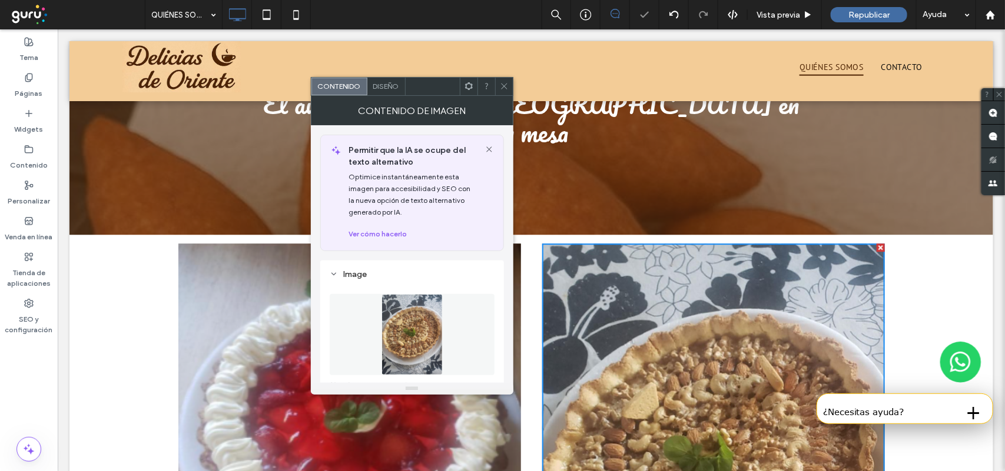
click at [509, 81] on div at bounding box center [504, 87] width 18 height 18
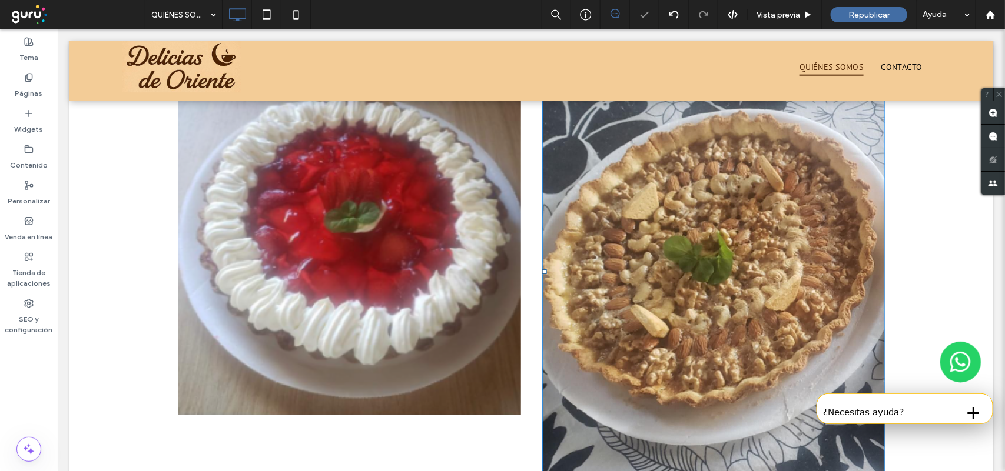
scroll to position [1687, 0]
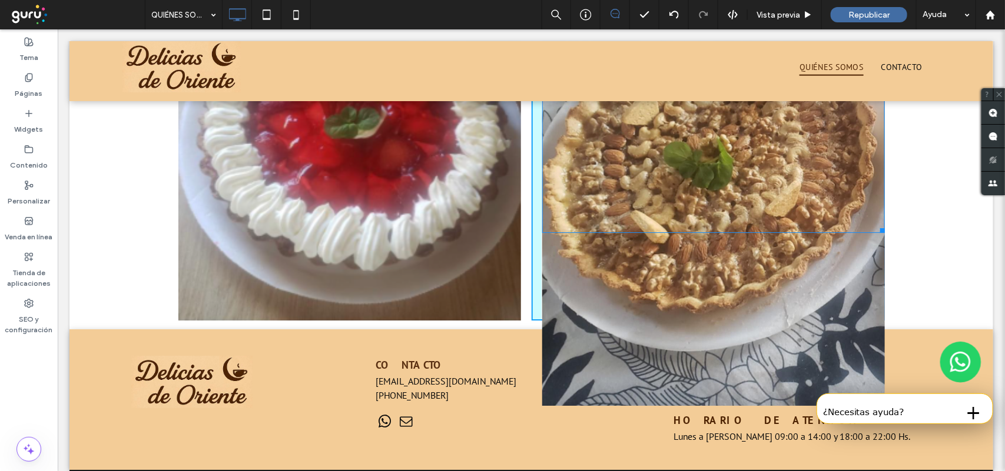
drag, startPoint x: 878, startPoint y: 371, endPoint x: 870, endPoint y: 271, distance: 99.7
click at [813, 242] on div "Click To Paste Click To Paste W:362.012 H:481.992" at bounding box center [707, 134] width 353 height 371
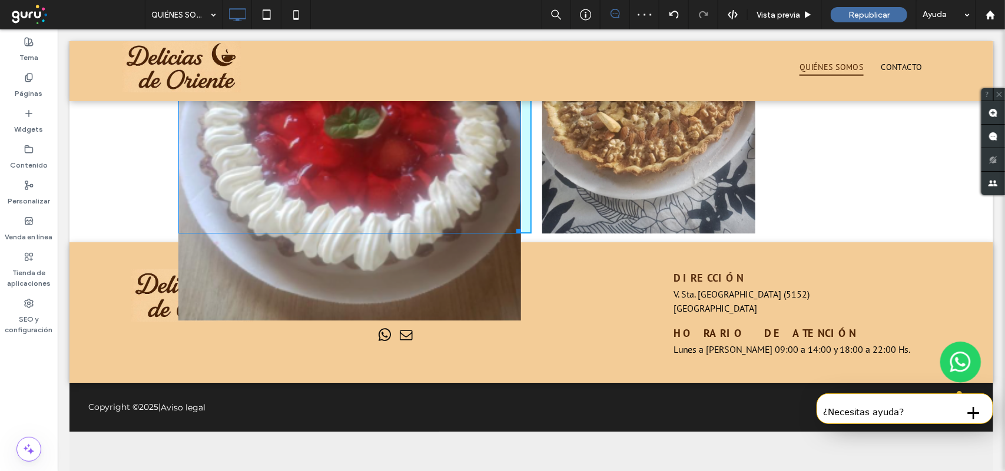
drag, startPoint x: 509, startPoint y: 287, endPoint x: 528, endPoint y: 234, distance: 56.2
click at [470, 204] on div "Click To Paste Click To Paste W:445.996 H:482.988 Click To Paste Click To Paste…" at bounding box center [530, 91] width 923 height 302
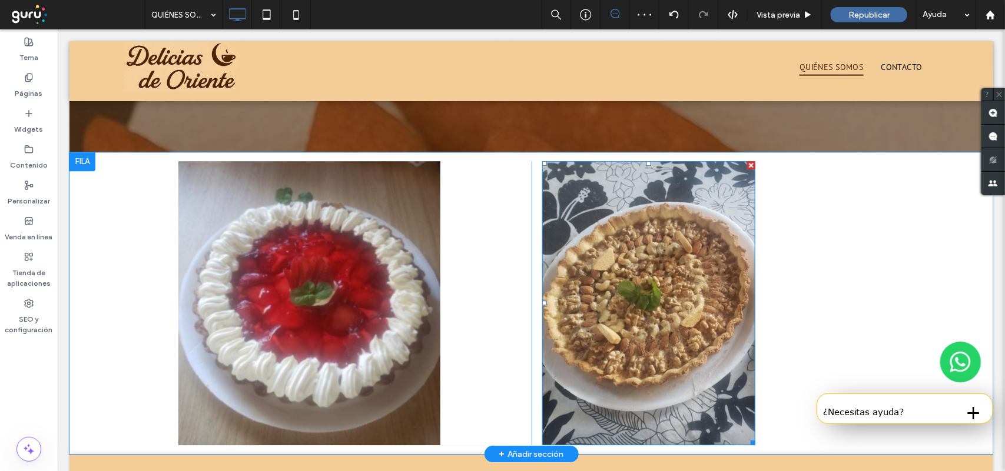
scroll to position [1475, 0]
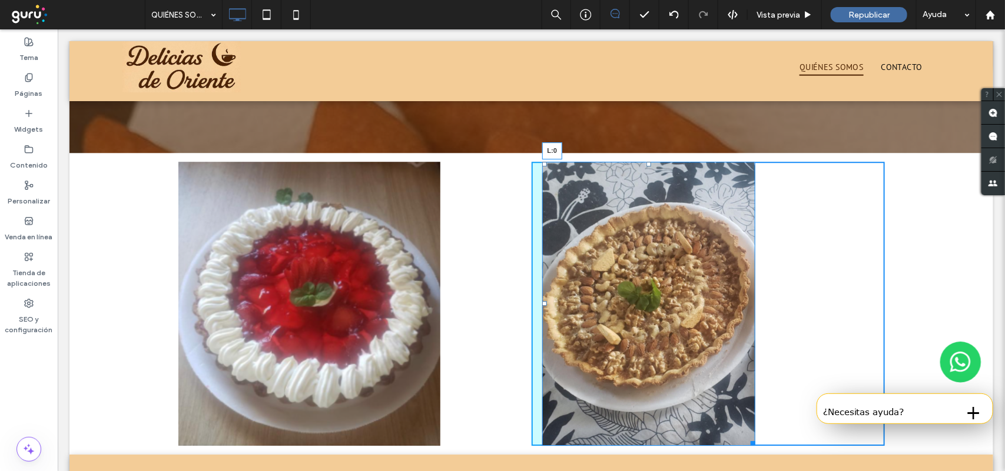
drag, startPoint x: 539, startPoint y: 277, endPoint x: 572, endPoint y: 307, distance: 45.0
click at [514, 277] on div "Click To Paste Click To Paste Click To Paste Click To Paste L:0" at bounding box center [531, 303] width 706 height 284
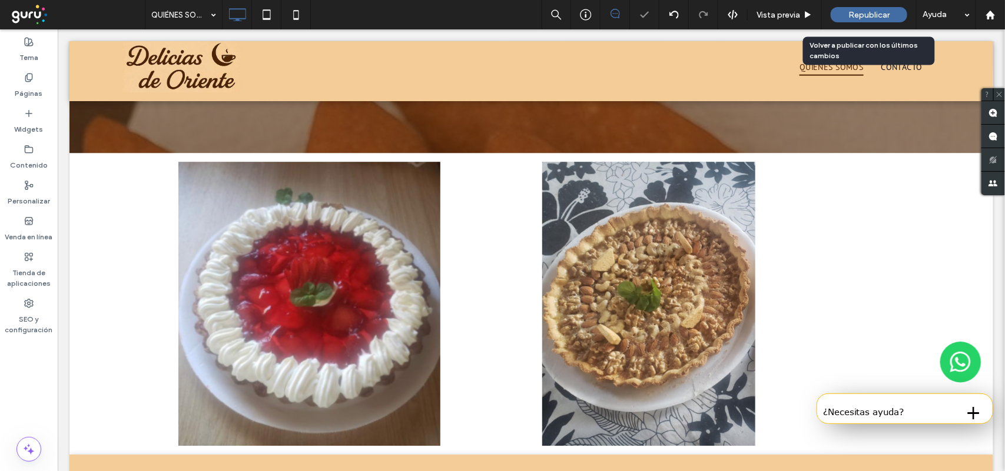
click at [871, 8] on div "Republicar" at bounding box center [868, 14] width 77 height 15
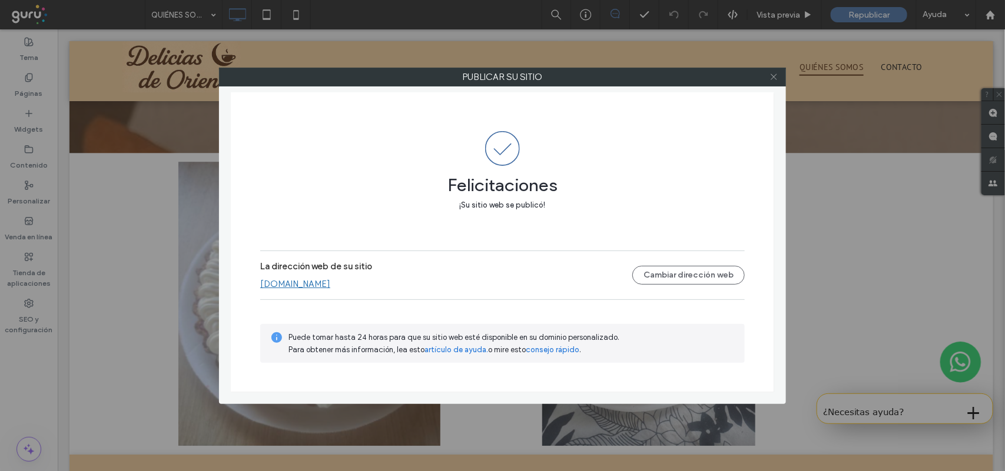
click at [770, 78] on icon at bounding box center [773, 76] width 9 height 9
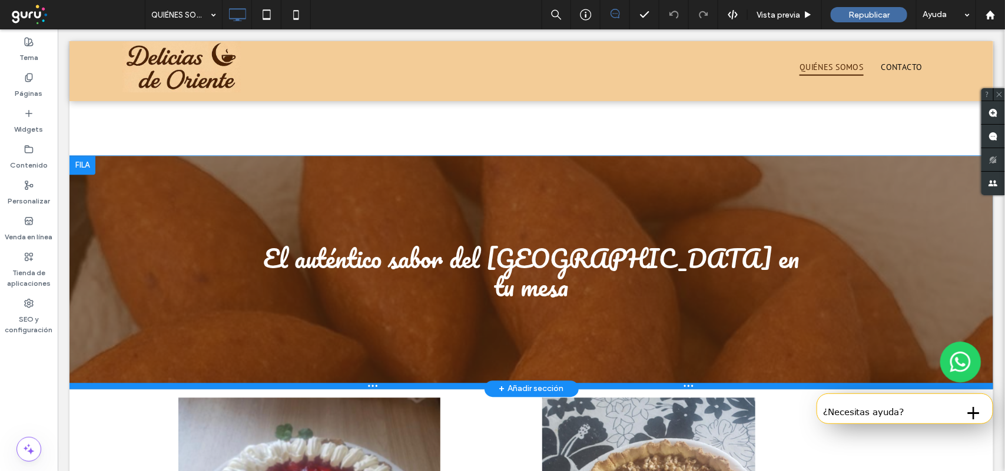
scroll to position [1328, 0]
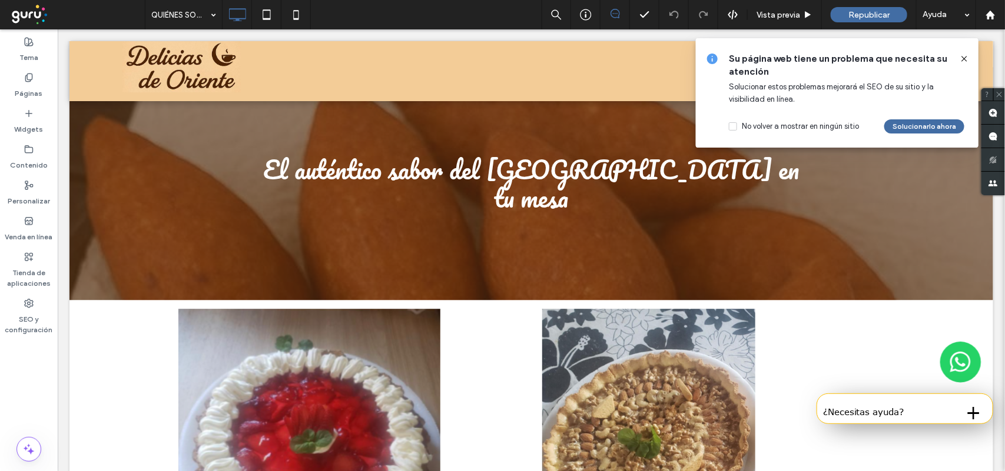
click at [961, 59] on icon at bounding box center [963, 58] width 9 height 9
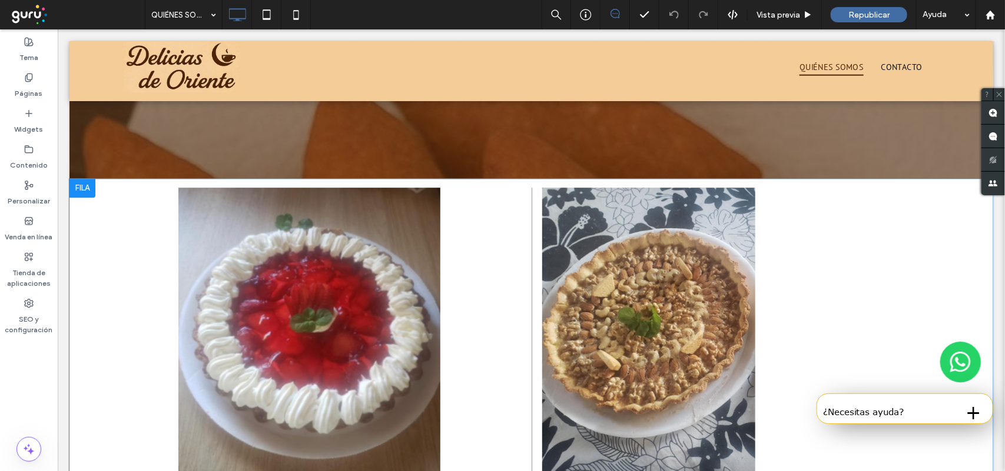
scroll to position [1475, 0]
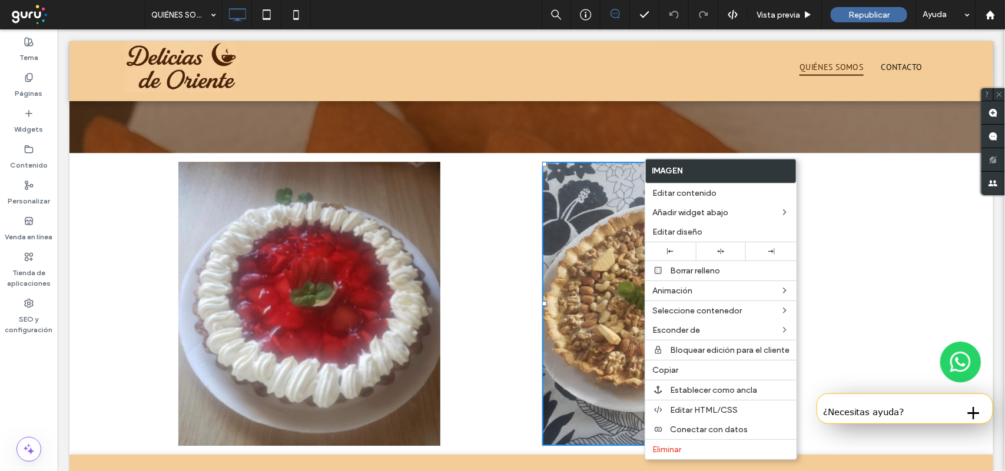
click at [132, 316] on div "Click To Paste Click To Paste Click To Paste Click To Paste Fila + Añadir secci…" at bounding box center [530, 303] width 923 height 302
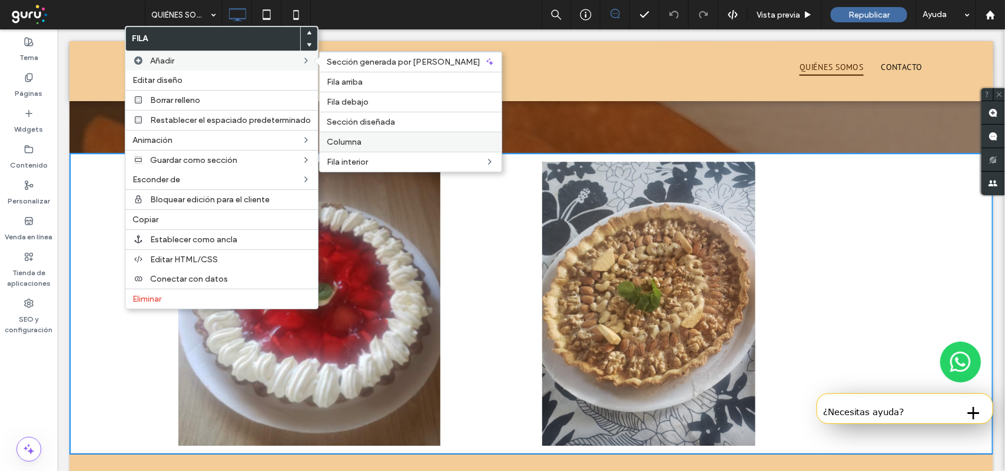
click at [360, 139] on label "Columna" at bounding box center [411, 142] width 168 height 10
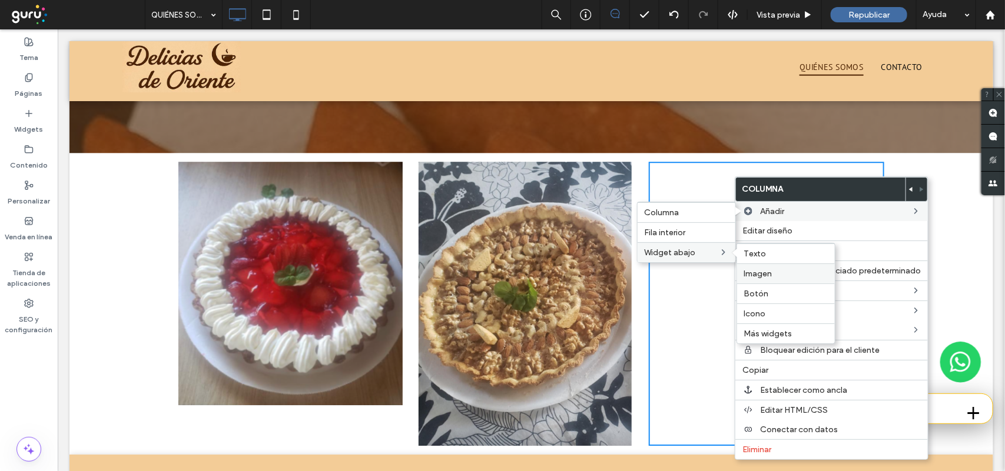
click at [761, 277] on span "Imagen" at bounding box center [758, 274] width 28 height 10
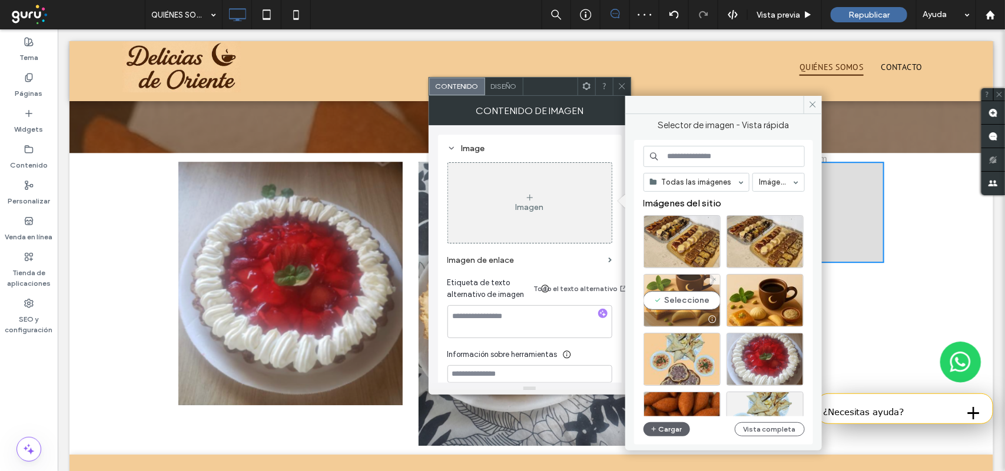
click at [698, 300] on div "Seleccione" at bounding box center [681, 300] width 77 height 53
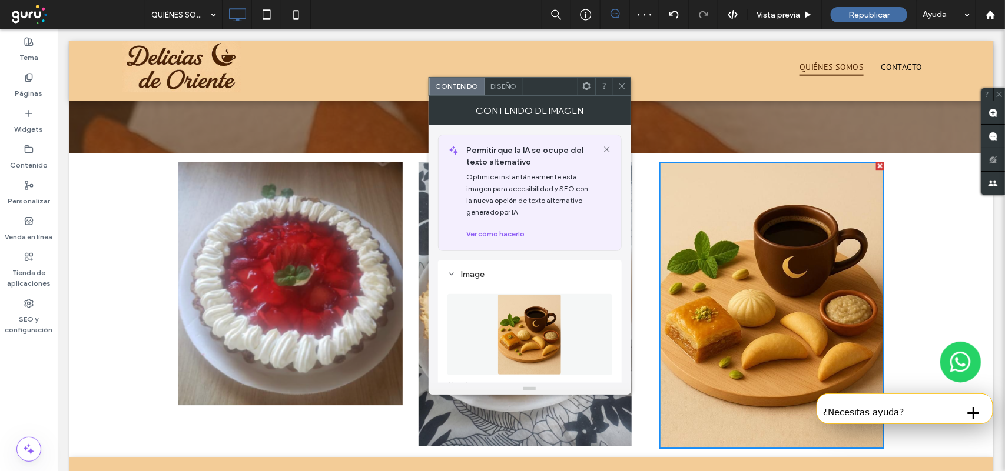
click at [624, 85] on icon at bounding box center [621, 86] width 9 height 9
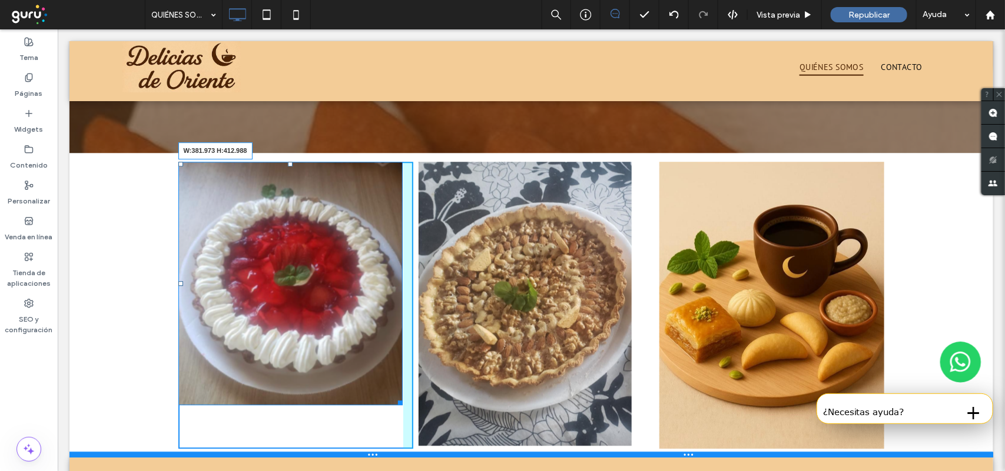
drag, startPoint x: 391, startPoint y: 374, endPoint x: 400, endPoint y: 425, distance: 51.4
click at [400, 425] on div "Click To Paste Click To Paste W:381.973 H:412.988 Click To Paste Click To Paste…" at bounding box center [530, 304] width 923 height 305
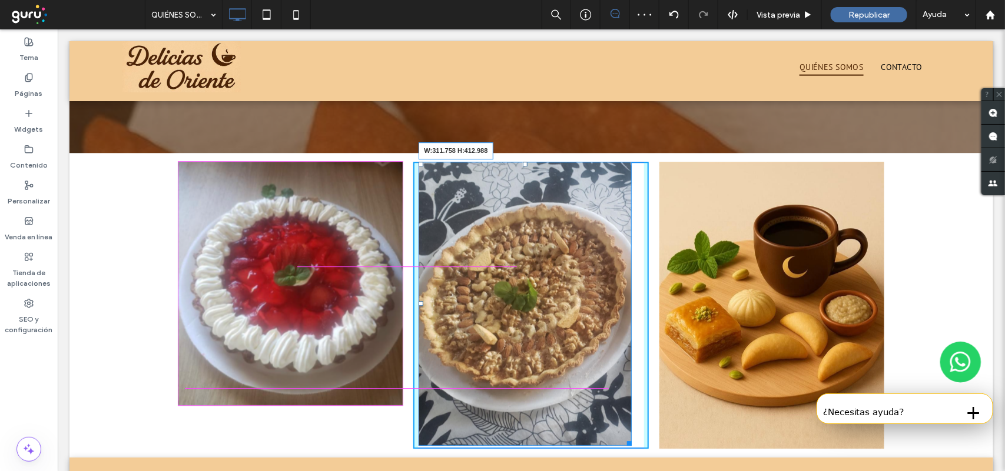
drag, startPoint x: 619, startPoint y: 412, endPoint x: 659, endPoint y: 401, distance: 41.4
click at [602, 372] on div "Click To Paste Click To Paste W:311.758 H:412.988" at bounding box center [530, 304] width 235 height 287
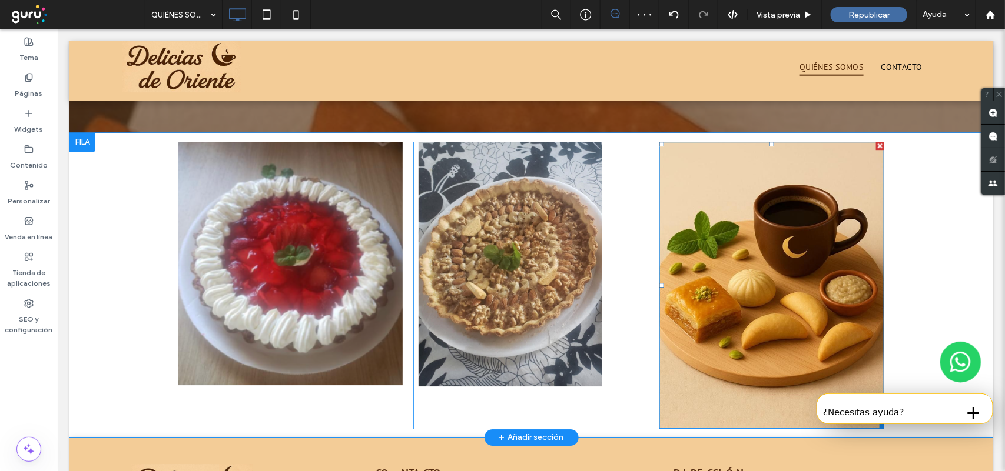
scroll to position [1548, 0]
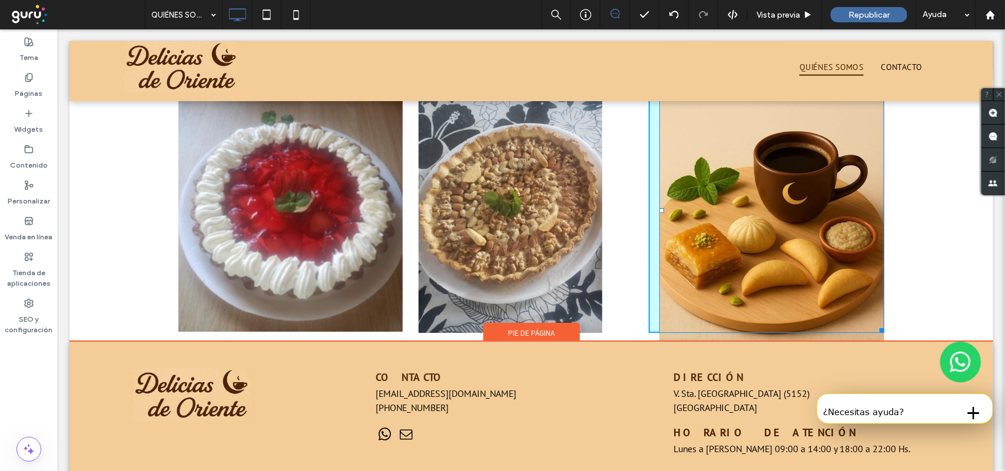
drag, startPoint x: 877, startPoint y: 344, endPoint x: 918, endPoint y: 350, distance: 41.7
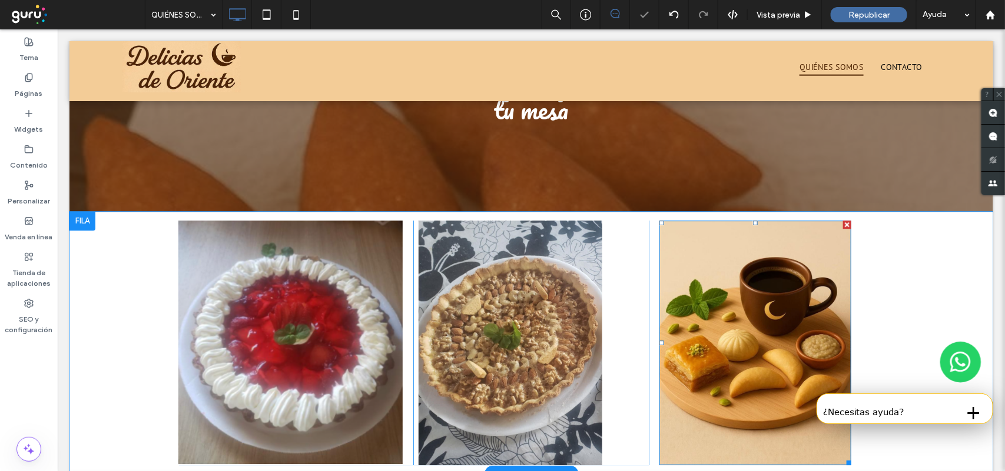
scroll to position [1401, 0]
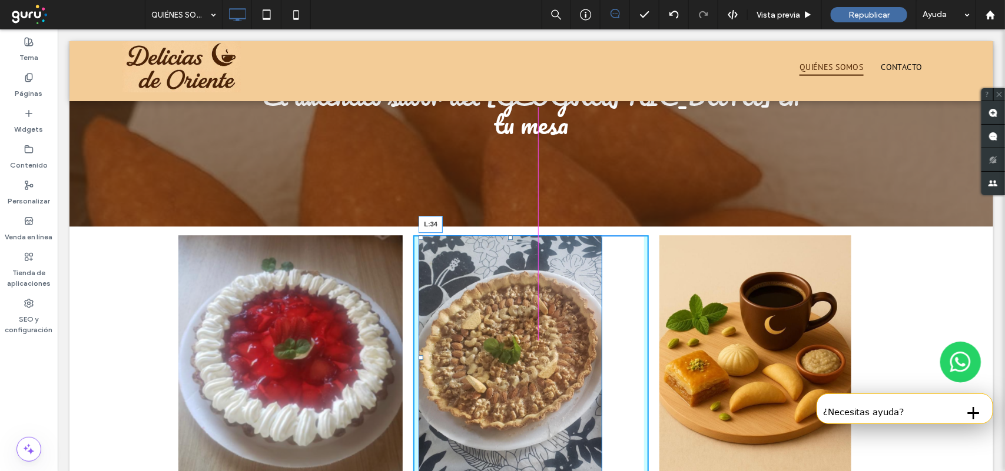
drag, startPoint x: 413, startPoint y: 330, endPoint x: 491, endPoint y: 360, distance: 83.5
click at [433, 331] on div "L:34" at bounding box center [510, 357] width 184 height 245
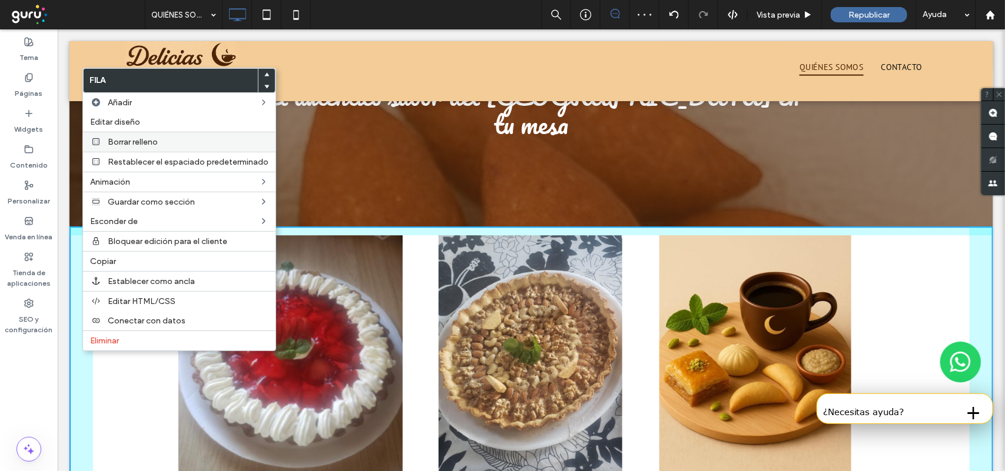
click at [162, 137] on div "Borrar relleno" at bounding box center [179, 142] width 192 height 20
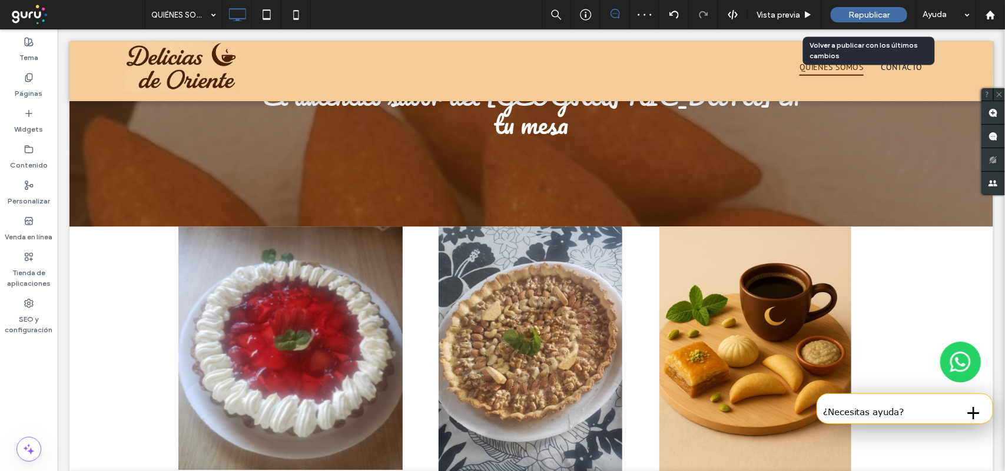
click at [850, 16] on span "Republicar" at bounding box center [868, 15] width 41 height 10
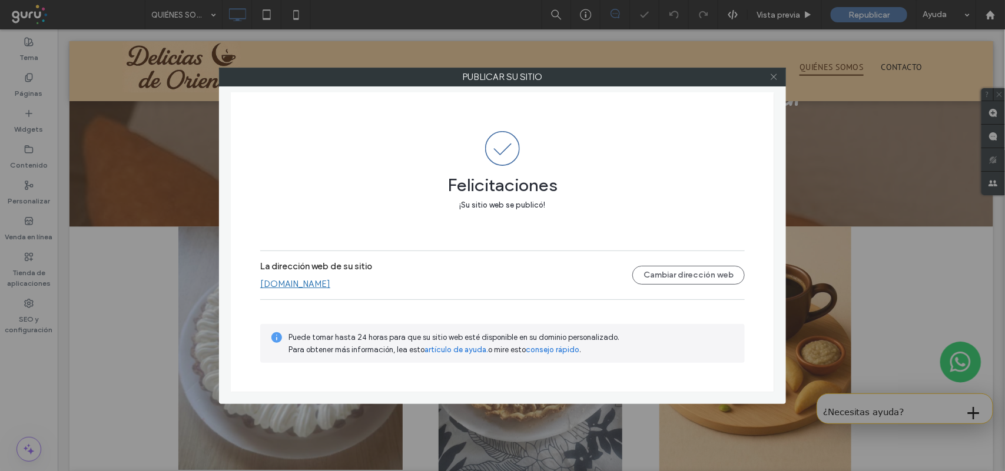
click at [773, 74] on icon at bounding box center [773, 76] width 9 height 9
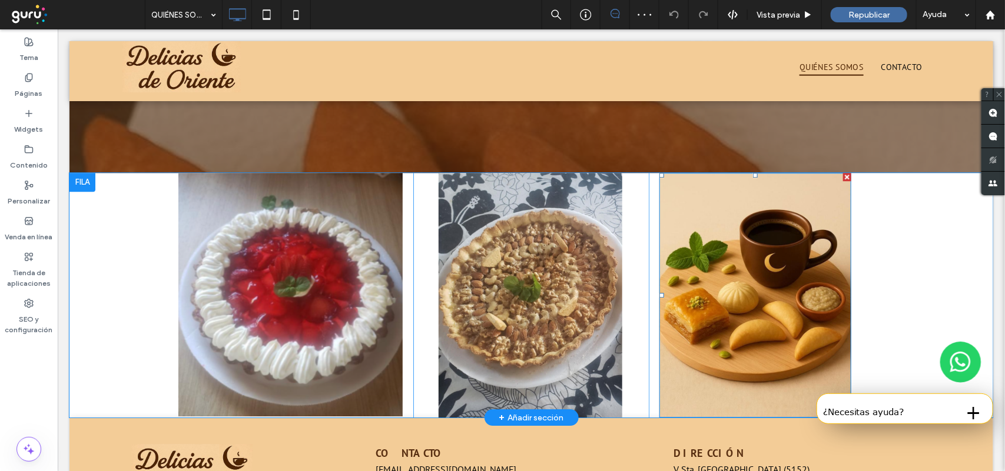
scroll to position [1475, 0]
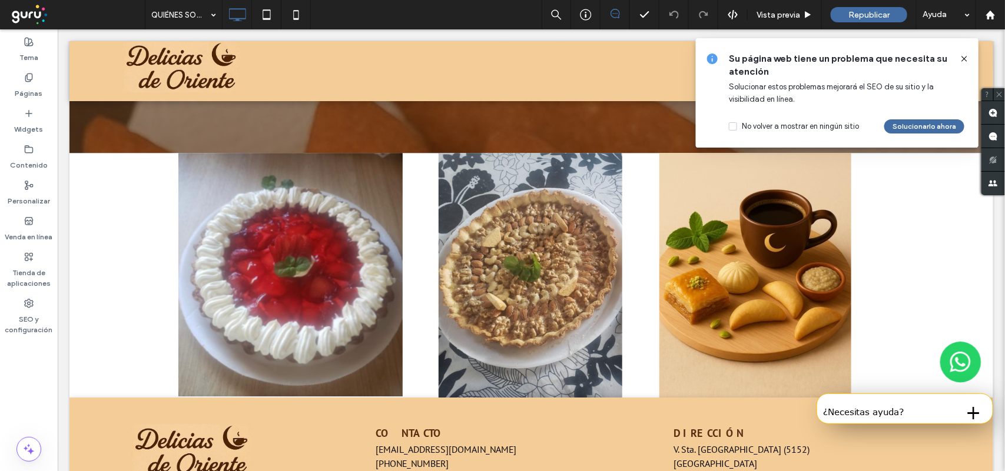
click at [961, 60] on icon at bounding box center [963, 58] width 9 height 9
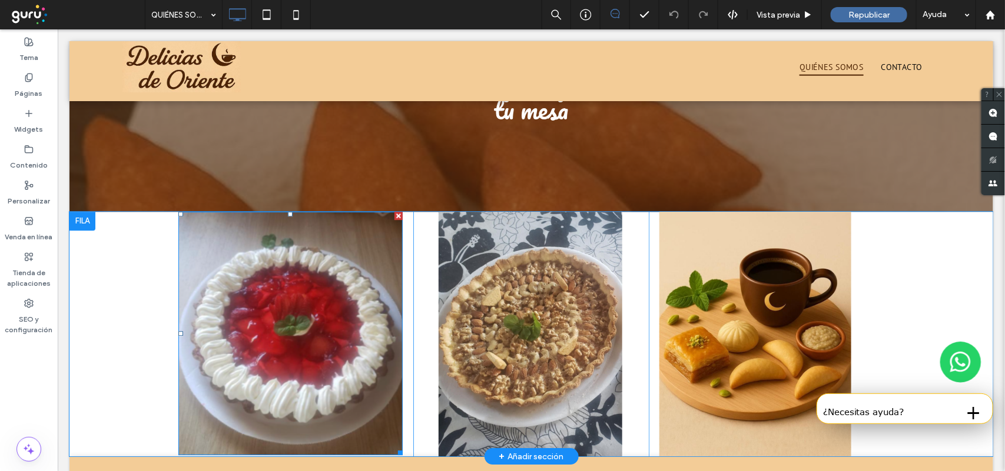
scroll to position [1417, 0]
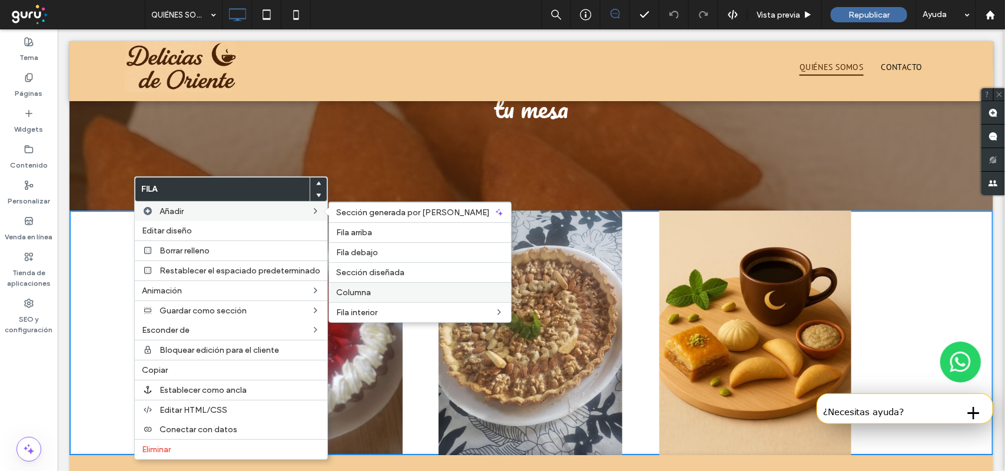
click at [359, 292] on span "Columna" at bounding box center [353, 293] width 35 height 10
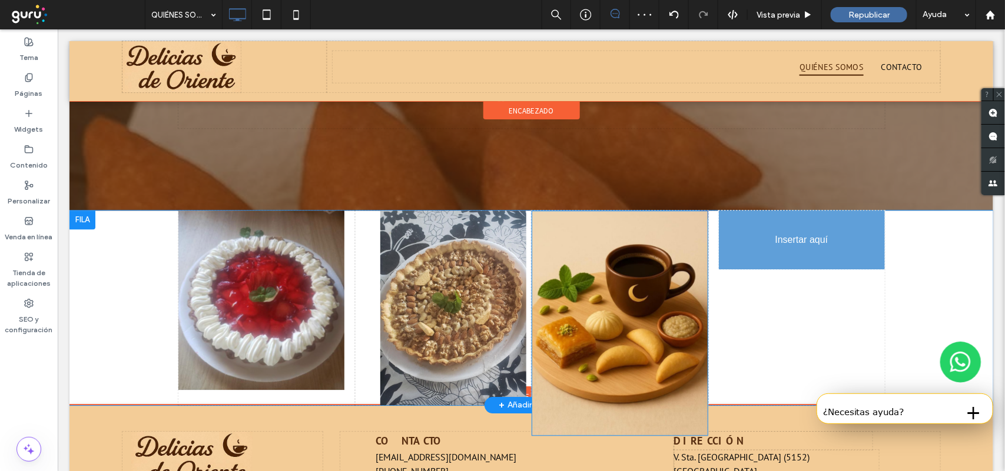
drag, startPoint x: 621, startPoint y: 290, endPoint x: 812, endPoint y: 318, distance: 192.9
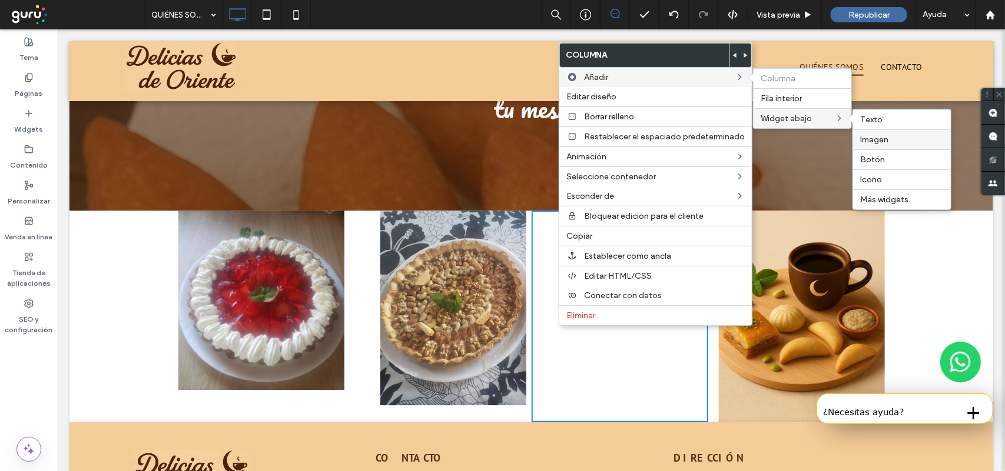
click at [869, 134] on div "Imagen" at bounding box center [902, 139] width 98 height 20
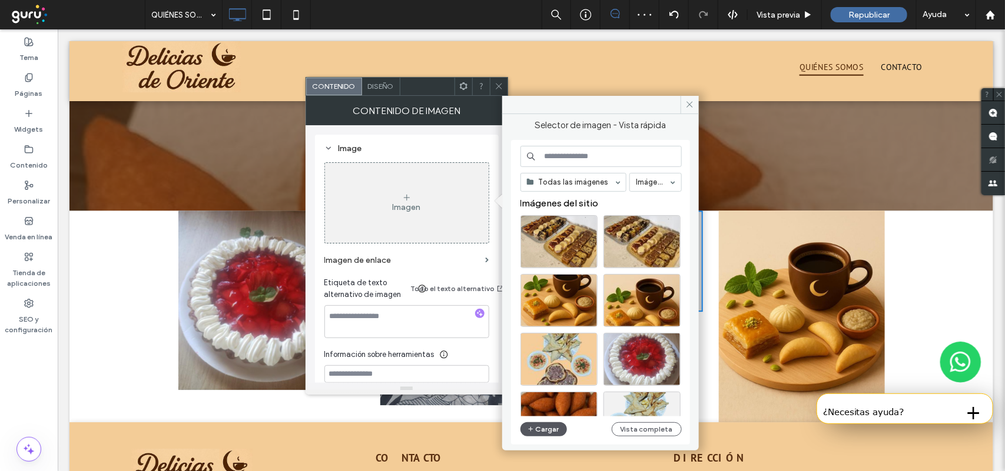
click at [542, 426] on button "Cargar" at bounding box center [543, 430] width 47 height 14
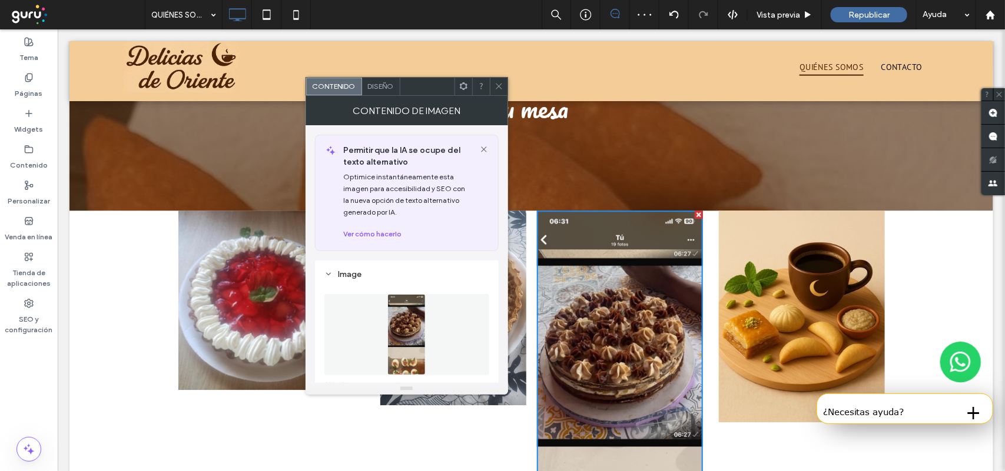
scroll to position [147, 0]
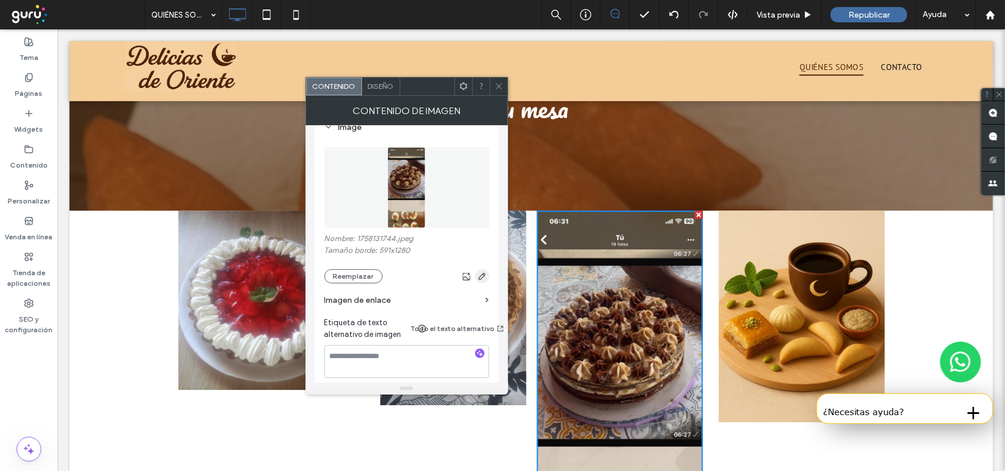
click at [481, 280] on use "button" at bounding box center [481, 276] width 7 height 7
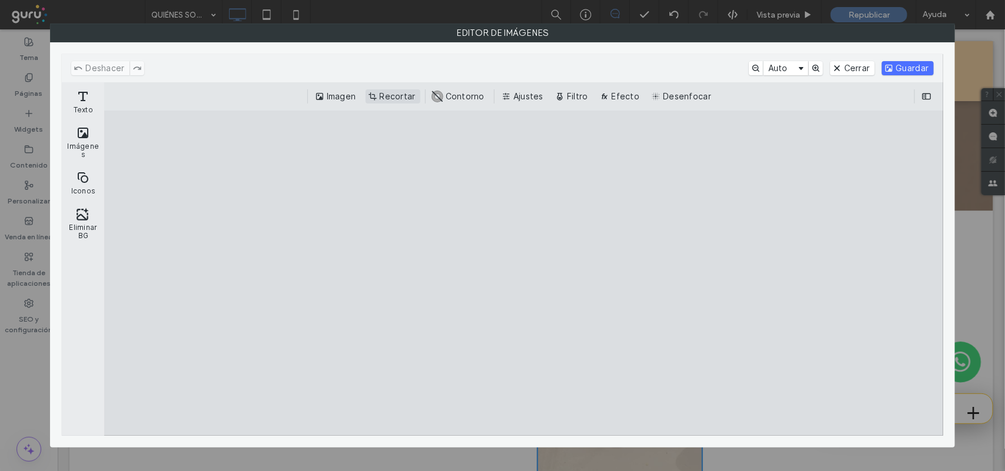
click at [401, 95] on button "Recortar" at bounding box center [392, 96] width 55 height 14
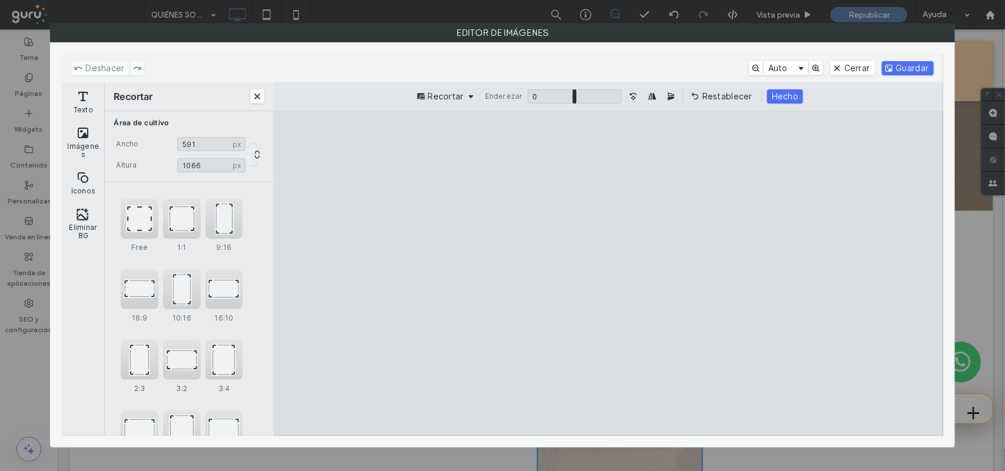
drag, startPoint x: 668, startPoint y: 142, endPoint x: 677, endPoint y: 186, distance: 44.4
click at [608, 273] on cesdk-canvas "Lienzo del editor" at bounding box center [608, 273] width 0 height 0
drag, startPoint x: 681, startPoint y: 419, endPoint x: 700, endPoint y: 297, distance: 123.4
click at [608, 273] on cesdk-canvas "Lienzo del editor" at bounding box center [608, 273] width 0 height 0
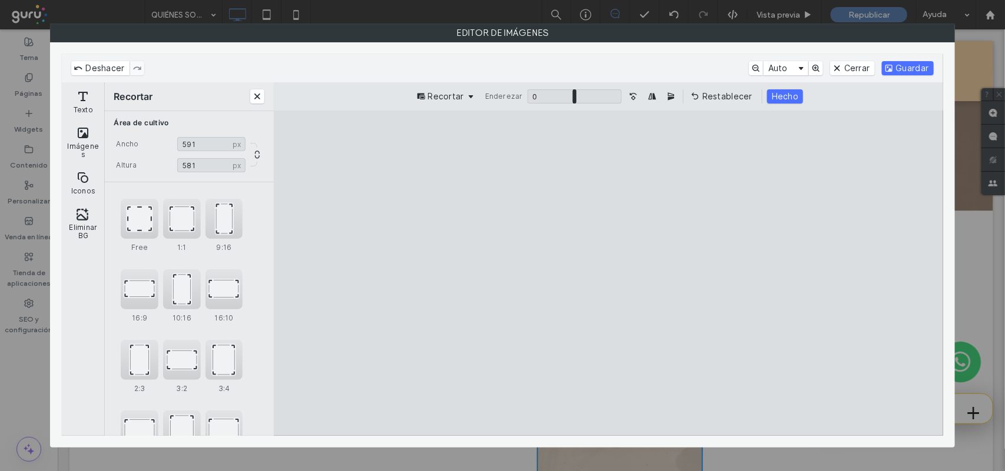
type input "***"
drag, startPoint x: 739, startPoint y: 402, endPoint x: 739, endPoint y: 394, distance: 7.7
click at [608, 273] on cesdk-canvas "Lienzo del editor" at bounding box center [608, 273] width 0 height 0
click at [907, 65] on button "Guardar" at bounding box center [908, 68] width 52 height 14
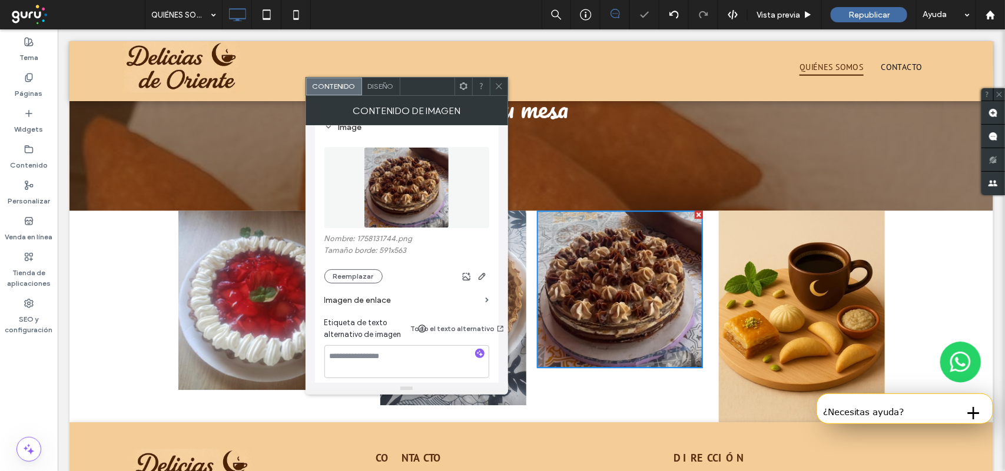
click at [497, 84] on icon at bounding box center [498, 86] width 9 height 9
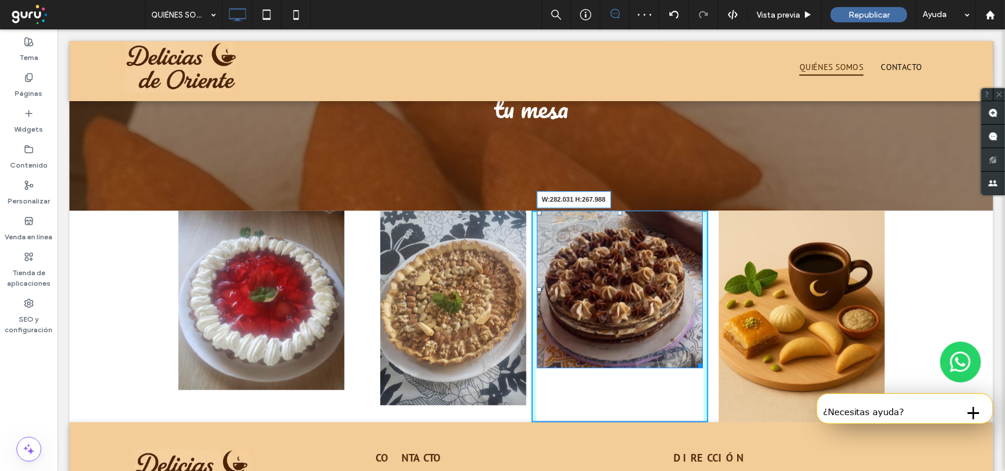
drag, startPoint x: 692, startPoint y: 337, endPoint x: 706, endPoint y: 380, distance: 45.0
click at [706, 380] on div "Click To Paste Click To Paste Click To Paste Click To Paste Click To Paste Clic…" at bounding box center [531, 316] width 706 height 212
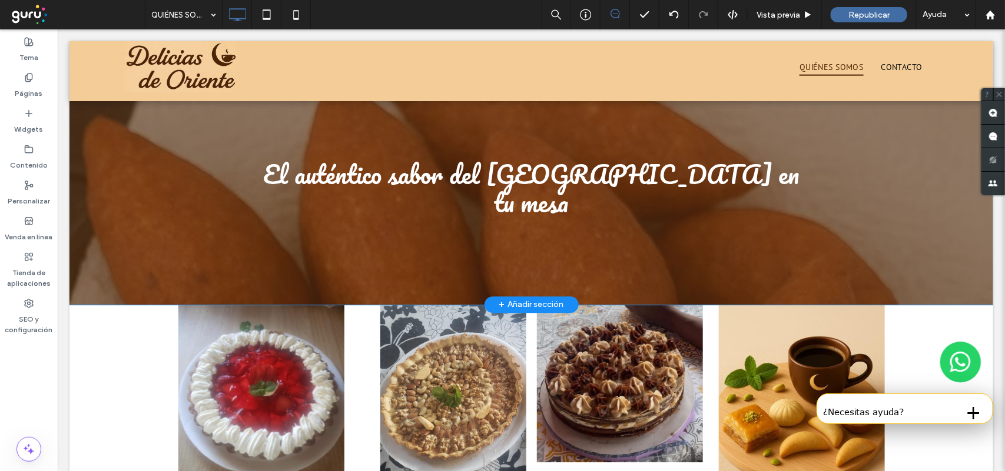
scroll to position [1324, 0]
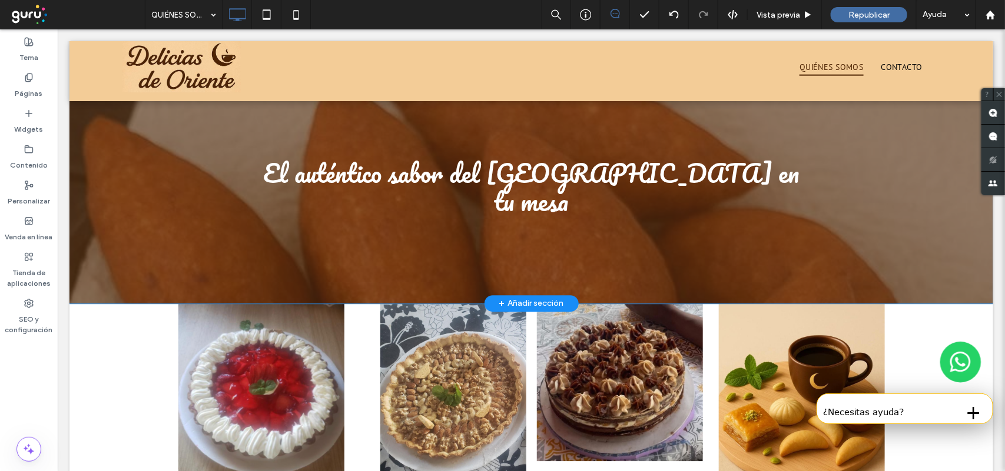
click at [91, 221] on div "El auténtico sabor del Medio Oriente en tu mesa Click To Paste Fila + Añadir se…" at bounding box center [530, 186] width 923 height 233
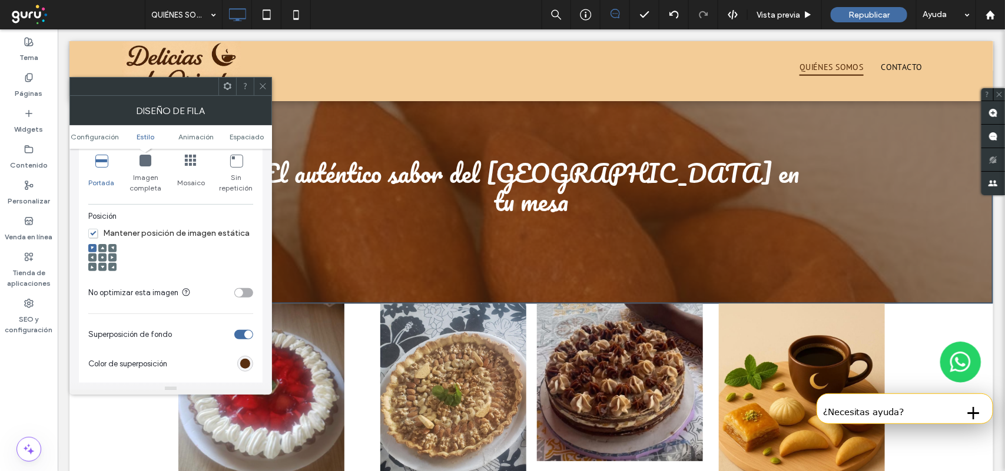
scroll to position [368, 0]
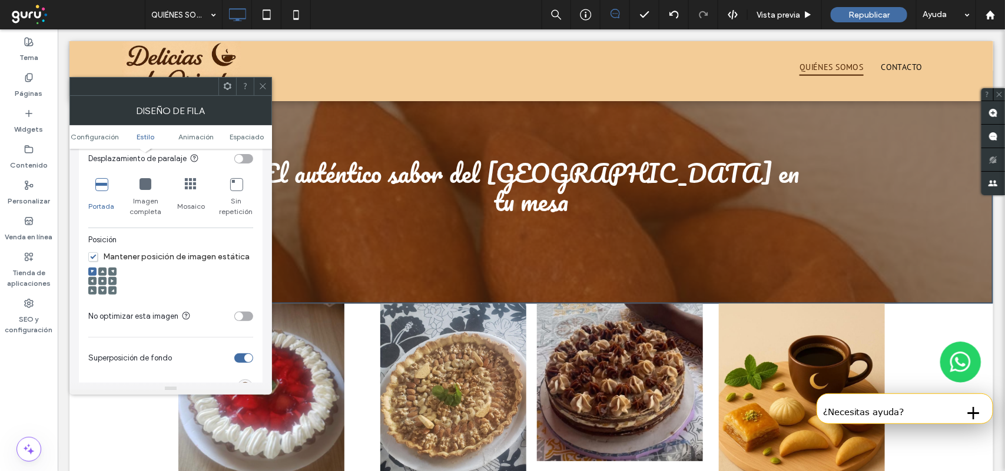
click at [101, 293] on icon at bounding box center [103, 291] width 4 height 4
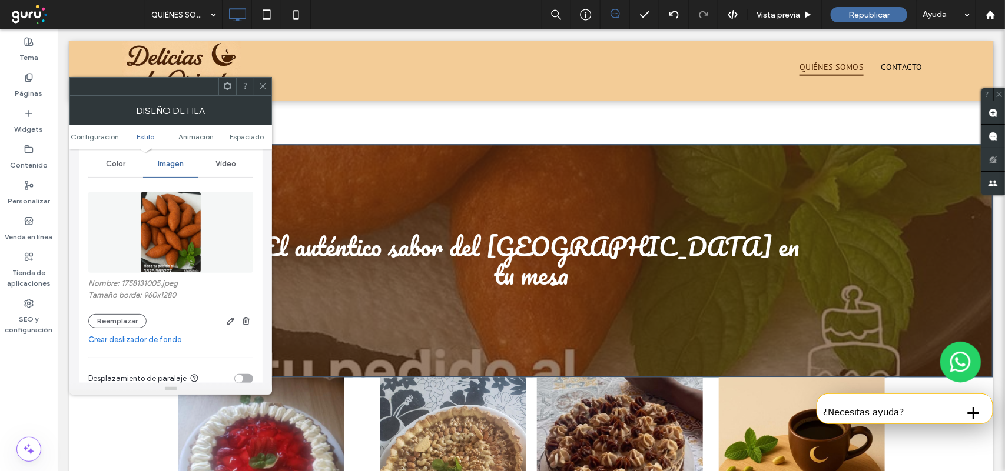
scroll to position [147, 0]
click at [224, 323] on span "button" at bounding box center [231, 322] width 14 height 14
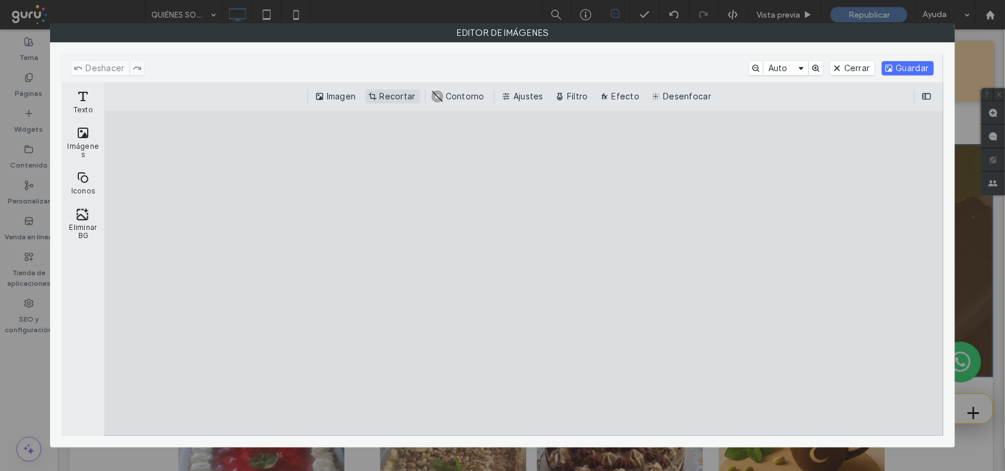
click at [400, 98] on button "Recortar" at bounding box center [392, 96] width 55 height 14
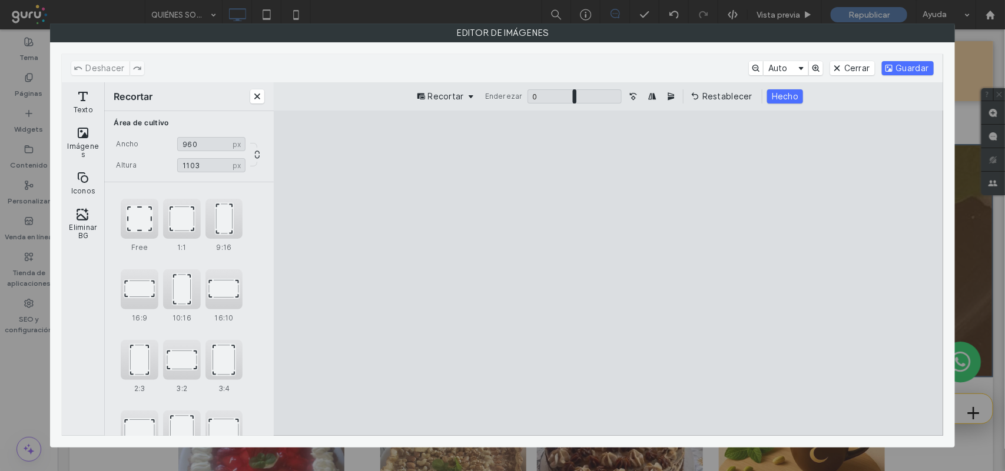
type input "****"
drag, startPoint x: 699, startPoint y: 402, endPoint x: 709, endPoint y: 363, distance: 40.3
click at [608, 273] on cesdk-canvas "Lienzo del editor" at bounding box center [608, 273] width 0 height 0
click at [796, 95] on button "Hecho" at bounding box center [785, 96] width 36 height 14
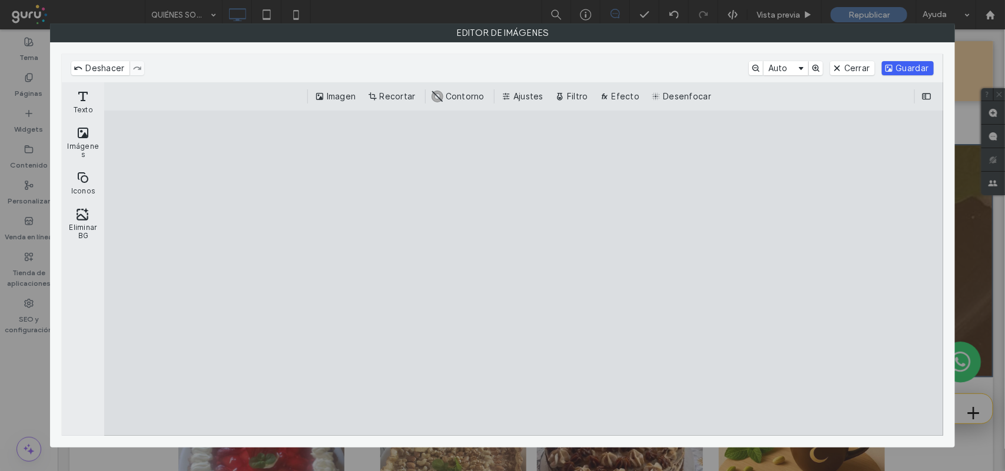
click at [922, 68] on button "Guardar" at bounding box center [908, 68] width 52 height 14
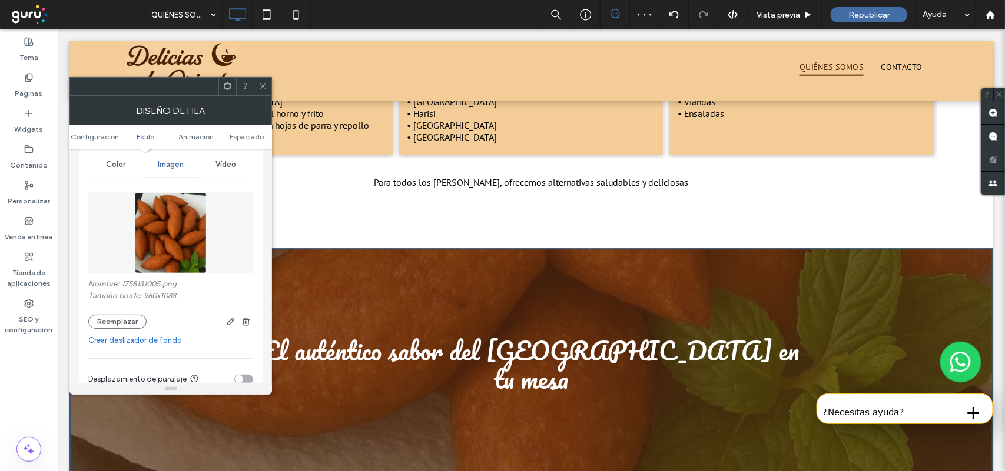
scroll to position [1177, 0]
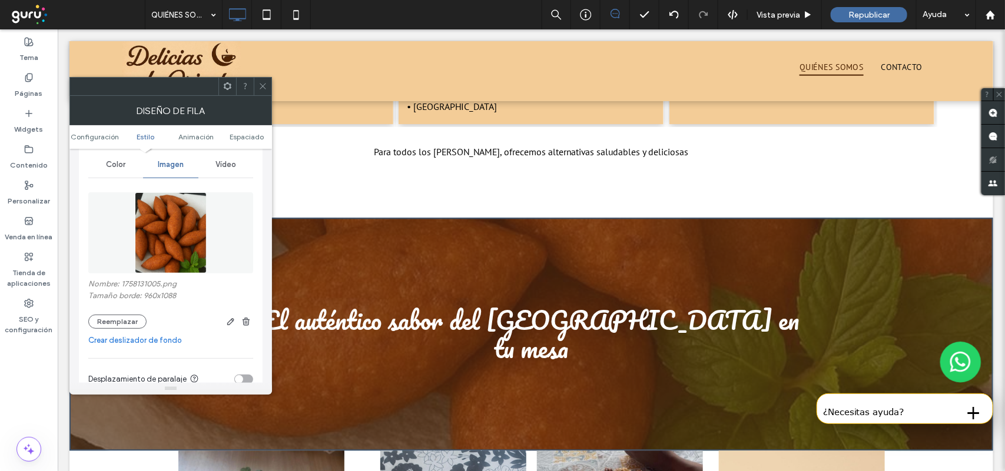
click at [259, 90] on icon at bounding box center [262, 86] width 9 height 9
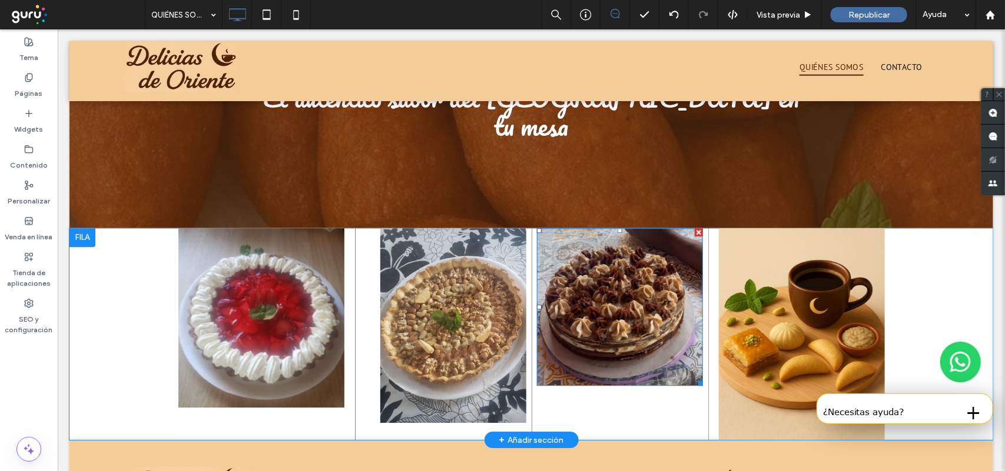
scroll to position [1471, 0]
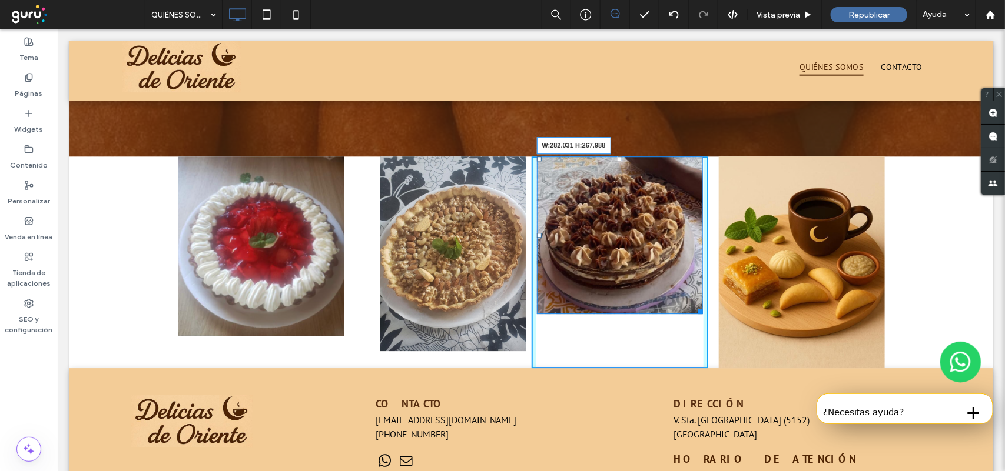
drag, startPoint x: 692, startPoint y: 280, endPoint x: 710, endPoint y: 312, distance: 37.5
click at [710, 312] on div "Click To Paste Click To Paste Click To Paste Click To Paste Click To Paste Clic…" at bounding box center [531, 262] width 706 height 212
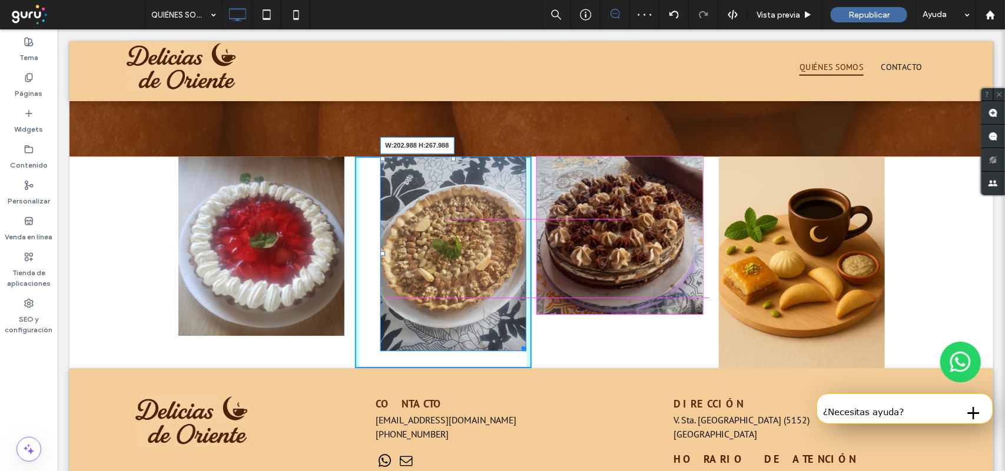
drag, startPoint x: 515, startPoint y: 319, endPoint x: 504, endPoint y: 283, distance: 37.4
click at [504, 283] on div "Click To Paste Click To Paste W:202.988 H:267.988" at bounding box center [442, 262] width 177 height 212
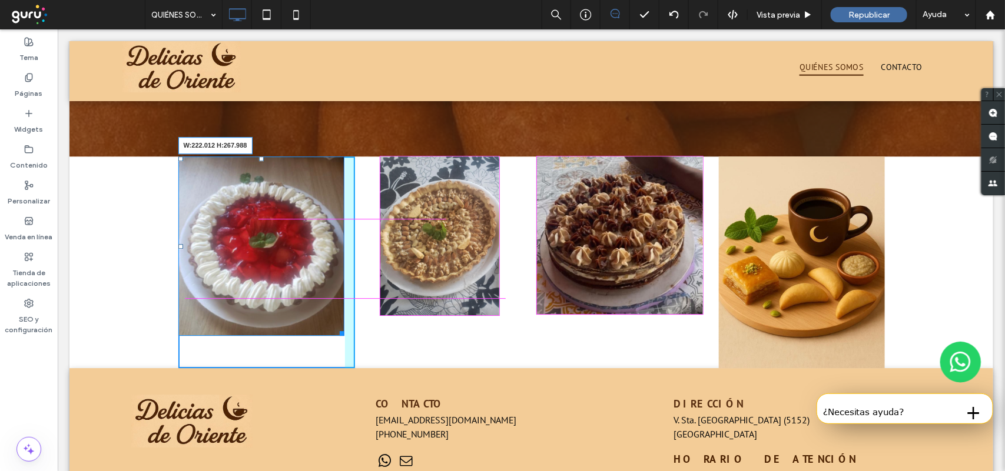
drag, startPoint x: 335, startPoint y: 303, endPoint x: 317, endPoint y: 283, distance: 27.1
click at [317, 283] on div "Click To Paste Click To Paste W:222.012 H:267.988" at bounding box center [266, 262] width 177 height 212
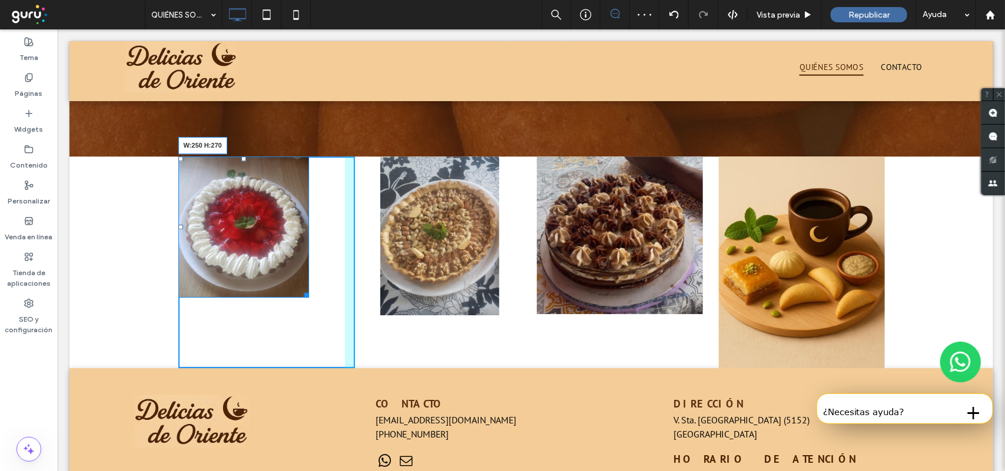
drag, startPoint x: 300, startPoint y: 265, endPoint x: 366, endPoint y: 306, distance: 77.4
click at [308, 277] on div "W:250 H:270" at bounding box center [243, 227] width 131 height 142
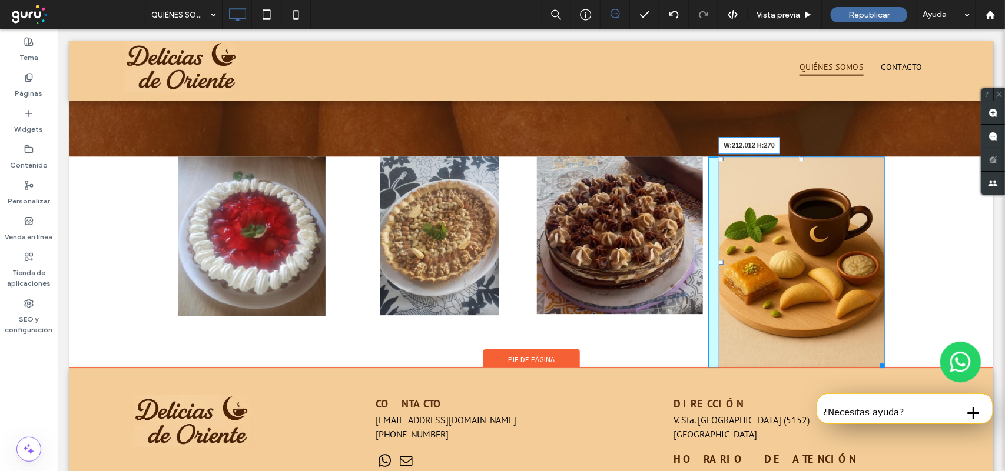
drag, startPoint x: 875, startPoint y: 333, endPoint x: 855, endPoint y: 311, distance: 30.0
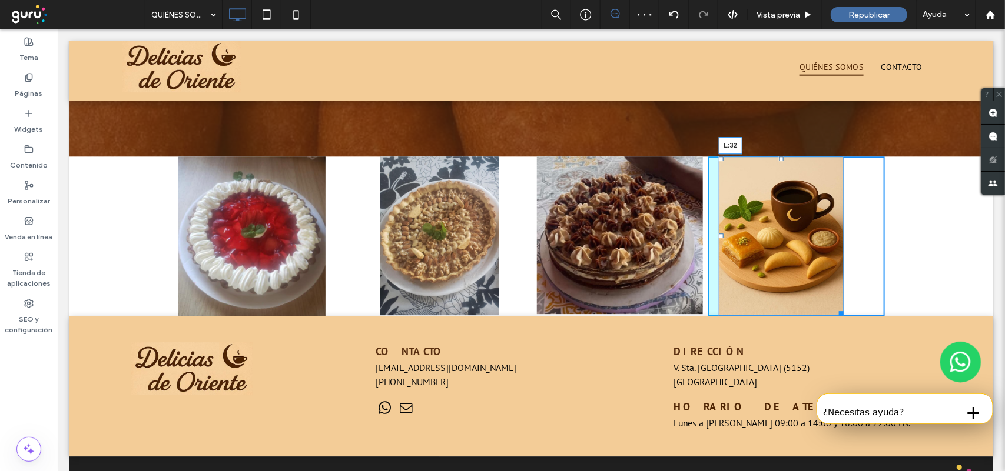
drag, startPoint x: 716, startPoint y: 205, endPoint x: 735, endPoint y: 215, distance: 21.3
click at [735, 215] on div "L:32" at bounding box center [780, 235] width 125 height 159
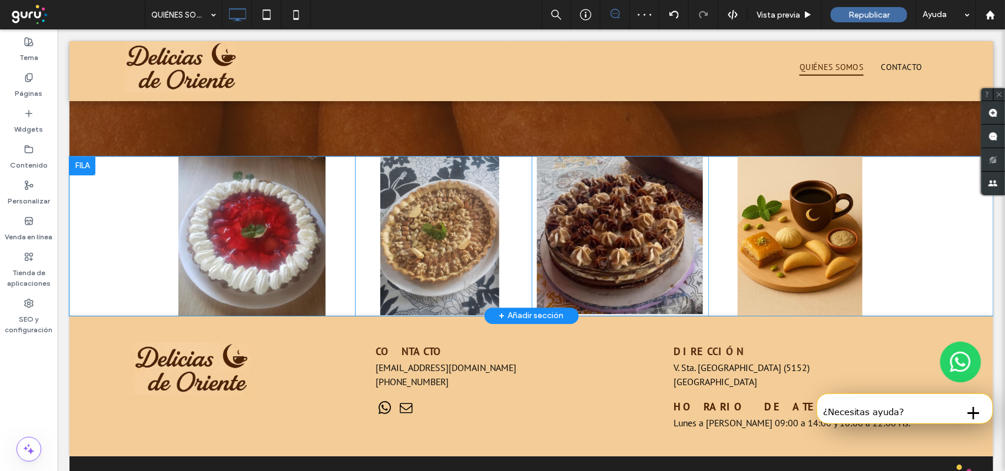
scroll to position [1398, 0]
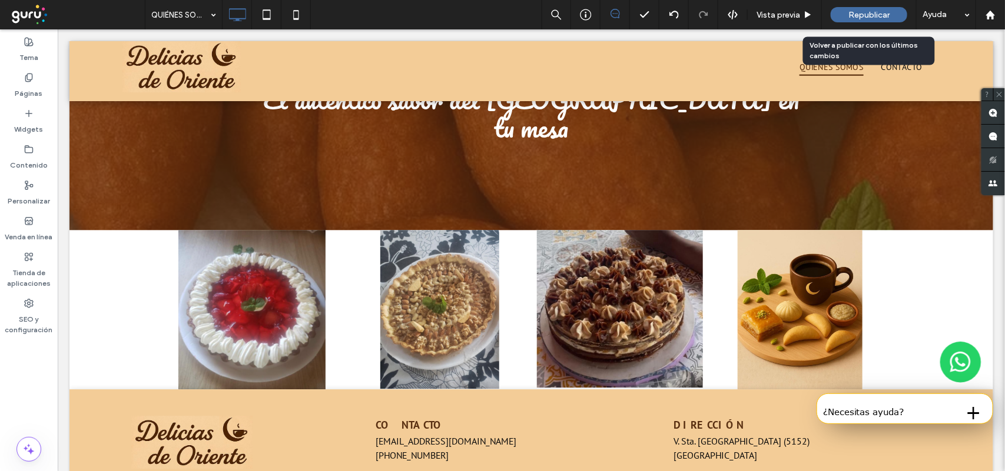
click at [848, 18] on span "Republicar" at bounding box center [868, 15] width 41 height 10
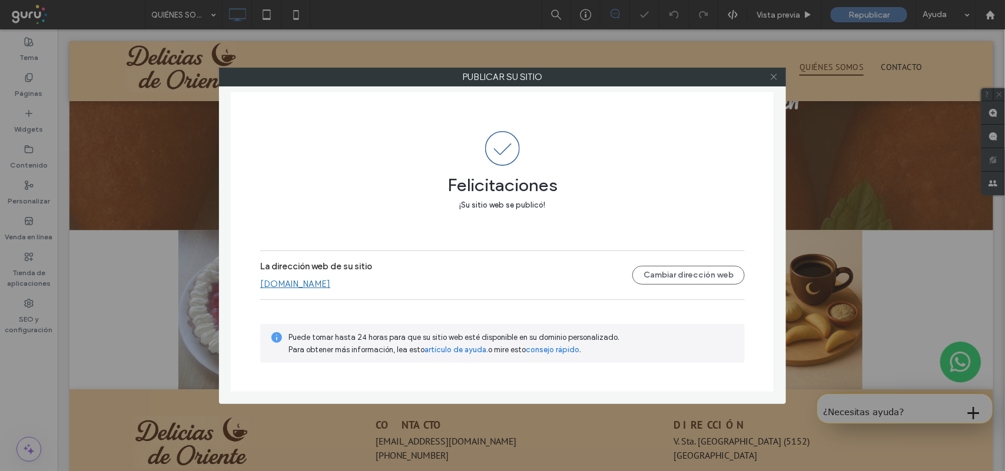
click at [772, 74] on icon at bounding box center [773, 76] width 9 height 9
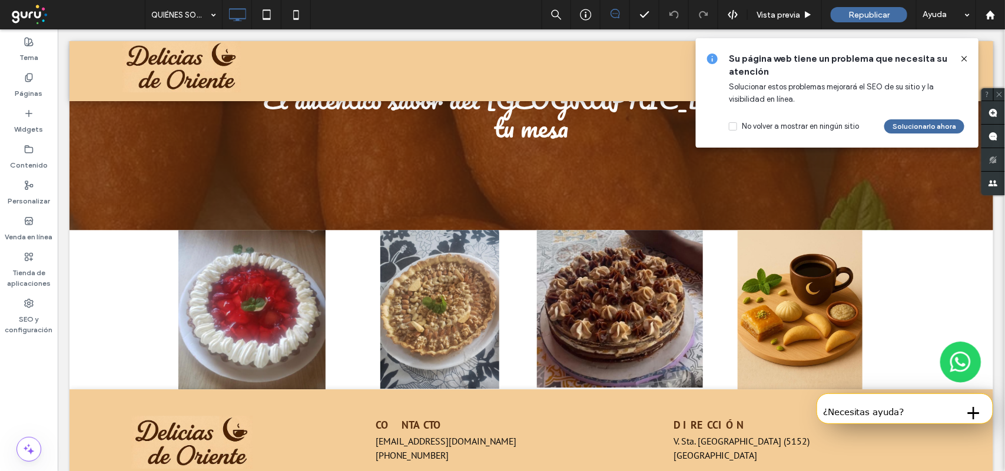
click at [961, 54] on icon at bounding box center [963, 58] width 9 height 9
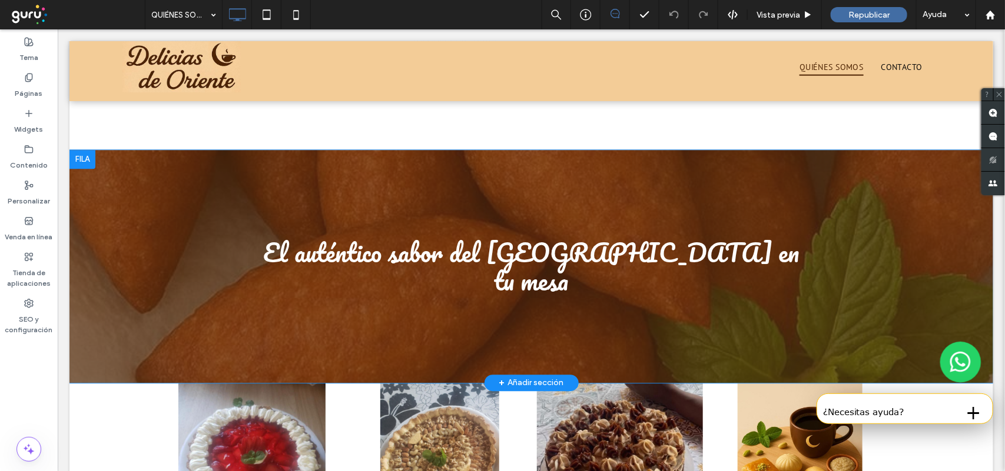
scroll to position [1251, 0]
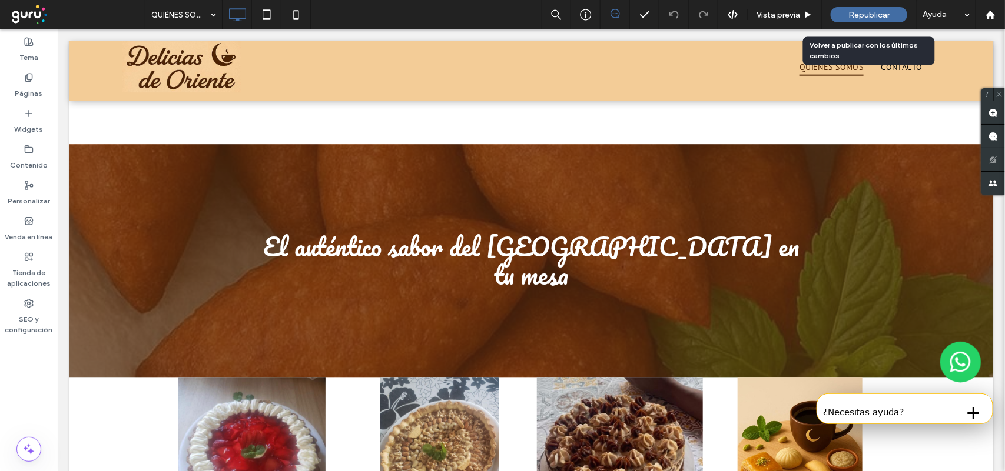
click at [861, 14] on span "Republicar" at bounding box center [868, 15] width 41 height 10
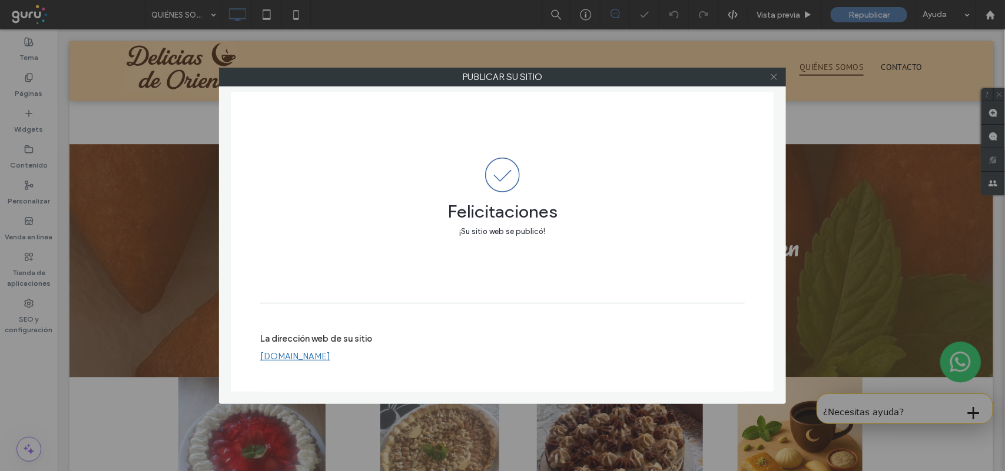
click at [769, 78] on icon at bounding box center [773, 76] width 9 height 9
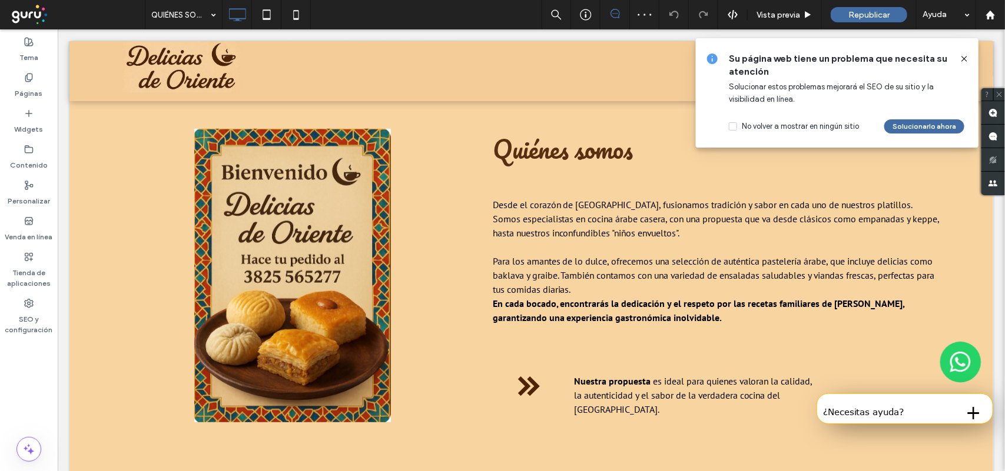
scroll to position [368, 0]
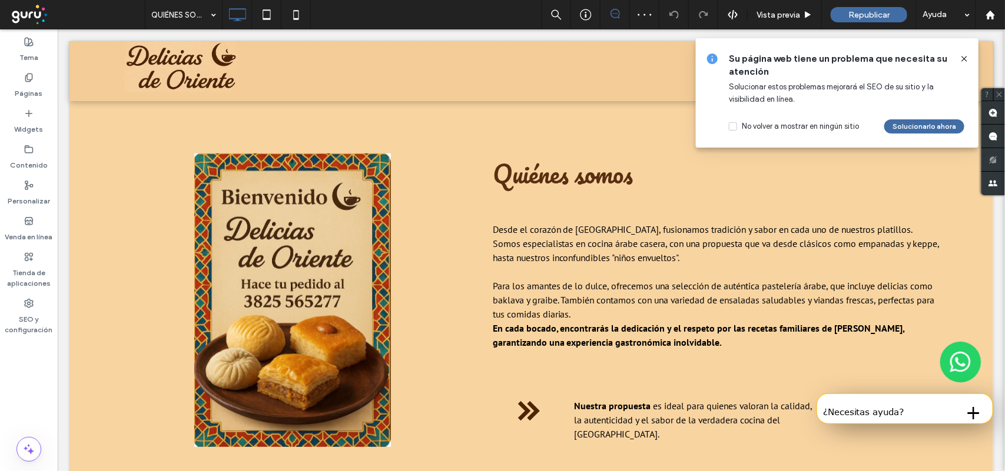
drag, startPoint x: 962, startPoint y: 53, endPoint x: 826, endPoint y: 154, distance: 169.6
click at [962, 53] on span at bounding box center [963, 58] width 9 height 13
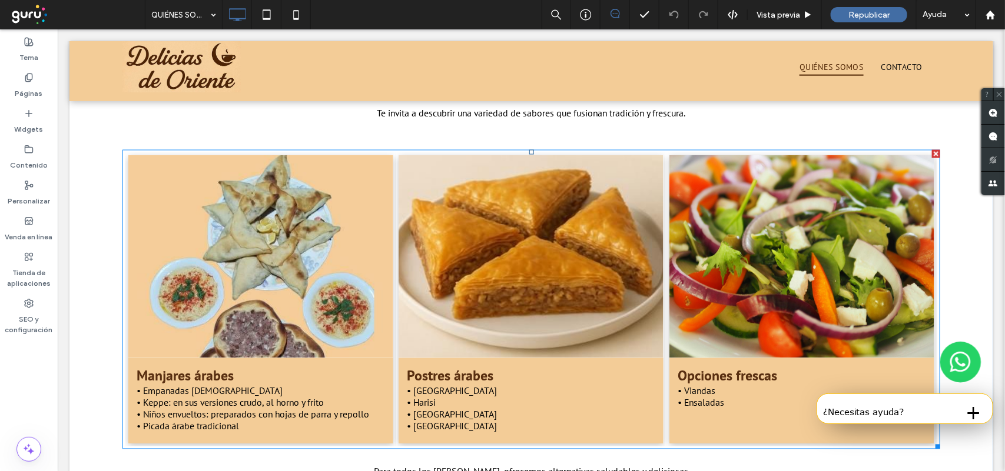
scroll to position [883, 0]
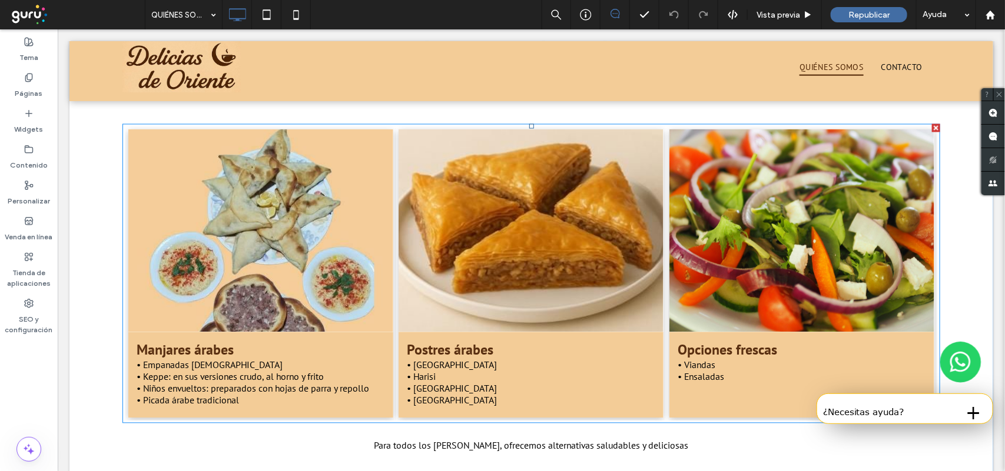
click at [772, 212] on link at bounding box center [800, 229] width 281 height 215
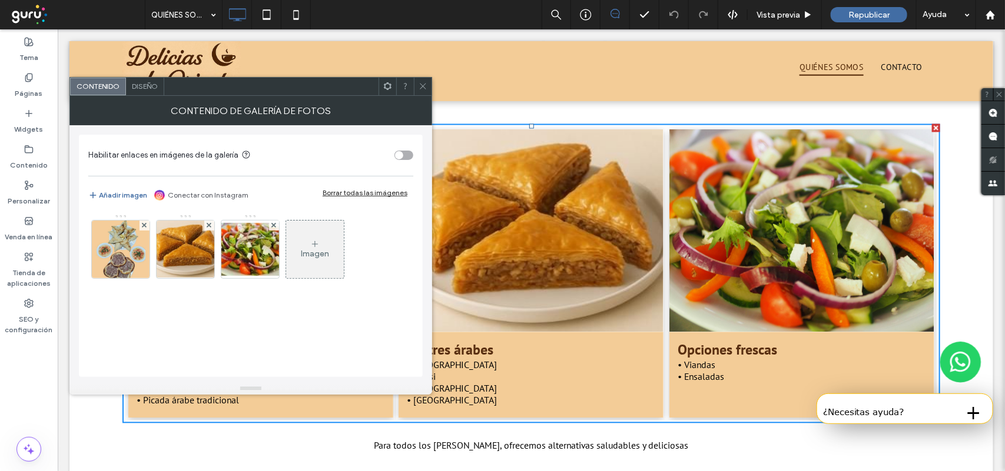
click at [425, 82] on icon at bounding box center [422, 86] width 9 height 9
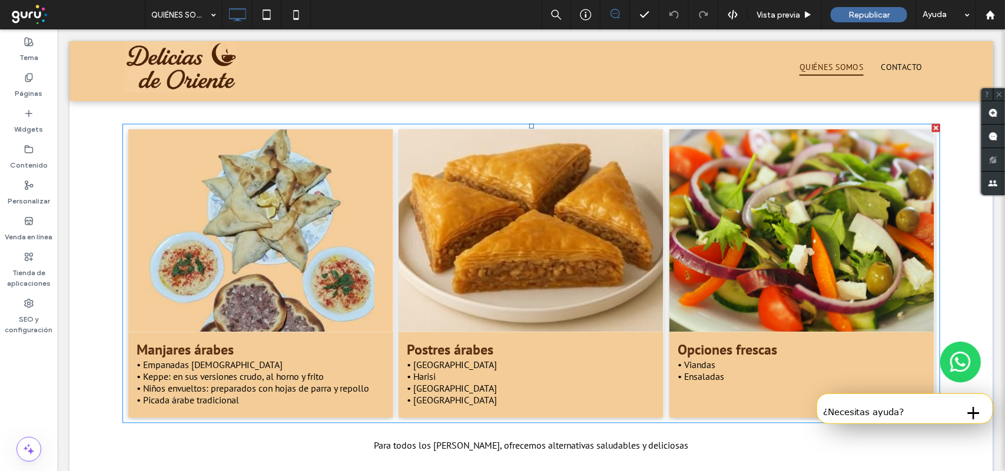
click at [772, 216] on link at bounding box center [800, 229] width 281 height 215
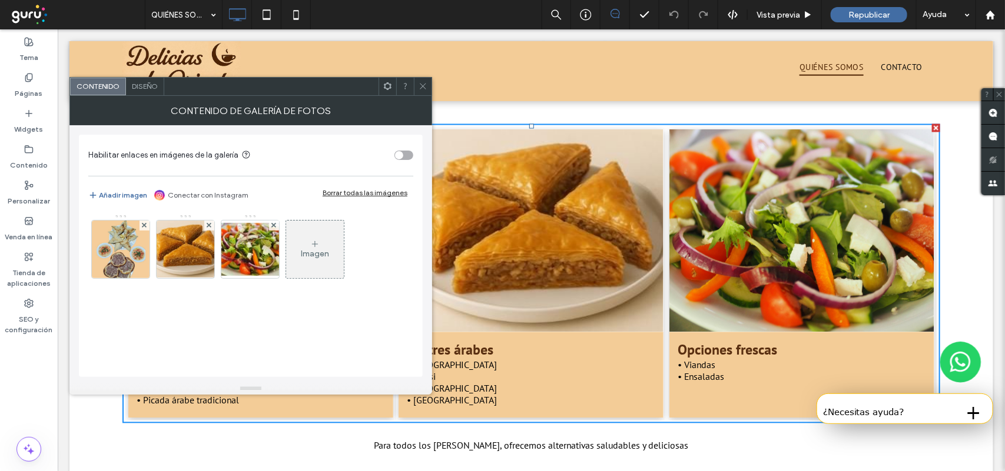
click at [154, 83] on span "Diseño" at bounding box center [145, 86] width 26 height 9
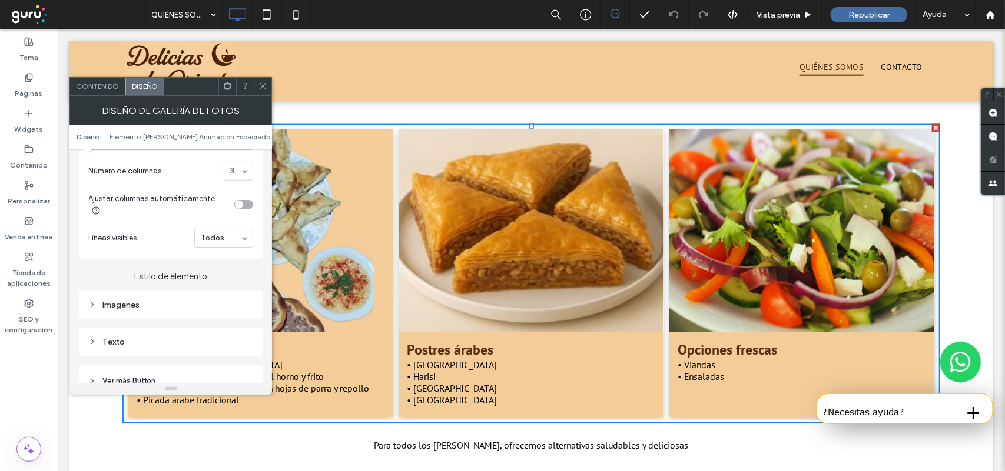
scroll to position [368, 0]
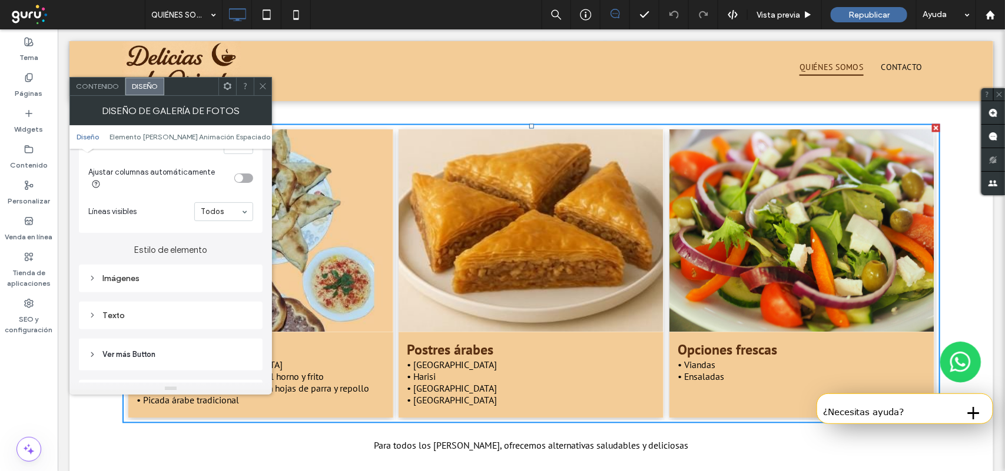
click at [201, 271] on div "Imágenes" at bounding box center [170, 279] width 165 height 16
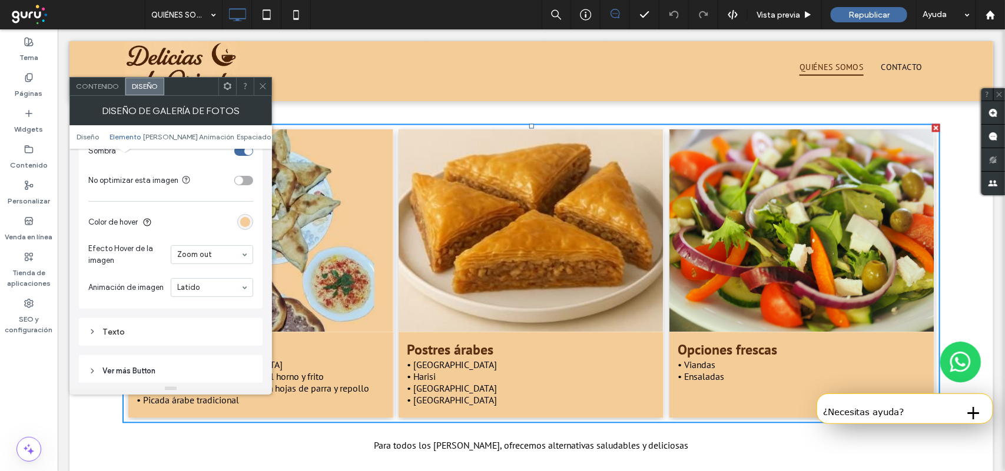
scroll to position [809, 0]
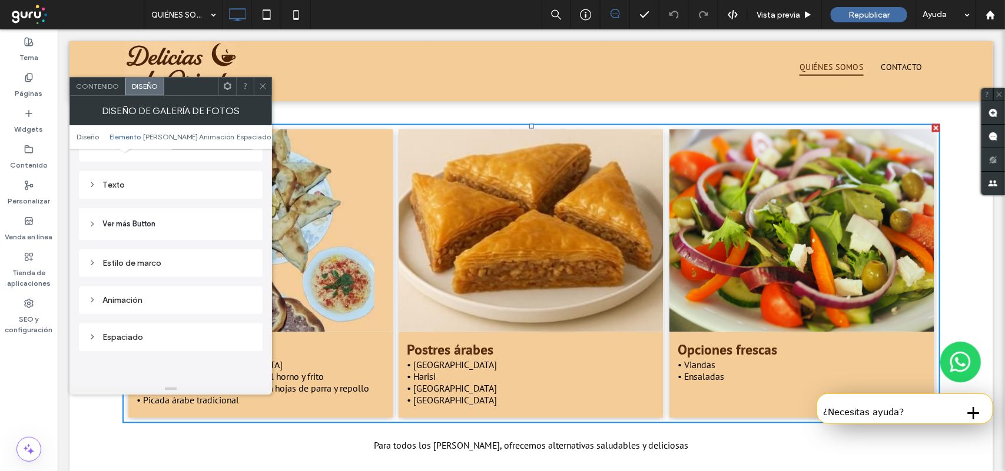
click at [262, 88] on icon at bounding box center [262, 86] width 9 height 9
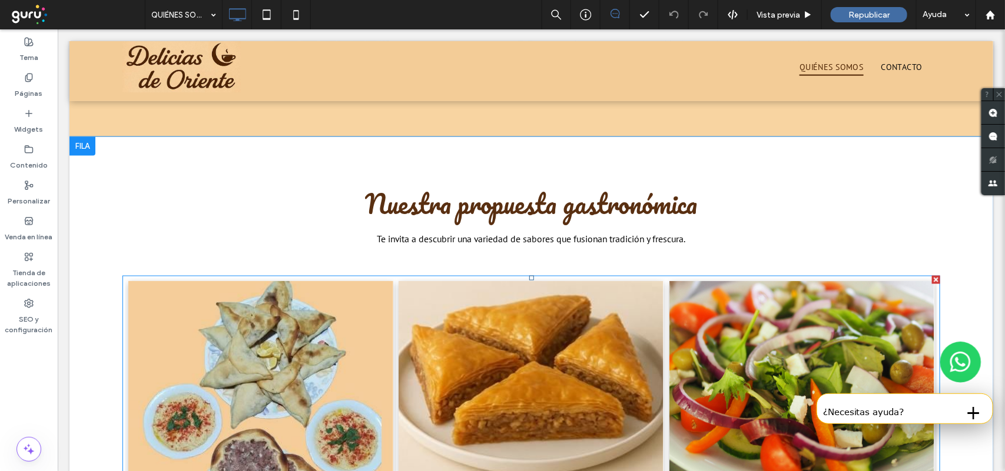
scroll to position [883, 0]
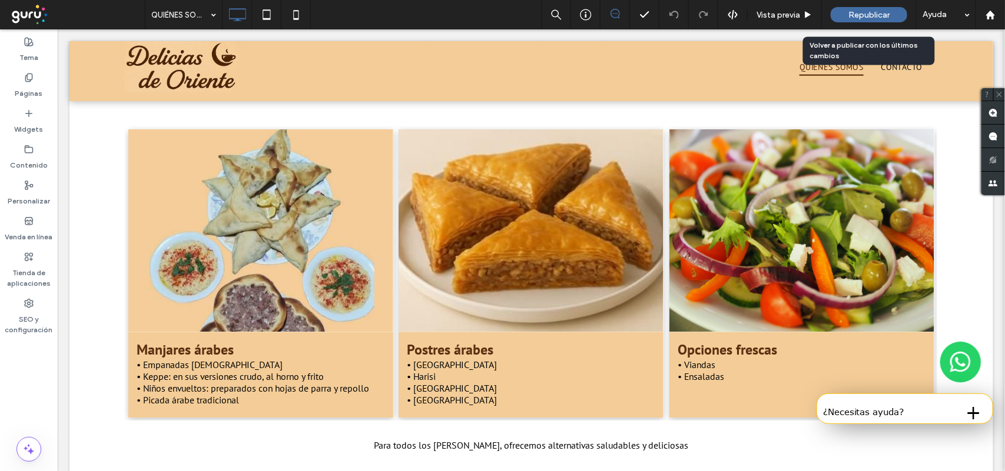
click at [852, 12] on span "Republicar" at bounding box center [868, 15] width 41 height 10
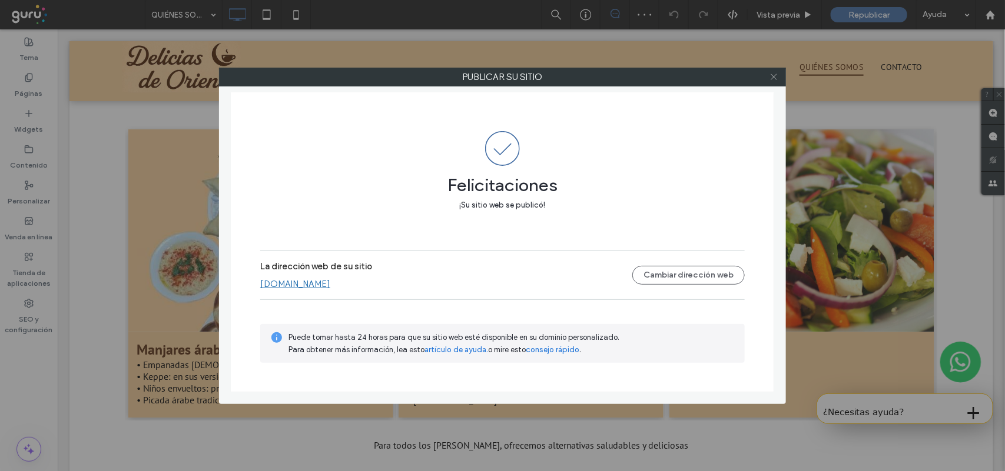
click at [772, 79] on icon at bounding box center [773, 76] width 9 height 9
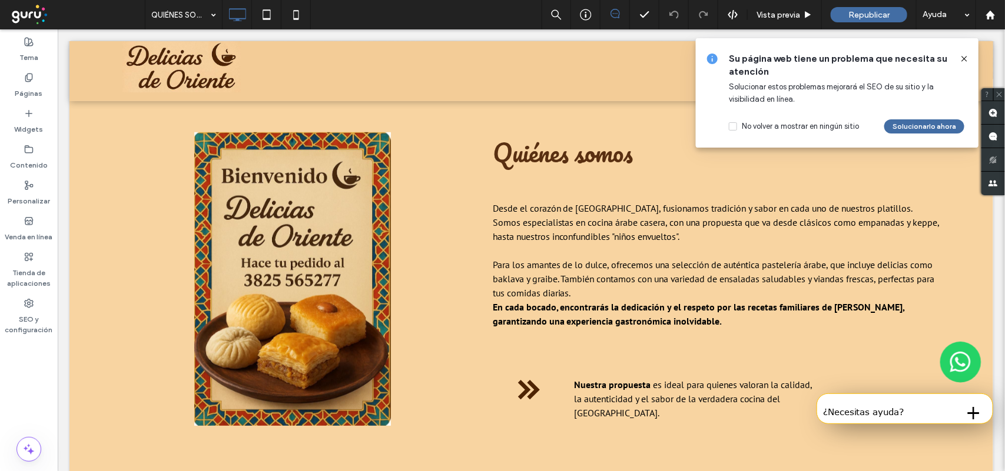
scroll to position [221, 0]
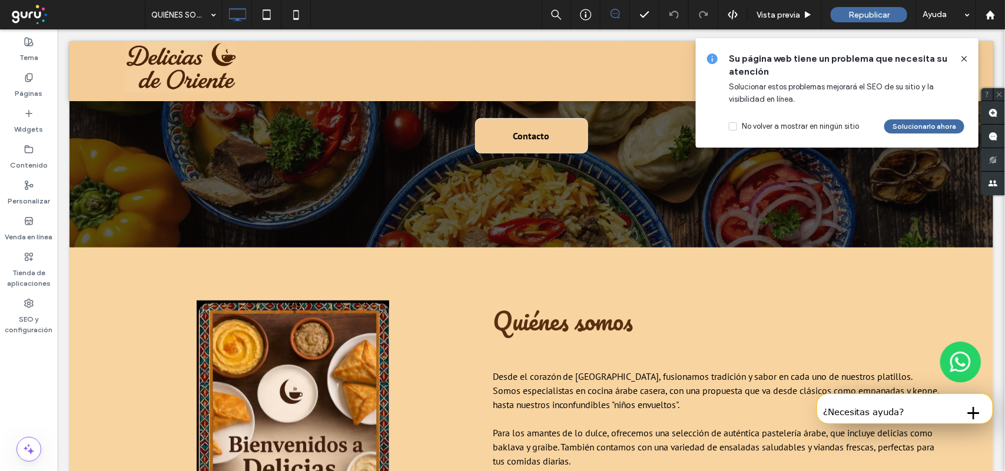
click at [965, 56] on icon at bounding box center [963, 58] width 9 height 9
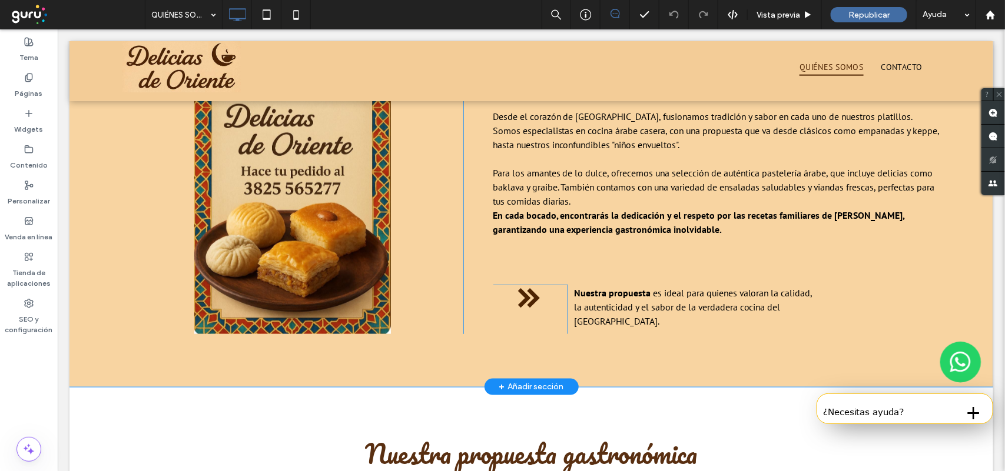
scroll to position [515, 0]
